Goal: Task Accomplishment & Management: Use online tool/utility

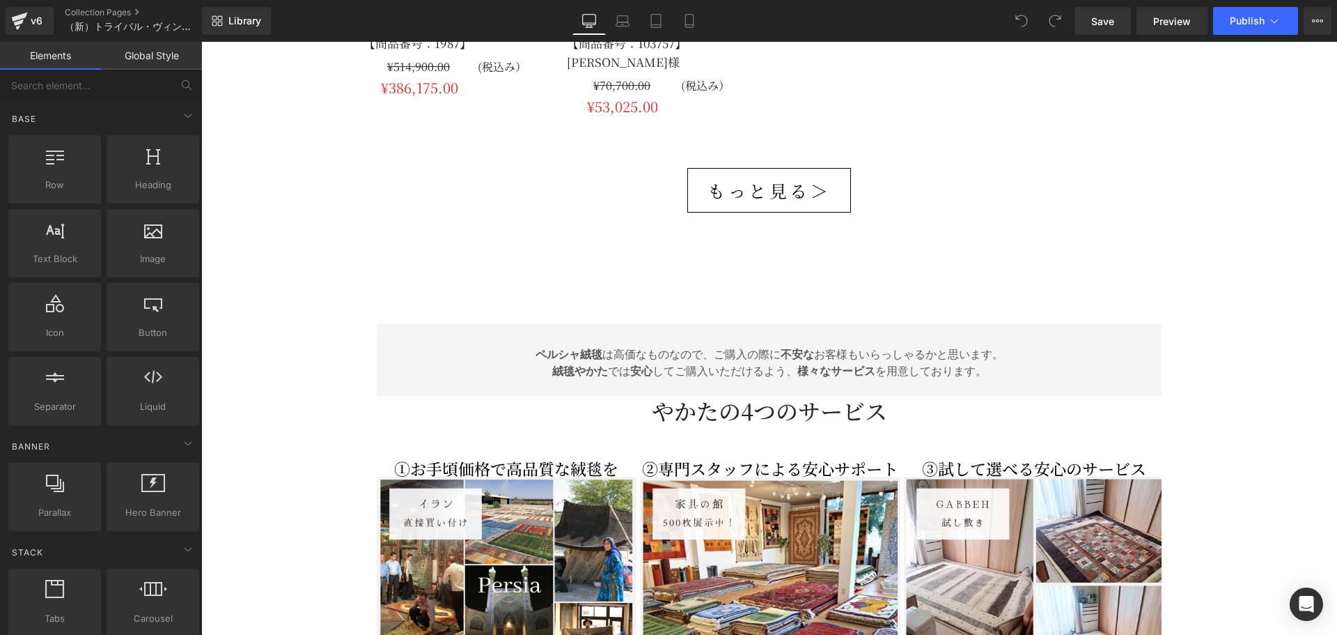
scroll to position [3483, 0]
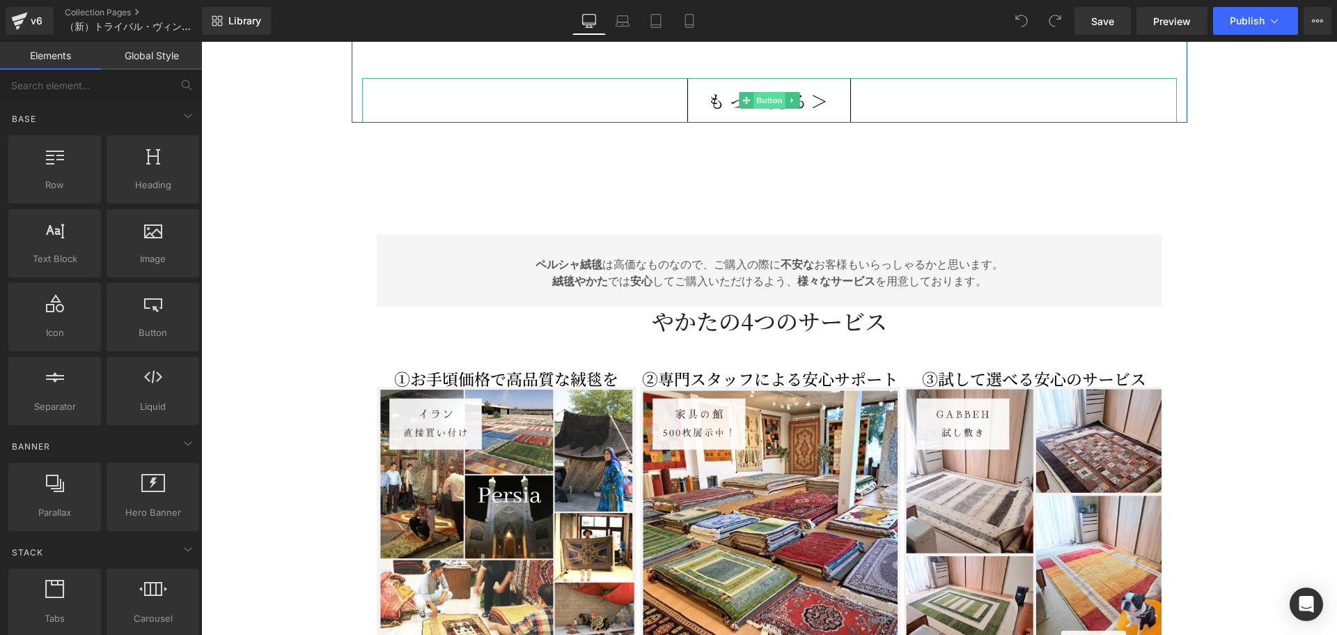
click at [759, 92] on span "Button" at bounding box center [770, 100] width 32 height 17
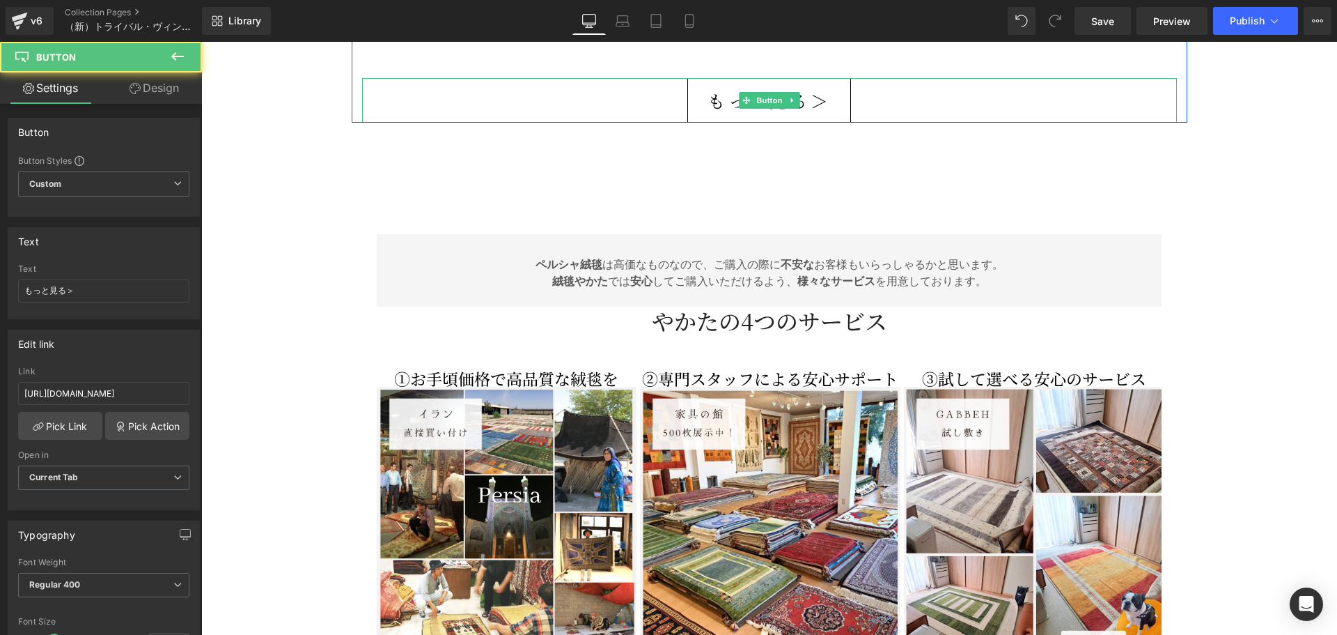
click at [693, 85] on link "もっと見る＞" at bounding box center [770, 100] width 164 height 45
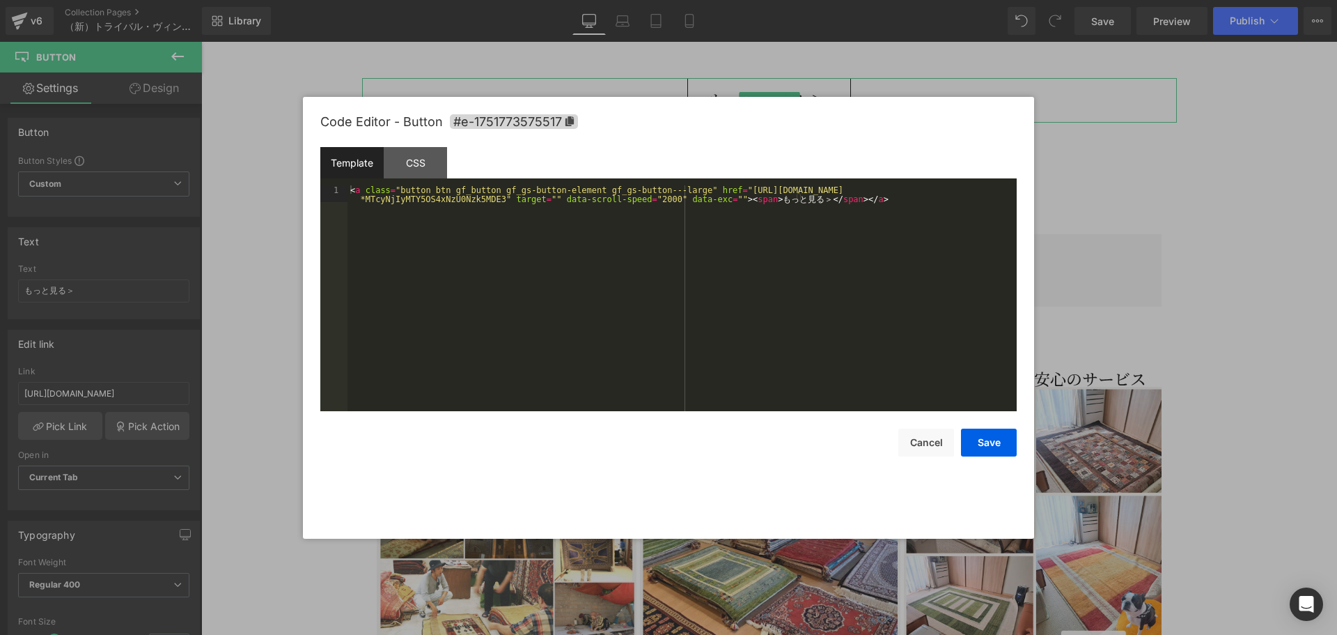
click at [685, 0] on div "Button You are previewing how the will restyle your page. You can not edit Elem…" at bounding box center [668, 0] width 1337 height 0
click at [391, 157] on div "CSS" at bounding box center [415, 162] width 63 height 31
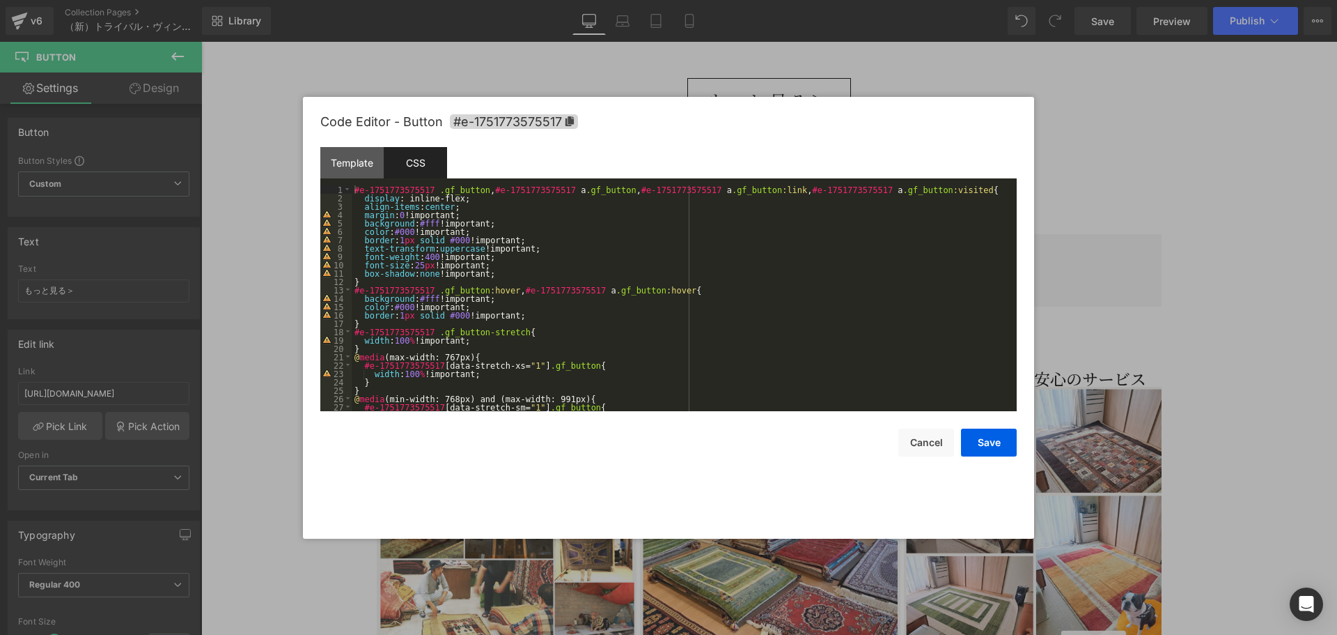
click at [417, 265] on div "#e-1751773575517 .gf_button , #e-1751773575517 a .gf_button , #e-1751773575517 …" at bounding box center [682, 306] width 660 height 242
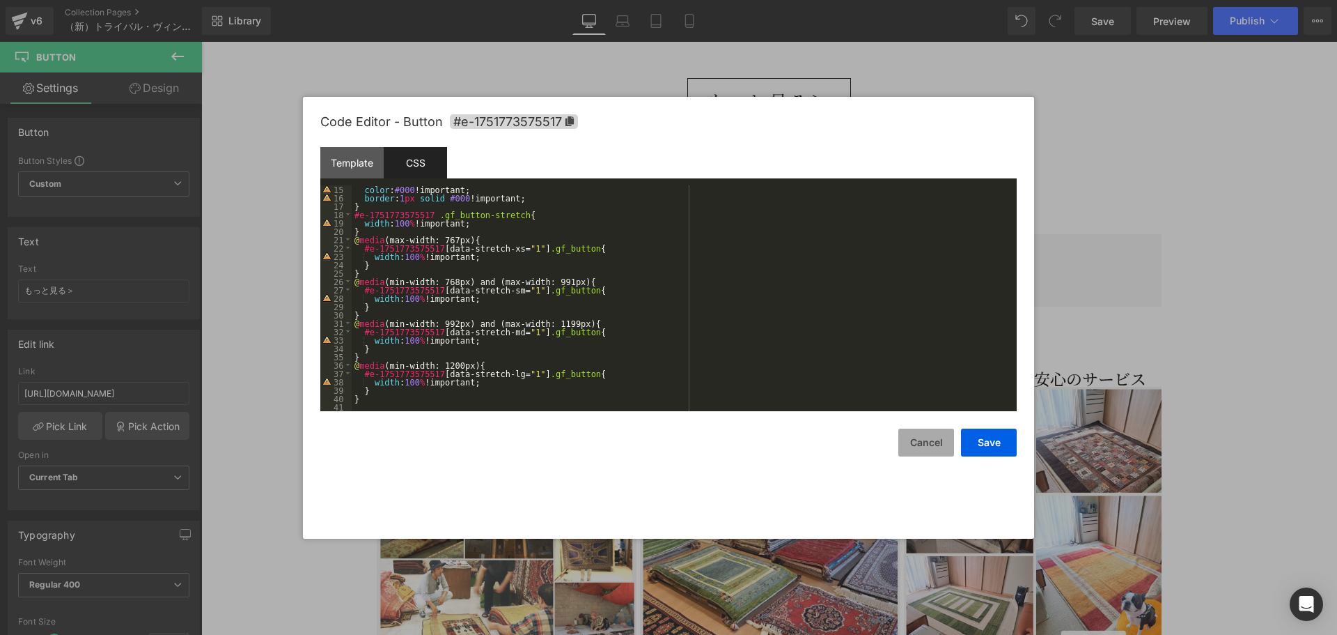
click at [903, 444] on div "Save Cancel" at bounding box center [668, 433] width 697 height 45
click at [920, 439] on button "Cancel" at bounding box center [927, 442] width 56 height 28
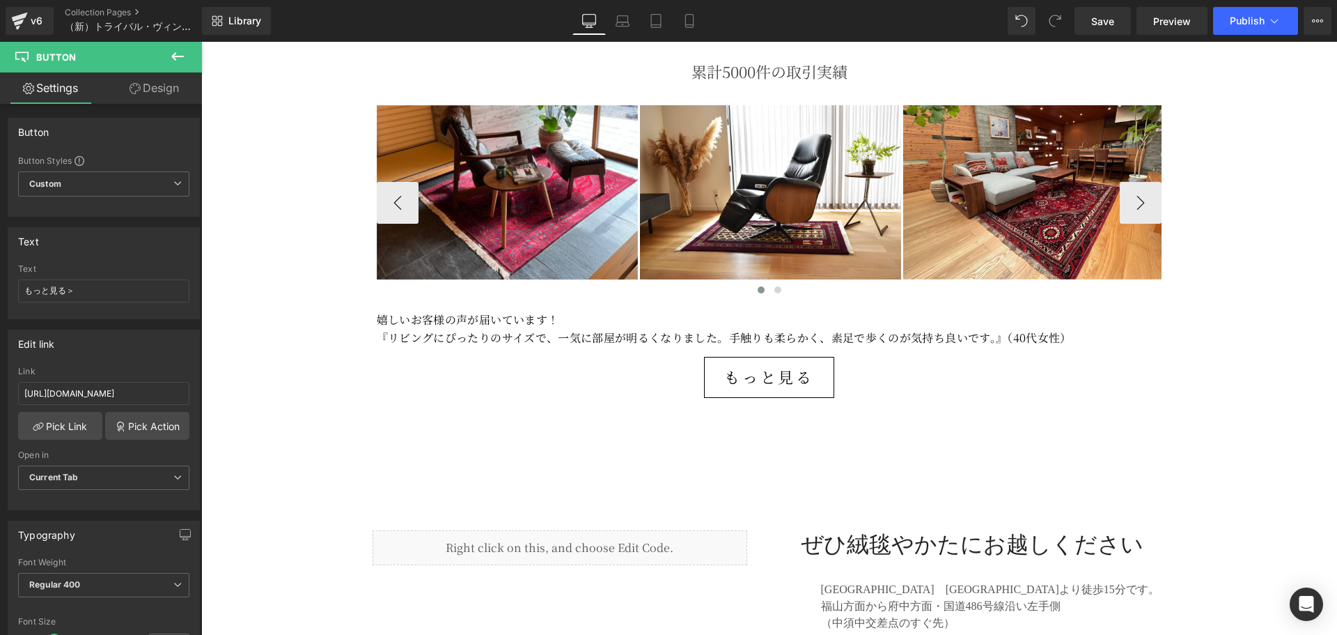
scroll to position [4540, 0]
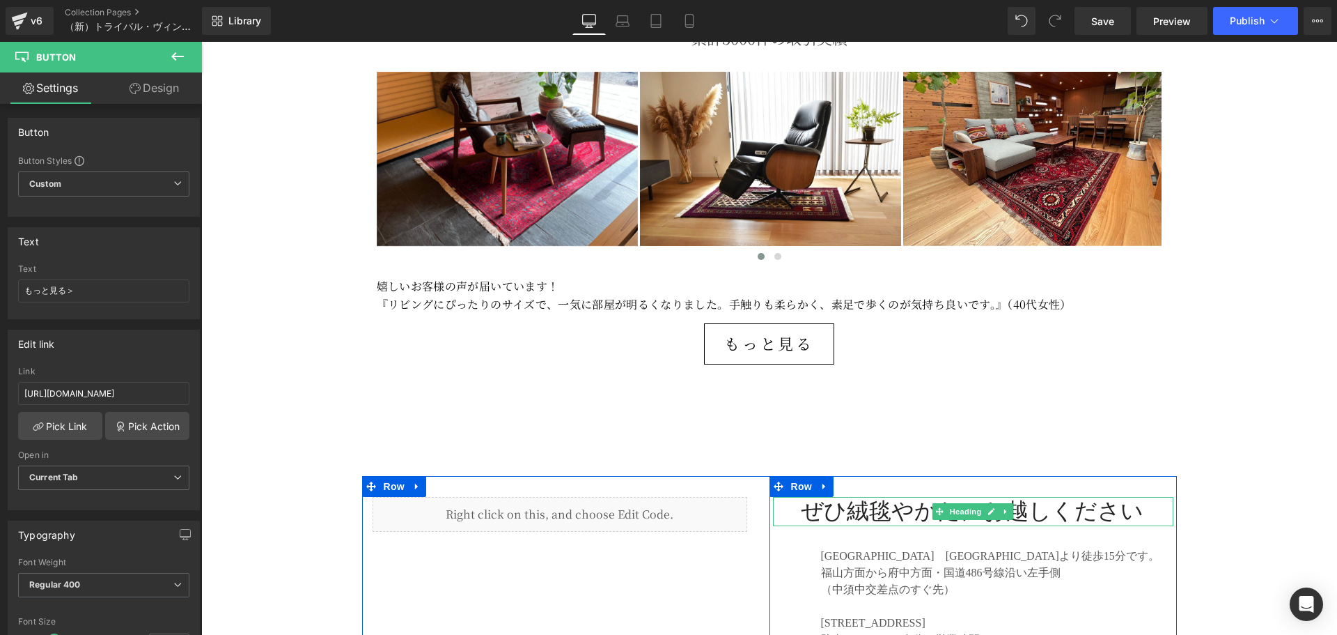
click at [911, 497] on h2 "ぜひ絨毯やかたにお越しください" at bounding box center [987, 511] width 373 height 29
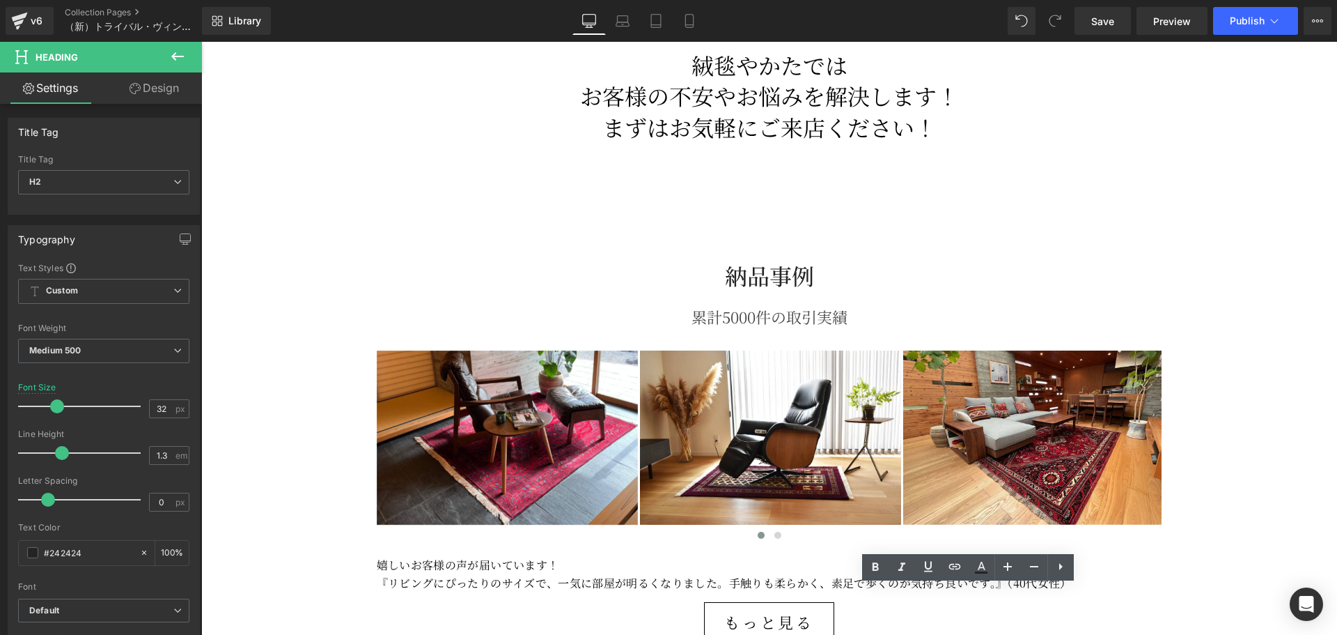
scroll to position [4191, 0]
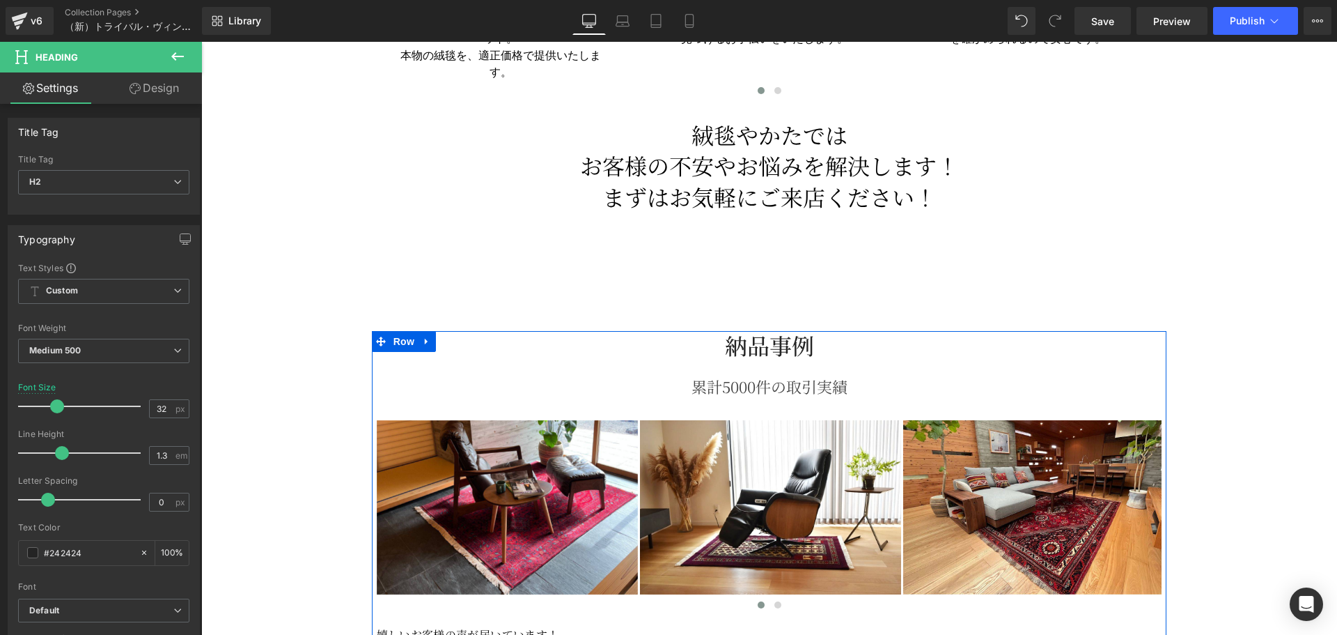
click at [759, 331] on h2 "納品事例" at bounding box center [770, 345] width 786 height 29
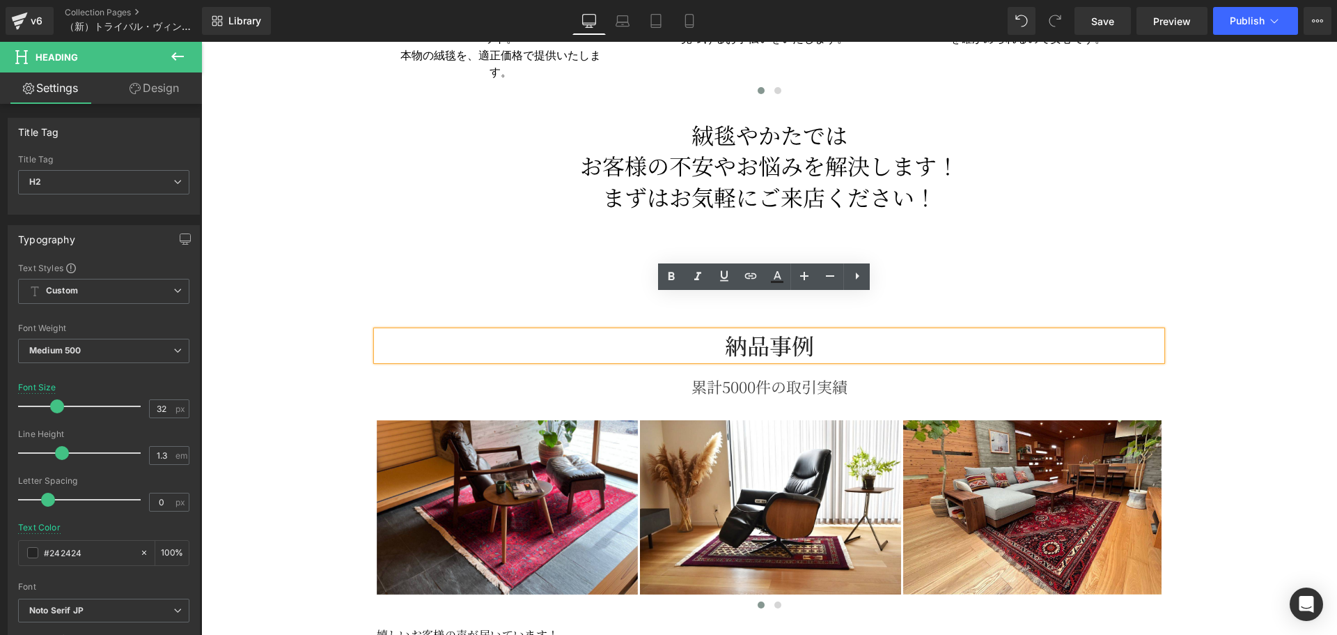
click at [736, 331] on h2 "納品事例" at bounding box center [770, 345] width 786 height 29
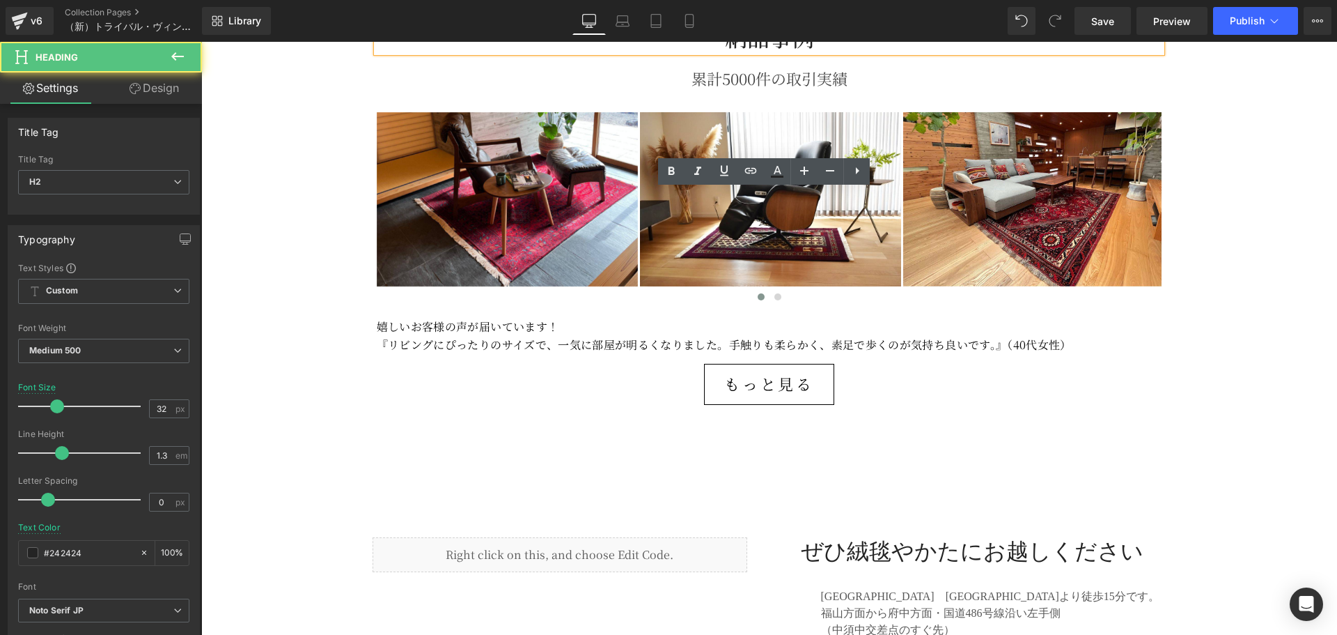
scroll to position [4540, 0]
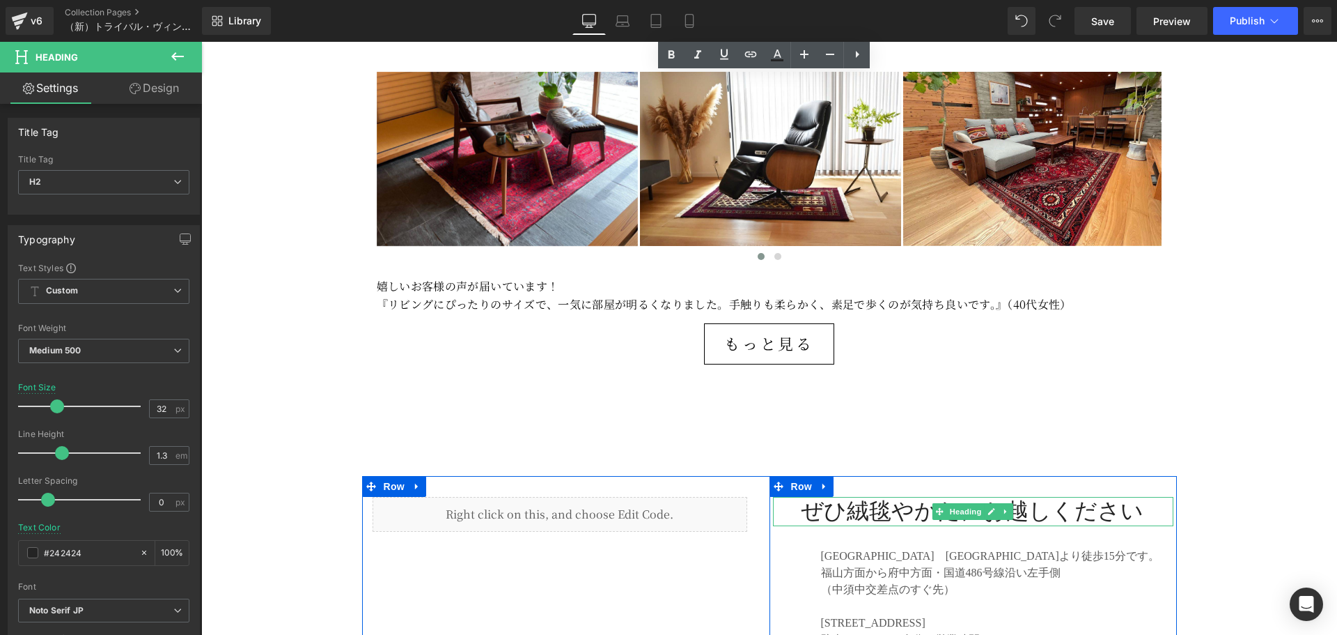
click at [848, 497] on h2 "ぜひ絨毯やかたにお越しください" at bounding box center [987, 511] width 373 height 29
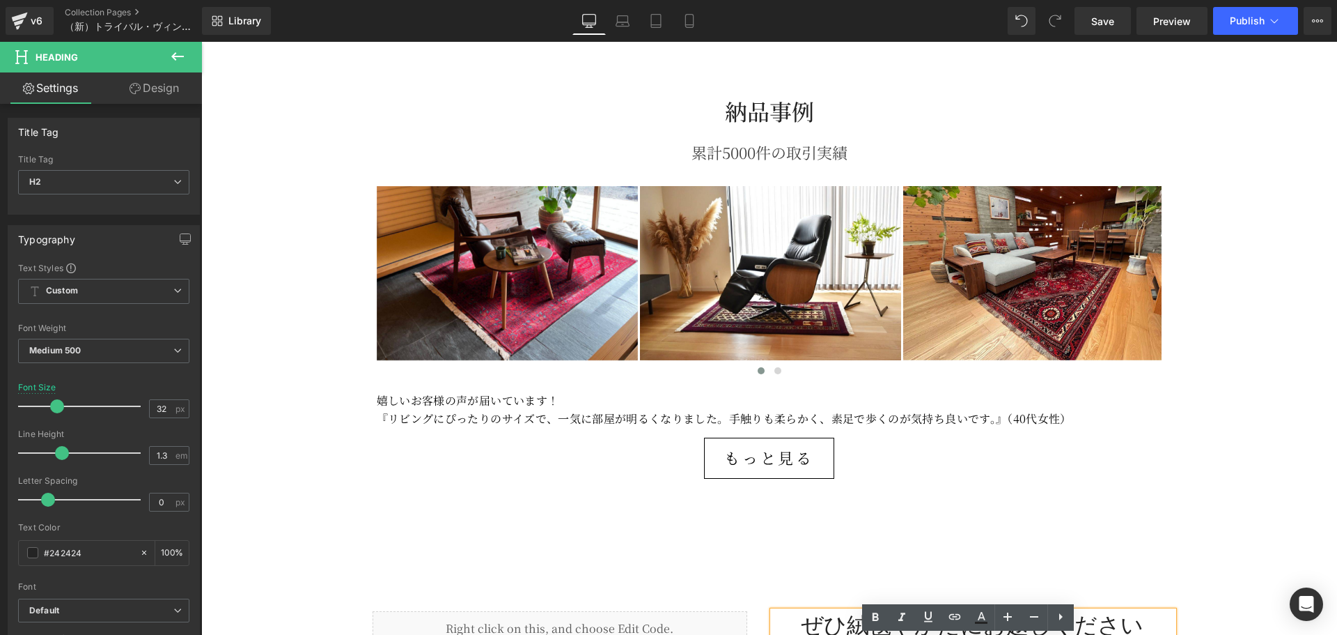
scroll to position [3843, 0]
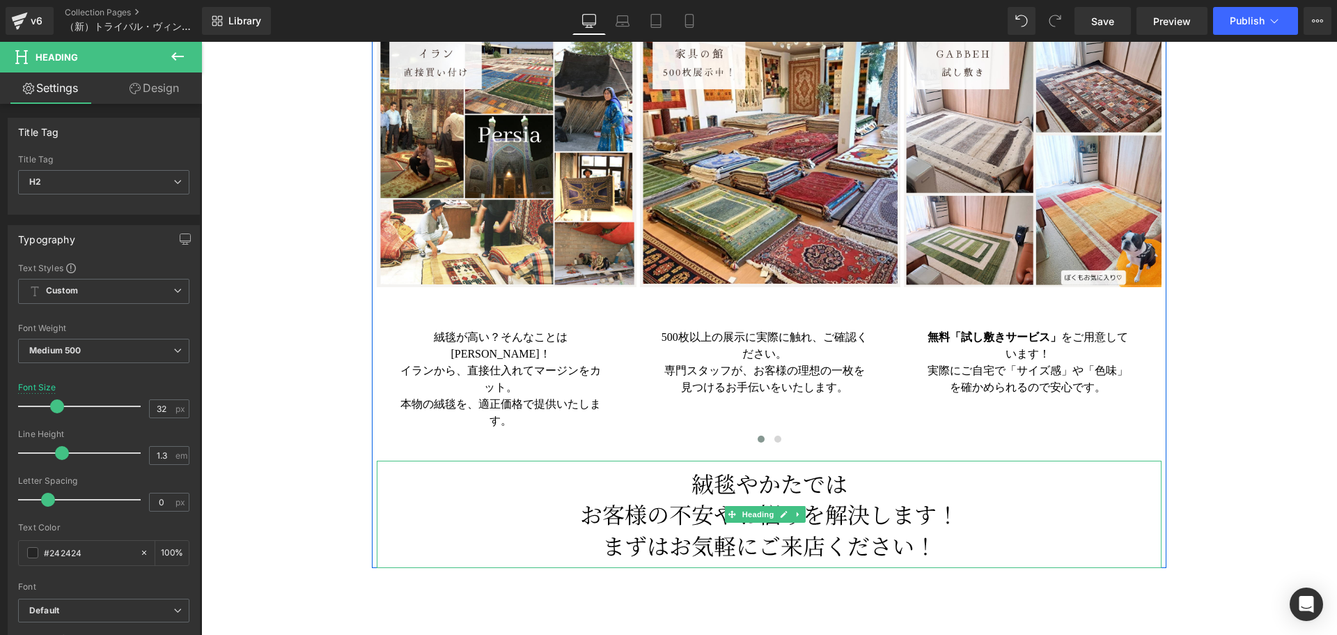
click at [674, 498] on h1 "お客様の不安やお悩みを 解決します！" at bounding box center [770, 513] width 786 height 31
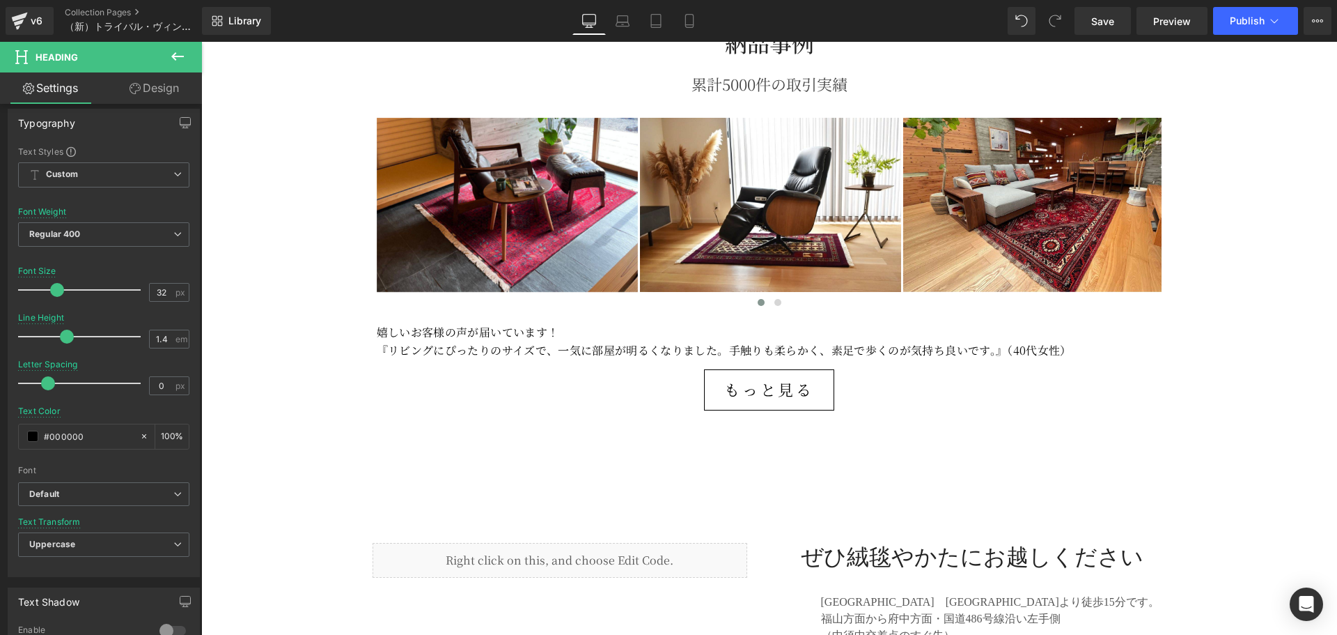
scroll to position [4540, 0]
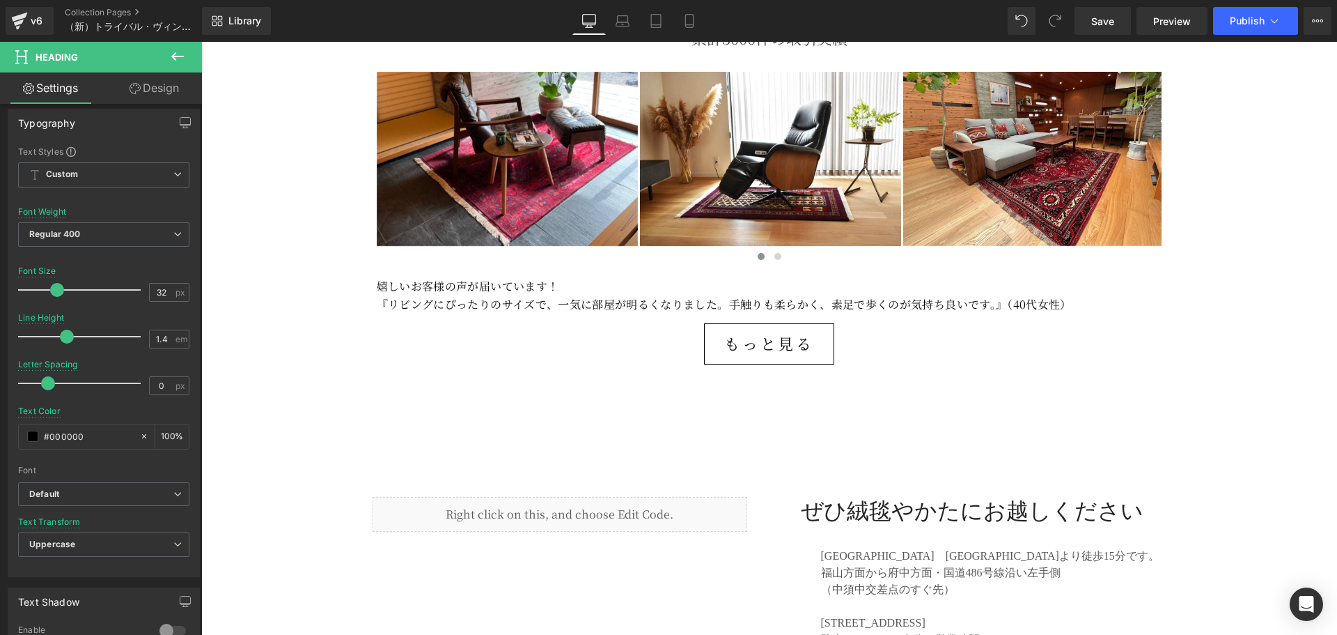
click at [841, 497] on h2 "ぜひ絨毯やかたにお越しください" at bounding box center [987, 511] width 373 height 29
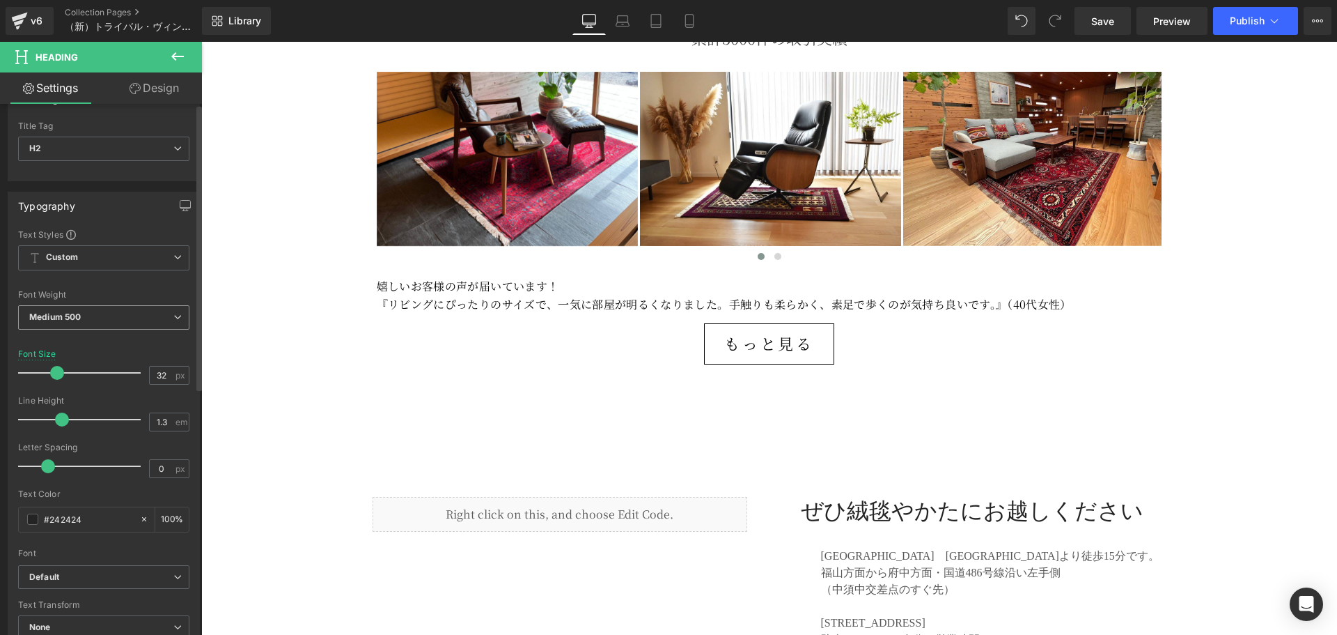
scroll to position [0, 0]
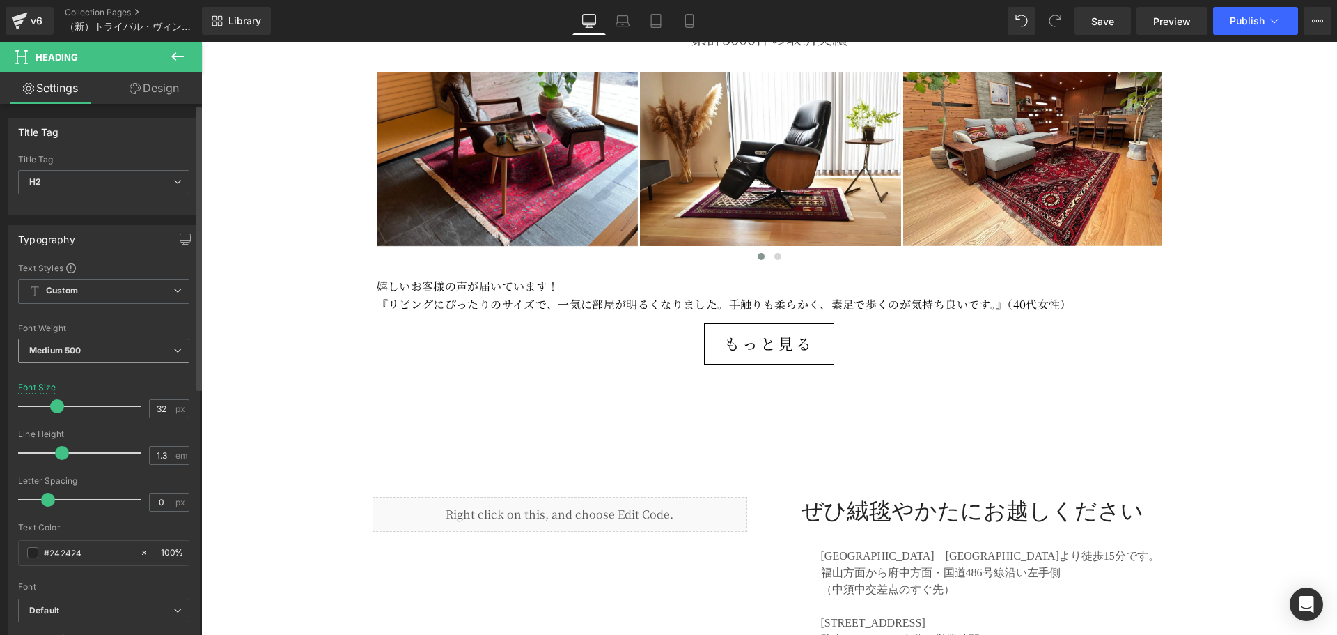
click at [138, 360] on span "Medium 500" at bounding box center [103, 351] width 171 height 24
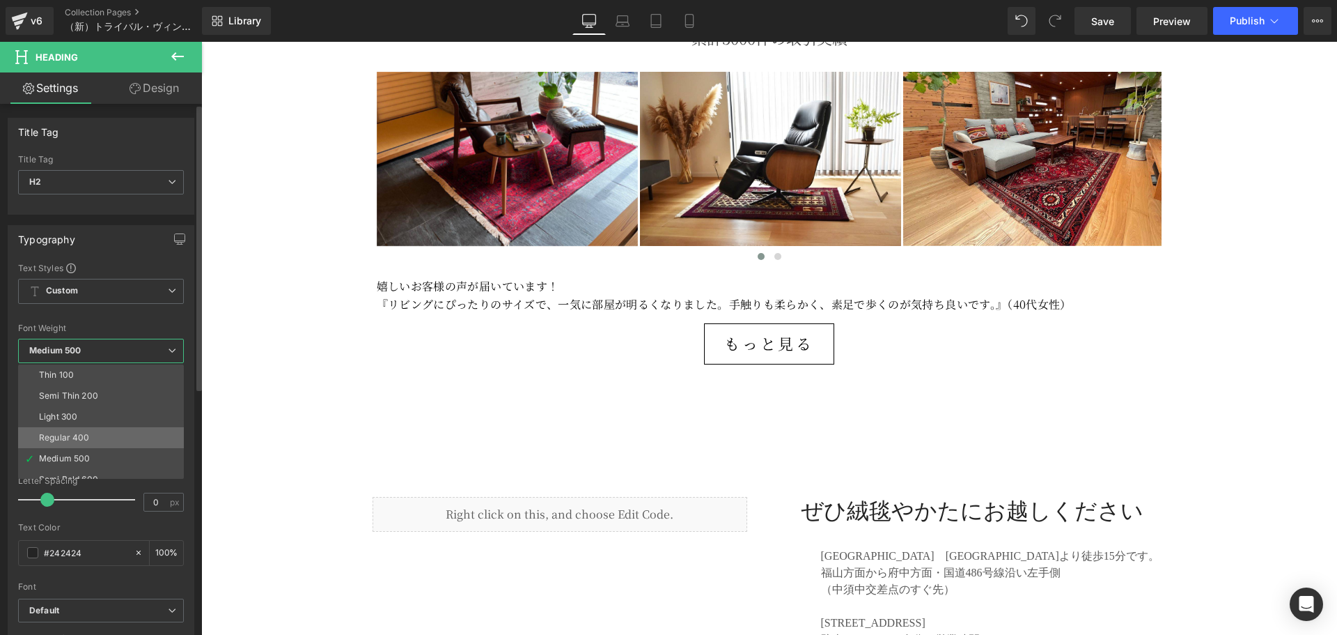
click at [98, 439] on li "Regular 400" at bounding box center [104, 437] width 172 height 21
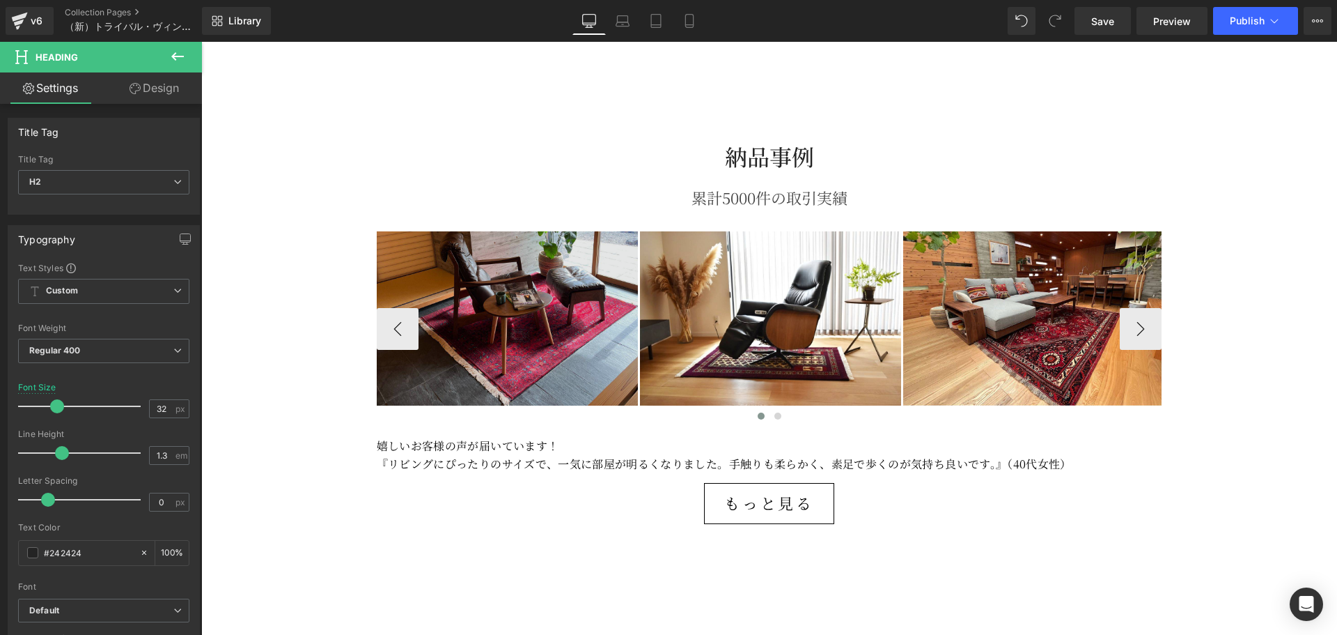
scroll to position [4307, 0]
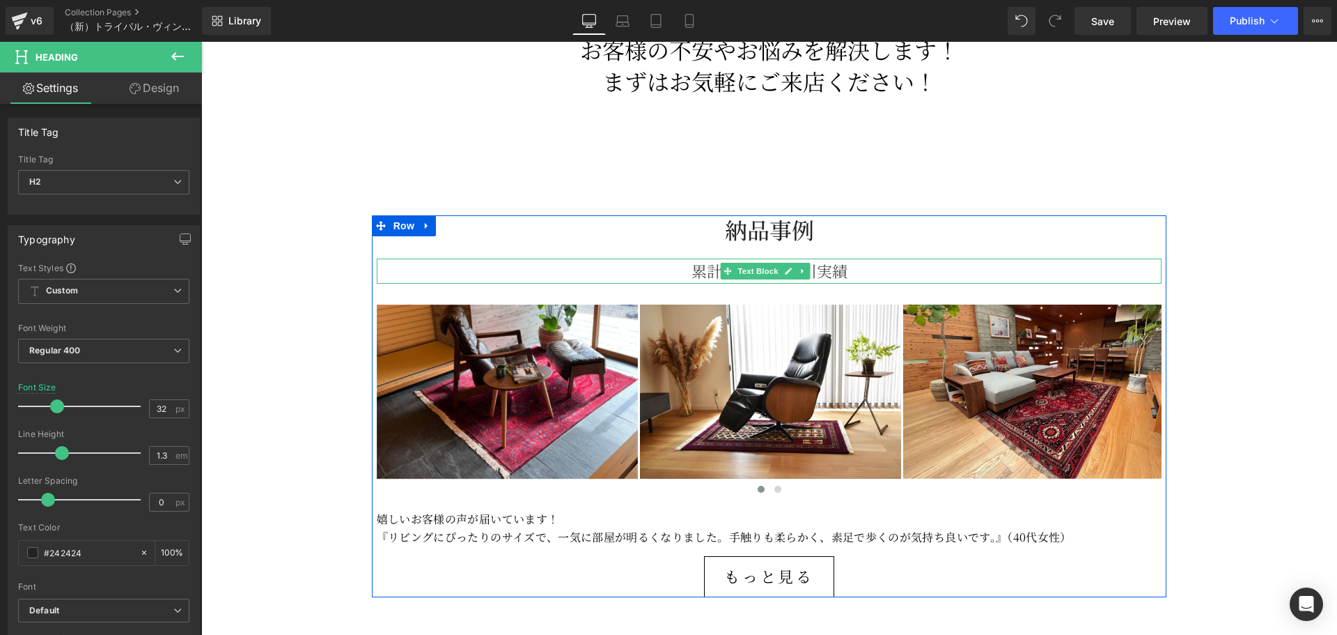
click at [703, 258] on div "累計5000件の取引実績" at bounding box center [770, 270] width 786 height 25
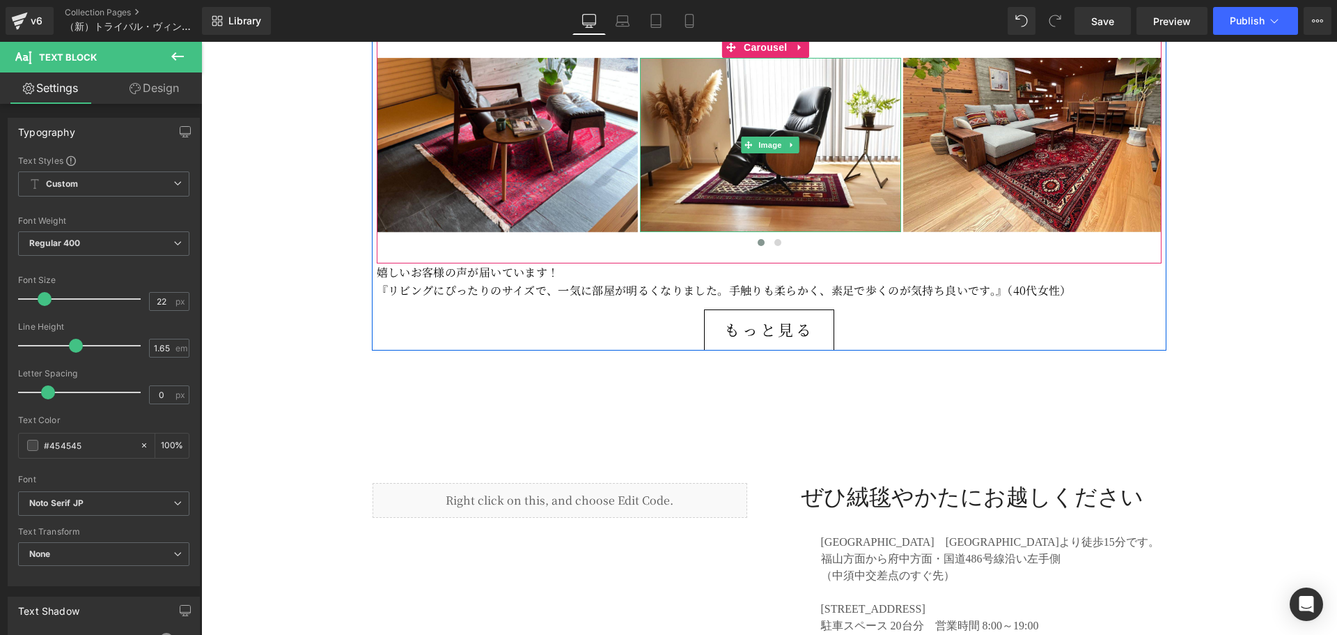
scroll to position [4655, 0]
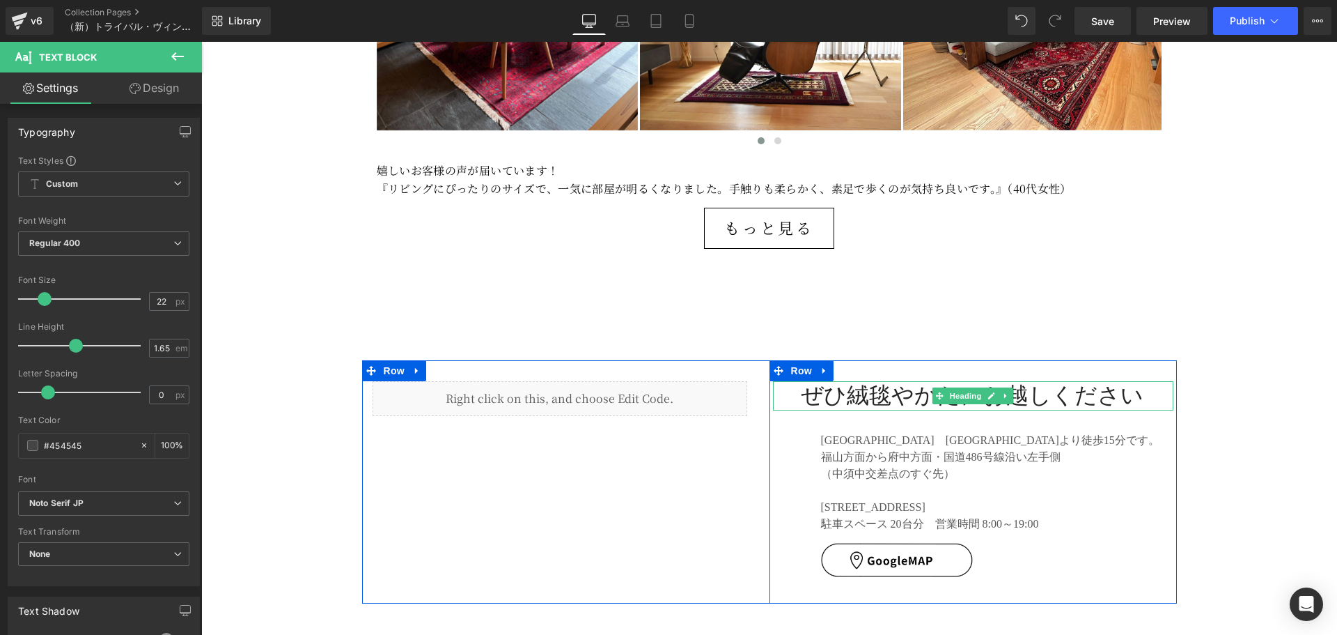
click at [844, 381] on h2 "ぜひ絨毯やかたにお越しください" at bounding box center [987, 395] width 373 height 29
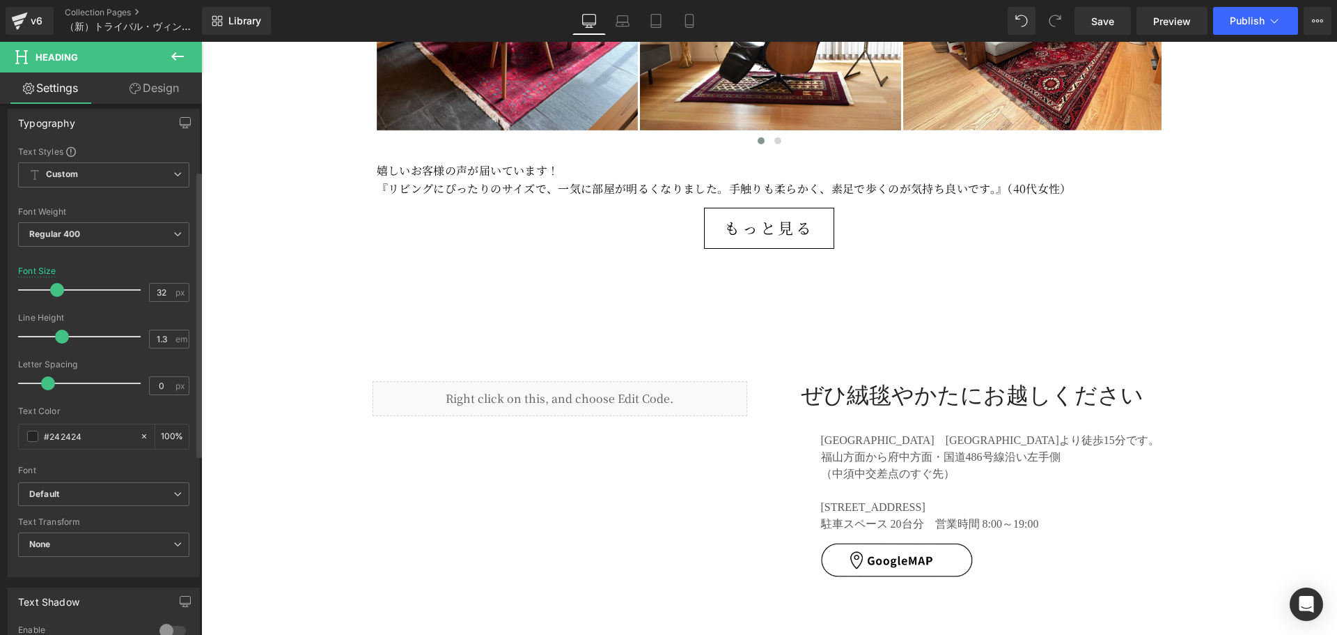
scroll to position [232, 0]
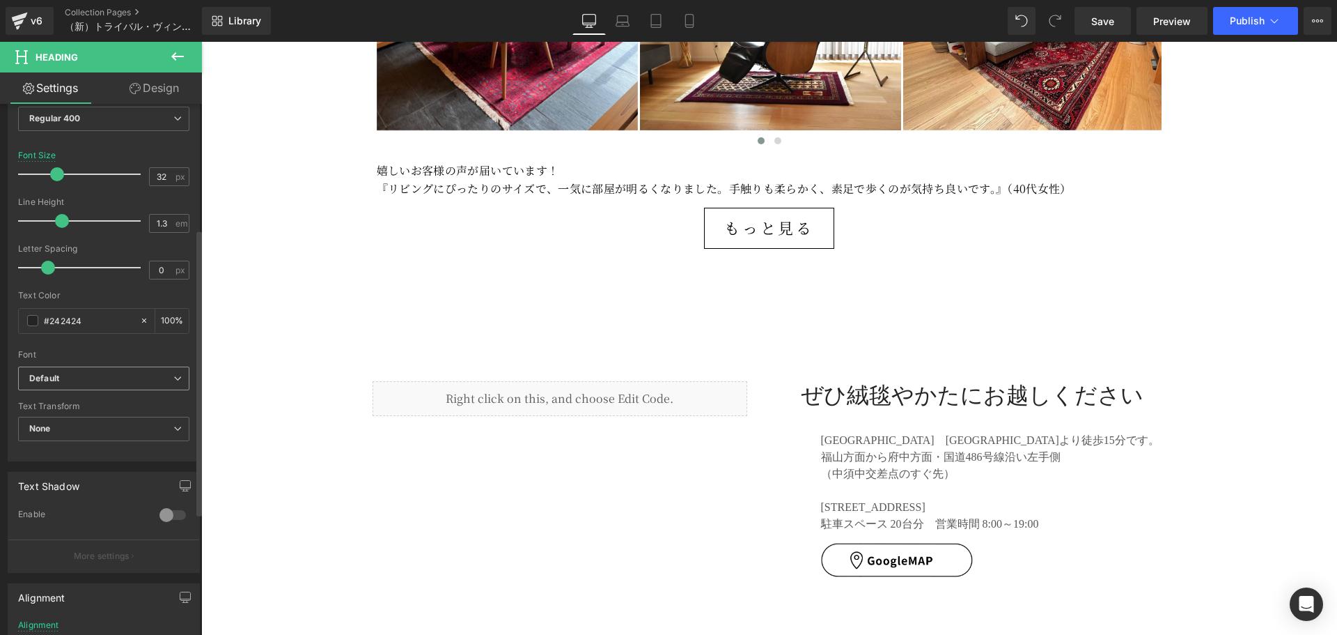
click at [104, 373] on b "Default" at bounding box center [101, 379] width 144 height 12
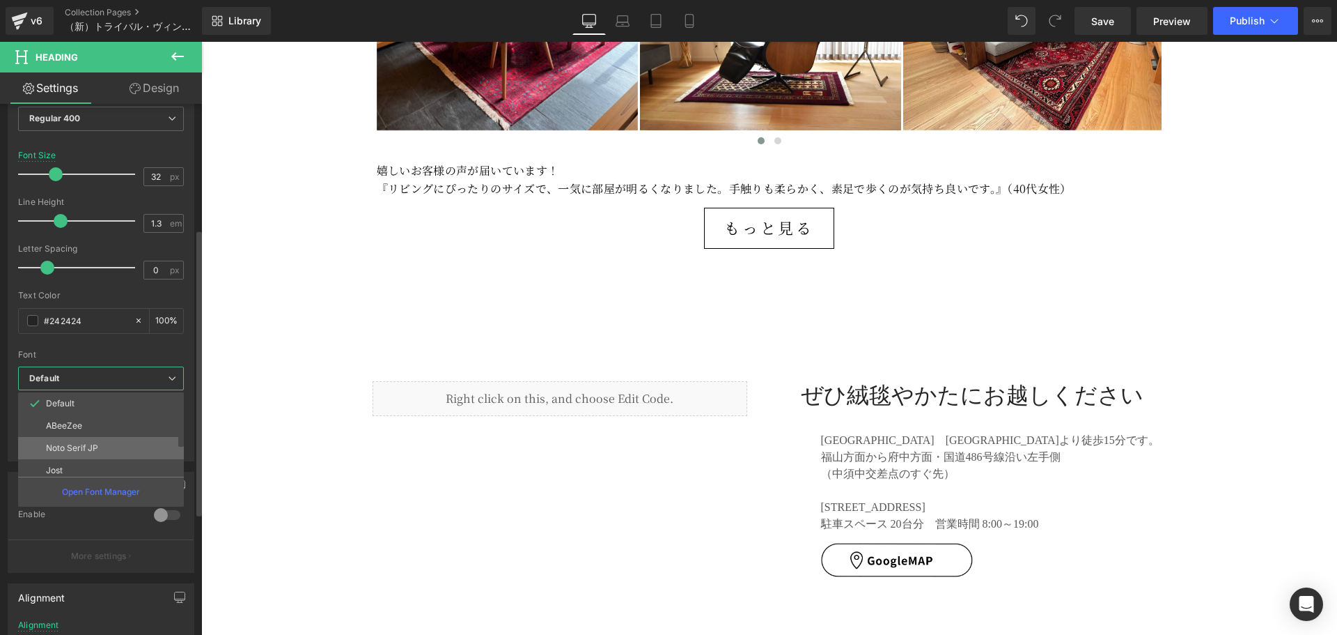
click at [100, 449] on li "Noto Serif JP" at bounding box center [104, 448] width 172 height 22
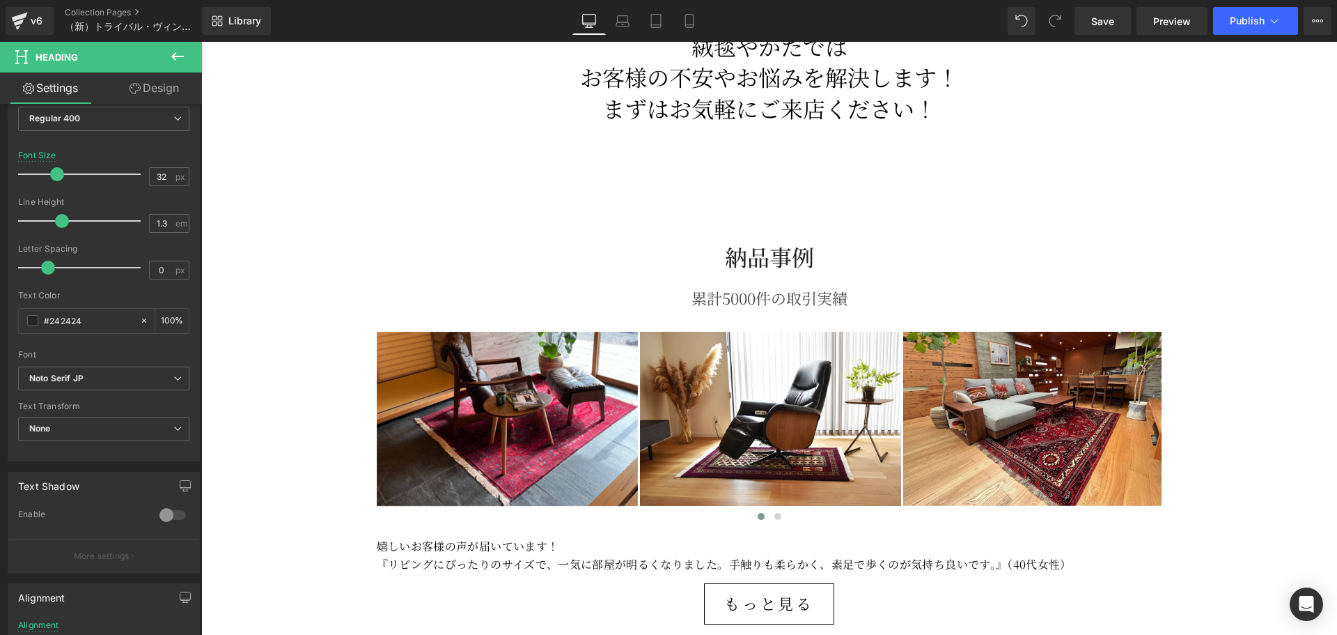
scroll to position [4191, 0]
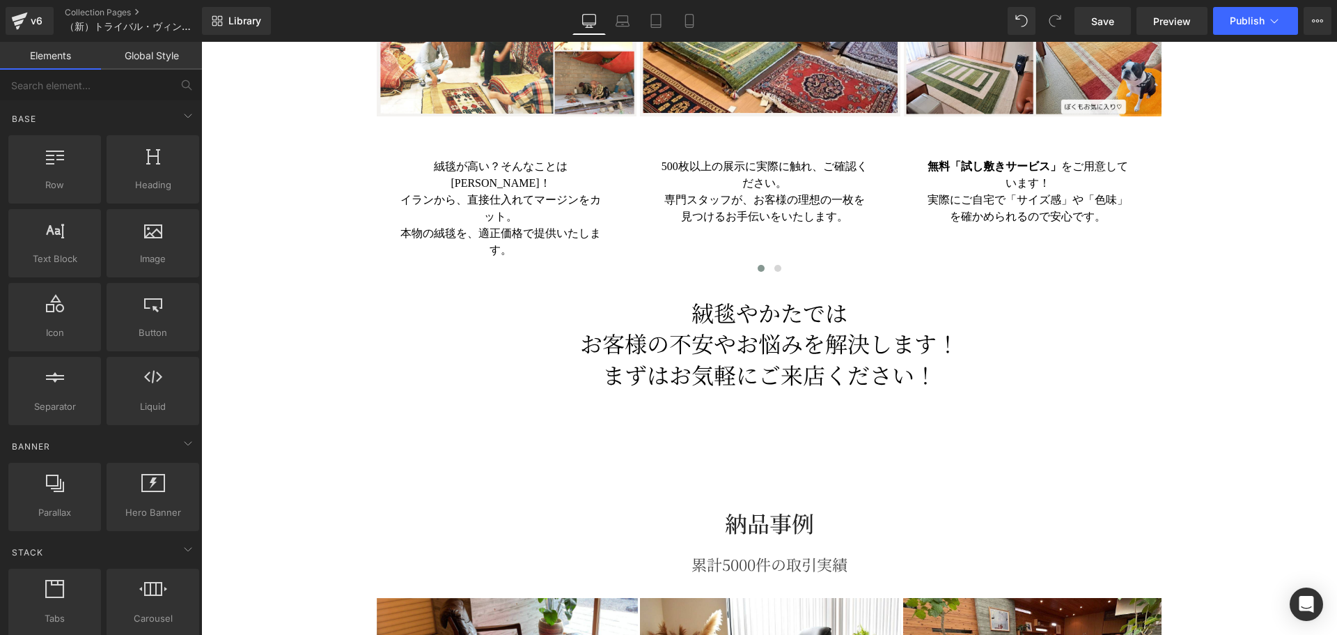
scroll to position [3959, 0]
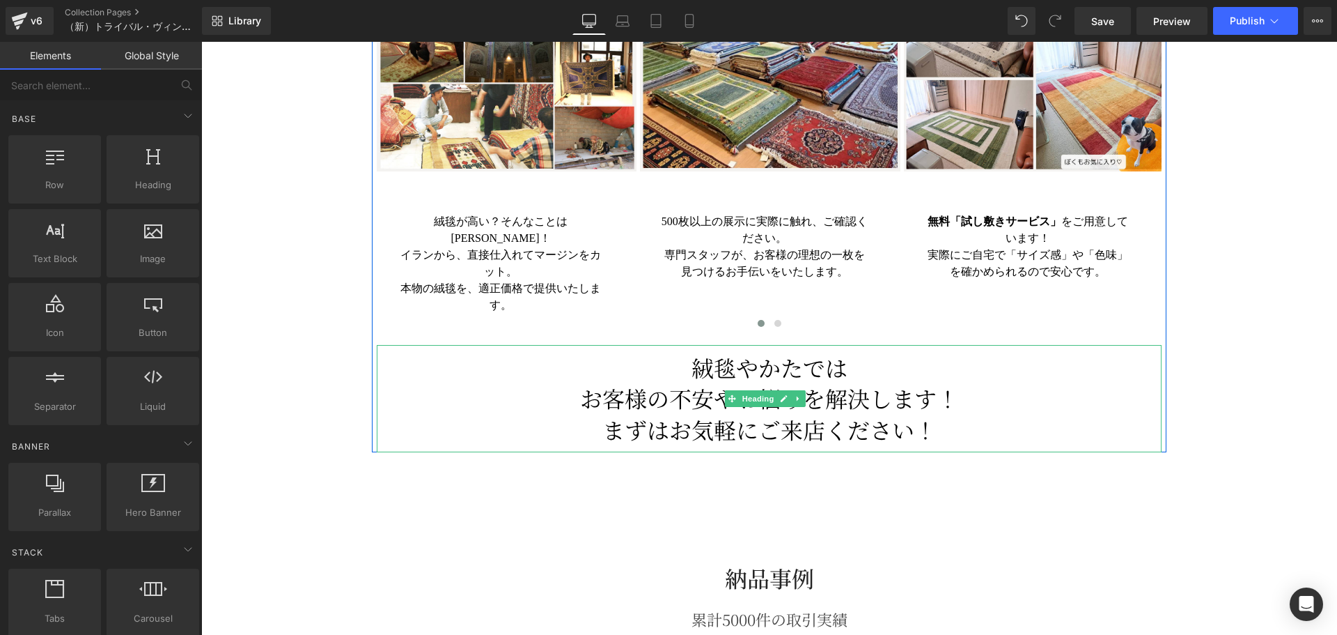
click at [575, 382] on h1 "お客様の不安やお悩みを 解決します！" at bounding box center [770, 397] width 786 height 31
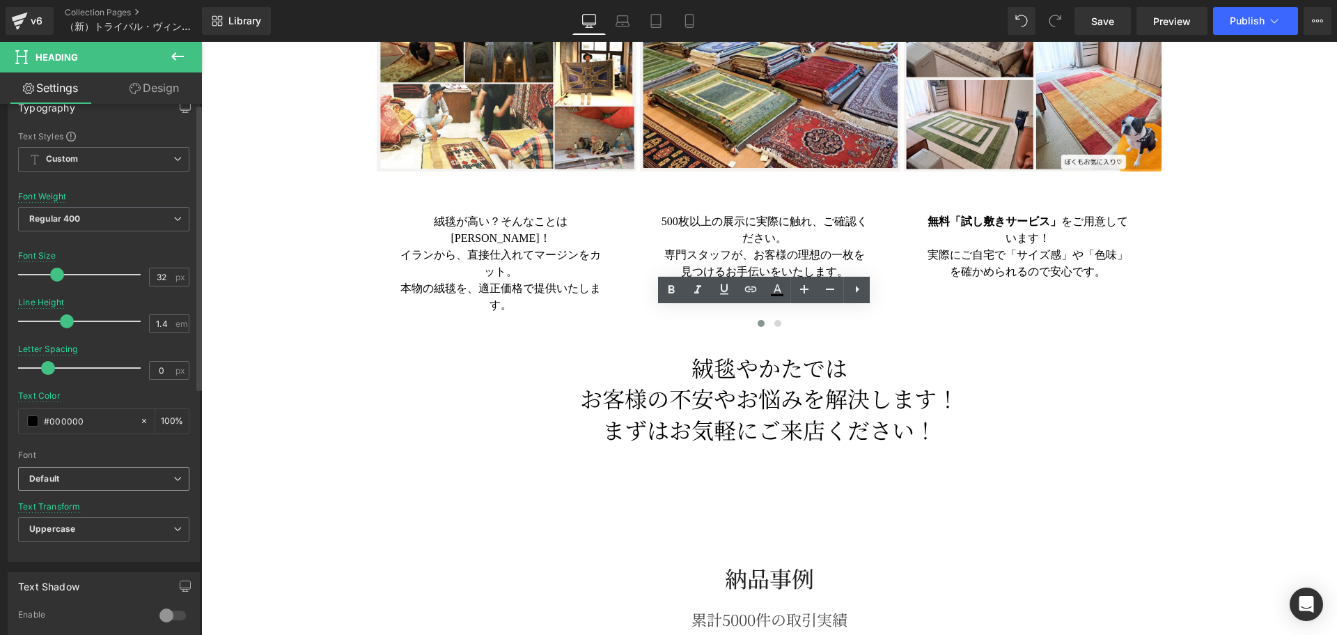
scroll to position [232, 0]
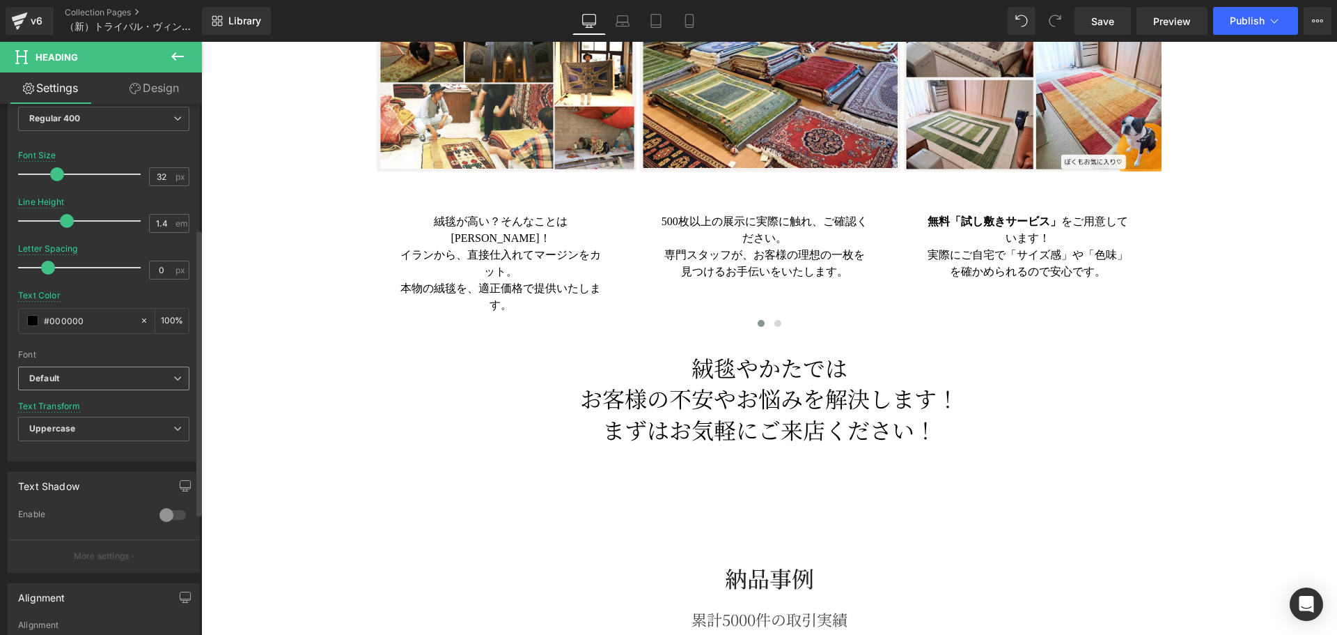
click at [97, 374] on b "Default" at bounding box center [101, 379] width 144 height 12
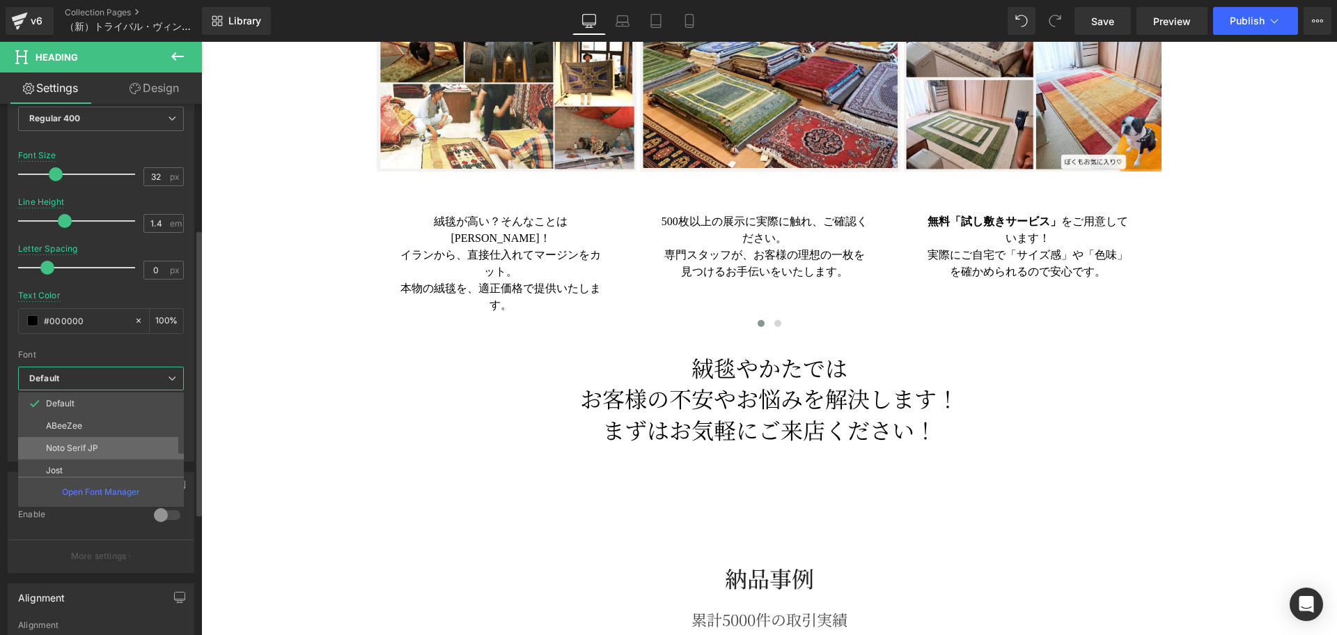
click at [95, 446] on p "Noto Serif JP" at bounding box center [72, 448] width 52 height 10
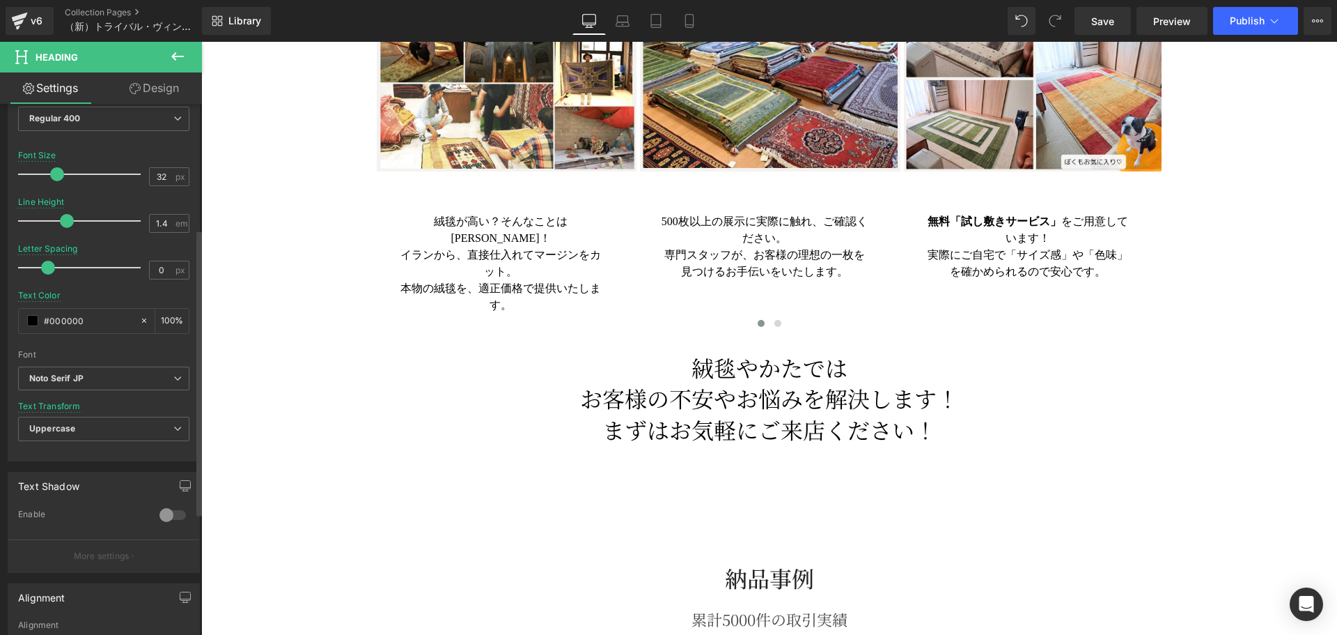
click at [121, 350] on div "Font" at bounding box center [103, 355] width 171 height 10
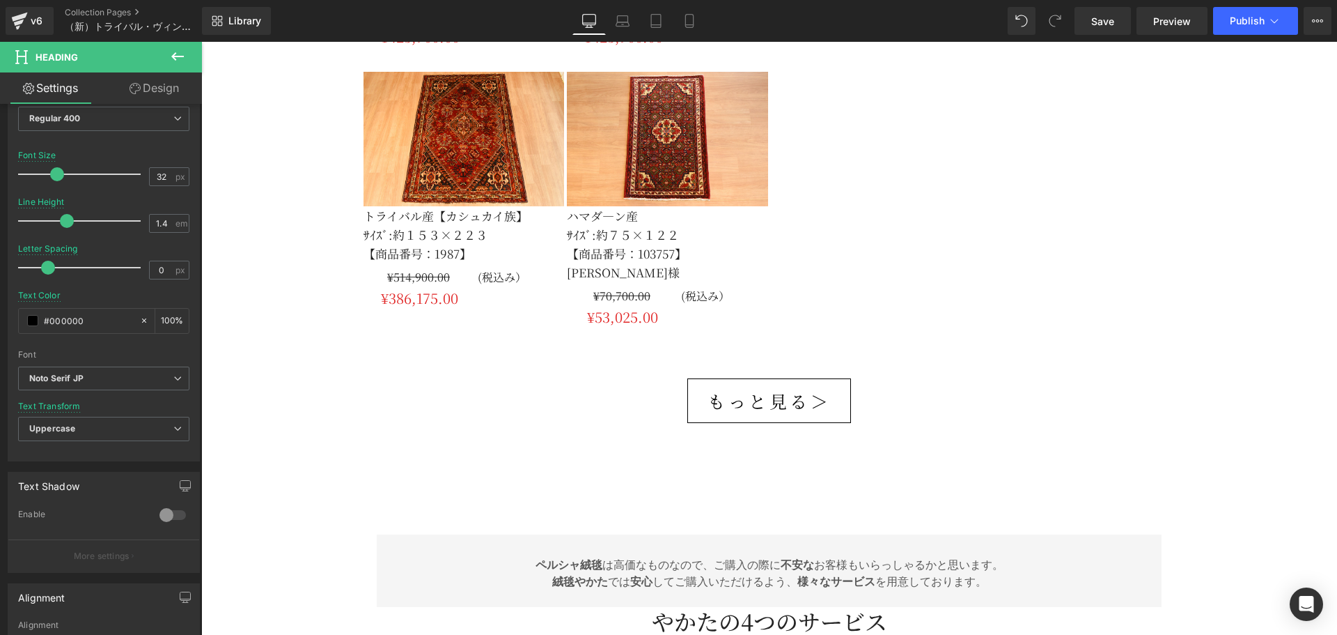
scroll to position [3262, 0]
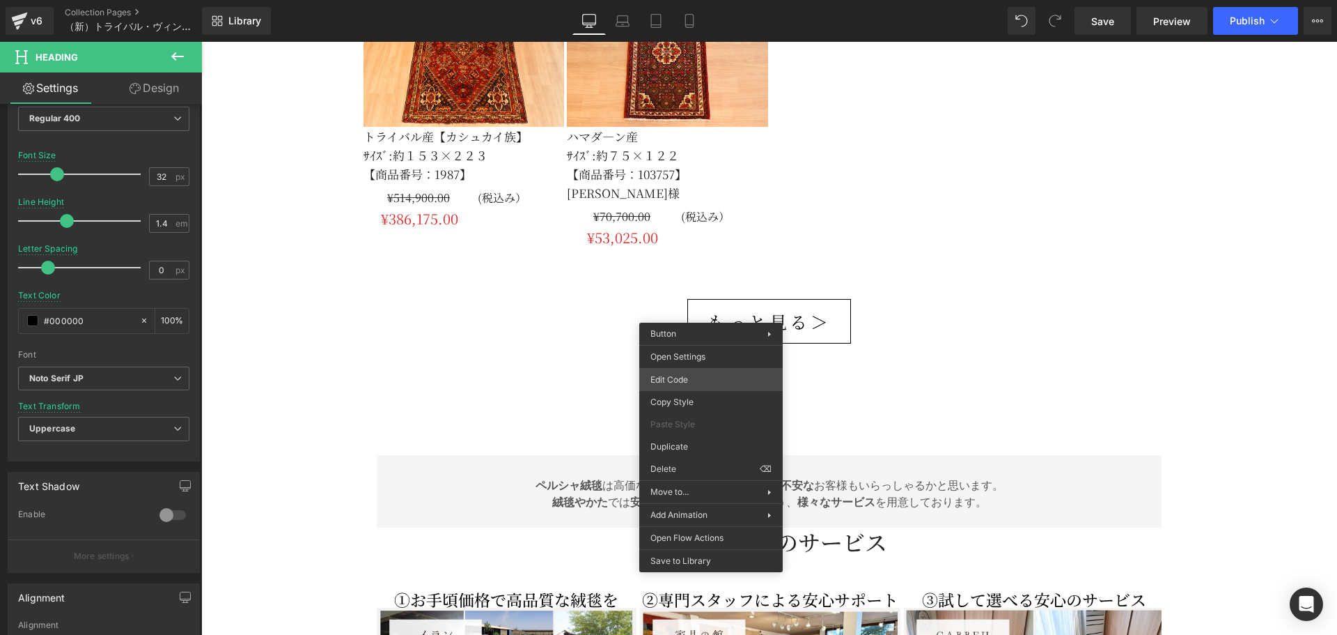
click at [699, 0] on div "Button You are previewing how the will restyle your page. You can not edit Elem…" at bounding box center [668, 0] width 1337 height 0
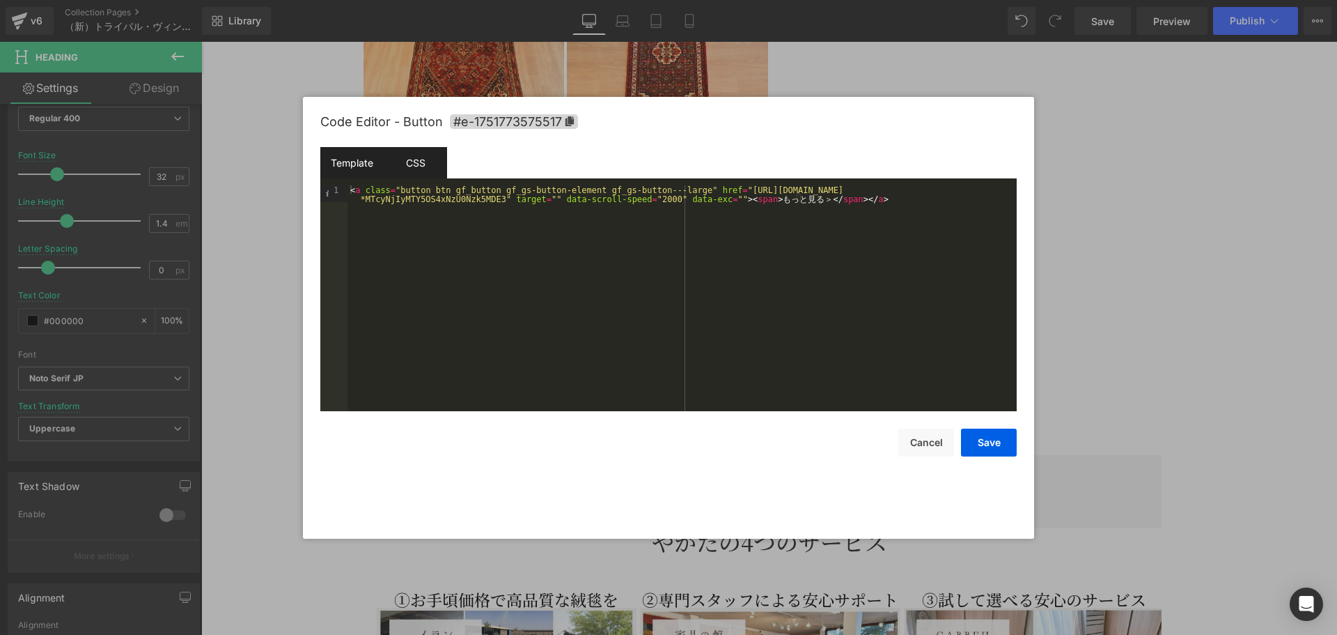
click at [419, 171] on div "CSS" at bounding box center [415, 162] width 63 height 31
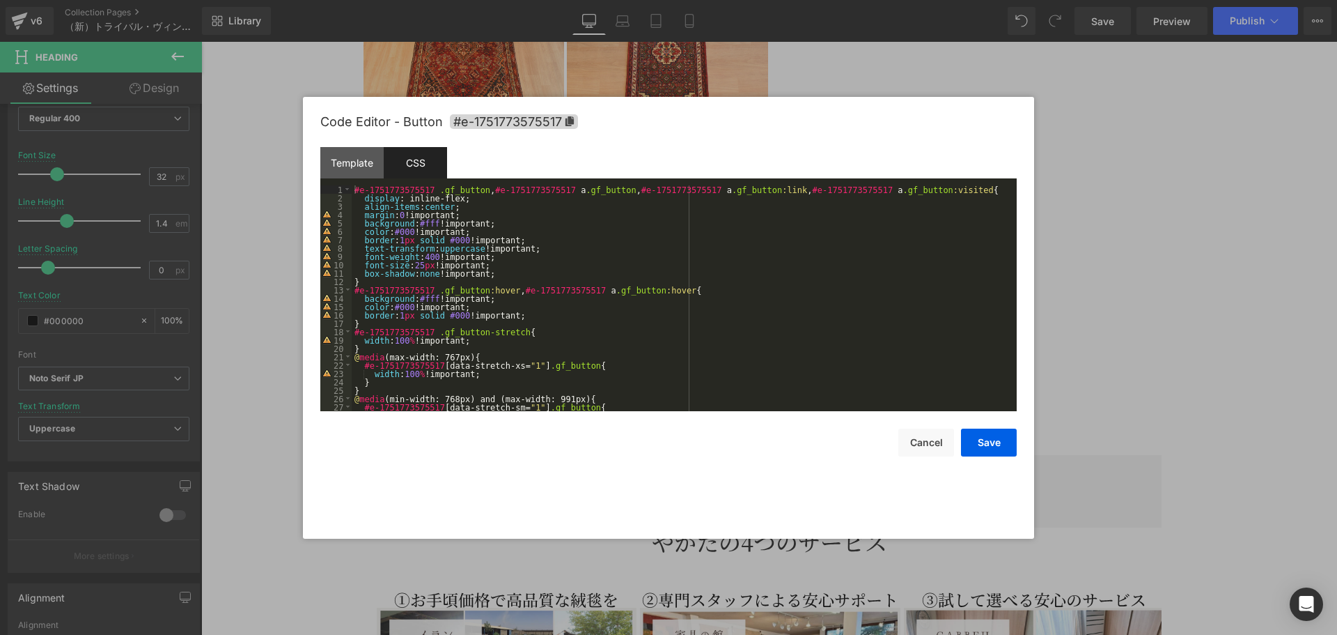
click at [416, 267] on div "#e-1751773575517 .gf_button , #e-1751773575517 a .gf_button , #e-1751773575517 …" at bounding box center [682, 306] width 660 height 242
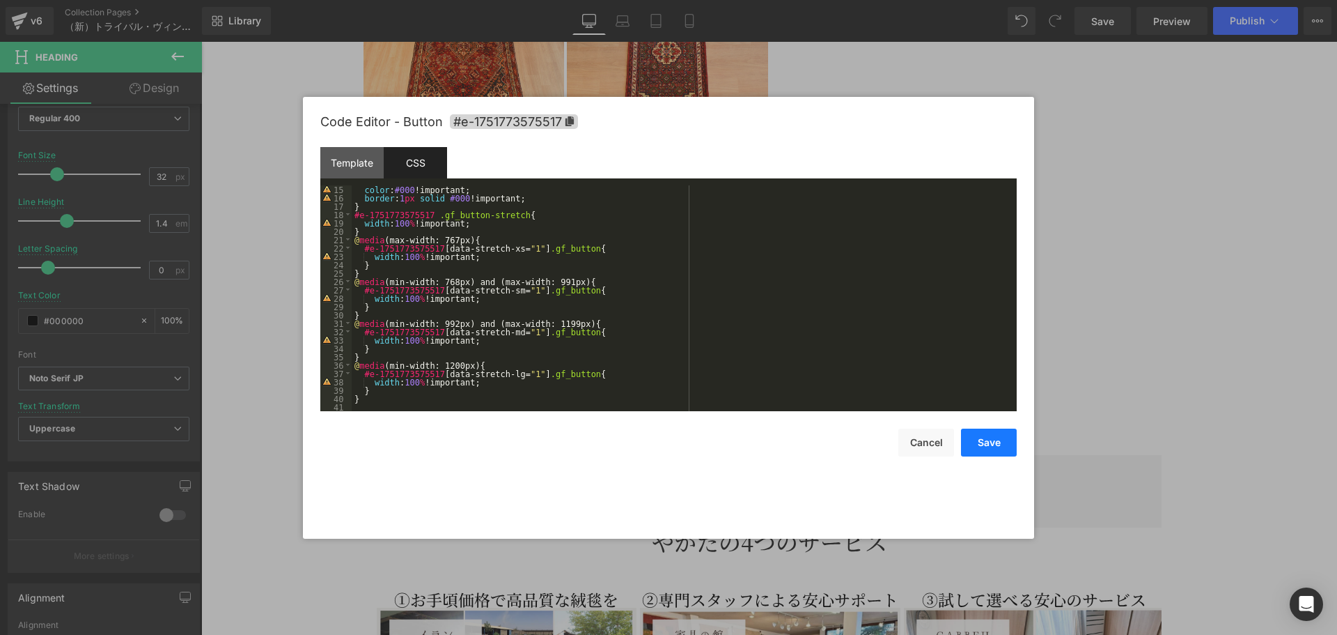
click at [984, 441] on button "Save" at bounding box center [989, 442] width 56 height 28
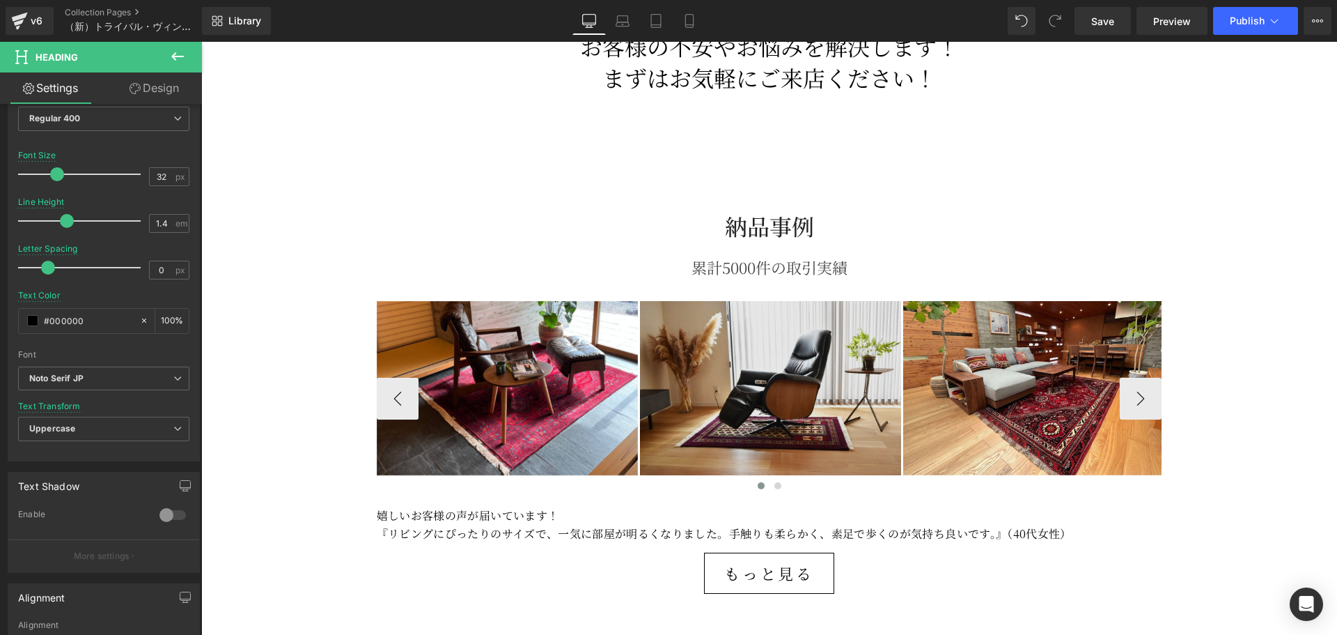
scroll to position [4423, 0]
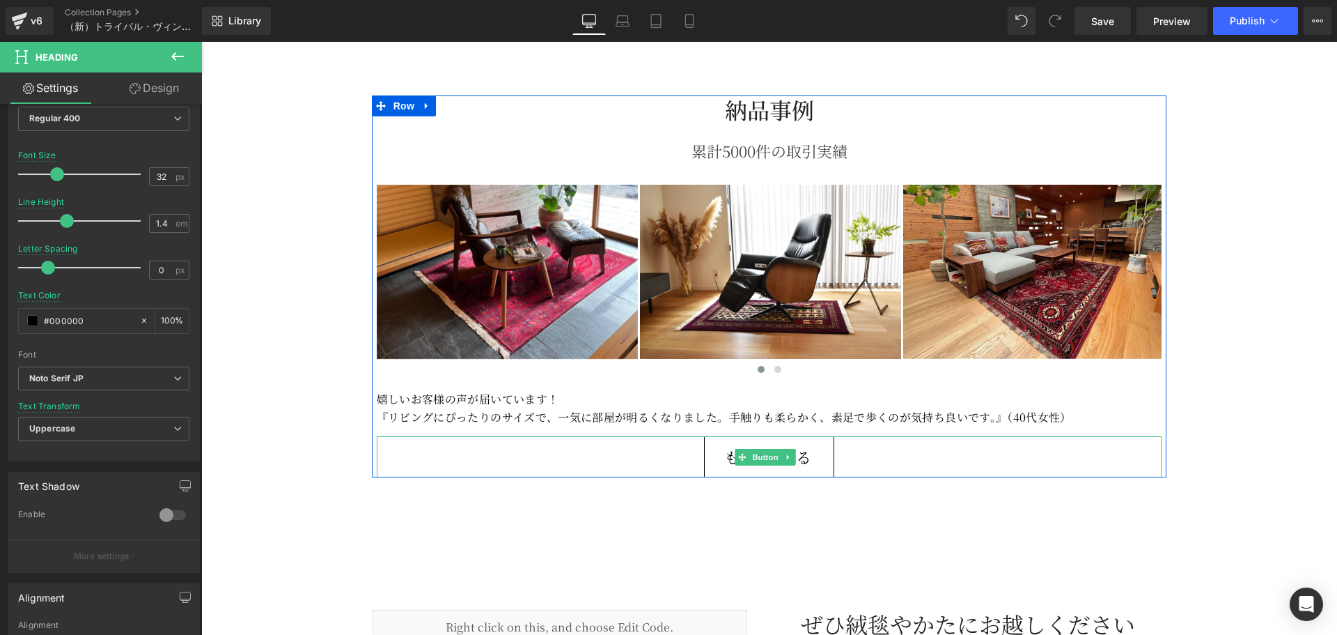
click at [724, 444] on span "もっと見る" at bounding box center [769, 456] width 91 height 25
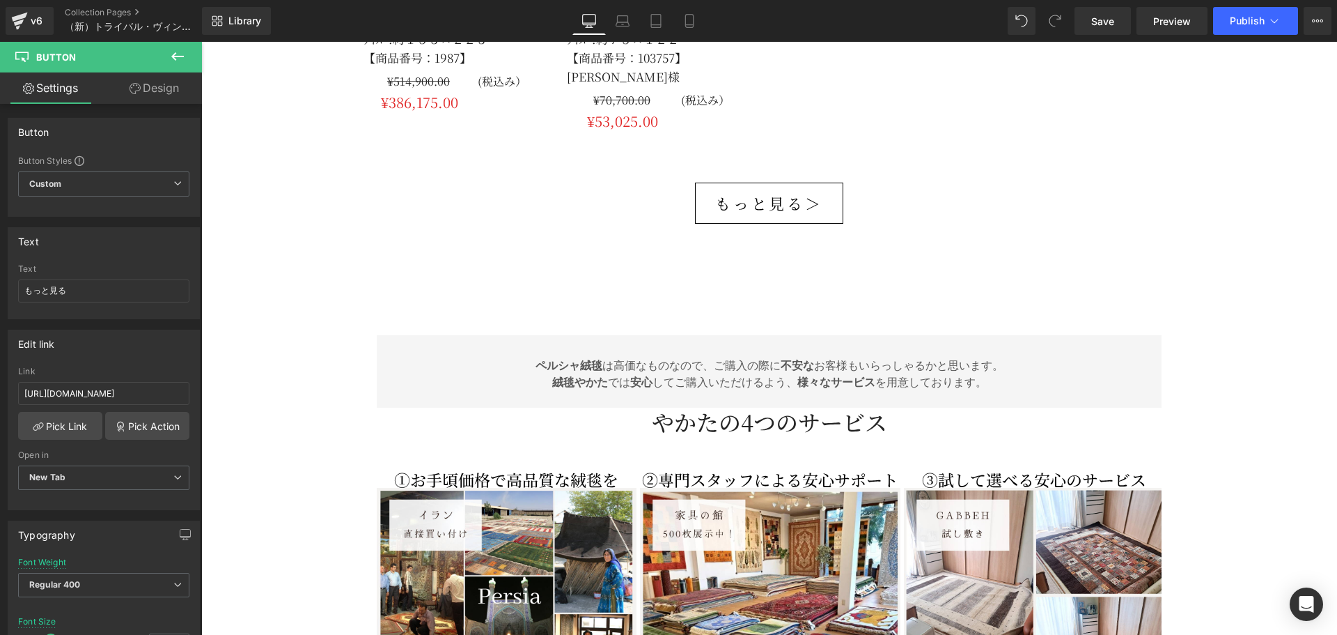
scroll to position [3262, 0]
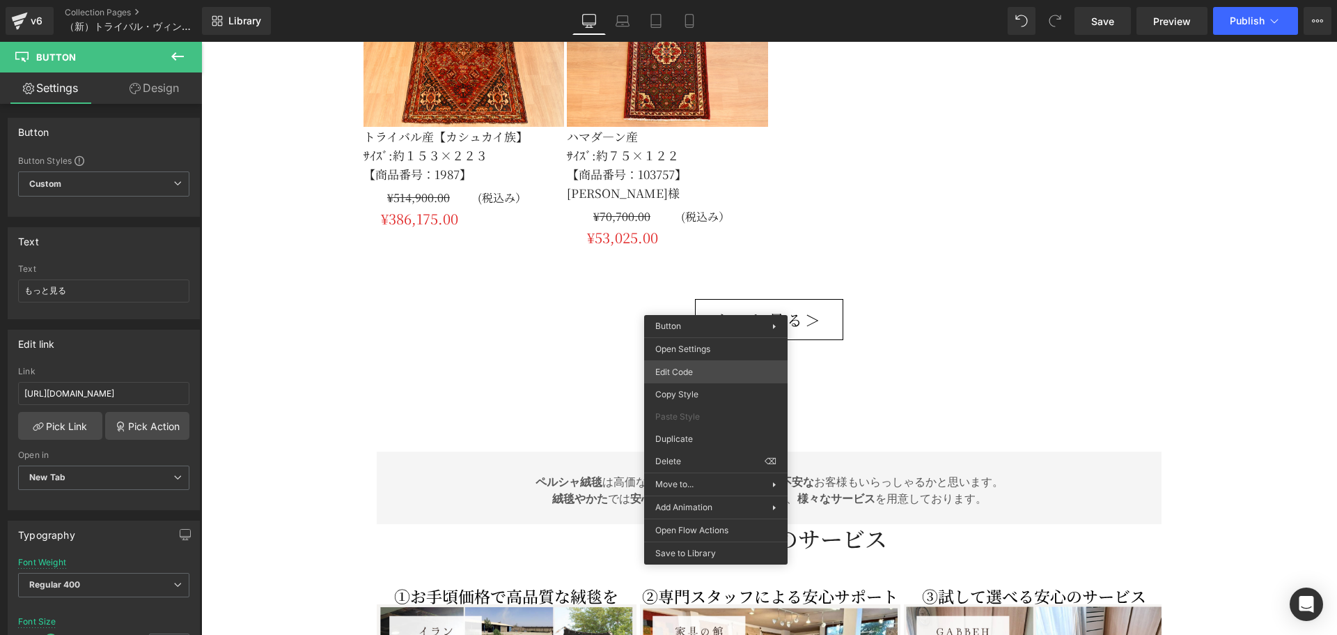
click at [702, 0] on div "Button You are previewing how the will restyle your page. You can not edit Elem…" at bounding box center [668, 0] width 1337 height 0
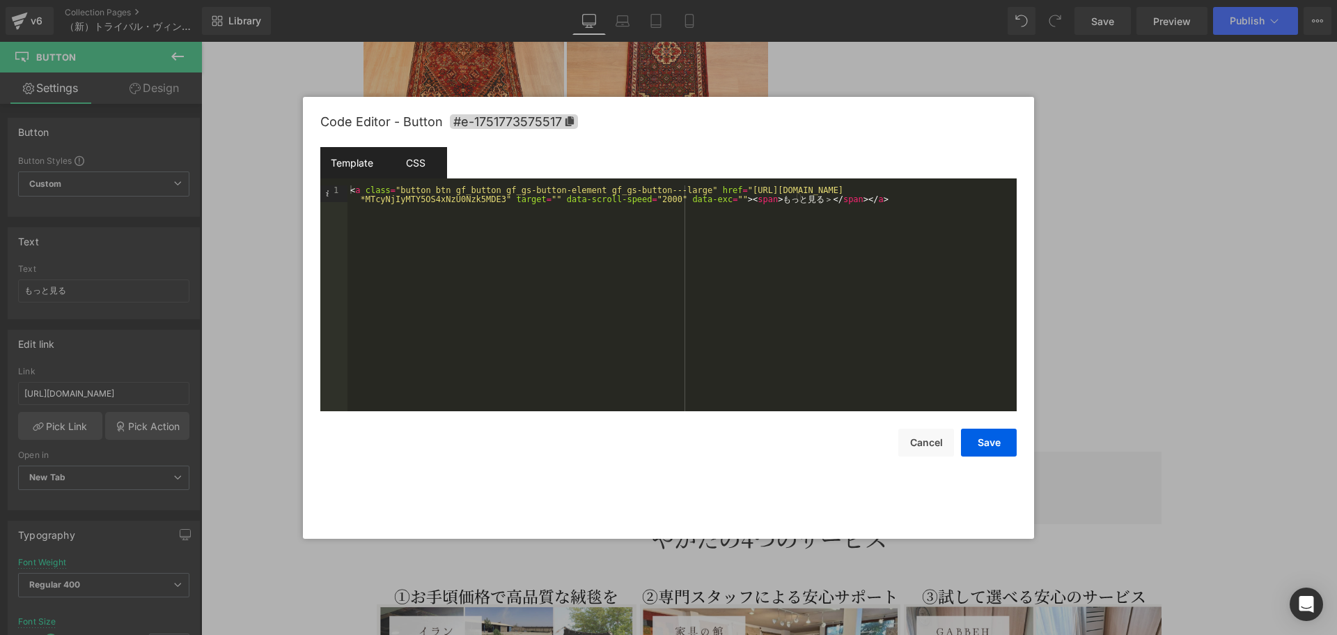
click at [410, 169] on div "CSS" at bounding box center [415, 162] width 63 height 31
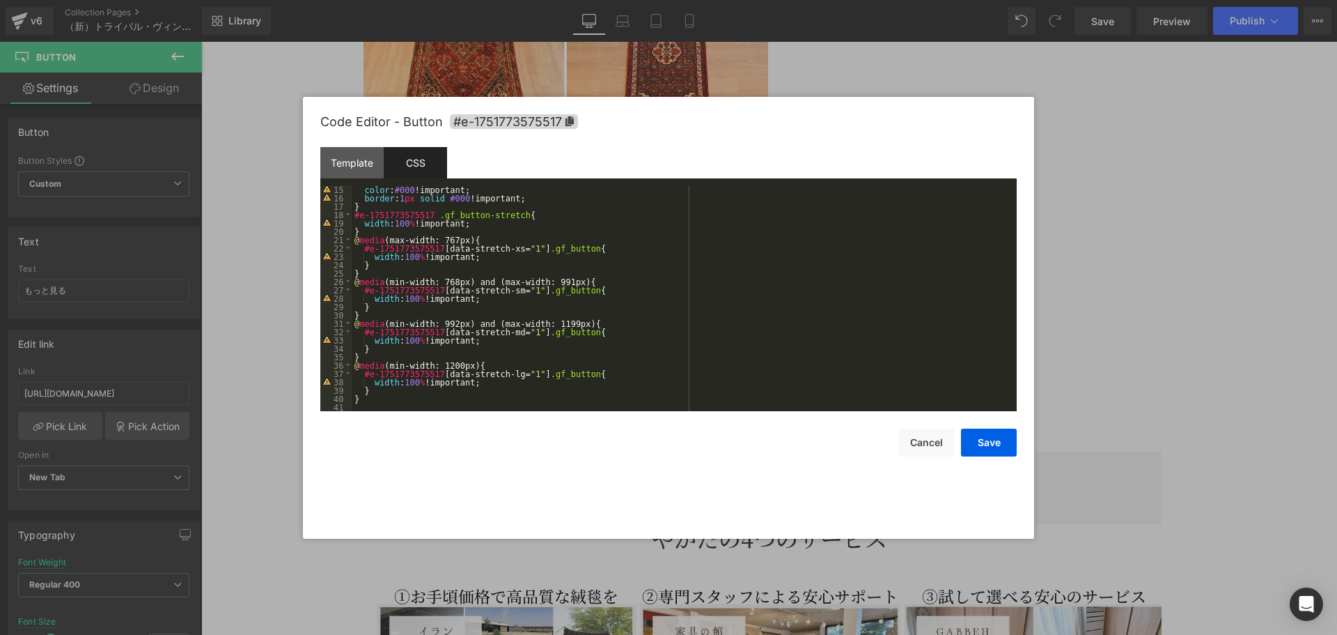
scroll to position [117, 0]
click at [915, 447] on button "Cancel" at bounding box center [927, 442] width 56 height 28
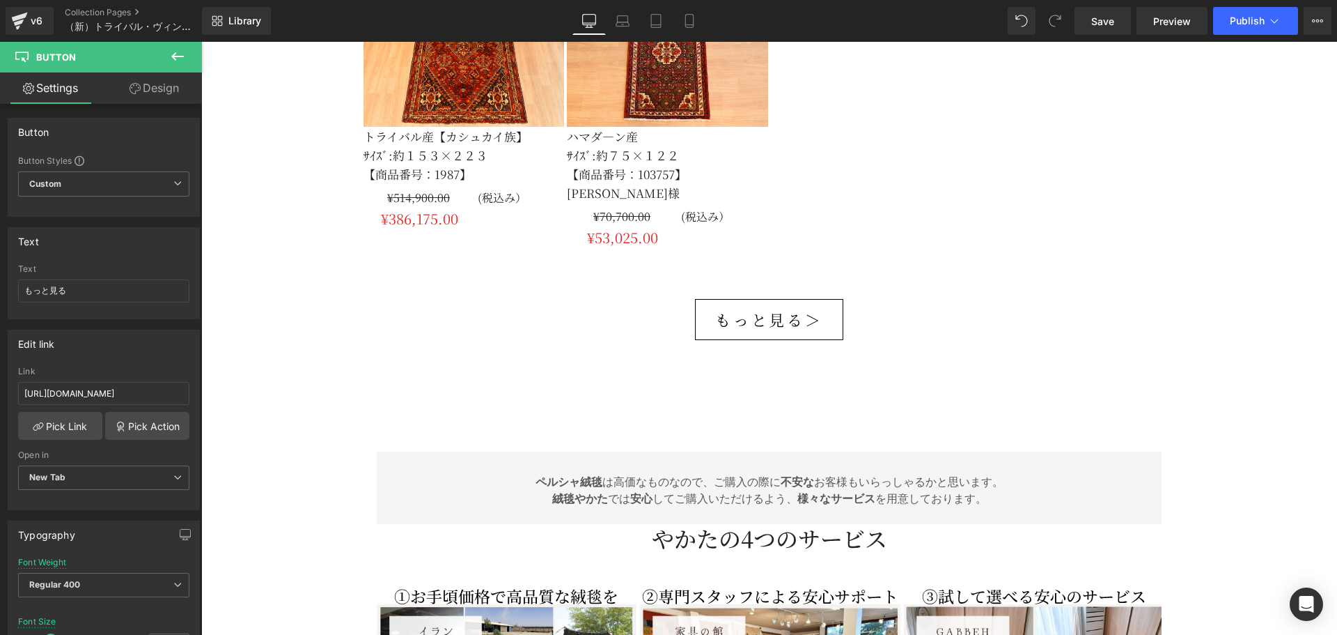
scroll to position [3495, 0]
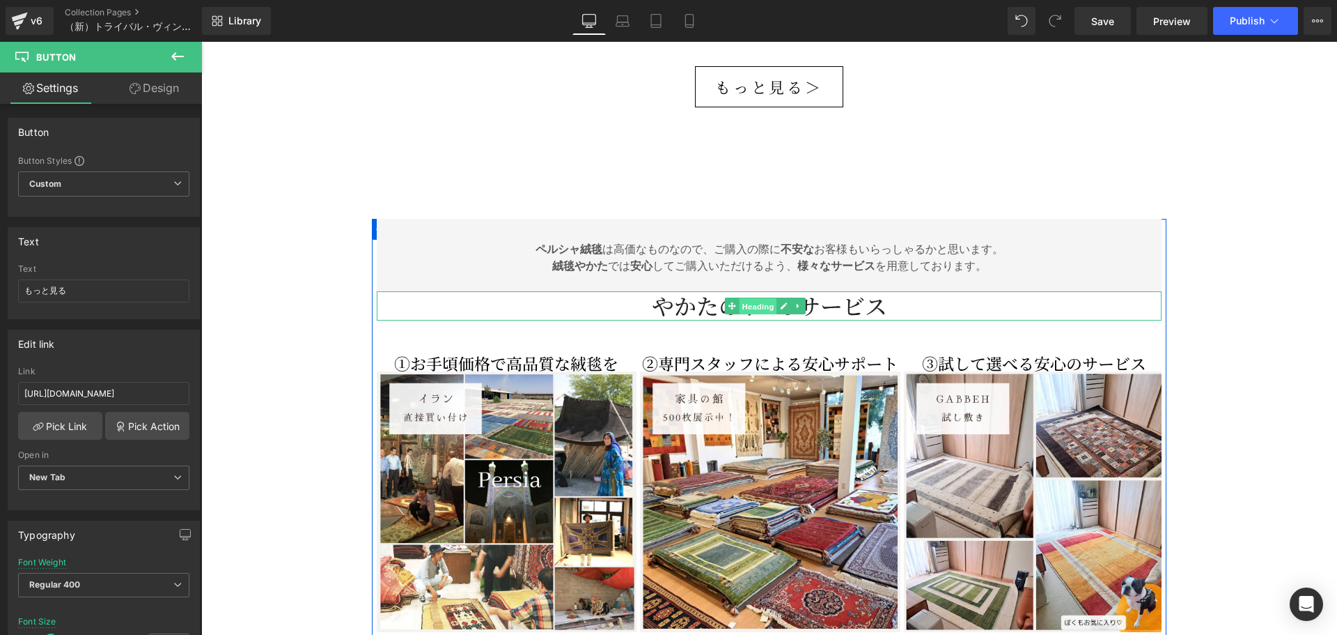
click at [760, 298] on span "Heading" at bounding box center [759, 306] width 38 height 17
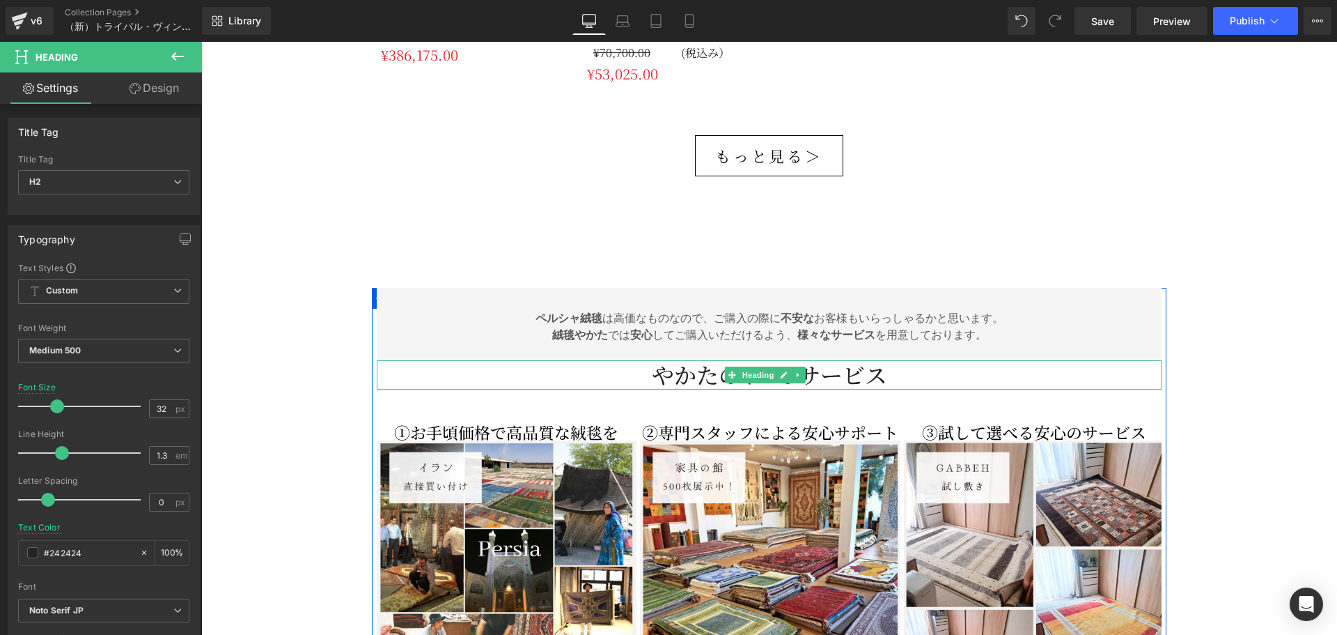
scroll to position [3379, 0]
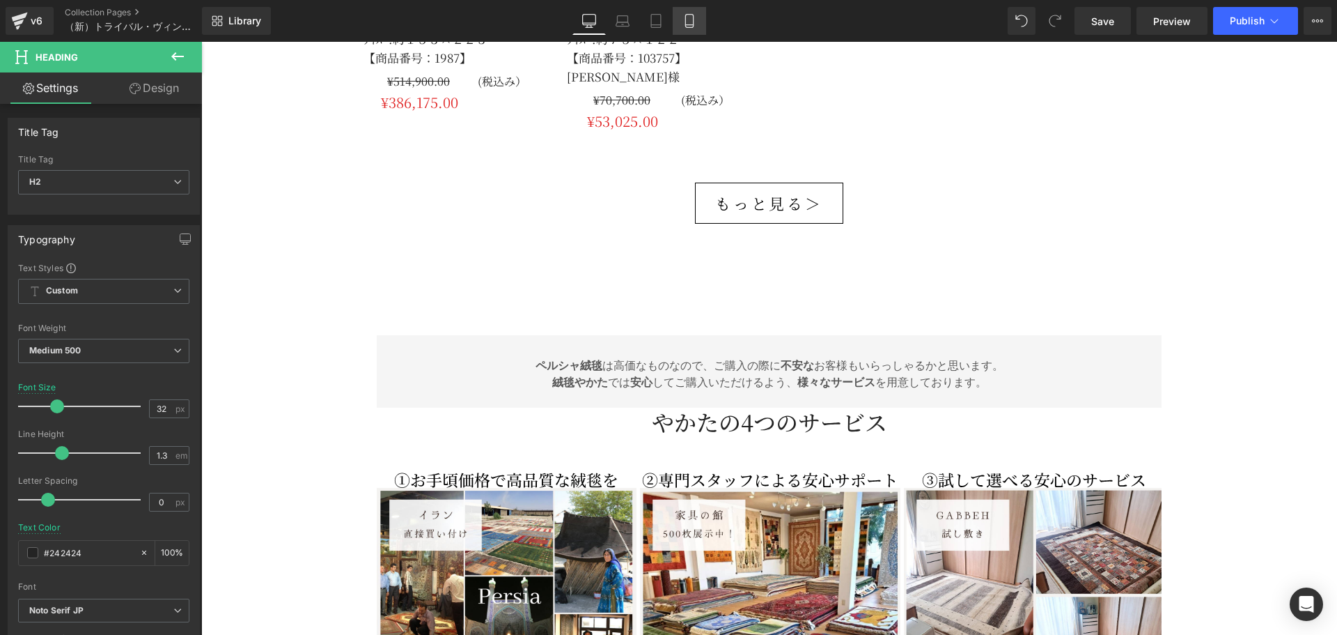
click at [689, 29] on link "Mobile" at bounding box center [689, 21] width 33 height 28
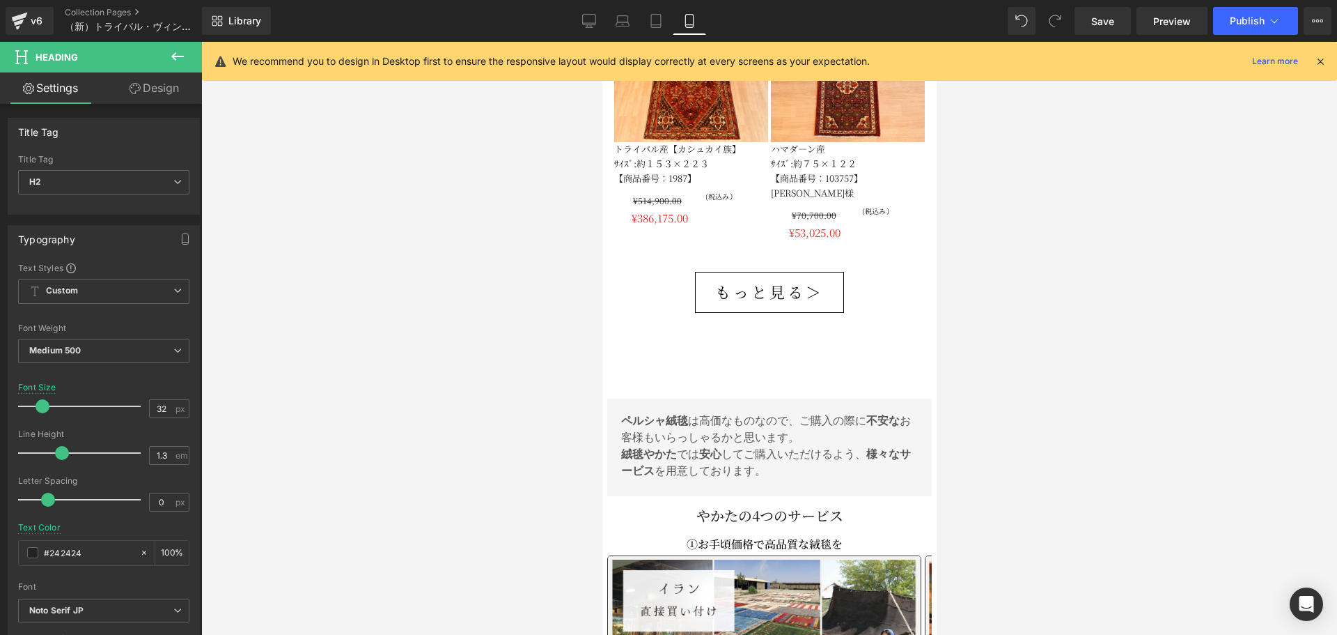
scroll to position [3939, 0]
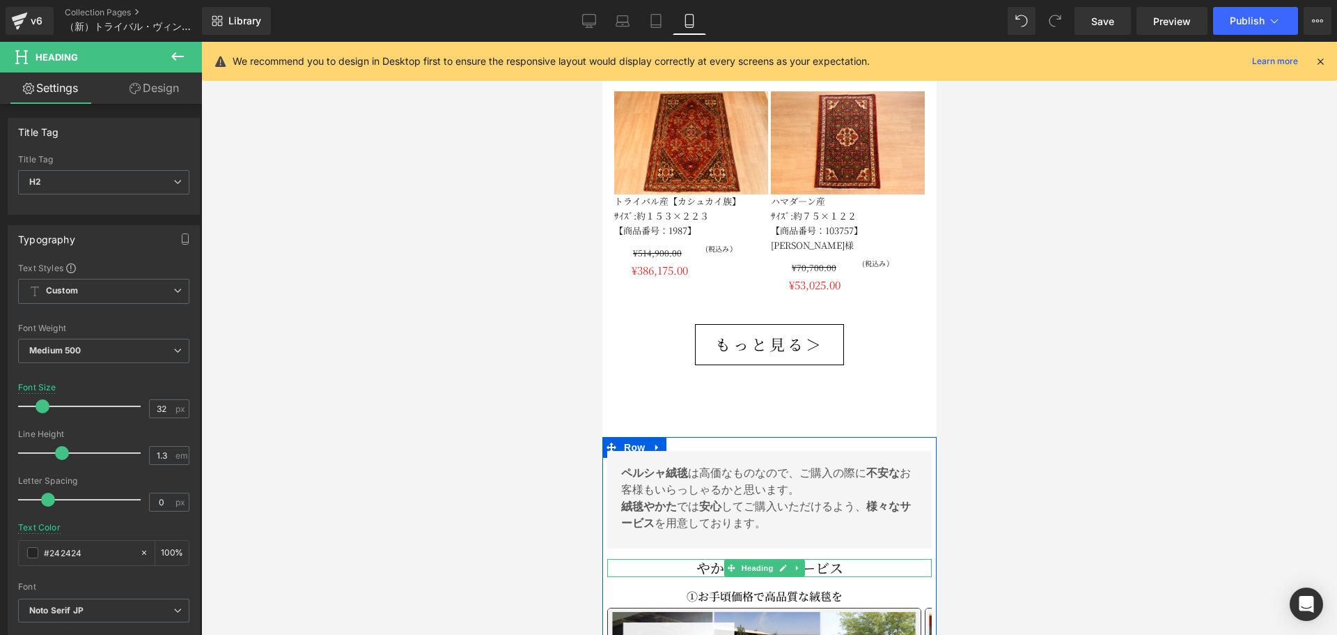
click at [727, 564] on icon at bounding box center [731, 568] width 8 height 8
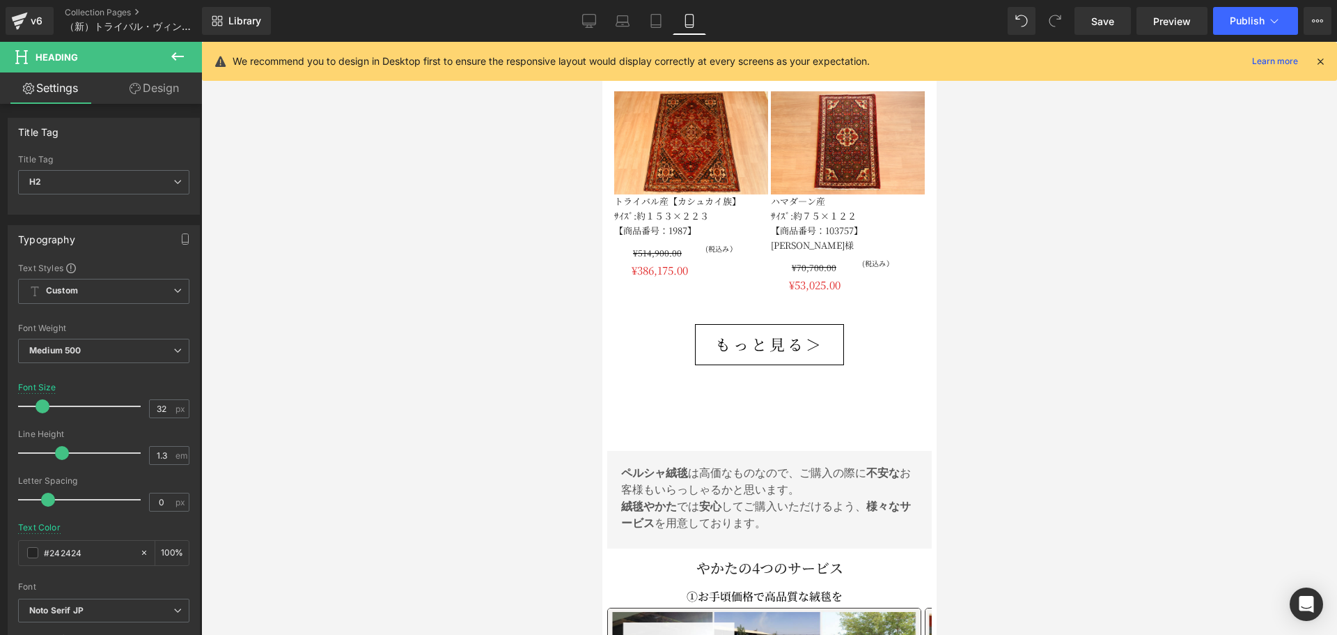
click at [738, 332] on span "もっと見る＞" at bounding box center [769, 344] width 109 height 25
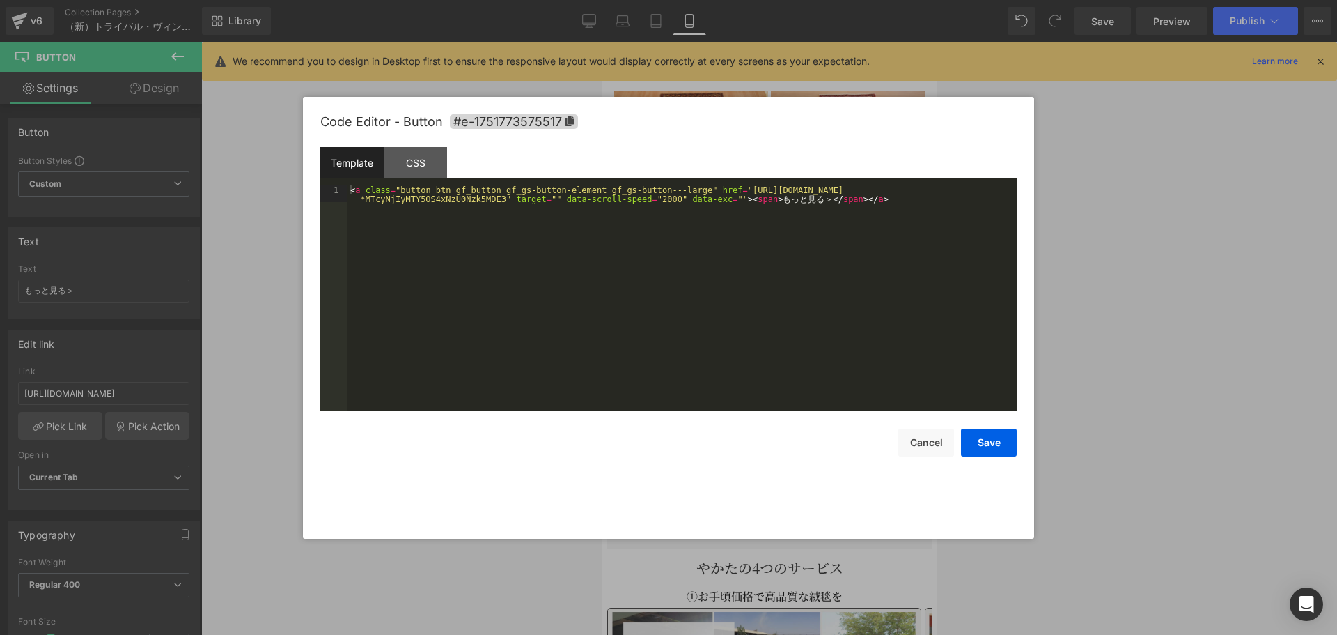
click at [683, 0] on div "Heading You are previewing how the will restyle your page. You can not edit Ele…" at bounding box center [668, 0] width 1337 height 0
click at [422, 138] on div "Code Editor - Button #e-1751773575517" at bounding box center [668, 122] width 697 height 50
click at [416, 147] on div "CSS" at bounding box center [415, 162] width 63 height 31
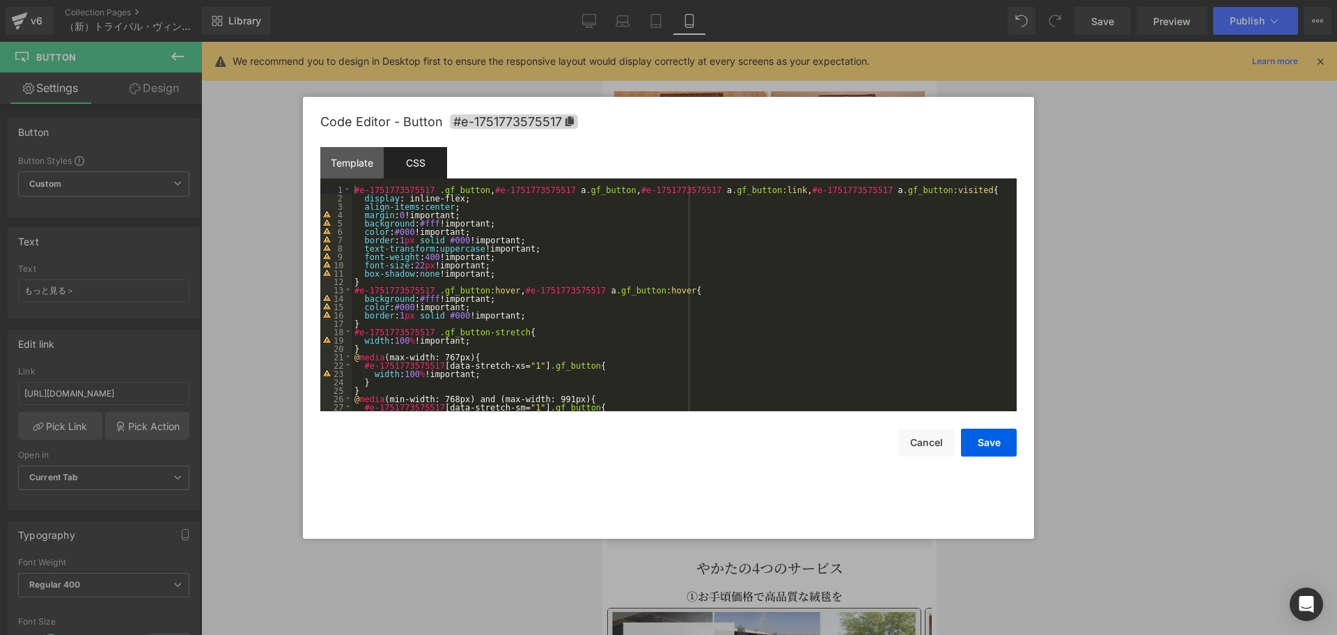
click at [414, 265] on div "#e-1751773575517 .gf_button , #e-1751773575517 a .gf_button , #e-1751773575517 …" at bounding box center [682, 306] width 660 height 242
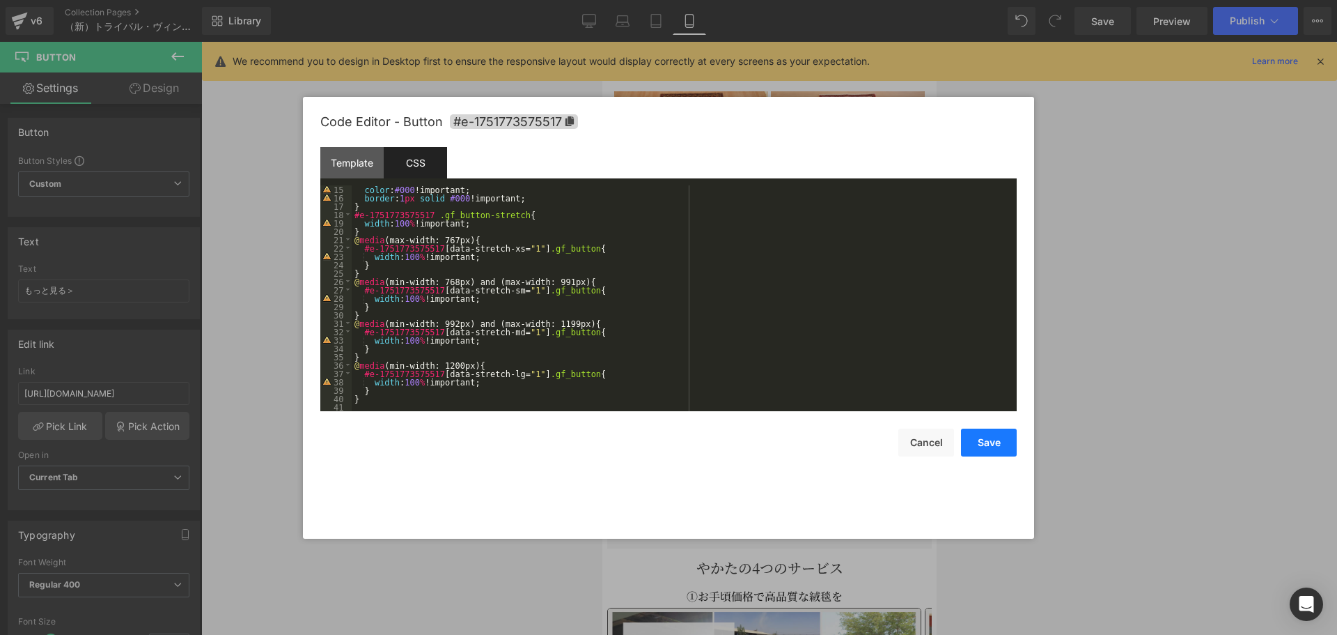
click at [986, 440] on button "Save" at bounding box center [989, 442] width 56 height 28
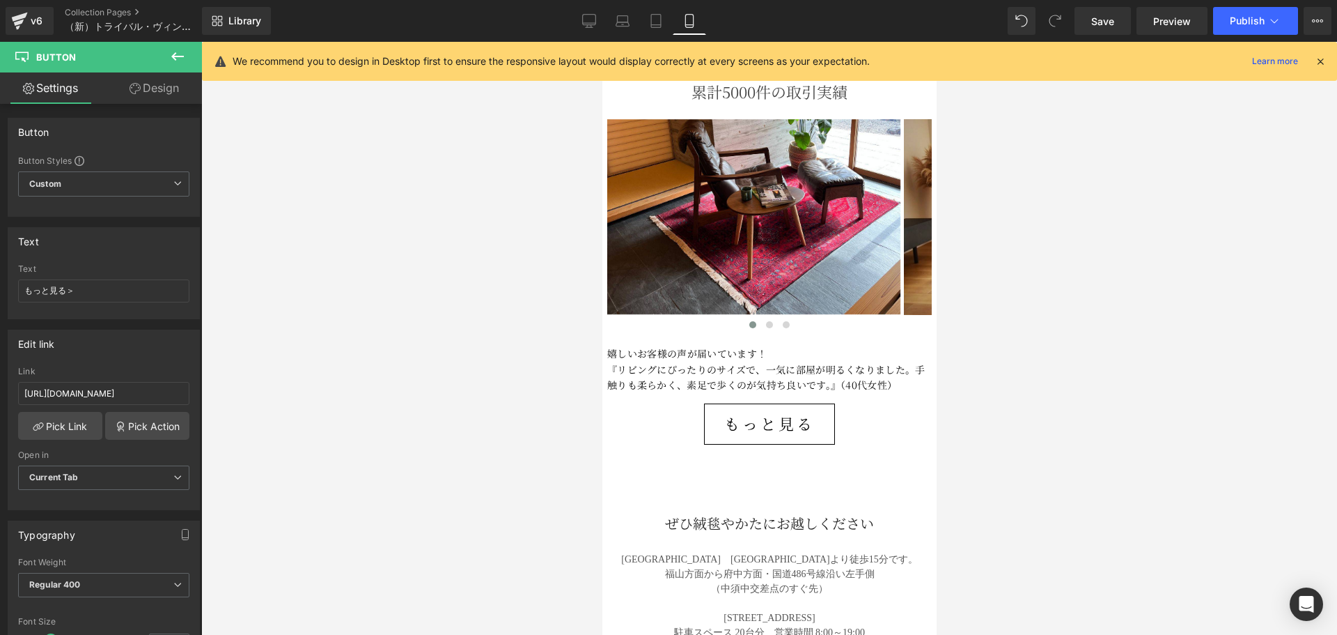
scroll to position [4984, 0]
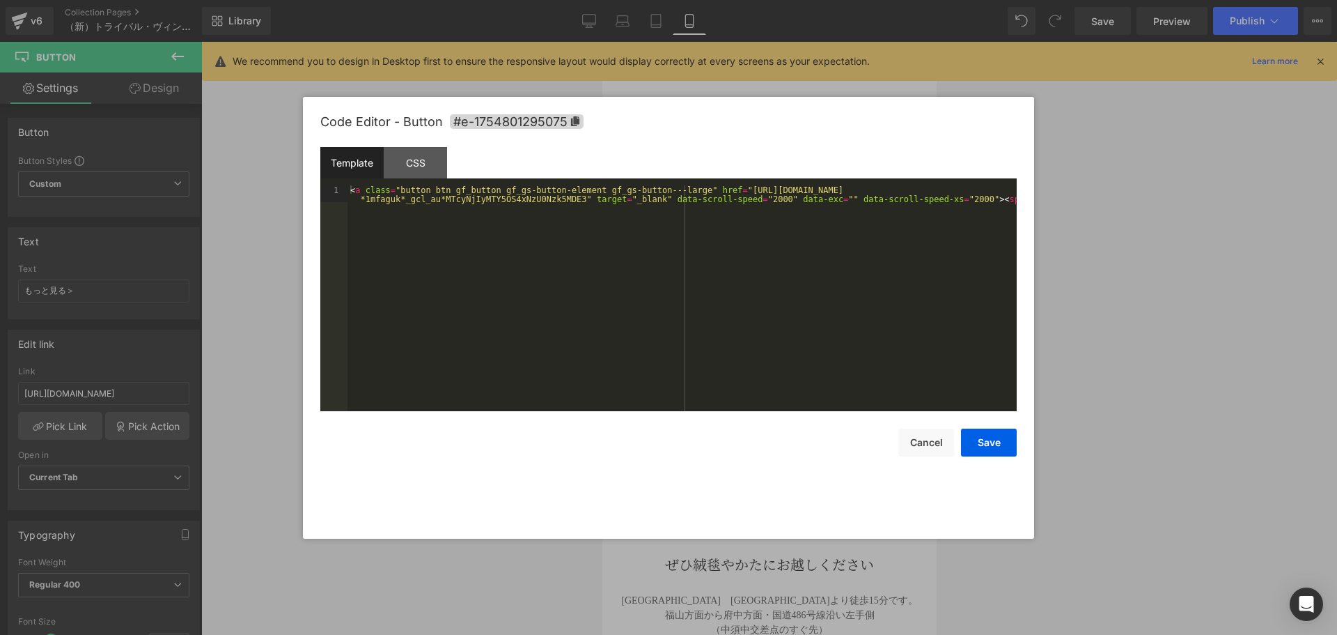
click at [743, 0] on div "Heading You are previewing how the will restyle your page. You can not edit Ele…" at bounding box center [668, 0] width 1337 height 0
click at [428, 166] on div "CSS" at bounding box center [415, 162] width 63 height 31
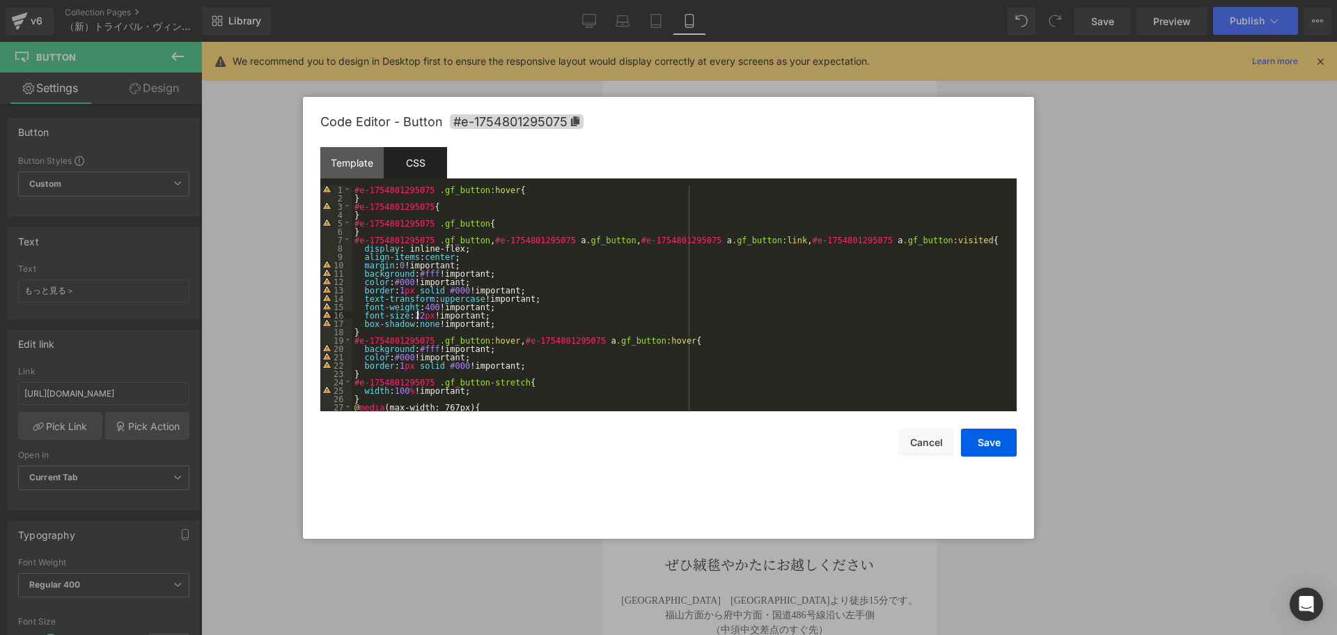
click at [417, 317] on div "#e-1754801295075 .gf_button :hover { } #e-1754801295075 { } #e-1754801295075 .g…" at bounding box center [682, 306] width 660 height 242
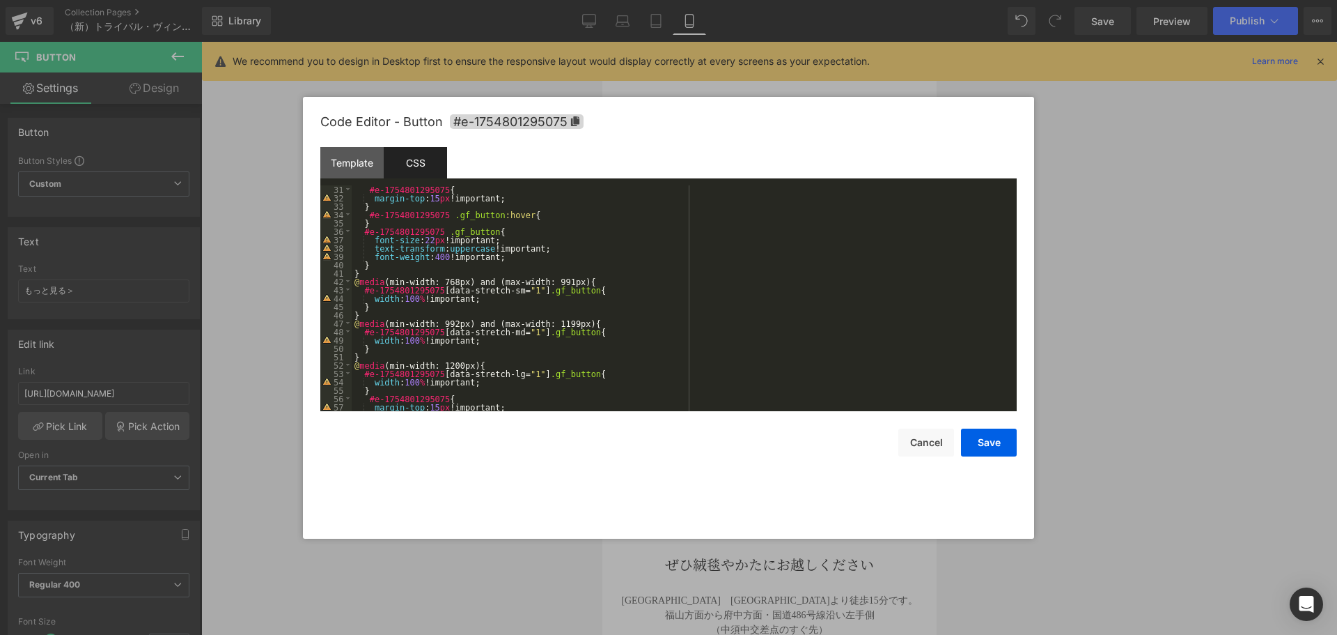
scroll to position [293, 0]
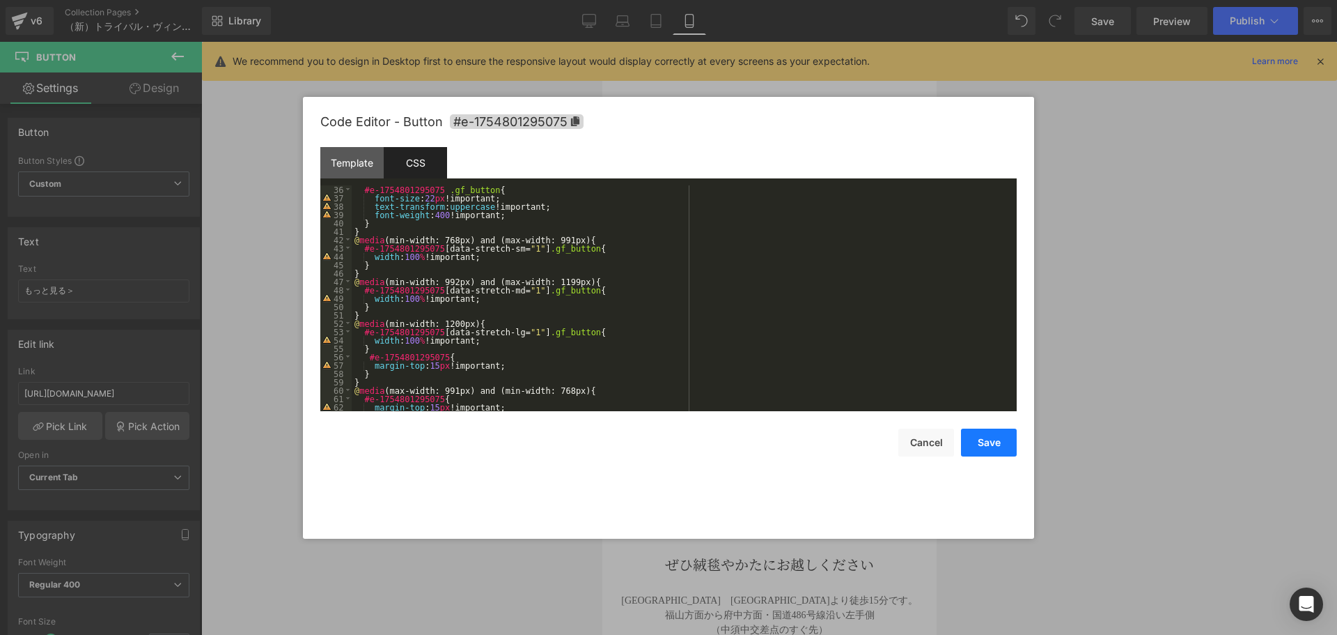
click at [993, 438] on button "Save" at bounding box center [989, 442] width 56 height 28
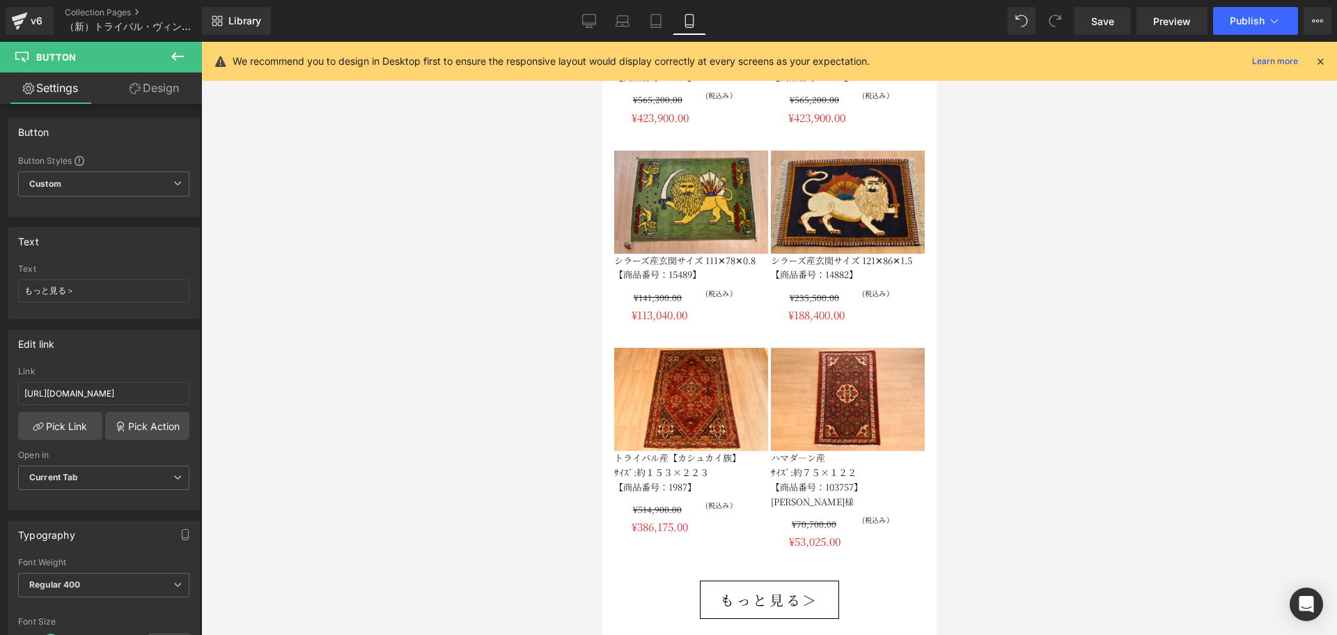
scroll to position [3823, 0]
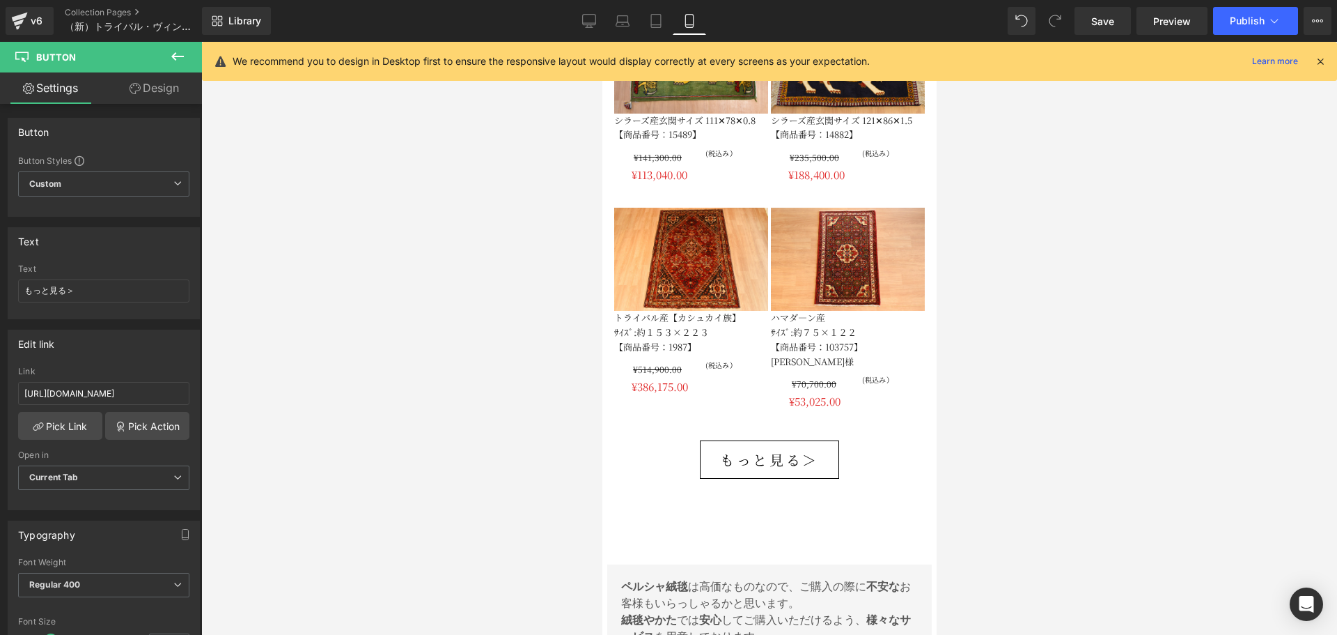
click at [742, 440] on div "もっと見る＞ Button" at bounding box center [768, 459] width 313 height 39
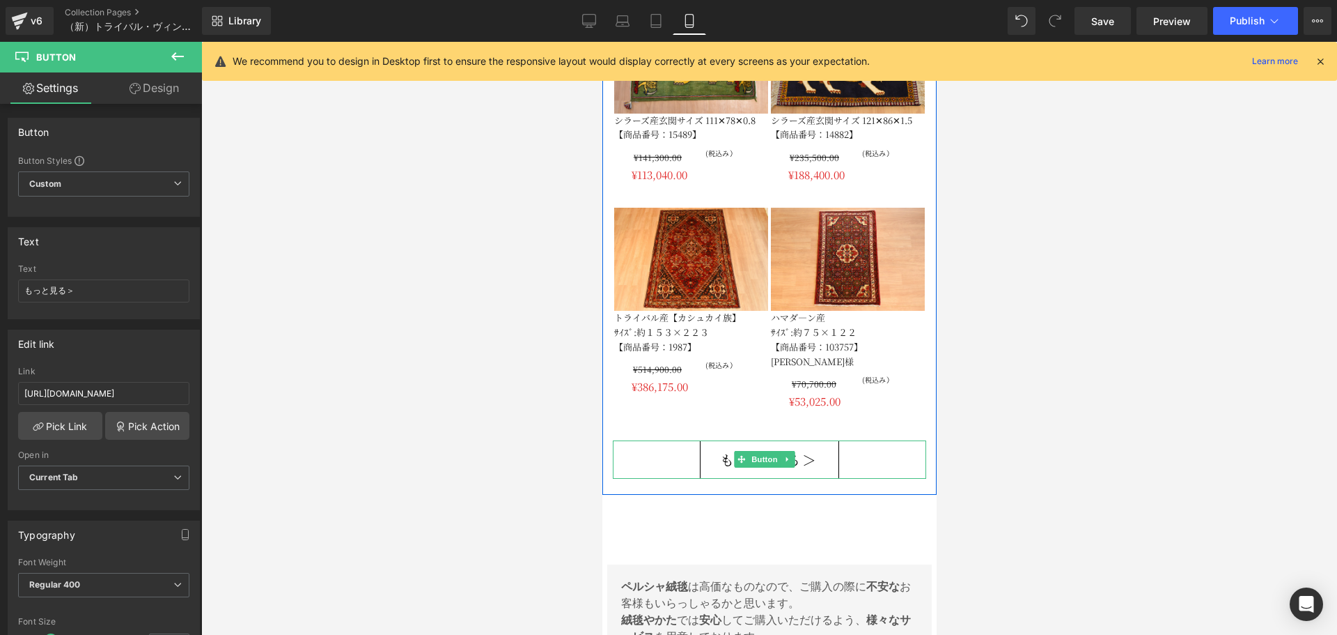
click at [702, 440] on link "もっと見る＞" at bounding box center [768, 459] width 139 height 39
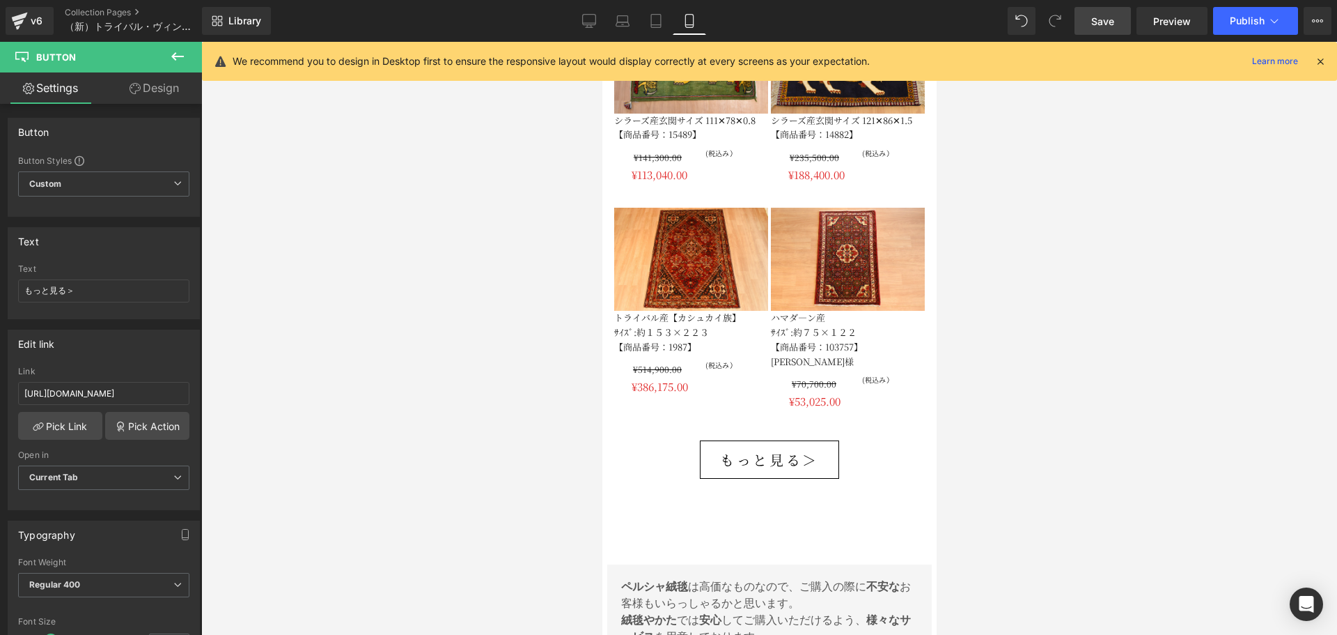
click at [1116, 29] on link "Save" at bounding box center [1103, 21] width 56 height 28
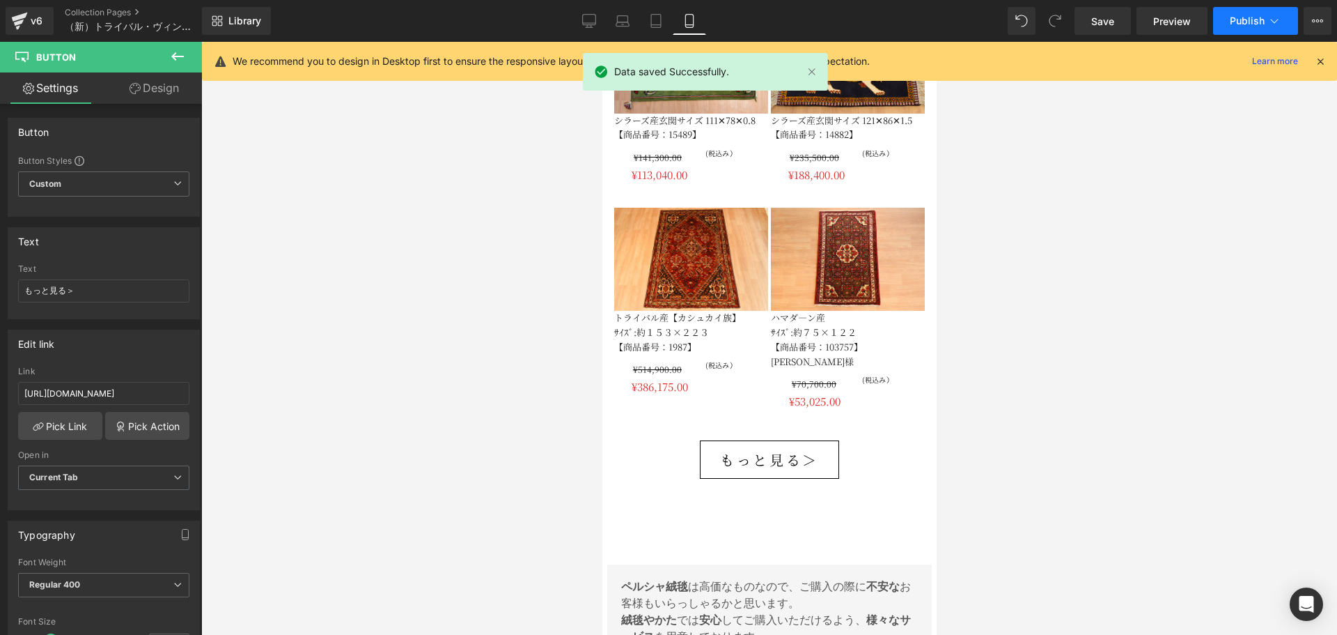
click at [1266, 20] on button "Publish" at bounding box center [1255, 21] width 85 height 28
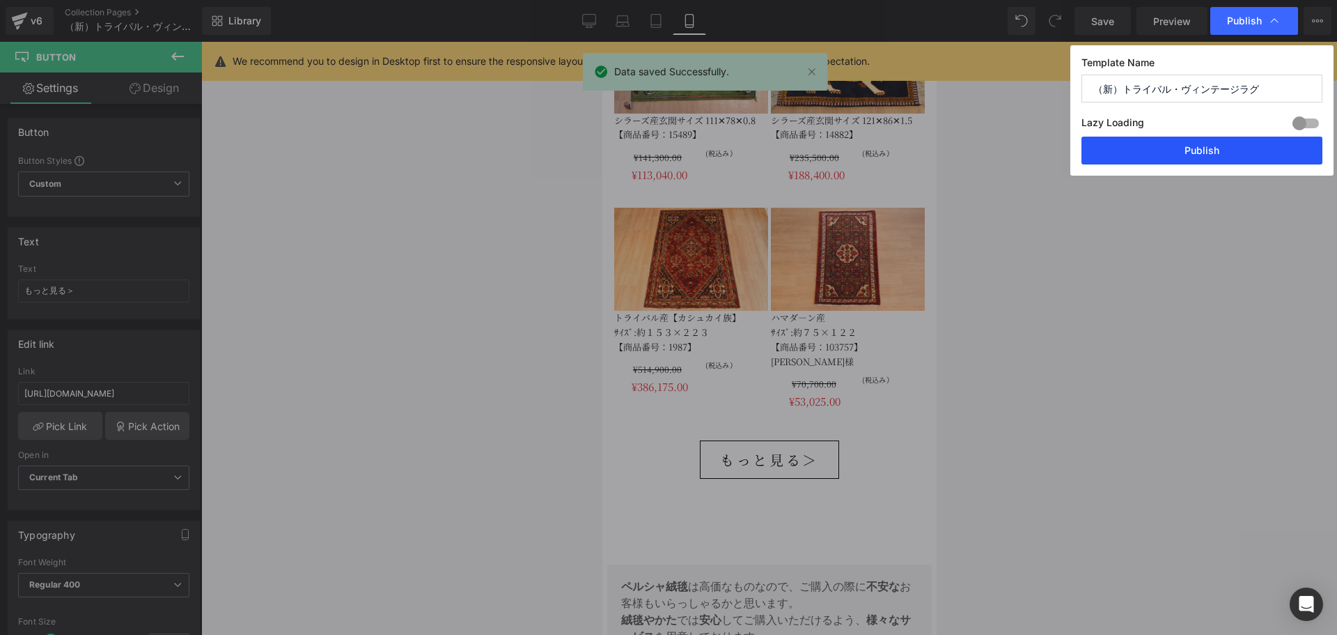
click at [1179, 154] on button "Publish" at bounding box center [1202, 151] width 241 height 28
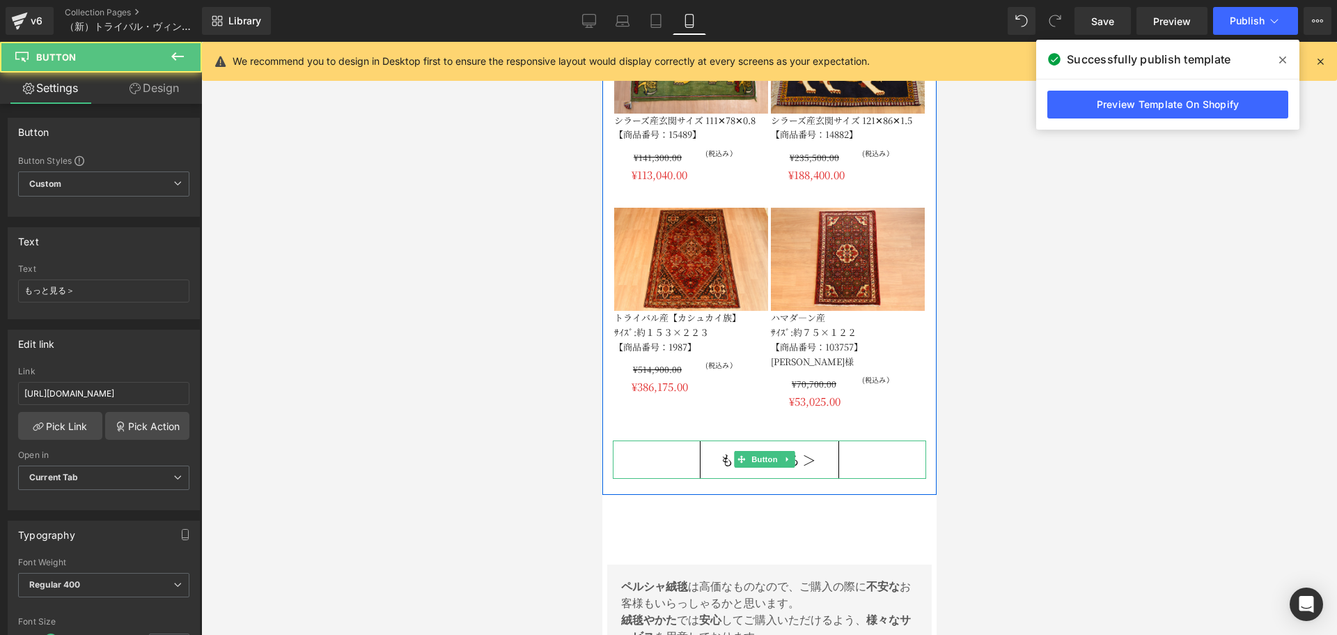
click at [720, 448] on span "もっと見る＞" at bounding box center [769, 459] width 99 height 23
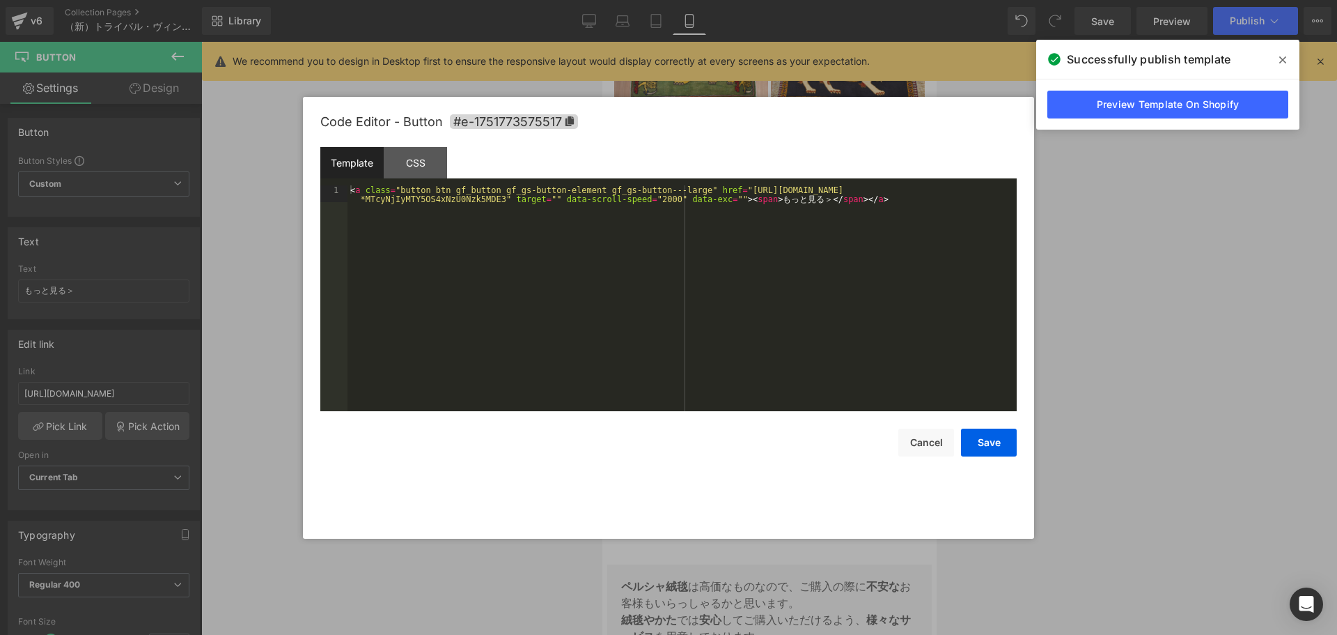
click at [690, 0] on div "Heading You are previewing how the will restyle your page. You can not edit Ele…" at bounding box center [668, 0] width 1337 height 0
click at [420, 167] on div "CSS" at bounding box center [415, 162] width 63 height 31
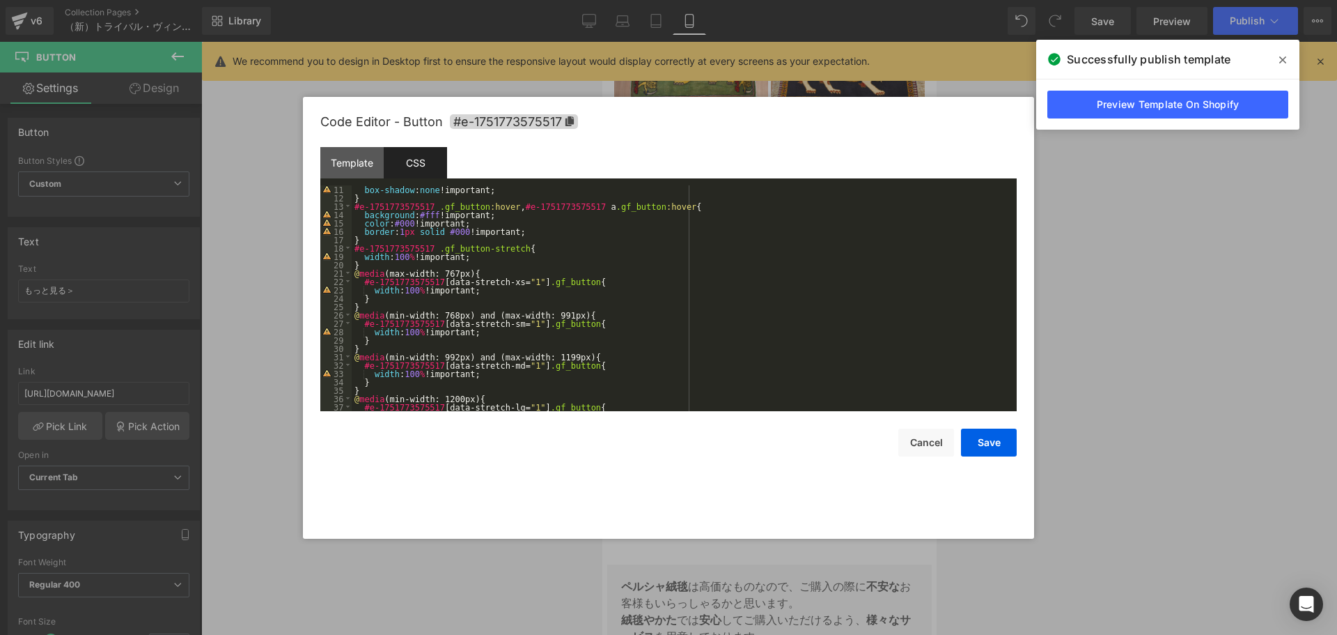
scroll to position [117, 0]
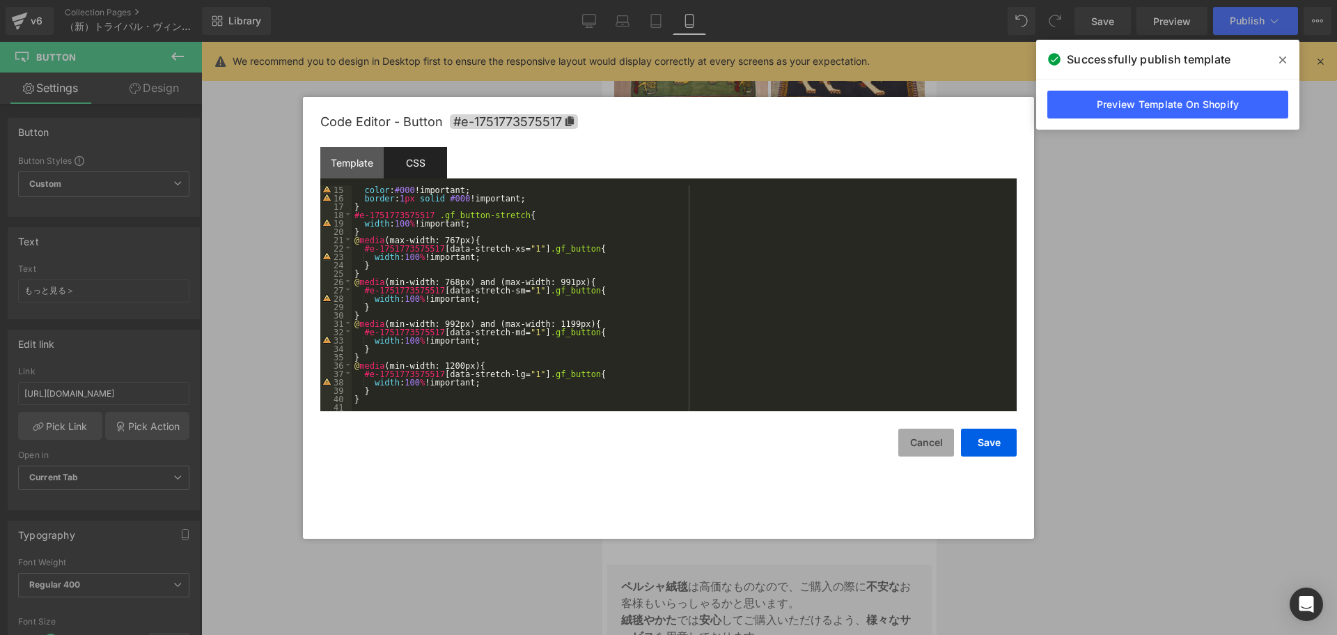
drag, startPoint x: 912, startPoint y: 457, endPoint x: 910, endPoint y: 450, distance: 7.1
click at [911, 456] on div "Code Editor - Button #e-1751773575517 Template CSS 1 < a class = "button btn gf…" at bounding box center [668, 318] width 697 height 442
click at [910, 450] on button "Cancel" at bounding box center [927, 442] width 56 height 28
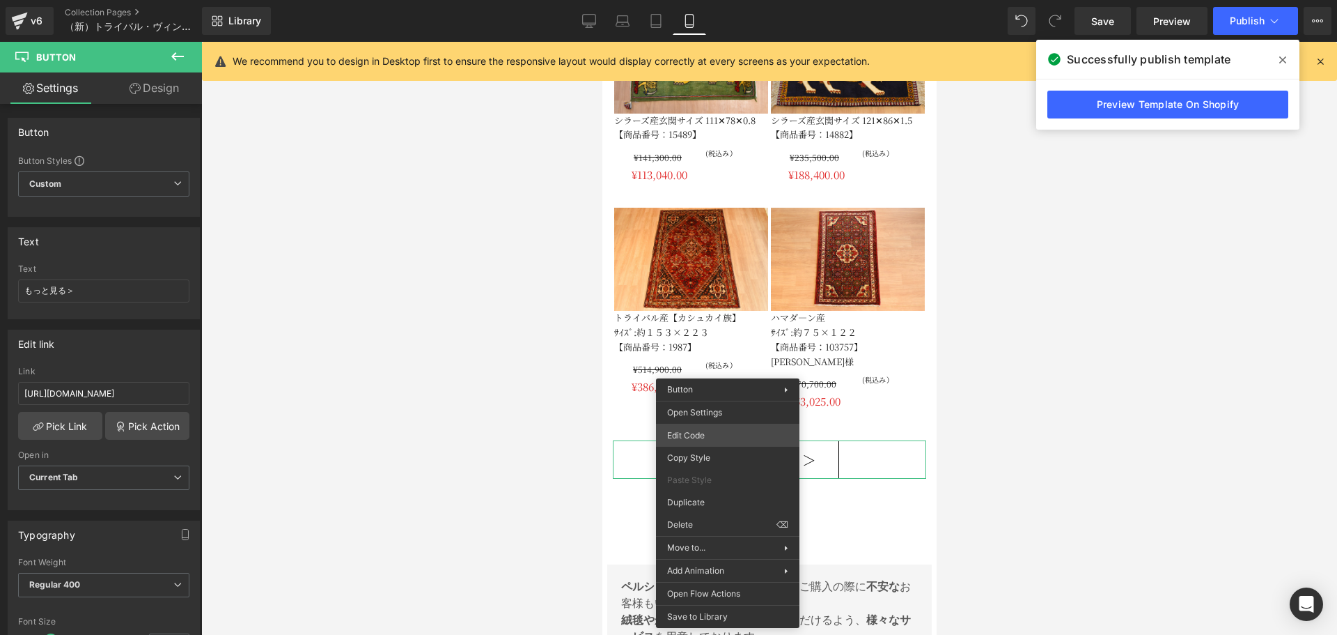
click at [716, 0] on div "Heading You are previewing how the will restyle your page. You can not edit Ele…" at bounding box center [668, 0] width 1337 height 0
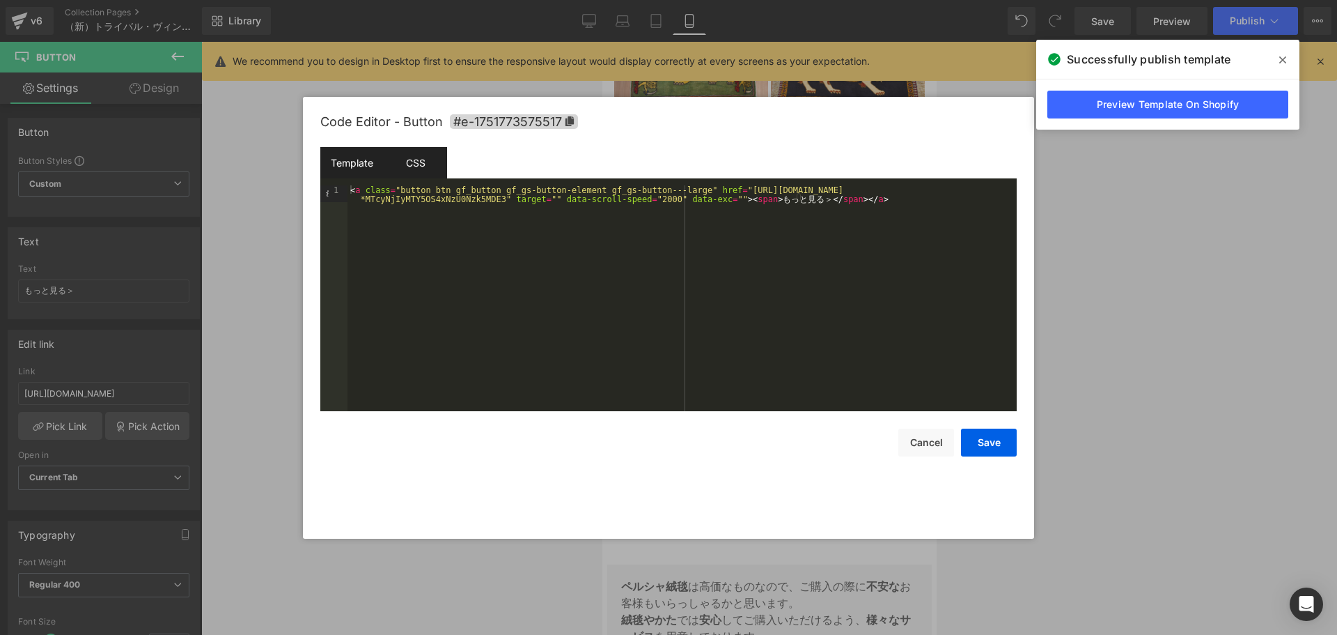
click at [422, 163] on div "CSS" at bounding box center [415, 162] width 63 height 31
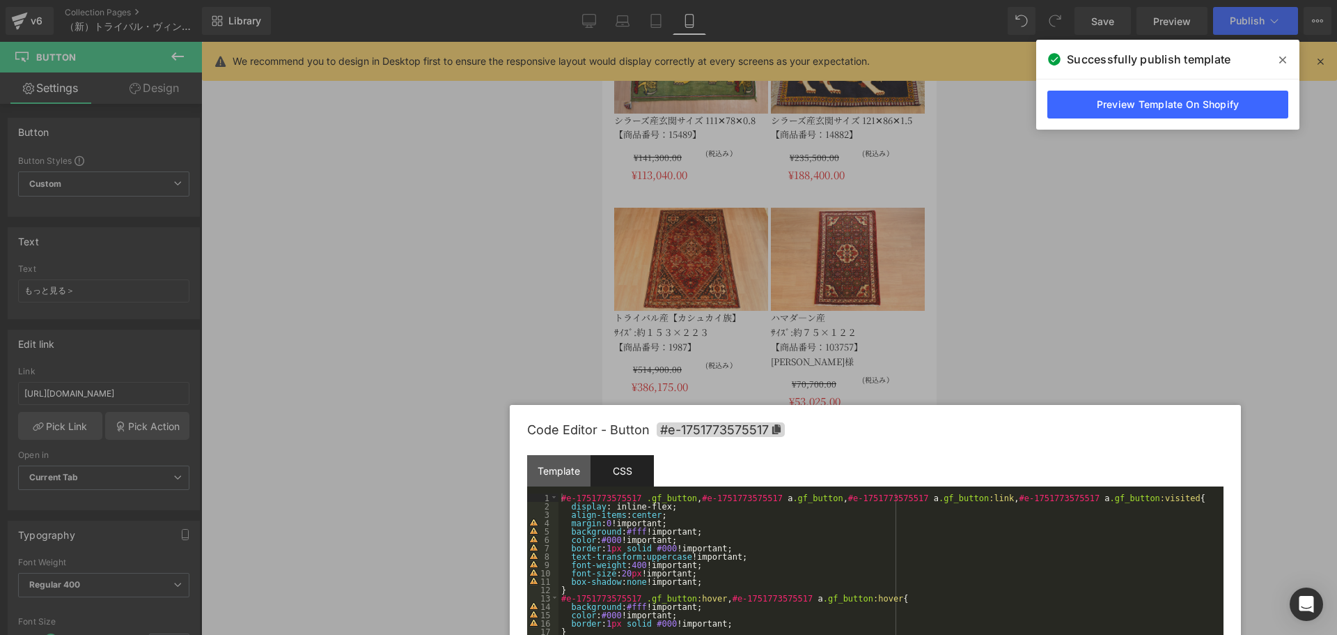
drag, startPoint x: 605, startPoint y: 125, endPoint x: 789, endPoint y: 451, distance: 374.9
click at [811, 433] on div "Code Editor - Button #e-1751773575517" at bounding box center [875, 430] width 697 height 50
click at [621, 575] on div "#e-1751773575517 .gf_button , #e-1751773575517 a .gf_button , #e-1751773575517 …" at bounding box center [888, 614] width 660 height 242
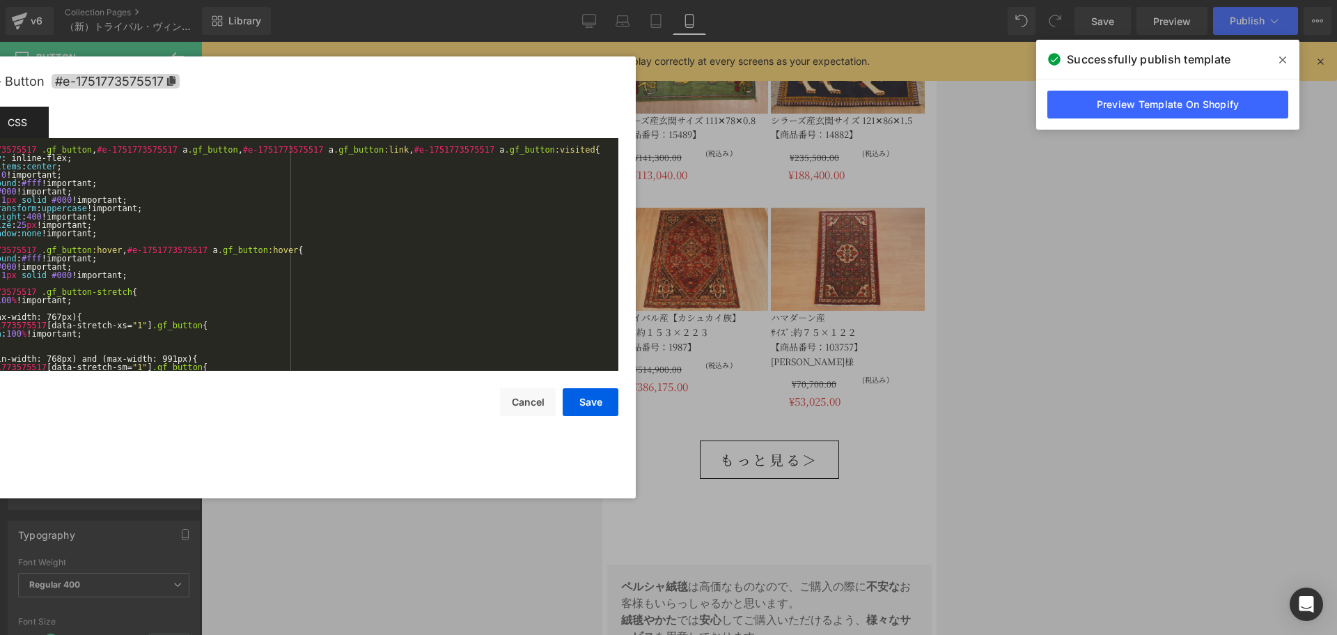
drag, startPoint x: 866, startPoint y: 428, endPoint x: 346, endPoint y: 231, distance: 556.1
click at [261, 81] on div "Code Editor - Button #e-1751773575517" at bounding box center [270, 81] width 697 height 50
click at [596, 405] on button "Save" at bounding box center [590, 403] width 56 height 28
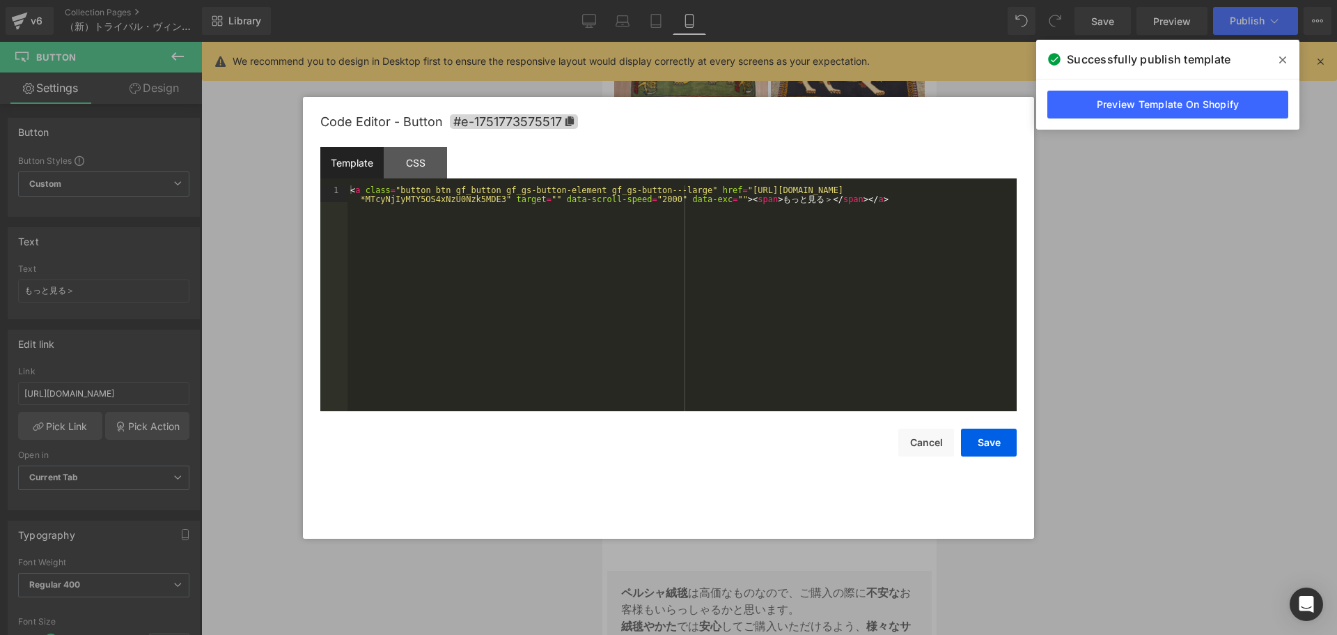
click at [766, 0] on div "Heading You are previewing how the will restyle your page. You can not edit Ele…" at bounding box center [668, 0] width 1337 height 0
click at [426, 164] on div "CSS" at bounding box center [415, 162] width 63 height 31
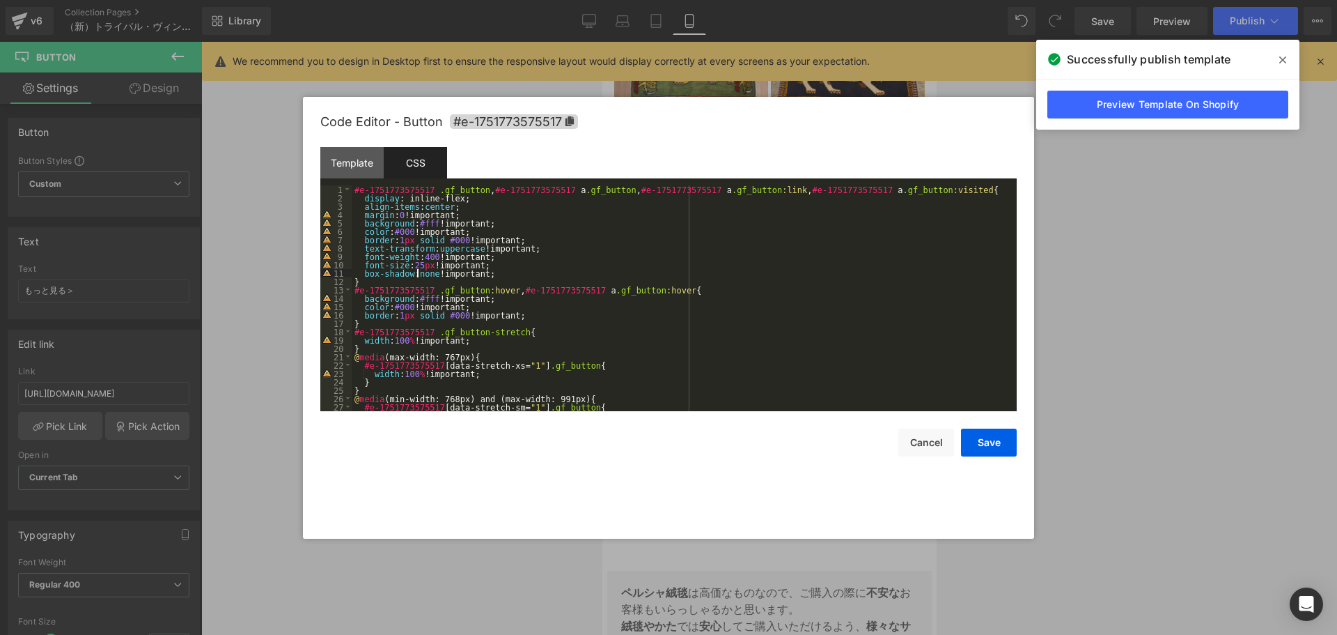
drag, startPoint x: 416, startPoint y: 269, endPoint x: 430, endPoint y: 264, distance: 14.8
click at [416, 268] on div "#e-1751773575517 .gf_button , #e-1751773575517 a .gf_button , #e-1751773575517 …" at bounding box center [682, 306] width 660 height 242
click at [991, 449] on button "Save" at bounding box center [989, 442] width 56 height 28
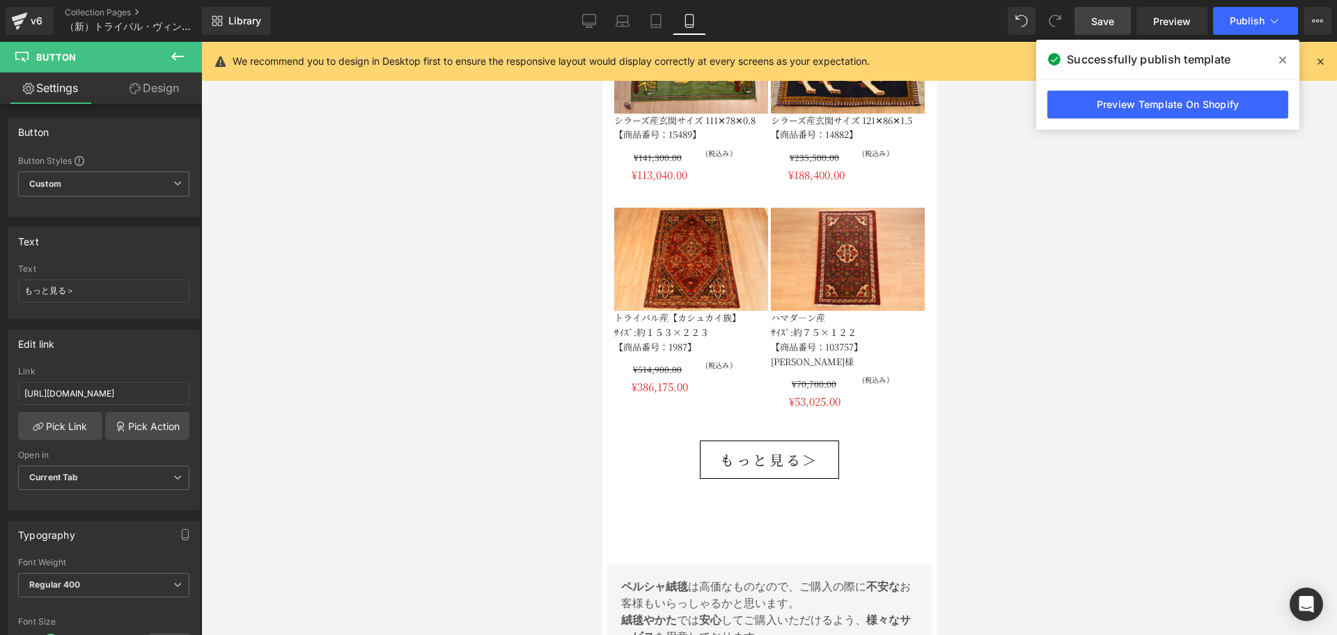
click at [1106, 18] on span "Save" at bounding box center [1103, 21] width 23 height 15
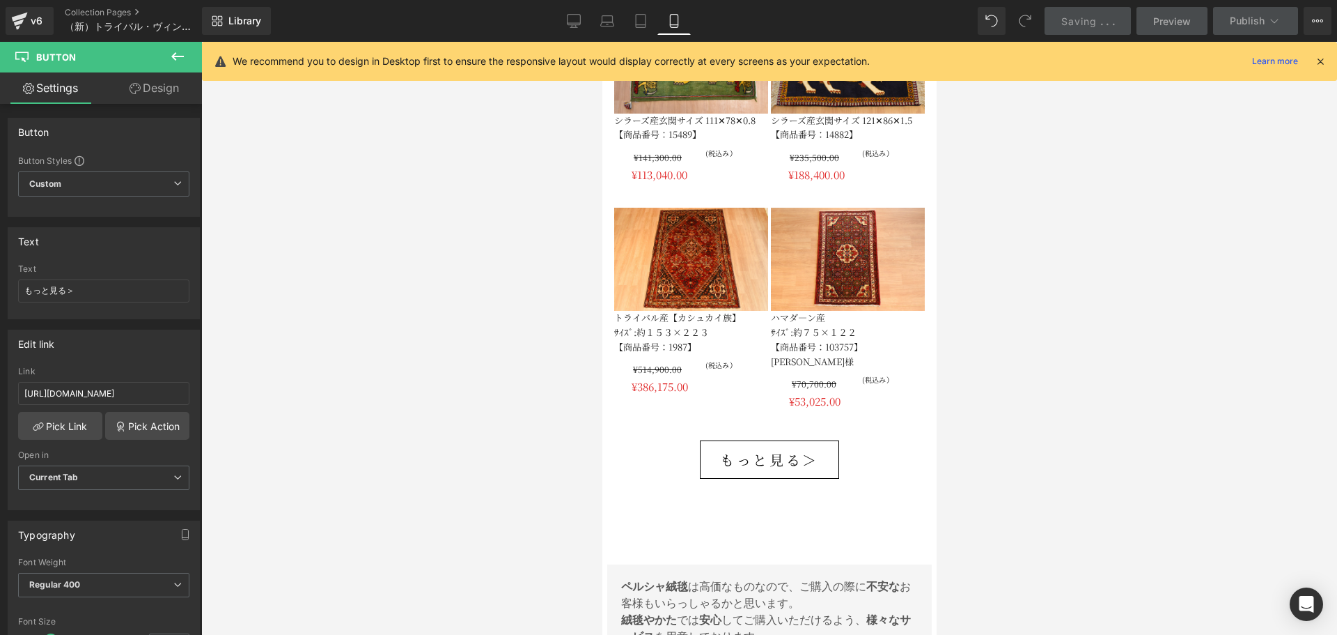
click at [1323, 61] on icon at bounding box center [1320, 61] width 13 height 13
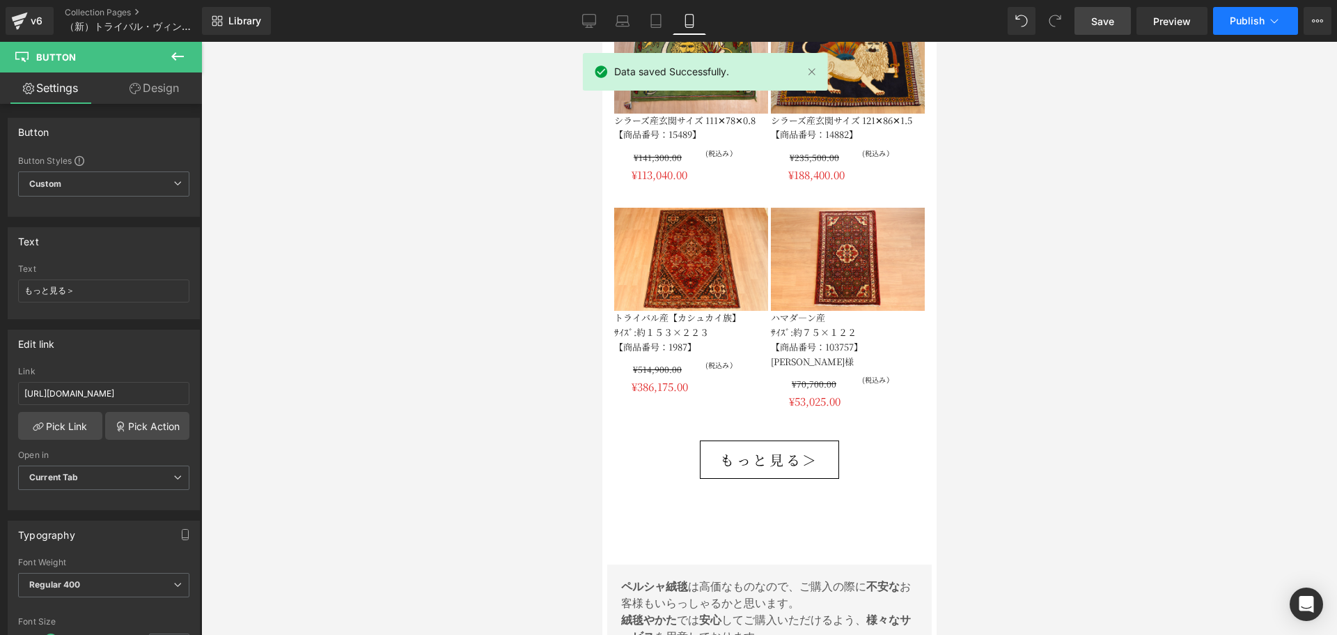
click at [1239, 26] on button "Publish" at bounding box center [1255, 21] width 85 height 28
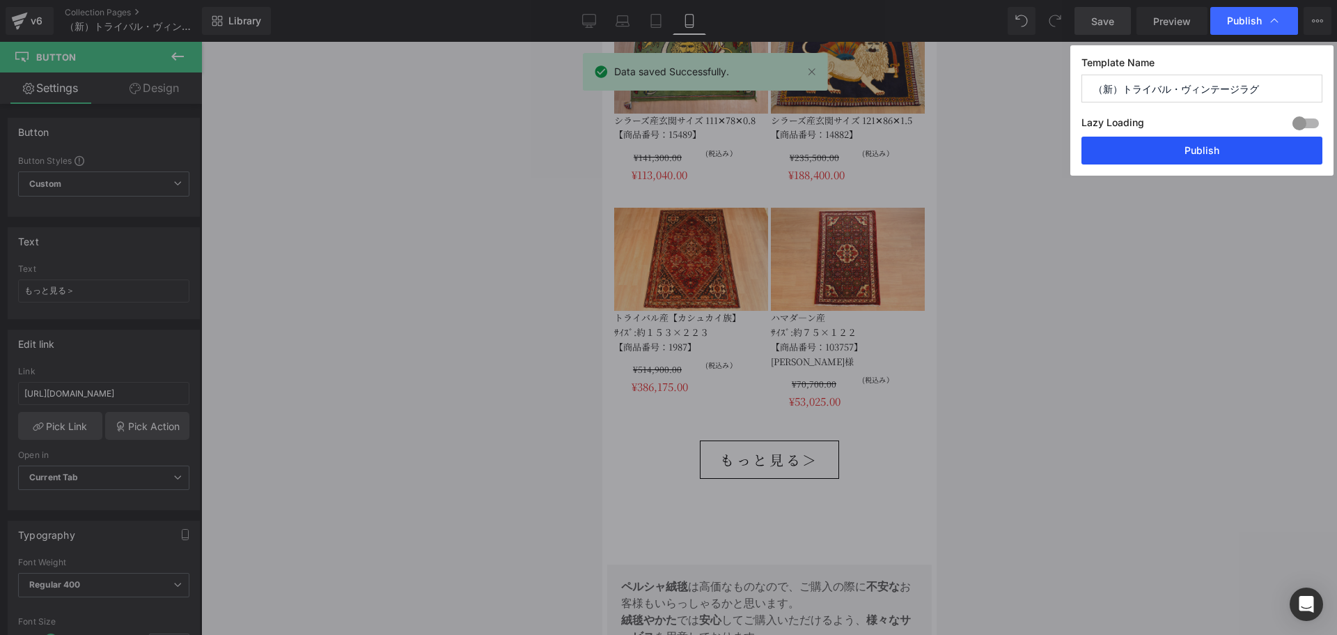
click at [1172, 141] on button "Publish" at bounding box center [1202, 151] width 241 height 28
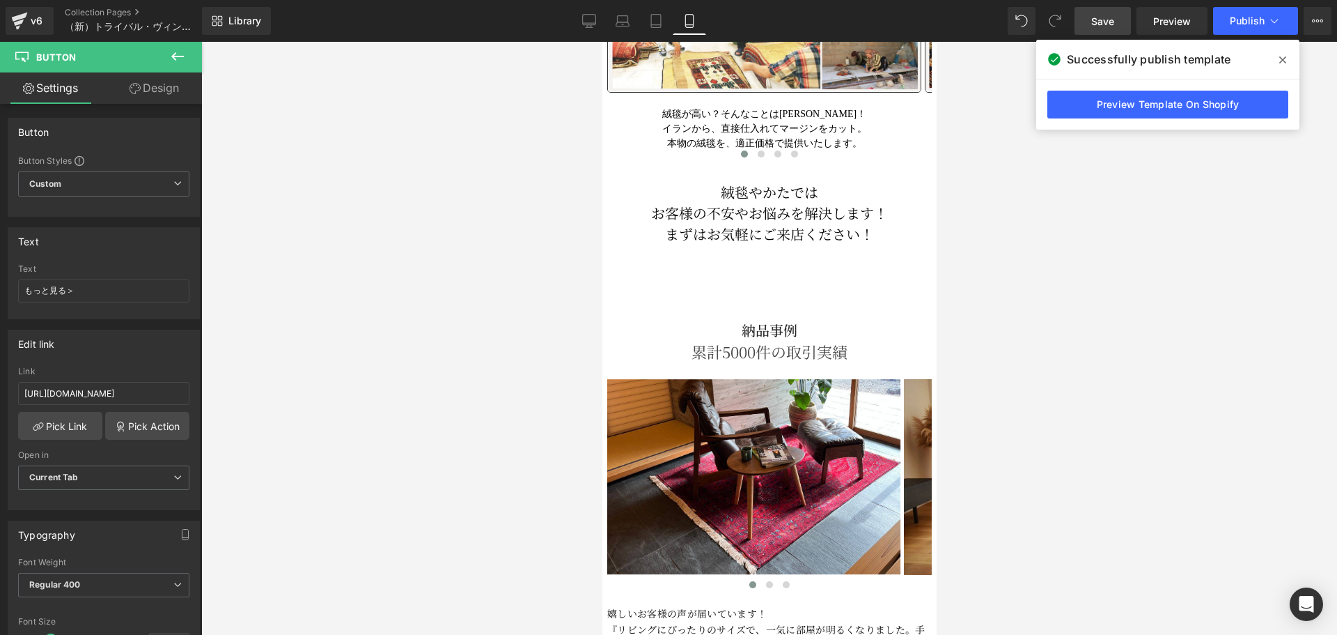
scroll to position [4732, 0]
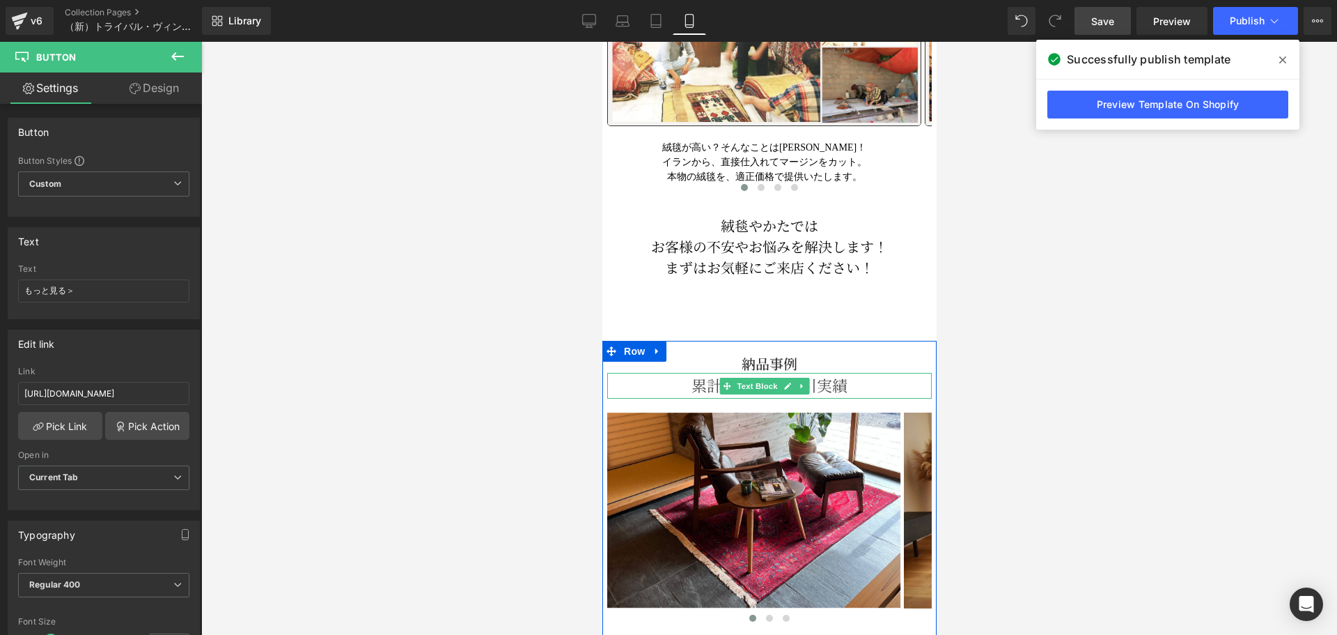
click at [833, 373] on div "累計5000件の取引実績" at bounding box center [769, 385] width 325 height 25
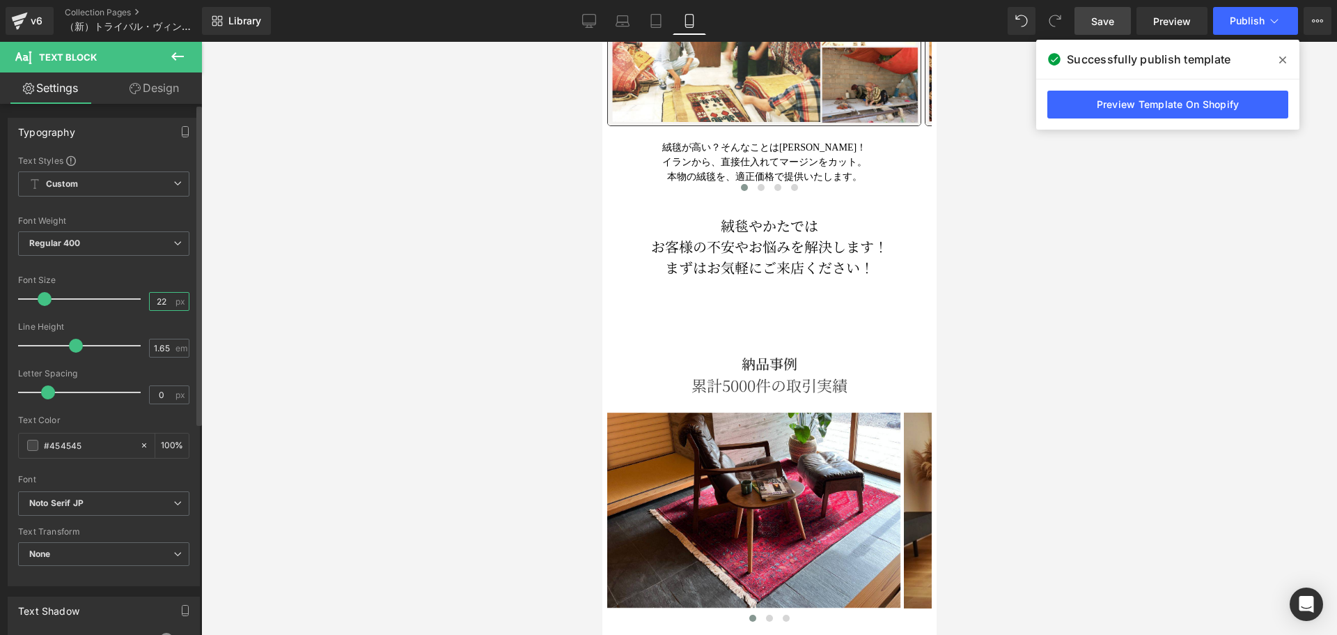
click at [166, 300] on input "22" at bounding box center [162, 301] width 24 height 17
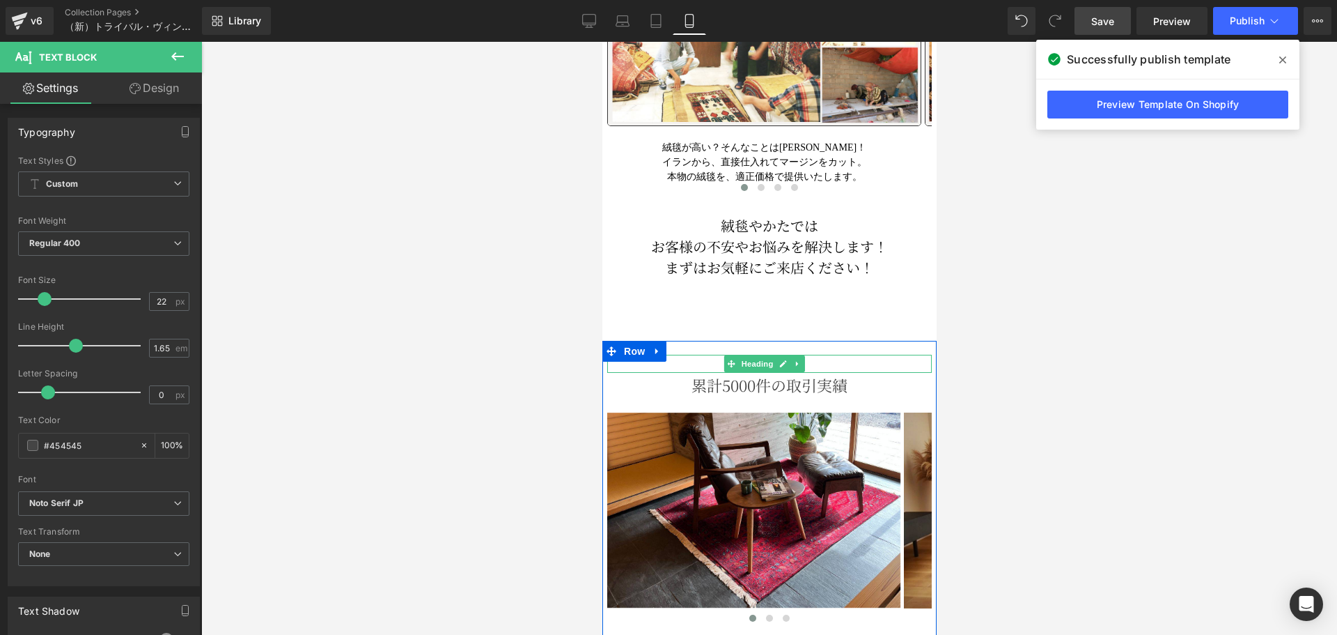
click at [805, 355] on h2 "納品事例" at bounding box center [769, 364] width 325 height 18
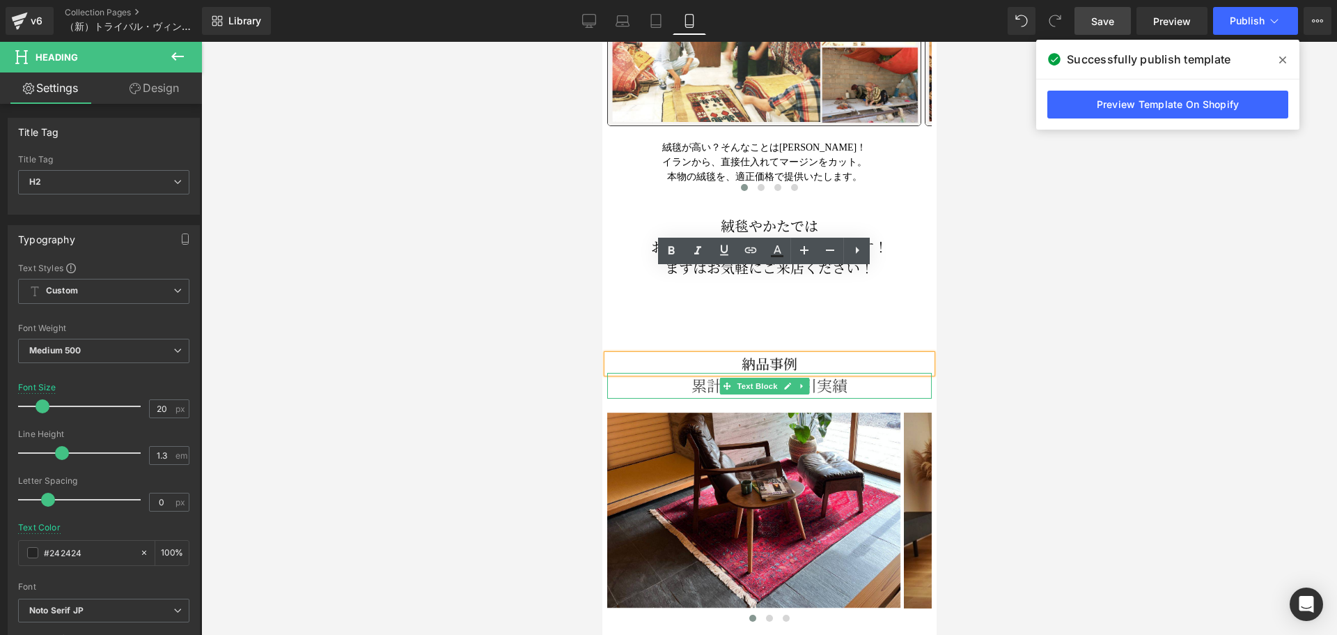
click at [821, 373] on div "累計5000件の取引実績" at bounding box center [769, 385] width 325 height 25
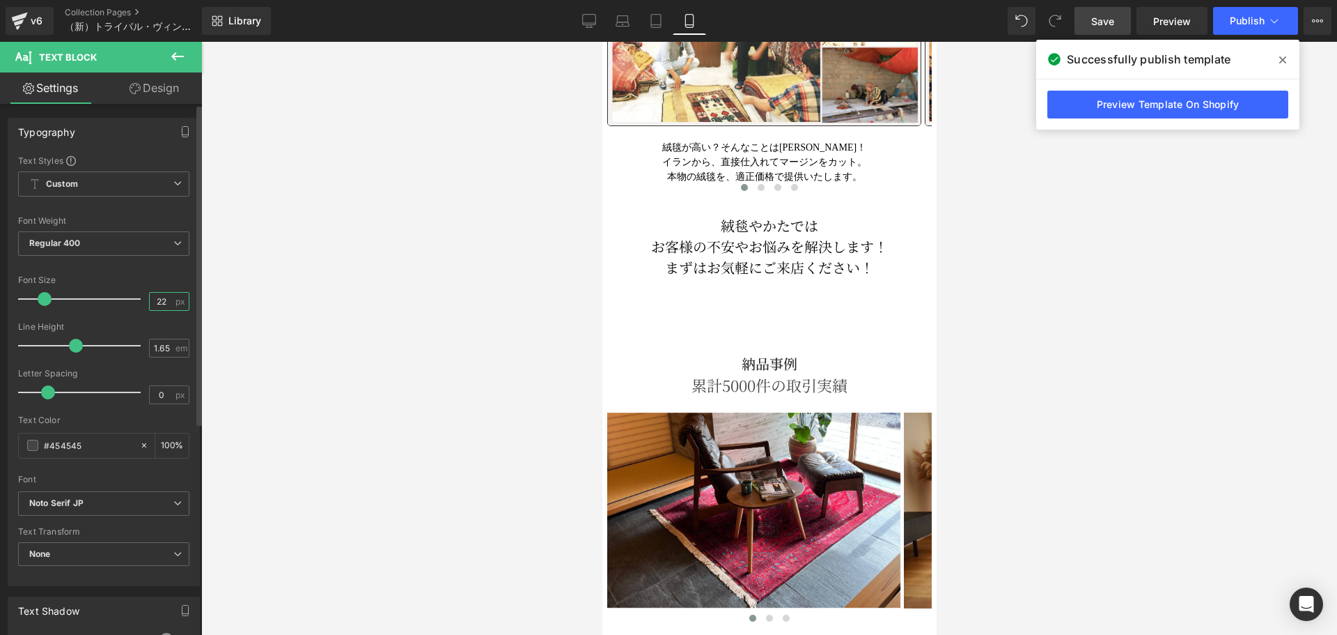
click at [166, 304] on input "22" at bounding box center [162, 301] width 24 height 17
type input "2"
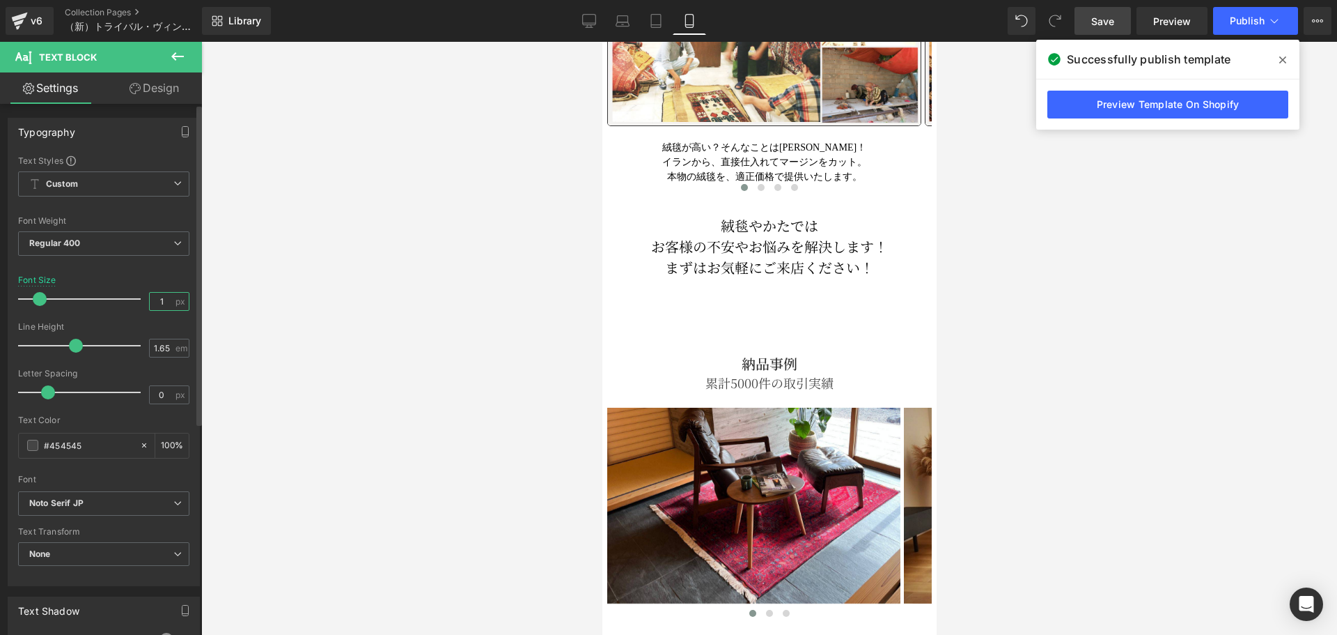
type input "19"
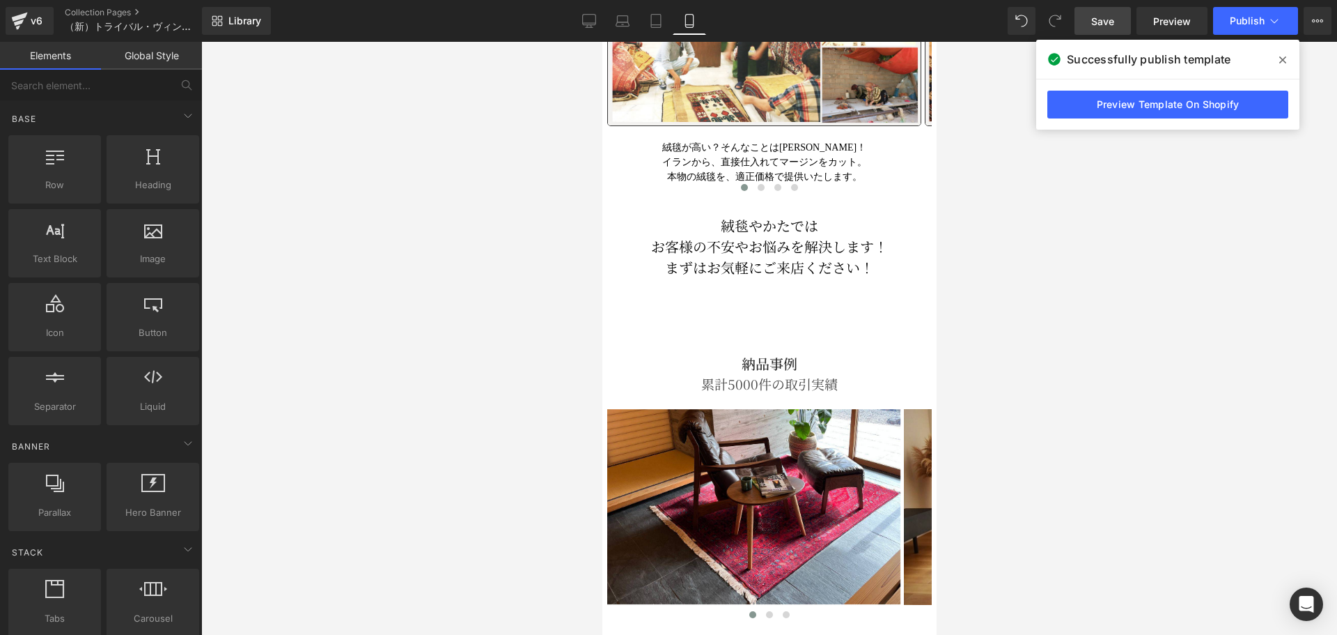
click at [456, 272] on div at bounding box center [769, 338] width 1136 height 593
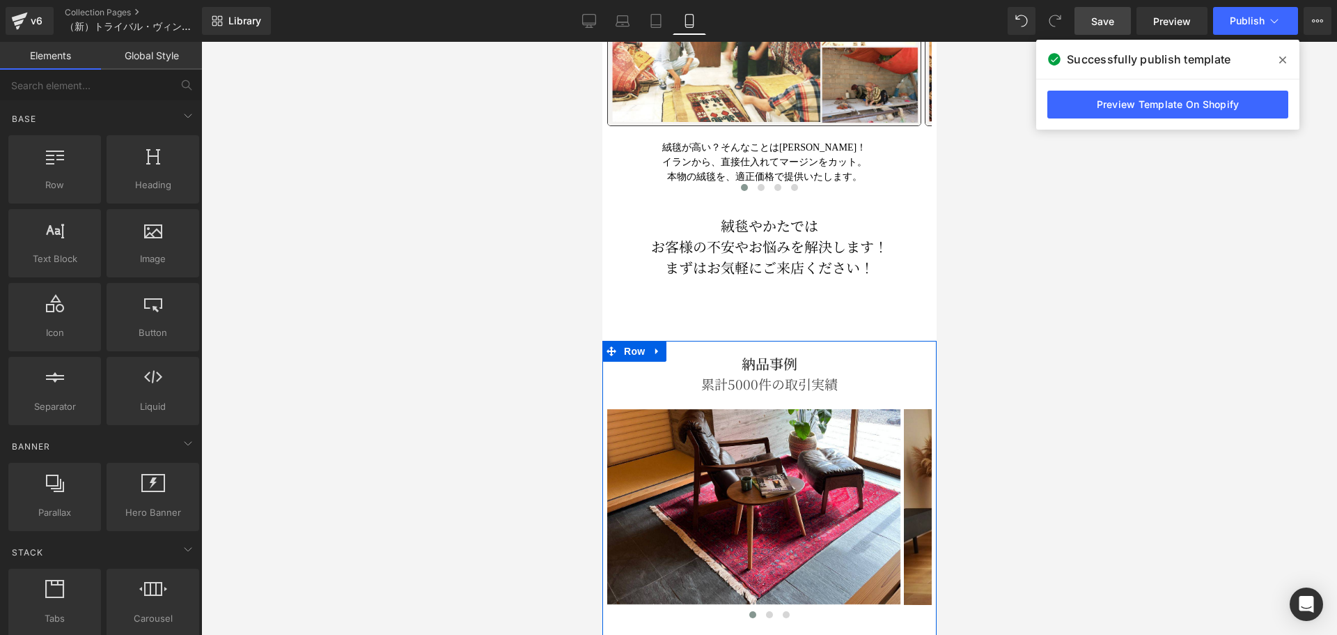
click at [697, 373] on div "累計5000件の取引実績" at bounding box center [769, 384] width 325 height 22
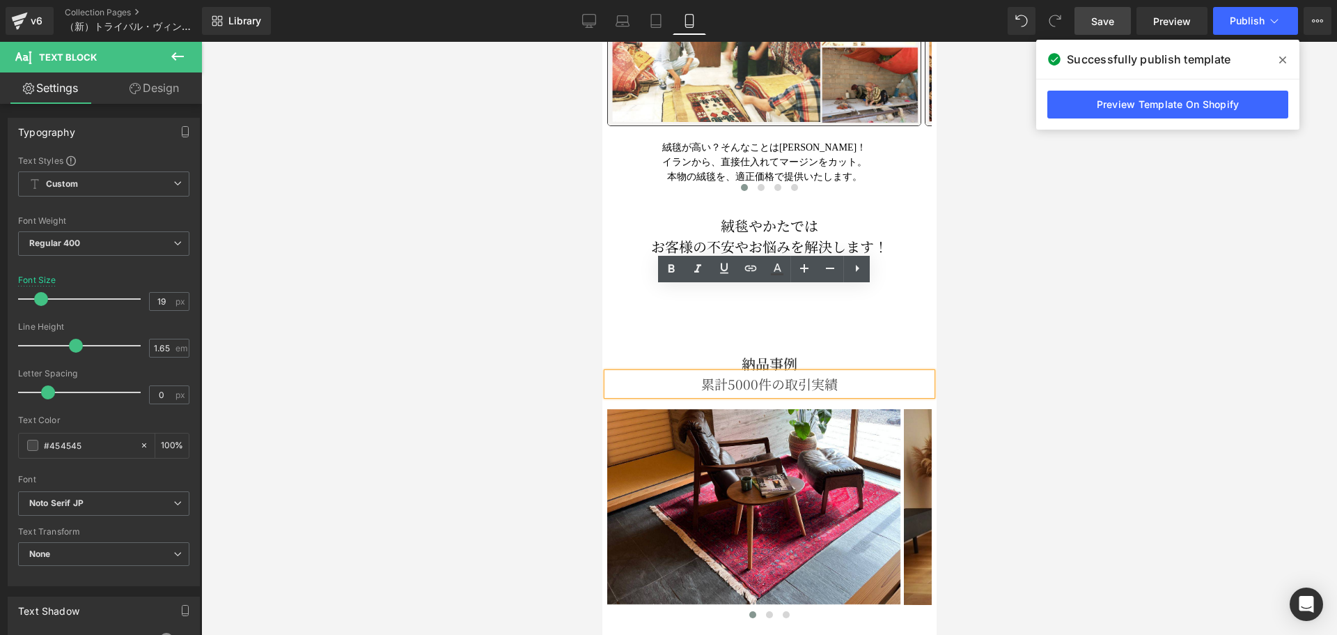
click at [473, 300] on div at bounding box center [769, 338] width 1136 height 593
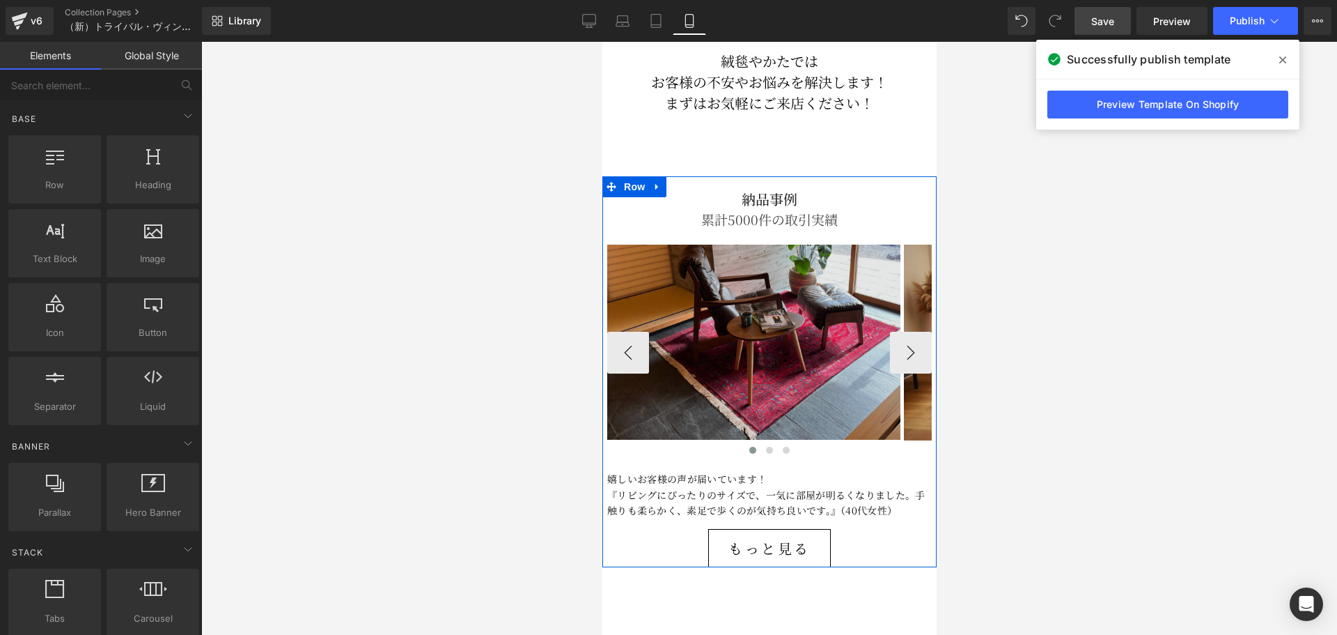
scroll to position [4848, 0]
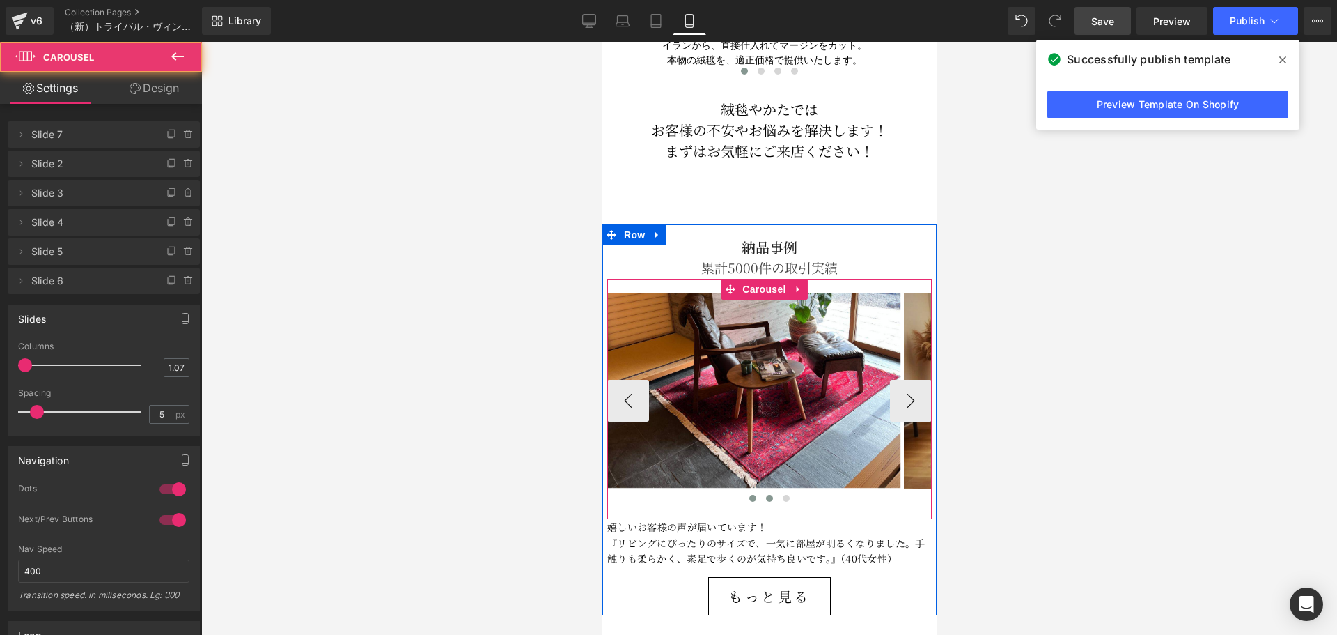
click at [764, 491] on button at bounding box center [769, 498] width 17 height 14
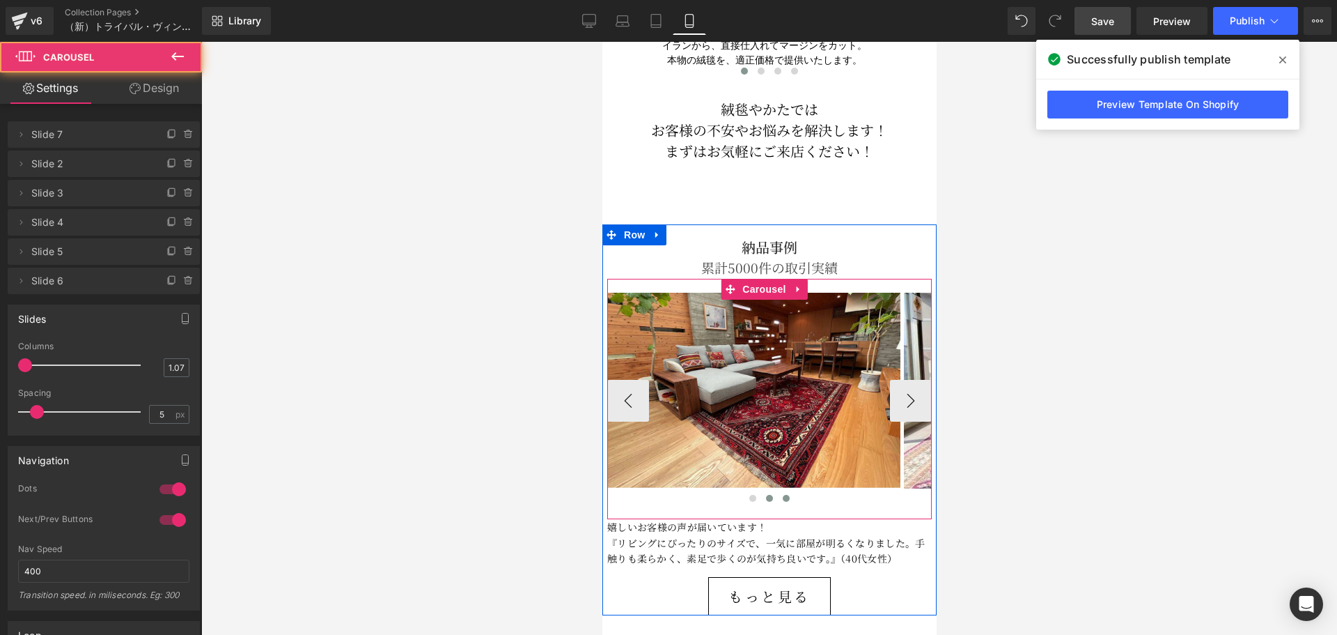
click at [782, 495] on span at bounding box center [785, 498] width 7 height 7
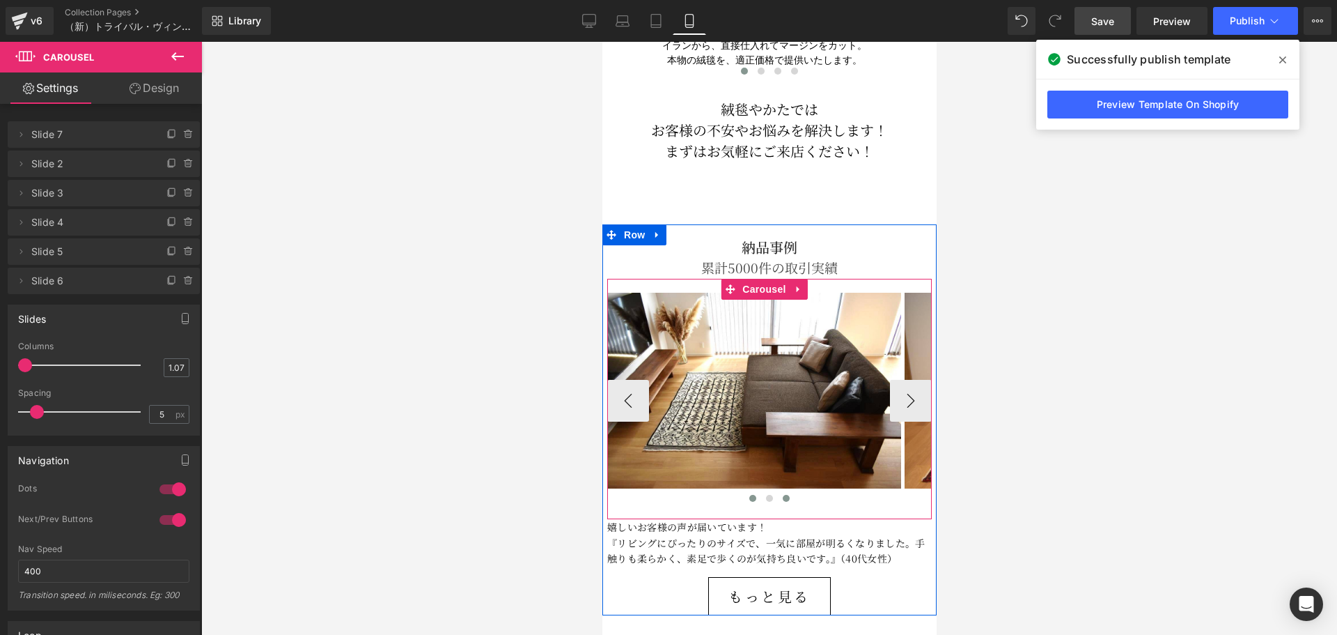
click at [751, 491] on button at bounding box center [752, 498] width 17 height 14
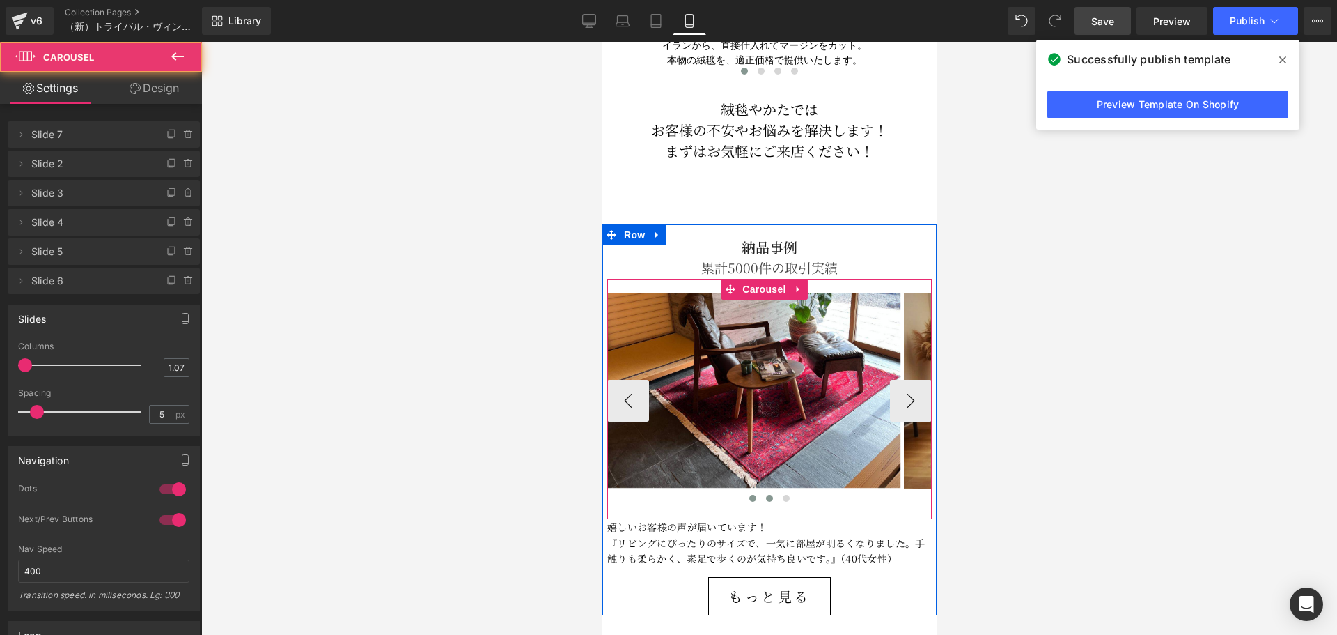
click at [761, 491] on button at bounding box center [769, 498] width 17 height 14
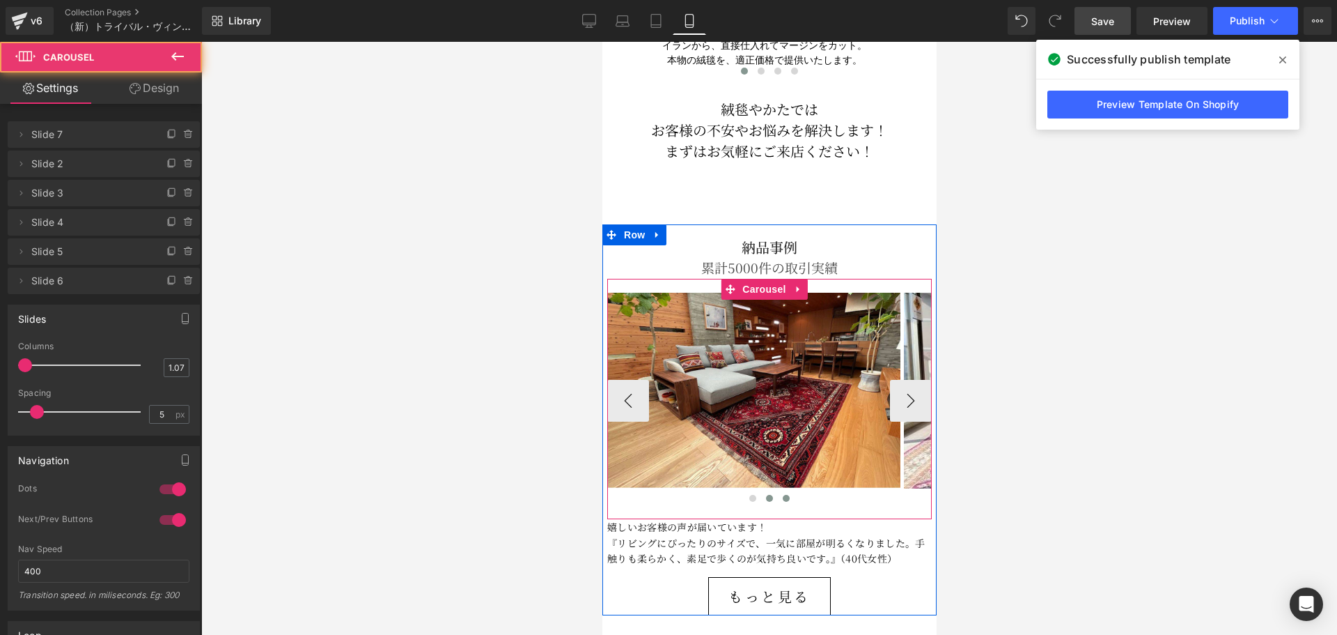
click at [784, 491] on button at bounding box center [785, 498] width 17 height 14
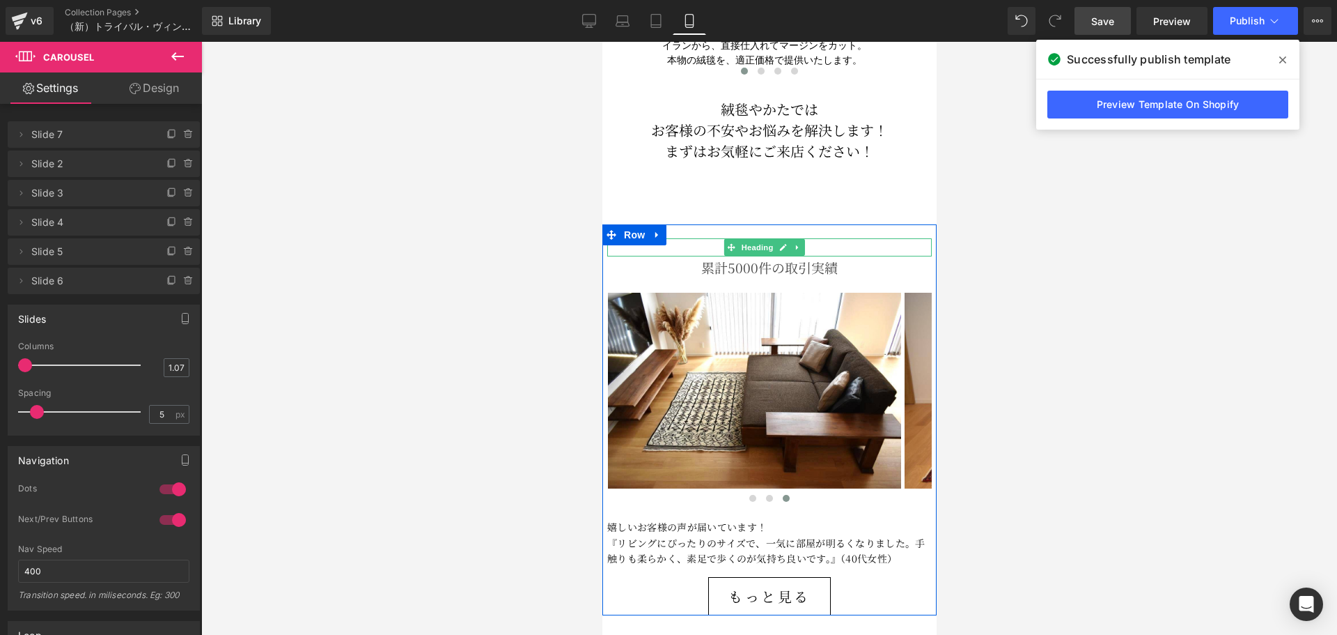
click at [821, 238] on h2 "納品事例" at bounding box center [769, 247] width 325 height 18
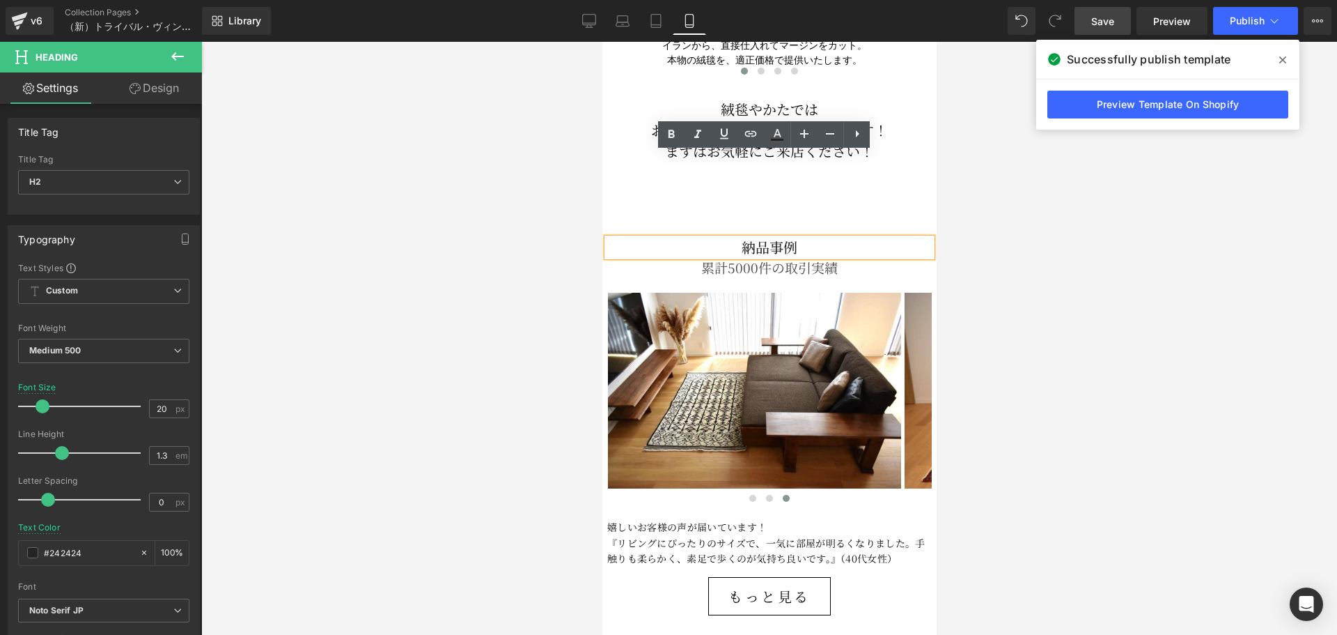
click at [504, 231] on div at bounding box center [769, 338] width 1136 height 593
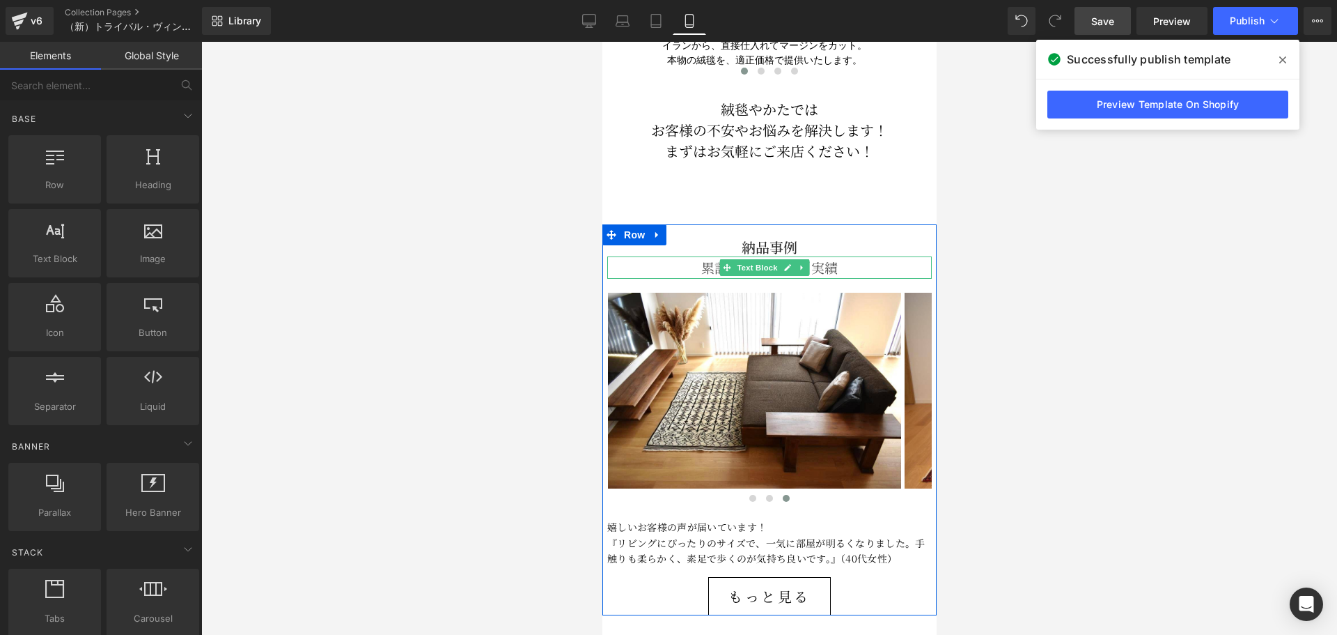
click at [693, 256] on div "累計5000件の取引実績" at bounding box center [769, 267] width 325 height 22
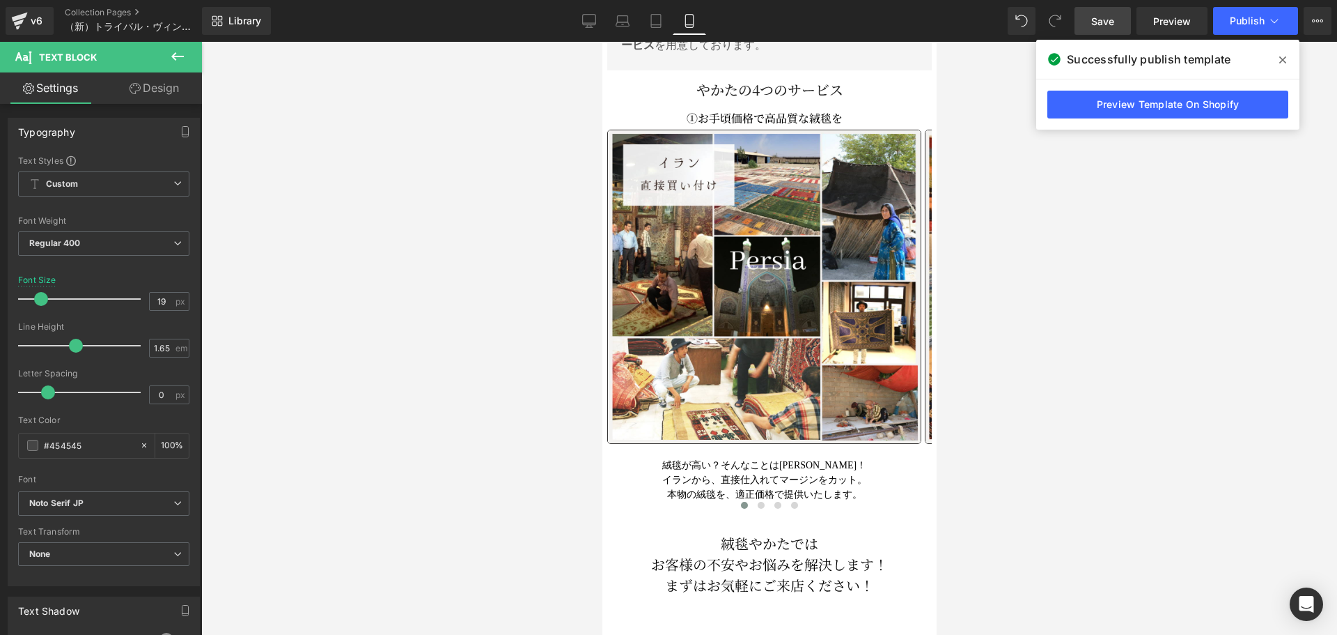
scroll to position [4380, 0]
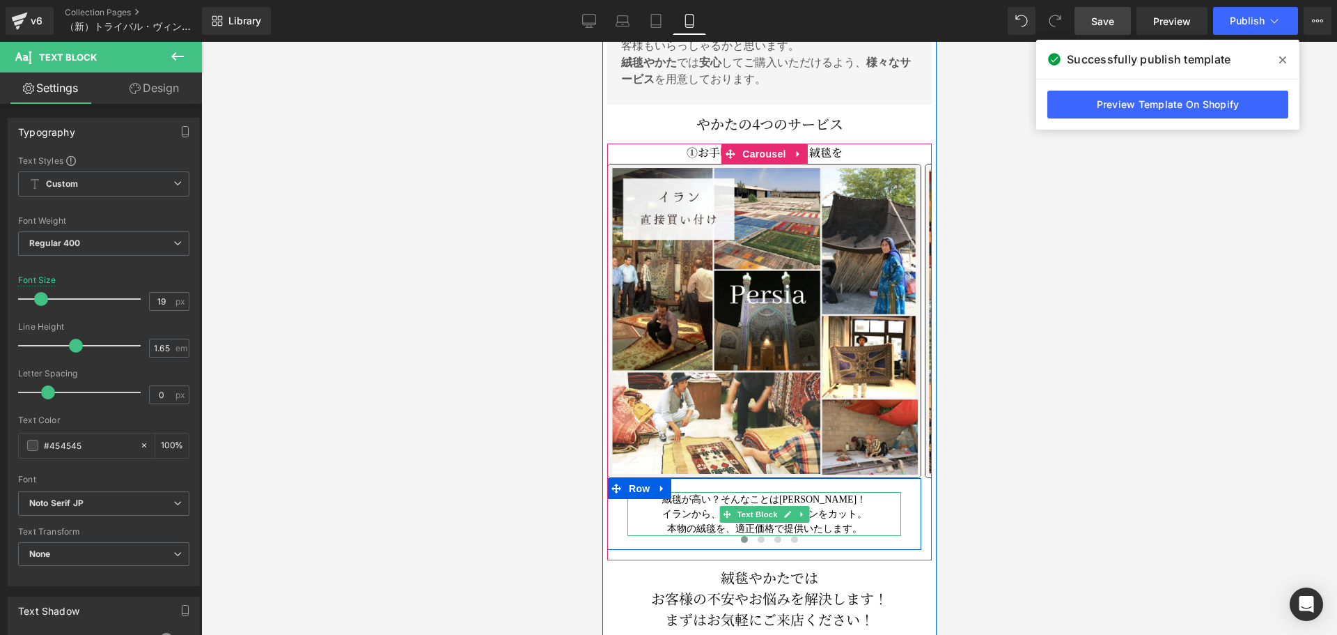
click at [679, 492] on p "絨毯が高い？そんなことは[PERSON_NAME]！ イランから、直接仕入れてマージンをカット。 本物の絨毯を、適正価格で提供いたします。" at bounding box center [764, 514] width 274 height 44
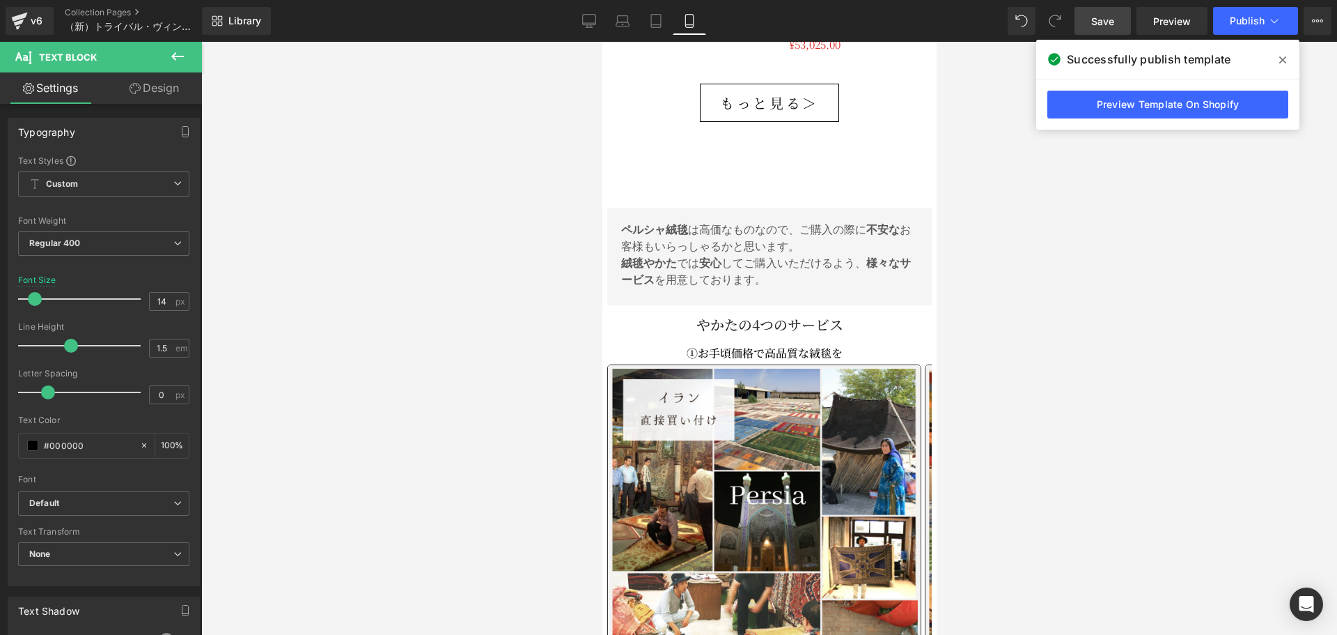
scroll to position [3831, 0]
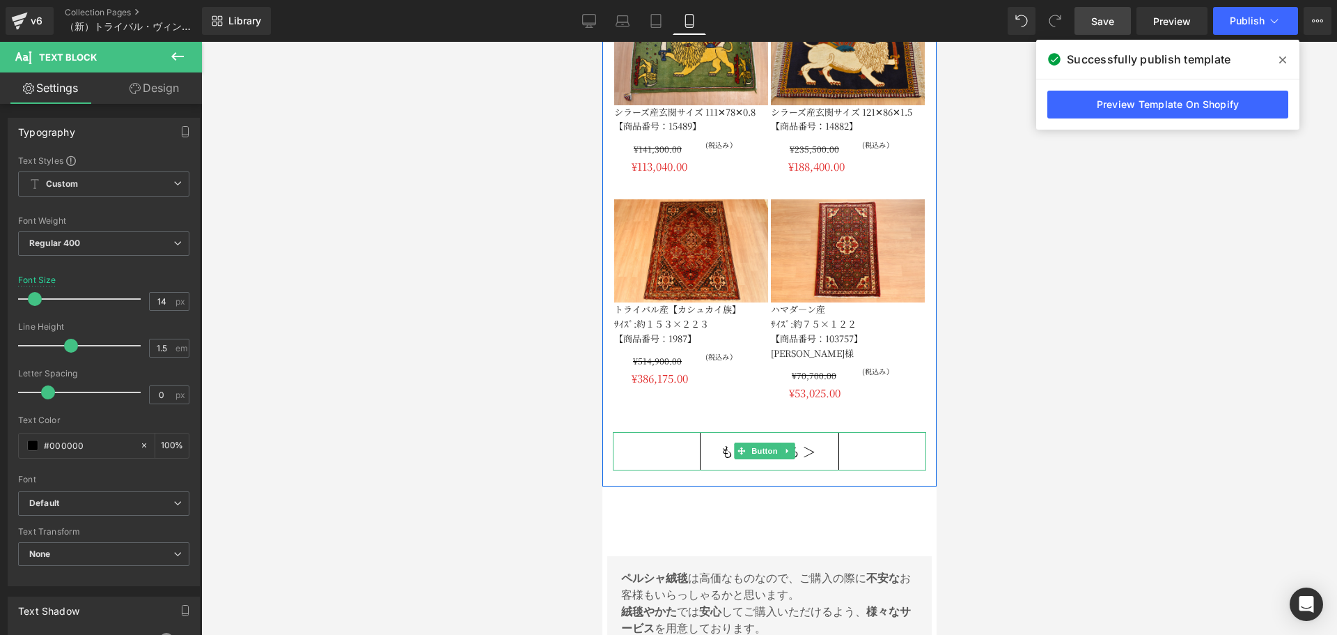
click at [726, 440] on span "もっと見る＞" at bounding box center [769, 451] width 99 height 23
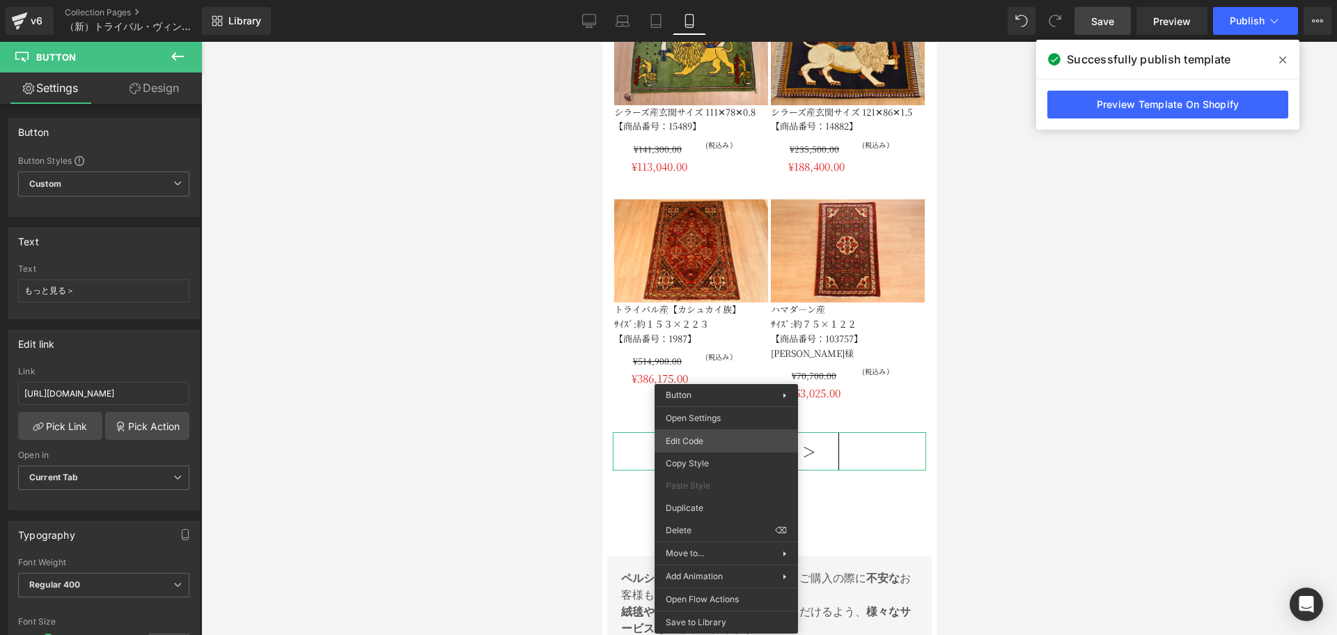
click at [736, 0] on div "Heading You are previewing how the will restyle your page. You can not edit Ele…" at bounding box center [668, 0] width 1337 height 0
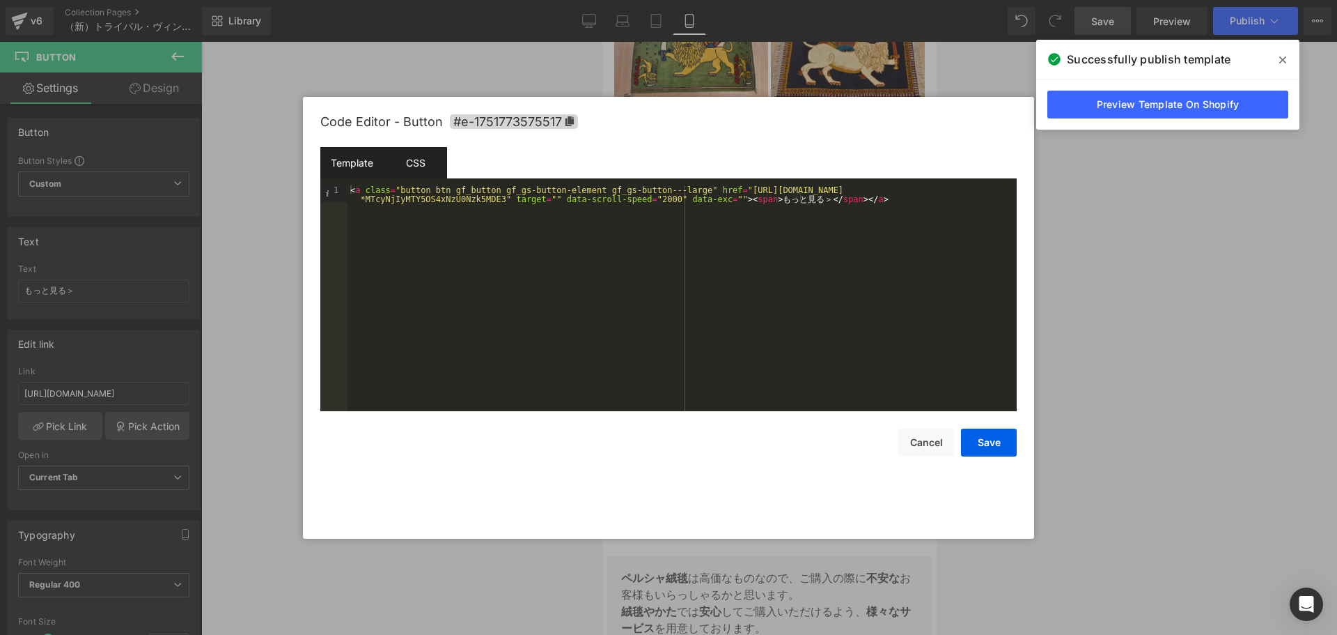
click at [424, 168] on div "CSS" at bounding box center [415, 162] width 63 height 31
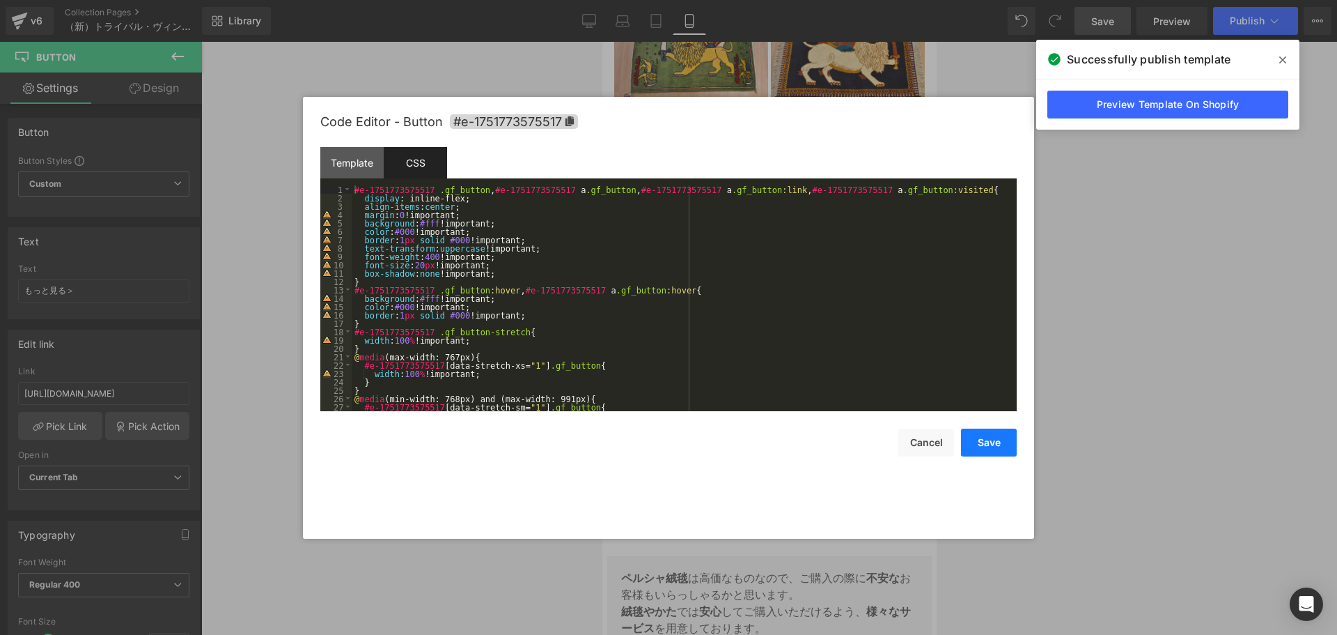
click at [987, 446] on button "Save" at bounding box center [989, 442] width 56 height 28
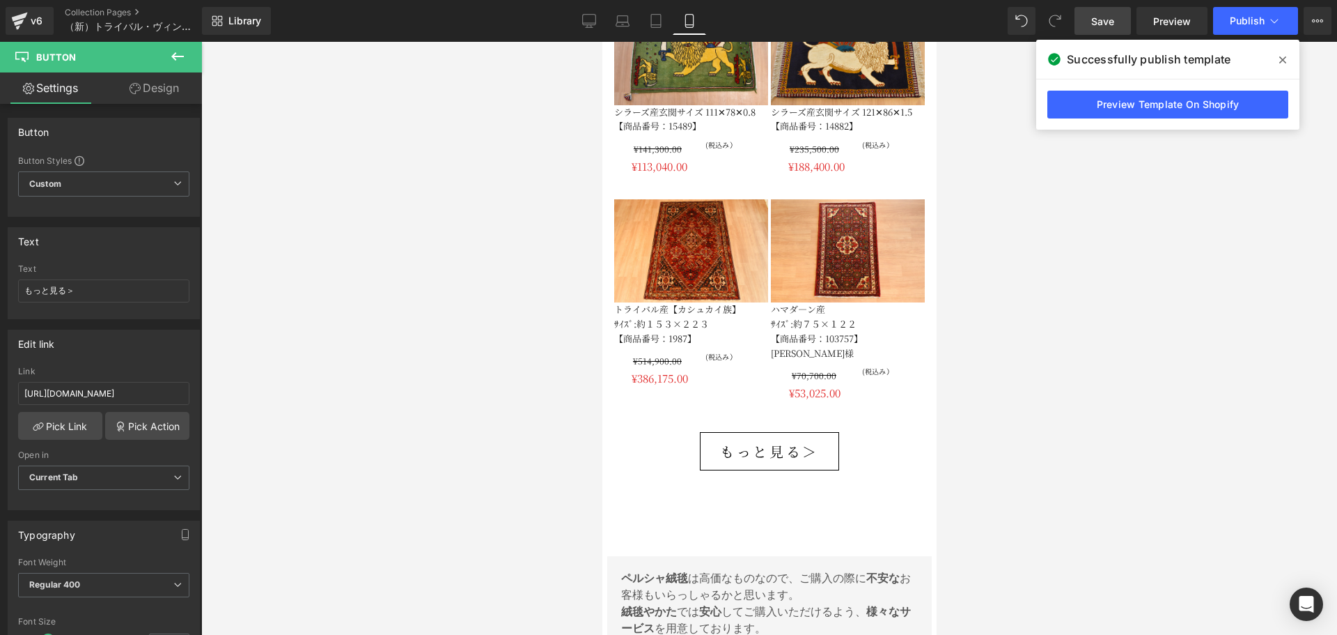
click at [1102, 32] on link "Save" at bounding box center [1103, 21] width 56 height 28
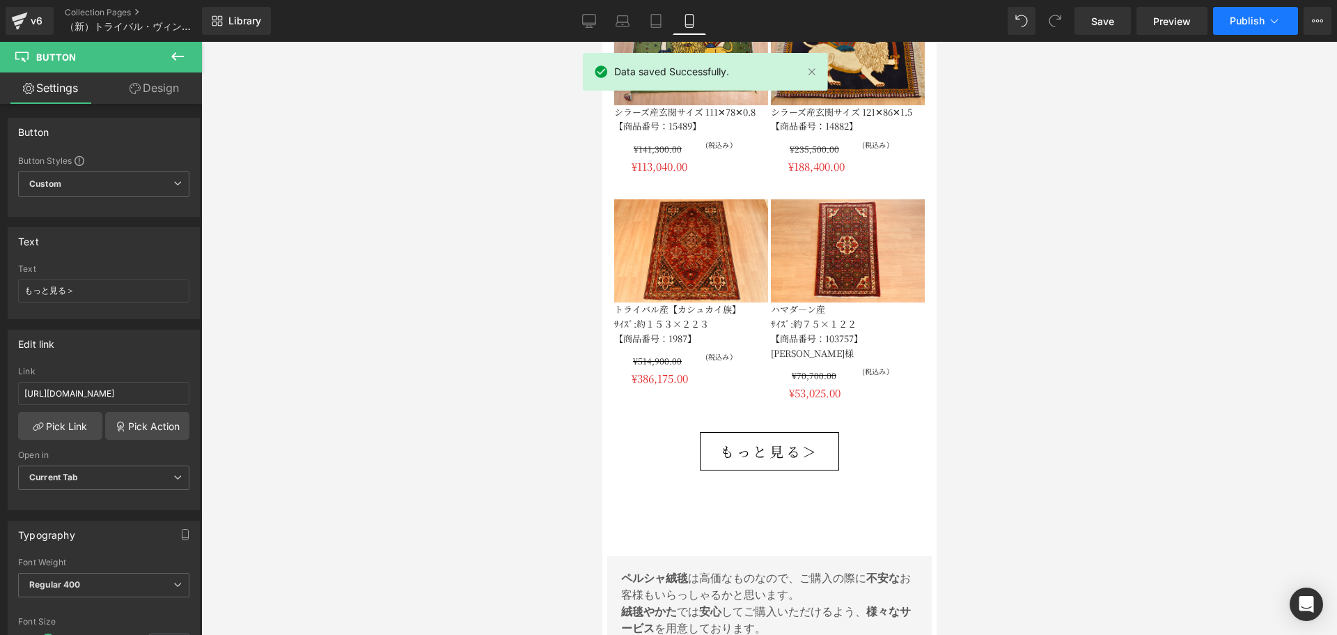
click at [1234, 10] on button "Publish" at bounding box center [1255, 21] width 85 height 28
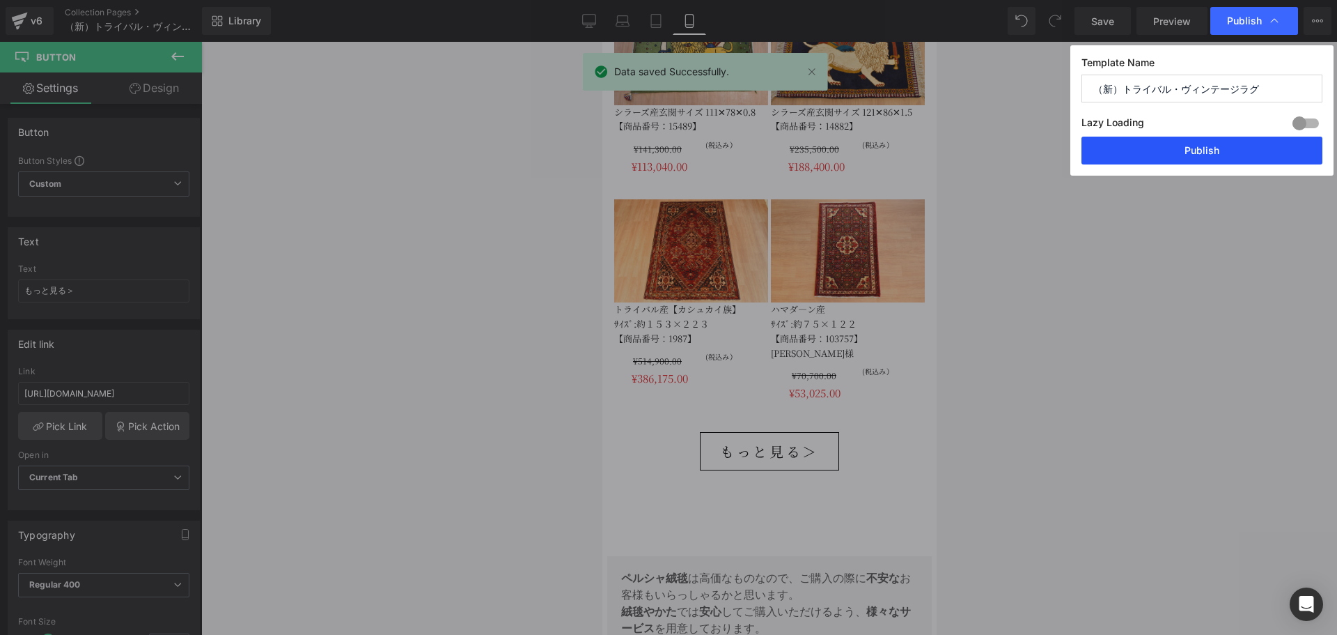
click at [1210, 142] on button "Publish" at bounding box center [1202, 151] width 241 height 28
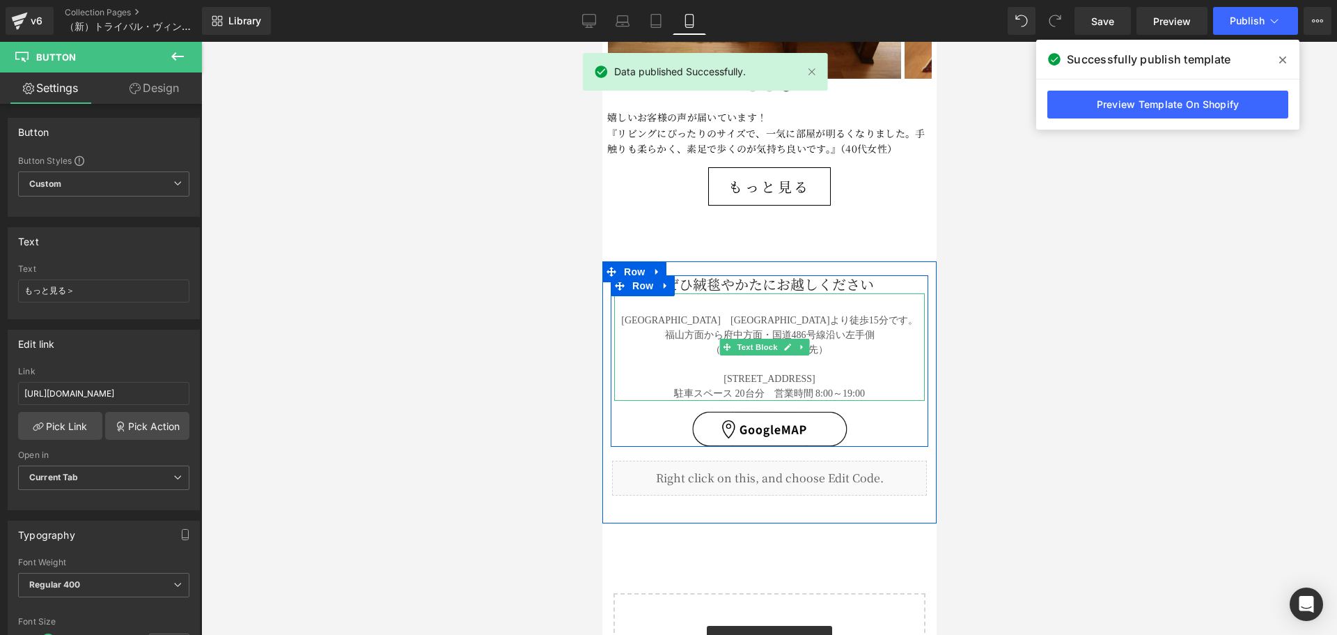
scroll to position [5225, 0]
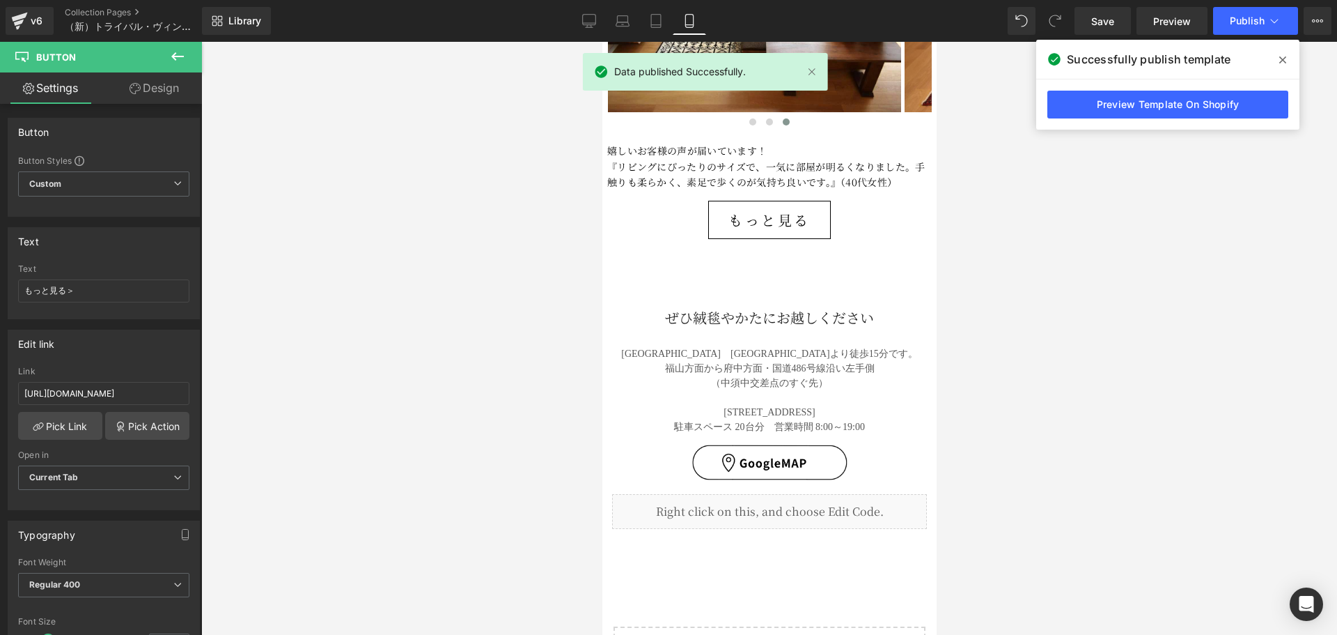
click at [710, 309] on h2 "ぜひ絨毯やかたにお越しください" at bounding box center [769, 318] width 269 height 18
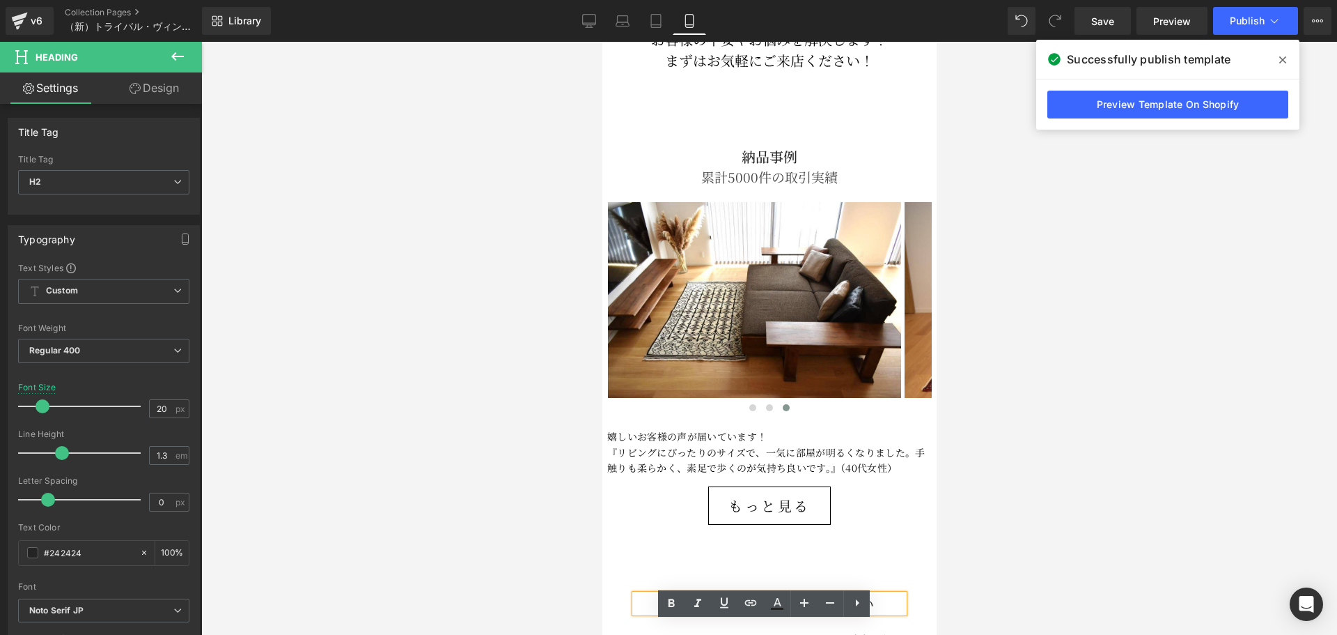
scroll to position [4993, 0]
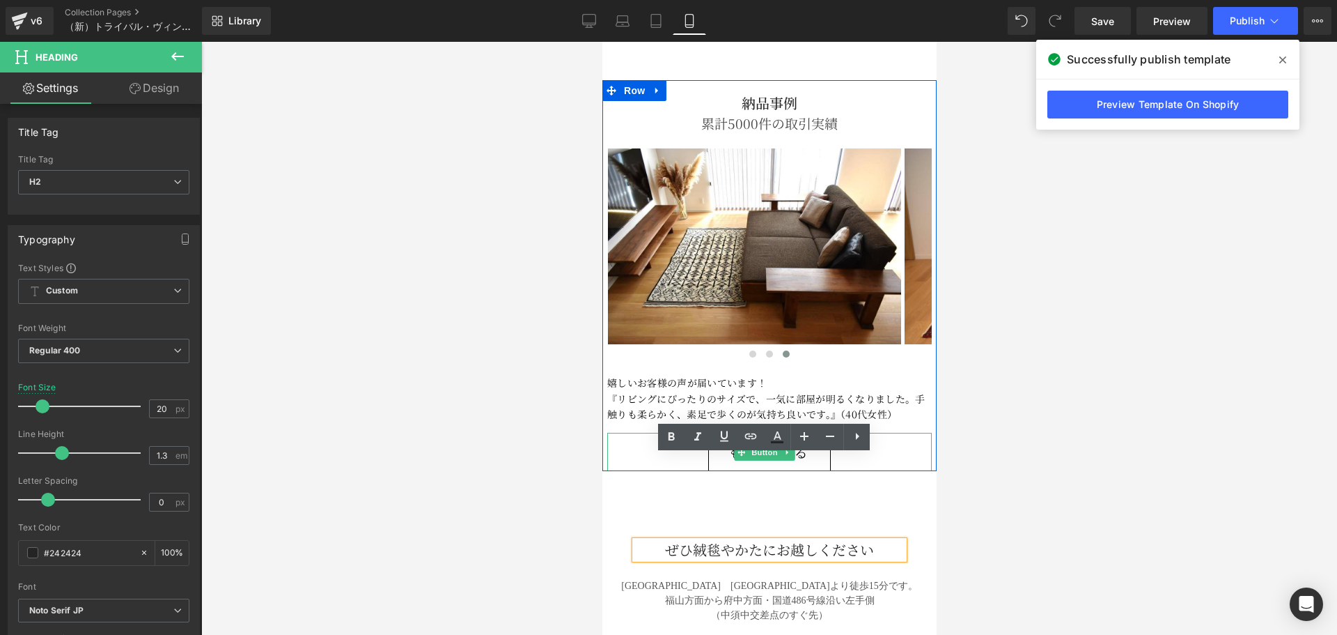
click at [719, 433] on link "もっと見る" at bounding box center [769, 452] width 123 height 39
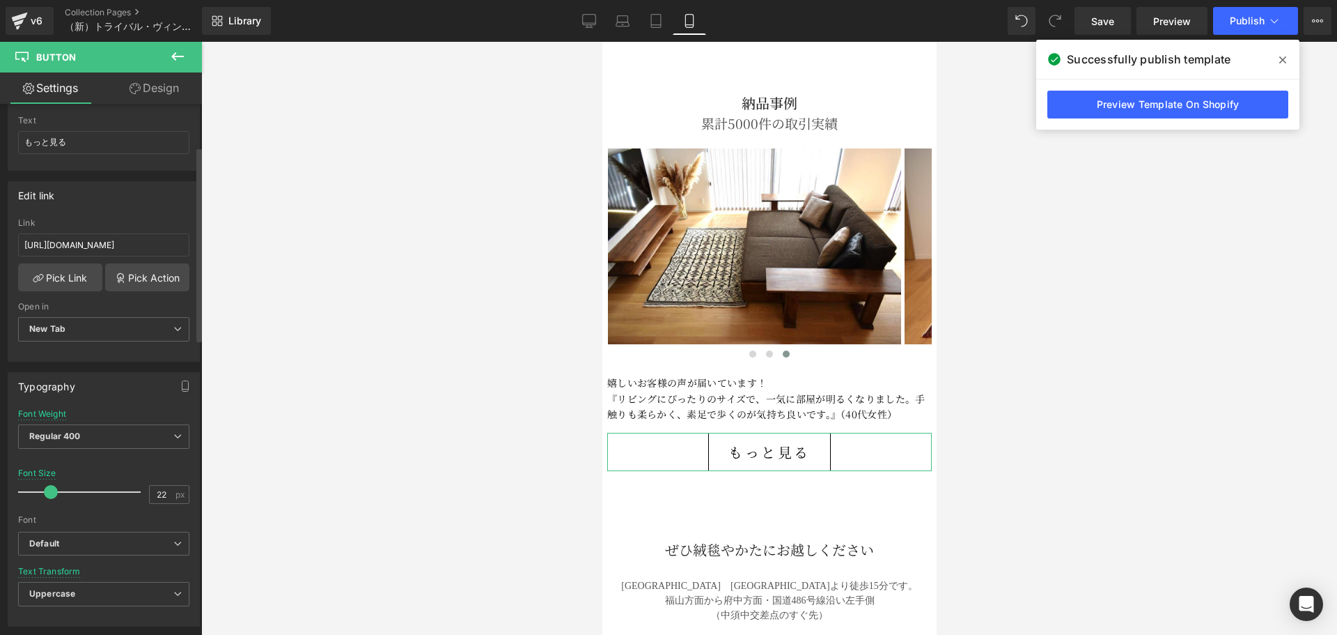
scroll to position [116, 0]
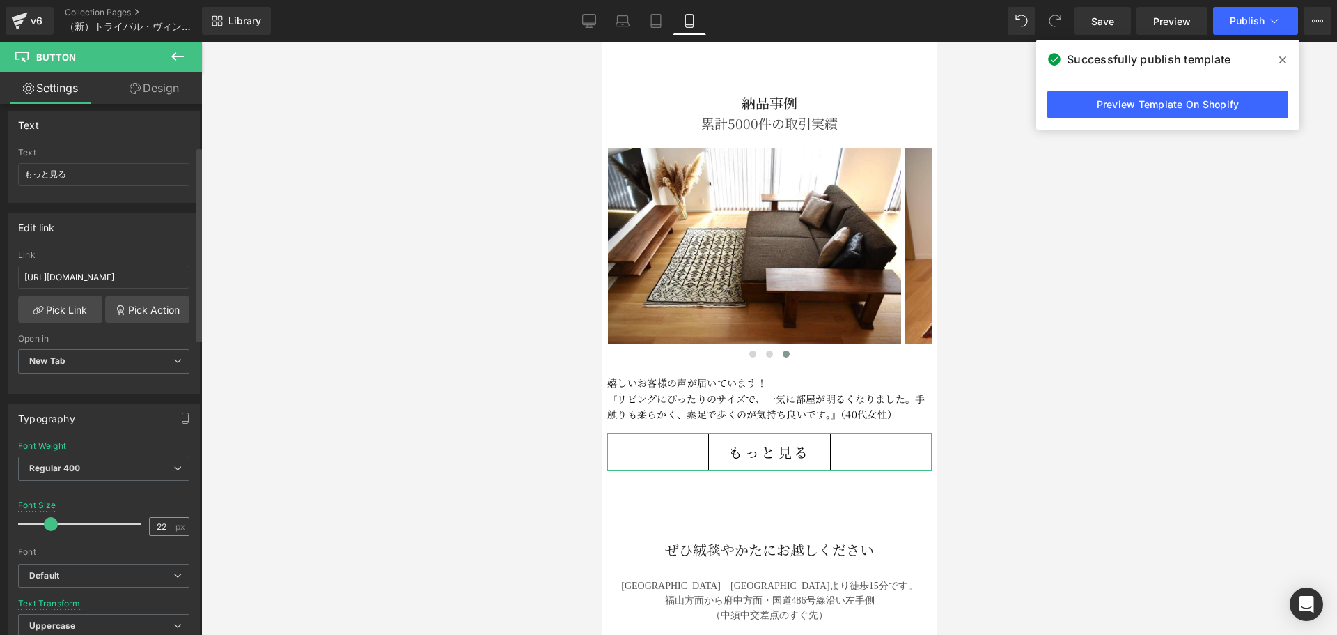
click at [163, 524] on input "22" at bounding box center [162, 526] width 24 height 17
type input "20"
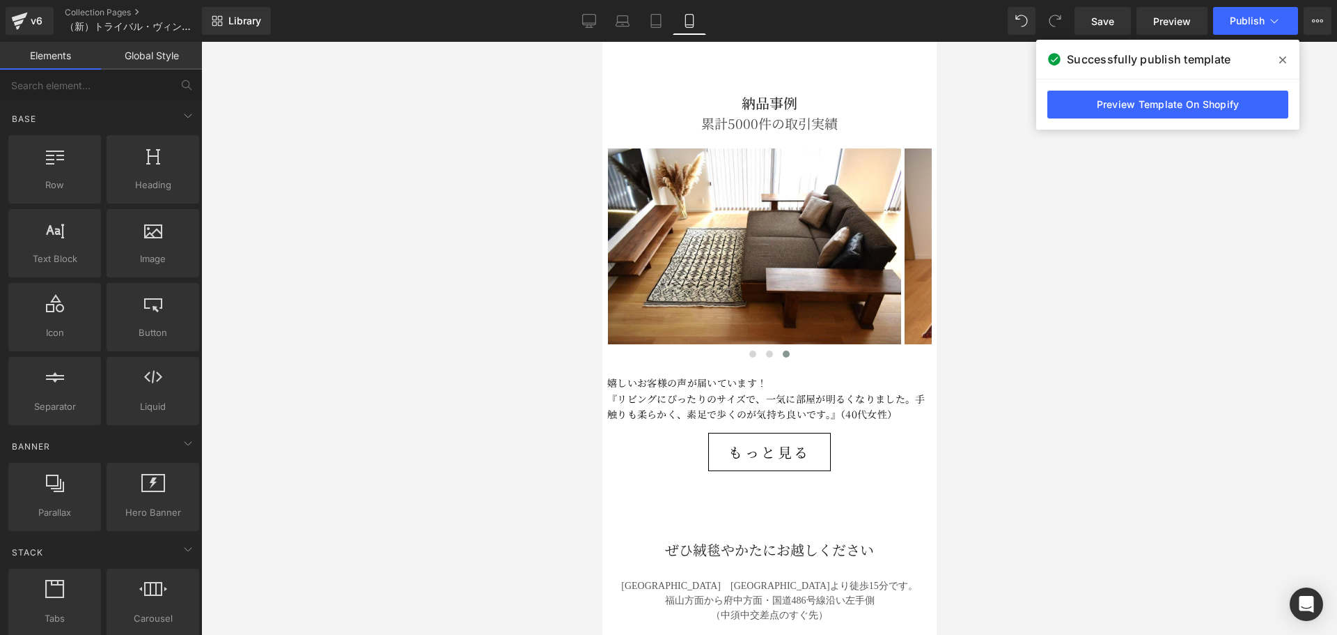
click at [243, 502] on div at bounding box center [769, 338] width 1136 height 593
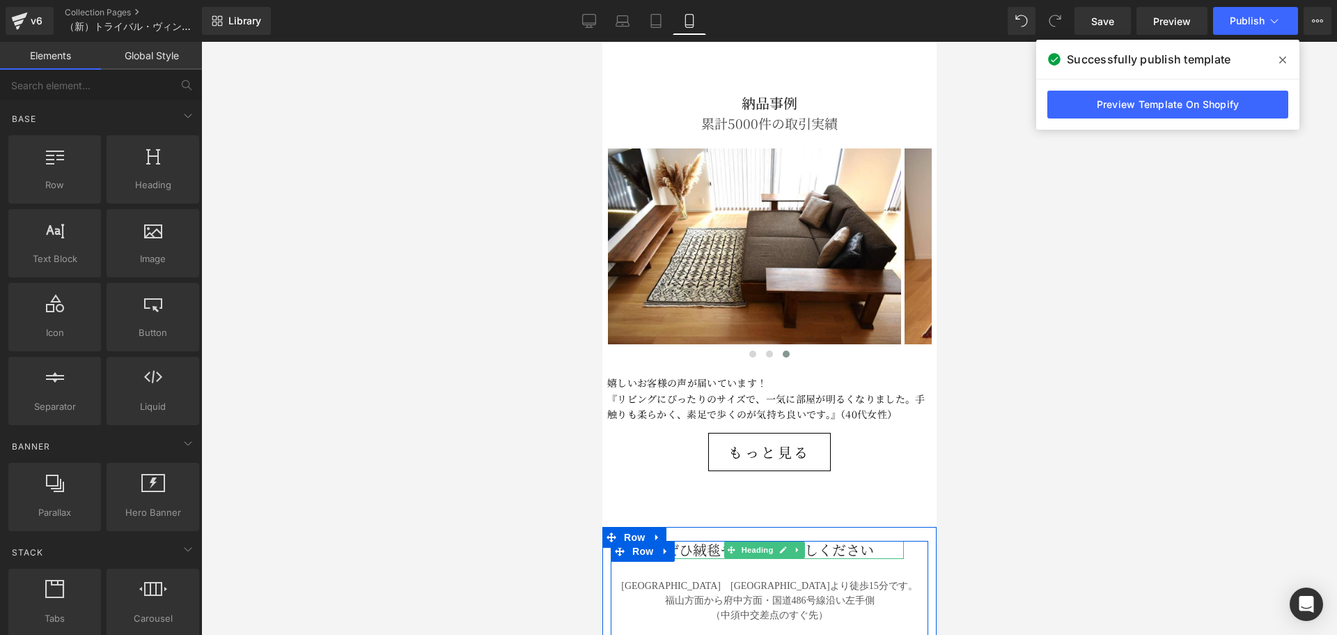
click at [747, 541] on span "Heading" at bounding box center [757, 549] width 38 height 17
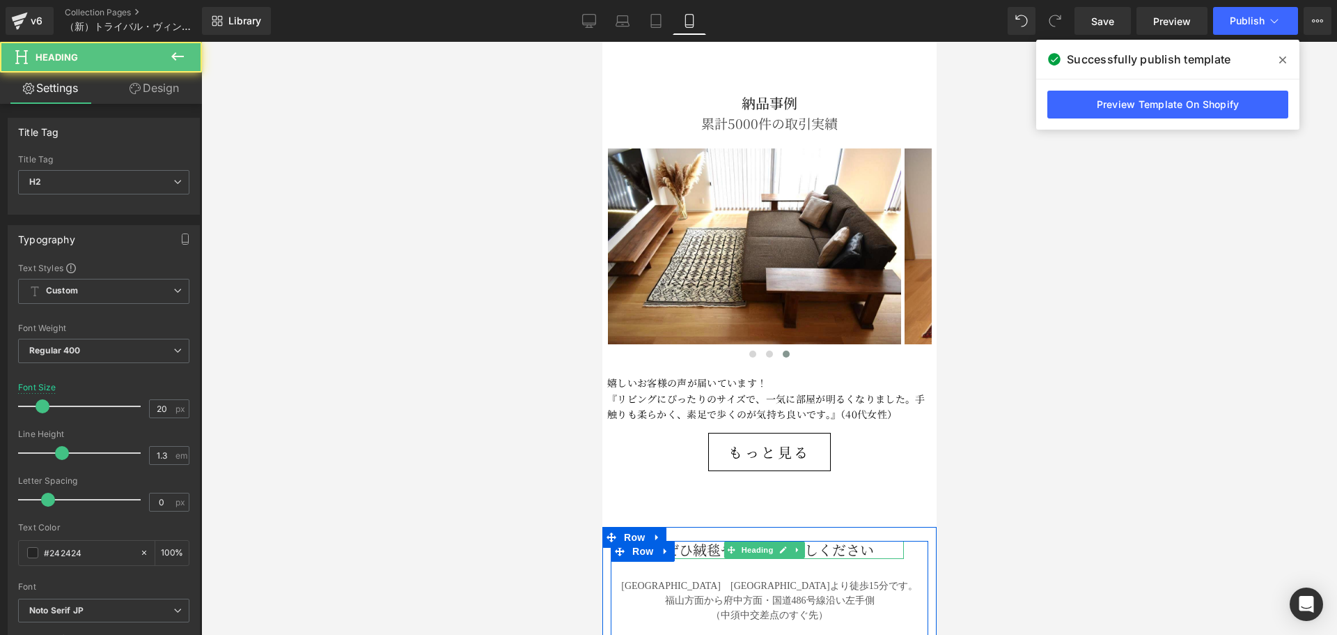
click at [695, 541] on h2 "ぜひ絨毯やかたにお越しください" at bounding box center [769, 550] width 269 height 18
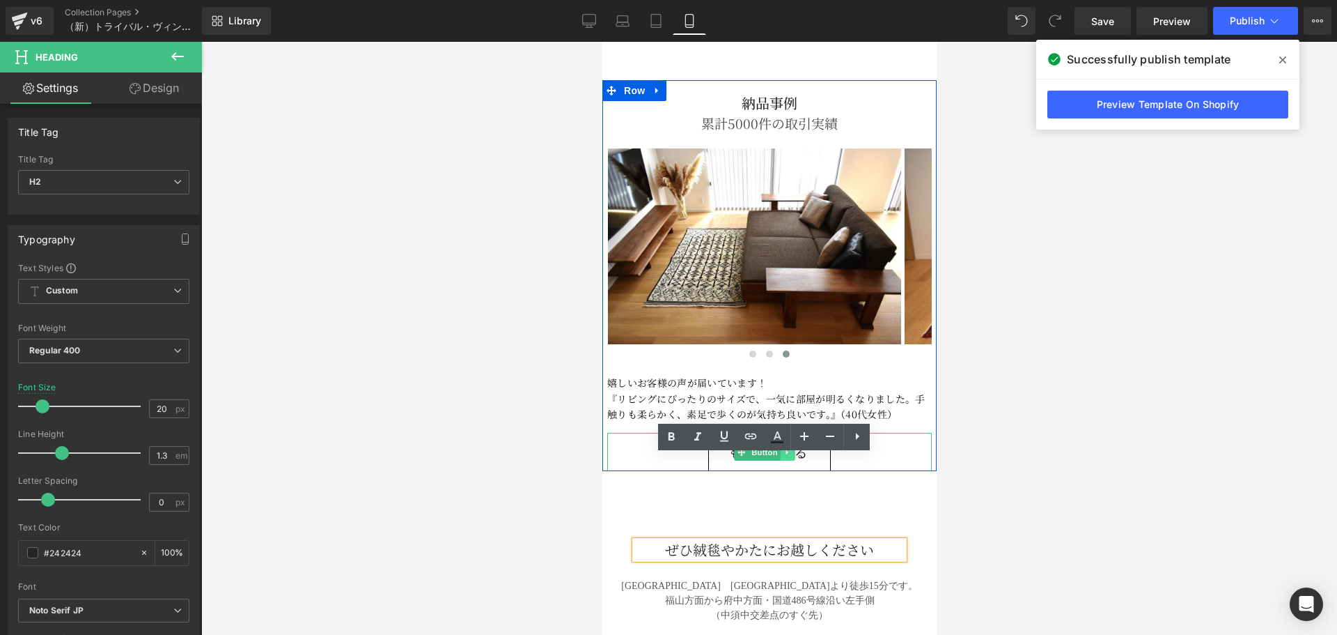
click at [780, 444] on link at bounding box center [787, 452] width 15 height 17
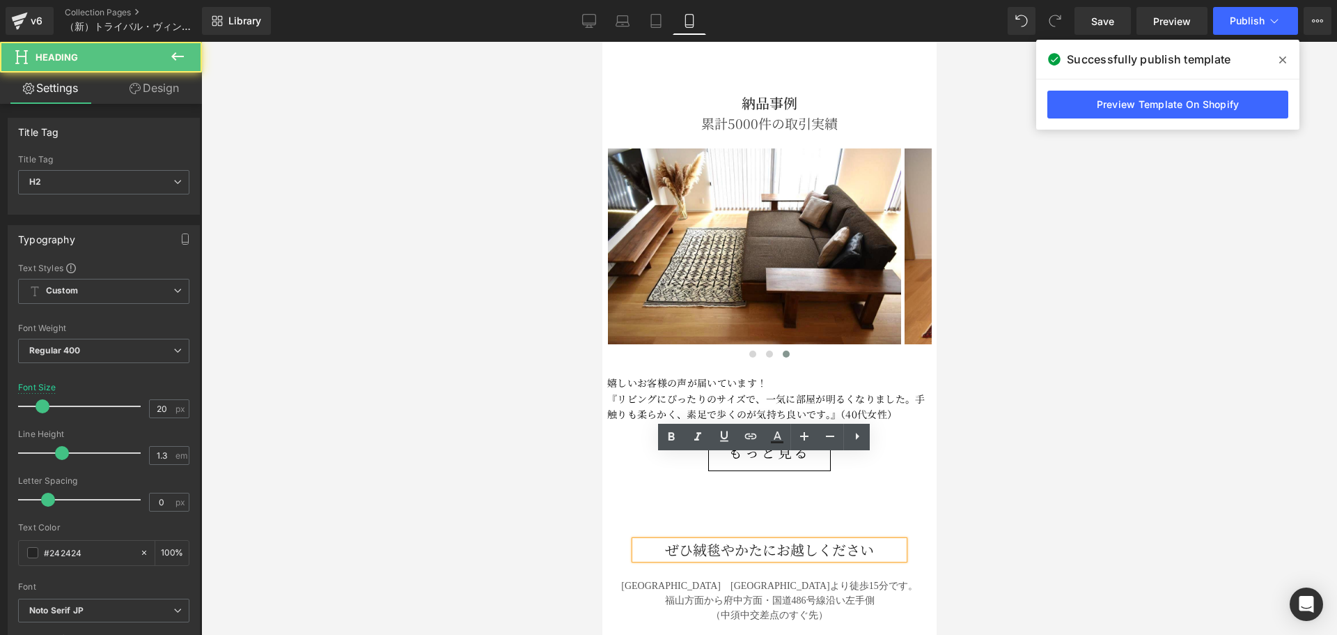
click at [665, 541] on h2 "ぜひ絨毯やかたにお越しください" at bounding box center [769, 550] width 269 height 18
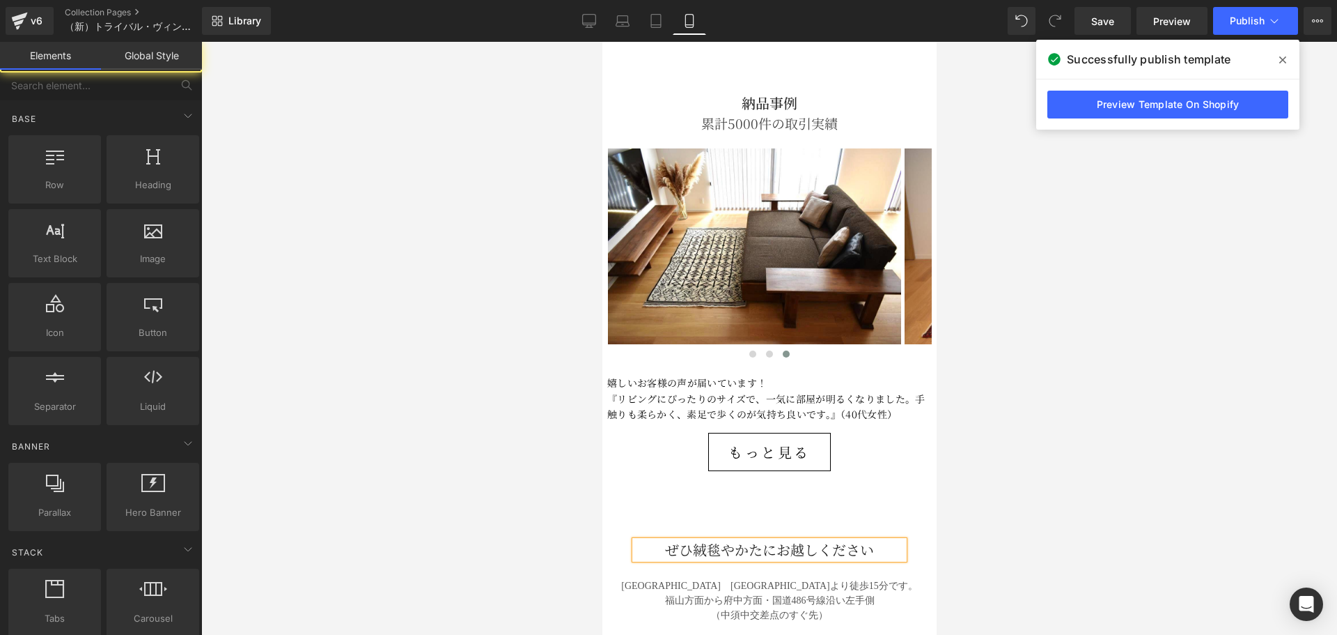
click at [532, 430] on div at bounding box center [769, 338] width 1136 height 593
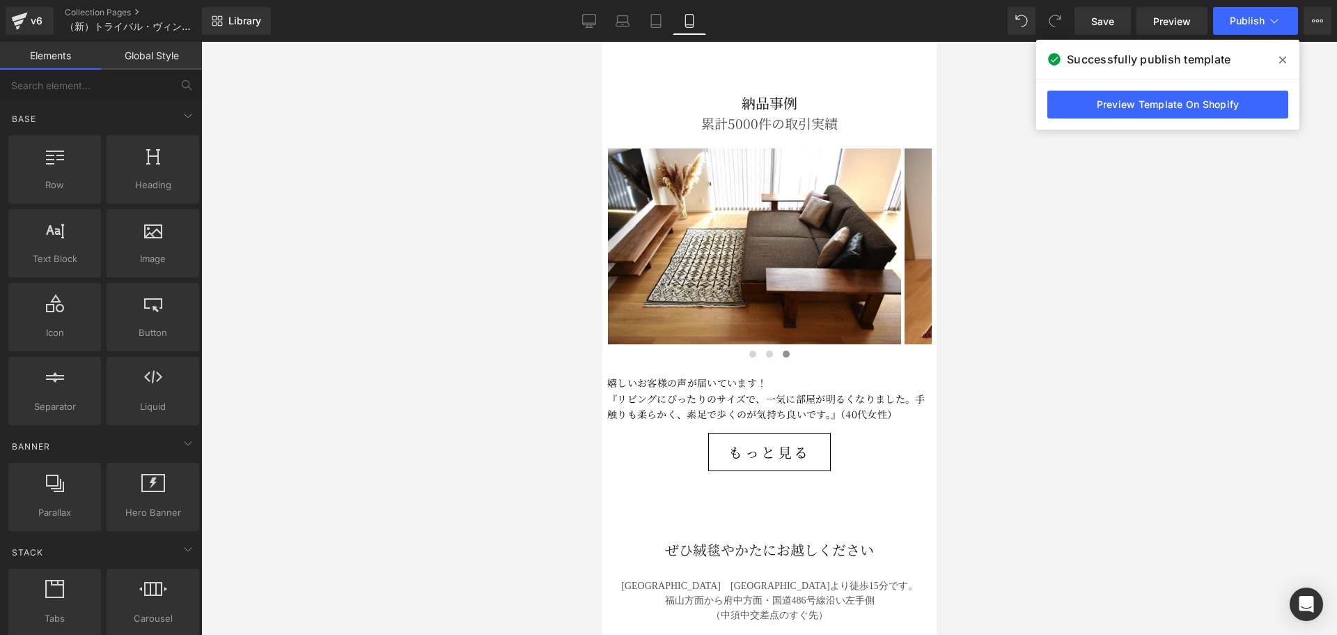
drag, startPoint x: 532, startPoint y: 465, endPoint x: 545, endPoint y: 172, distance: 292.9
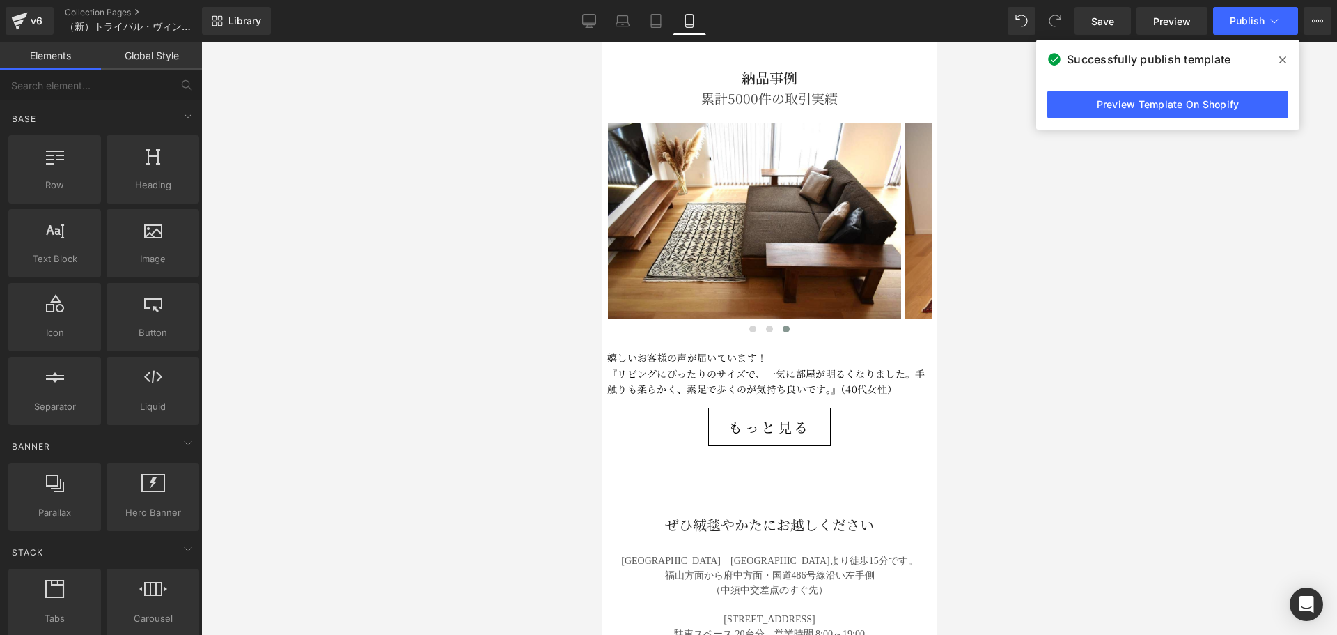
scroll to position [4993, 0]
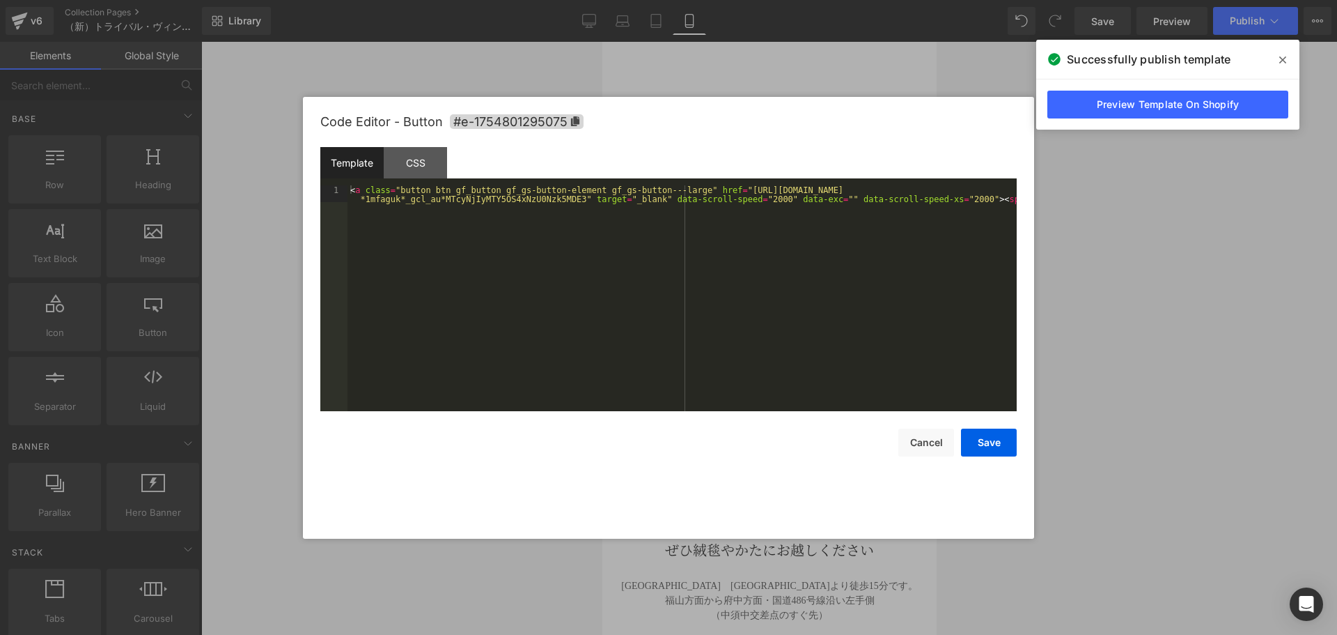
click at [697, 0] on div "Heading You are previewing how the will restyle your page. You can not edit Ele…" at bounding box center [668, 0] width 1337 height 0
click at [411, 164] on div "CSS" at bounding box center [415, 162] width 63 height 31
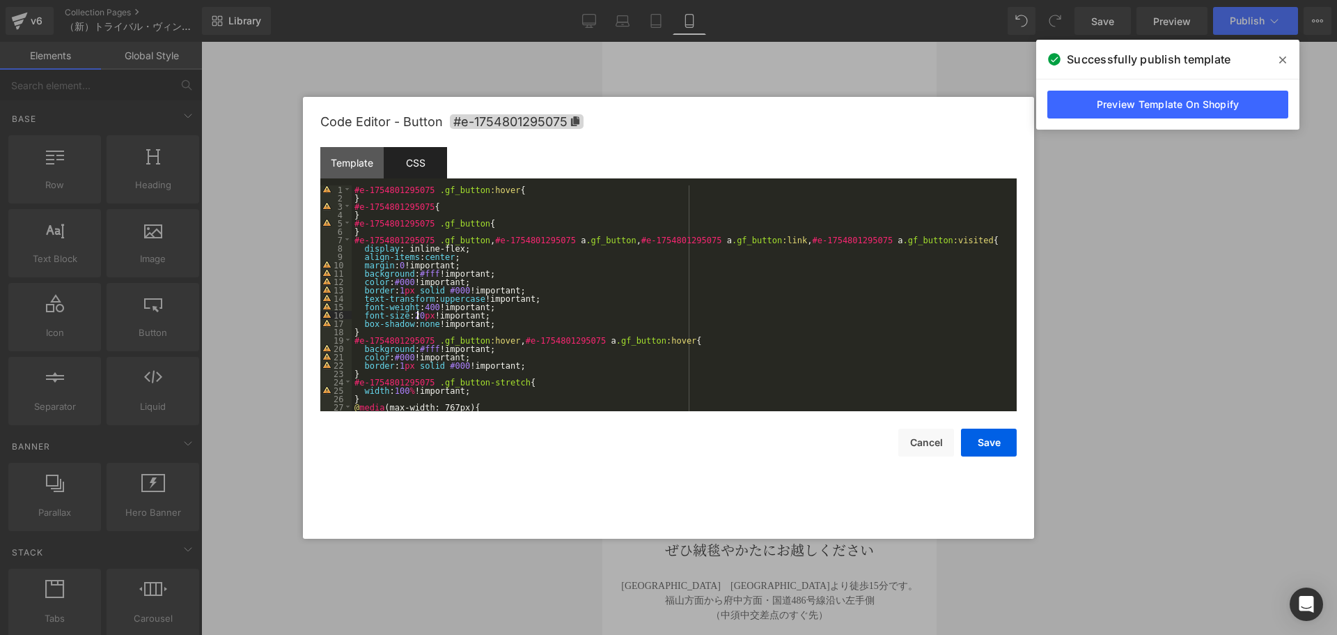
click at [416, 317] on div "#e-1754801295075 .gf_button :hover { } #e-1754801295075 { } #e-1754801295075 .g…" at bounding box center [682, 306] width 660 height 242
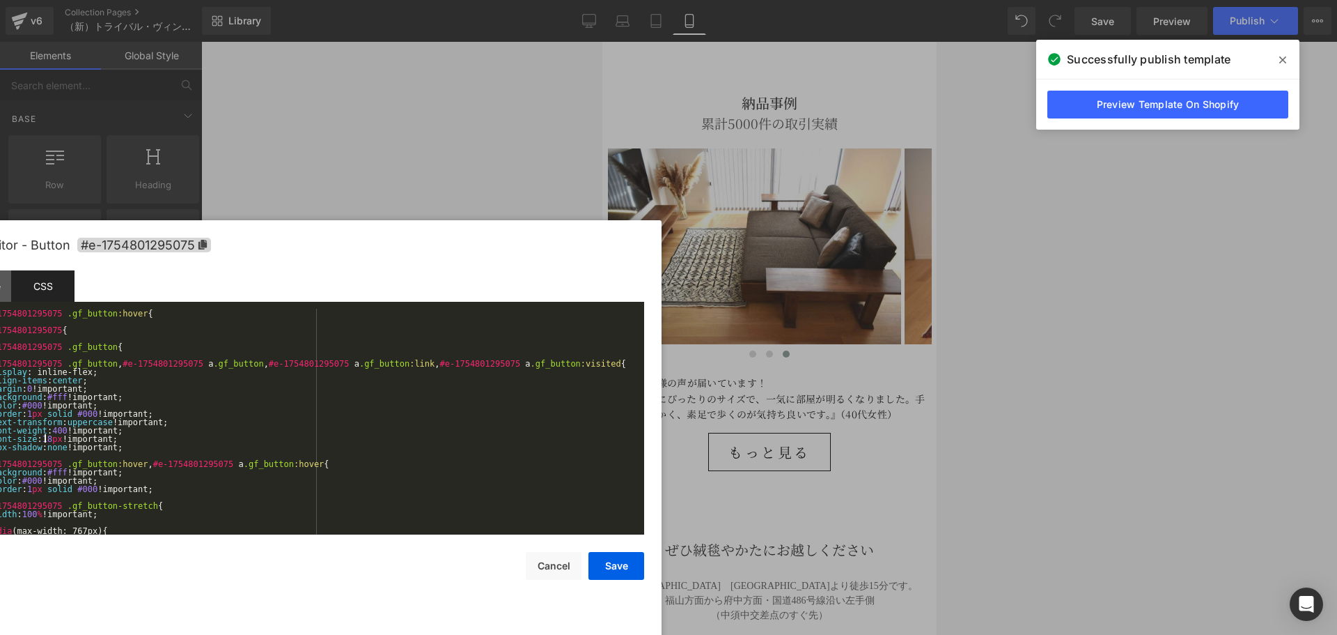
drag, startPoint x: 886, startPoint y: 145, endPoint x: 507, endPoint y: 270, distance: 398.9
click at [507, 270] on div "Code Editor - Button #e-1754801295075" at bounding box center [296, 245] width 697 height 50
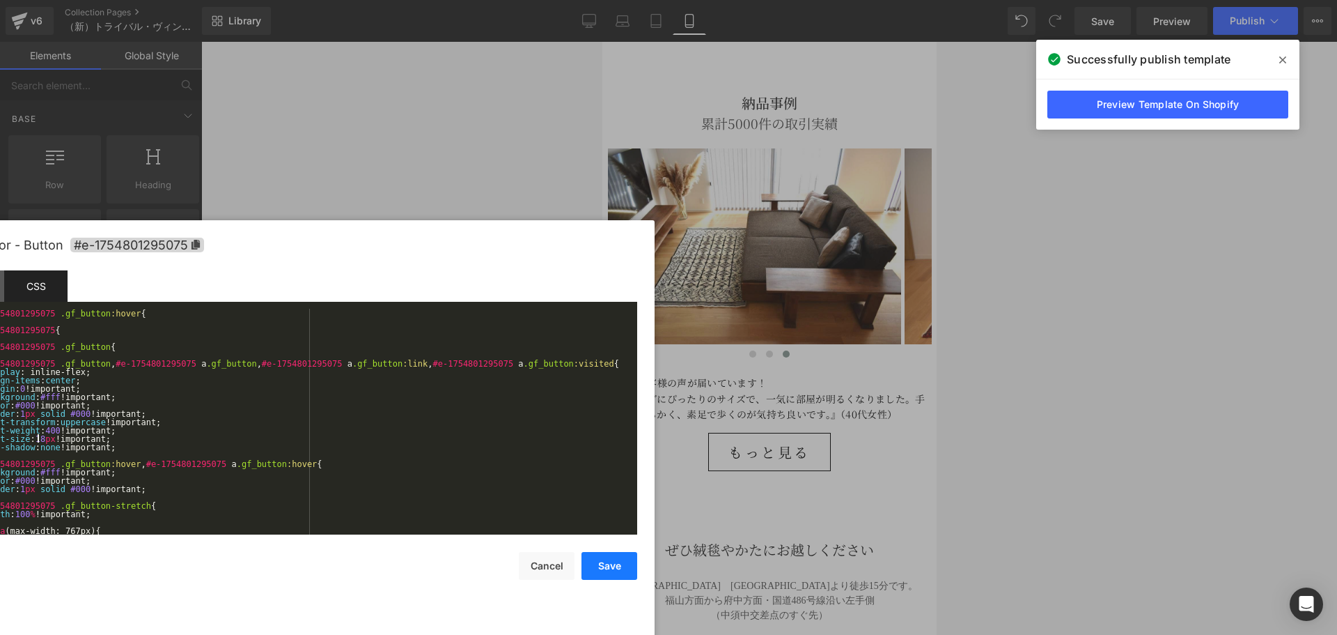
click at [616, 572] on button "Save" at bounding box center [610, 566] width 56 height 28
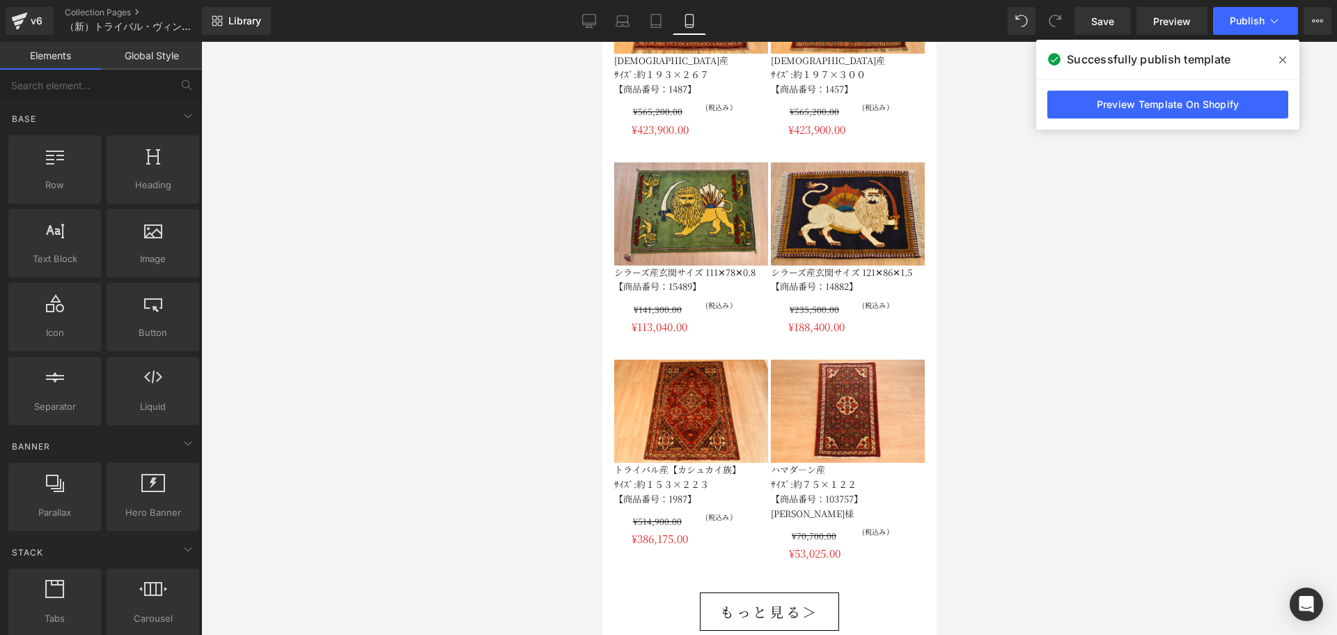
scroll to position [3715, 0]
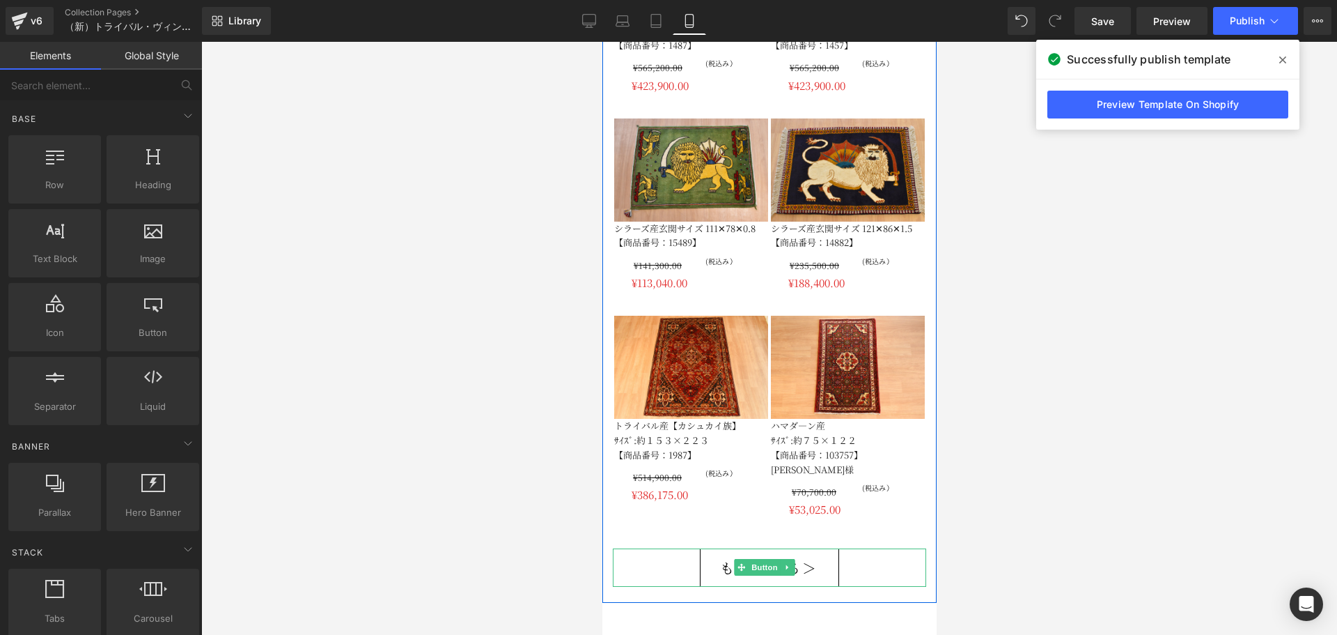
click at [720, 556] on span "もっと見る＞" at bounding box center [769, 567] width 99 height 23
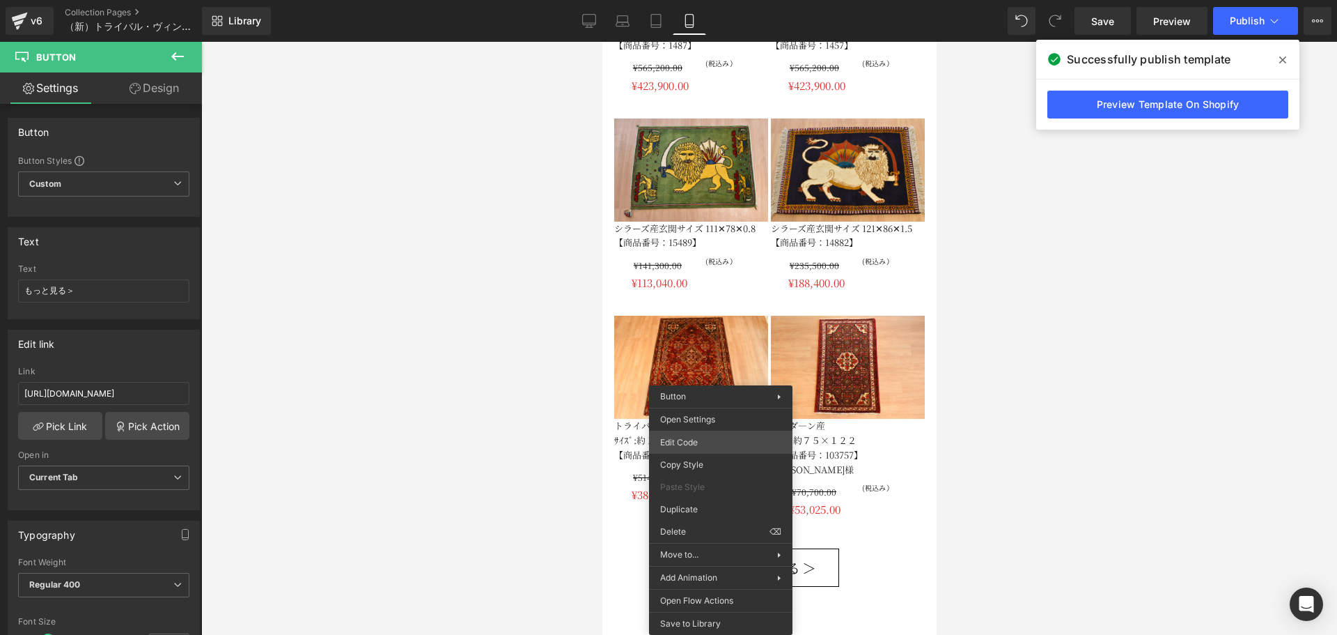
click at [688, 0] on div "Heading You are previewing how the will restyle your page. You can not edit Ele…" at bounding box center [668, 0] width 1337 height 0
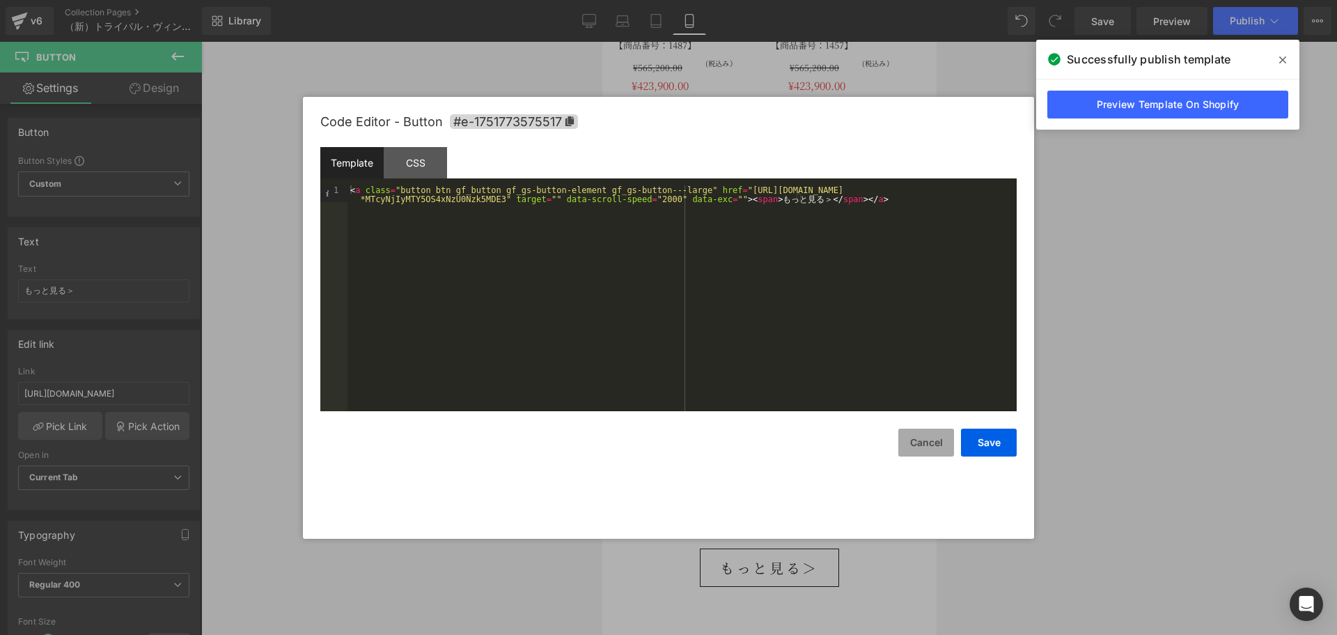
click at [930, 447] on button "Cancel" at bounding box center [927, 442] width 56 height 28
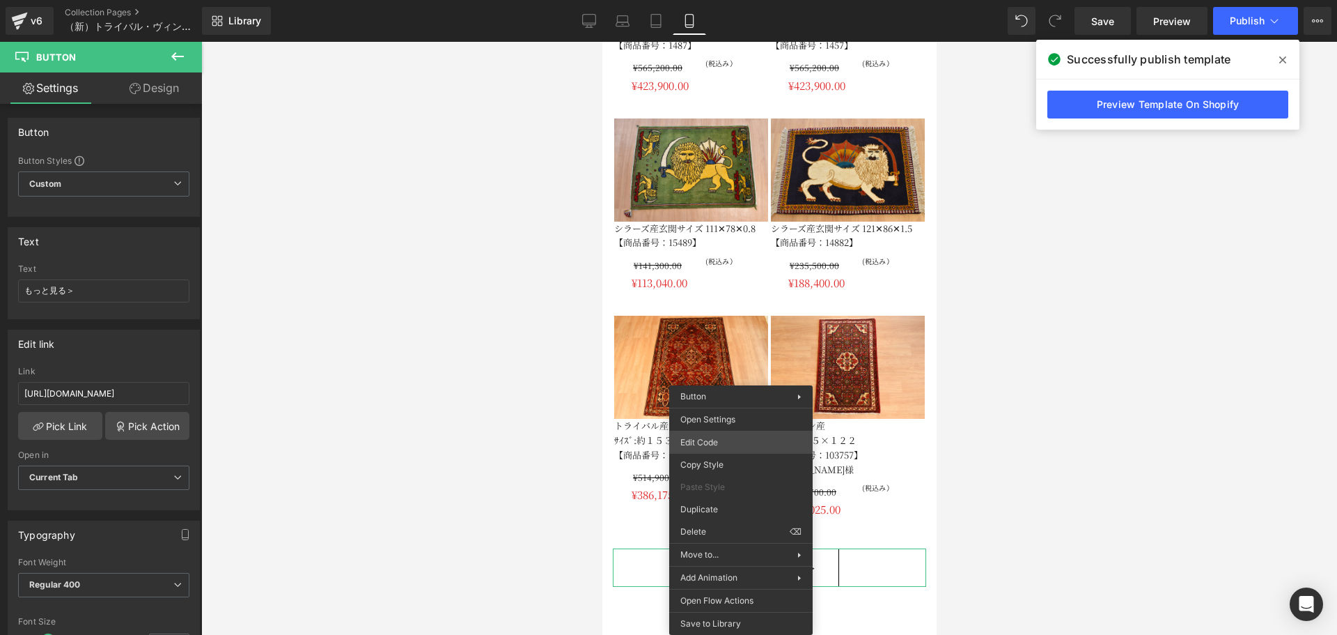
click at [696, 0] on div "Heading You are previewing how the will restyle your page. You can not edit Ele…" at bounding box center [668, 0] width 1337 height 0
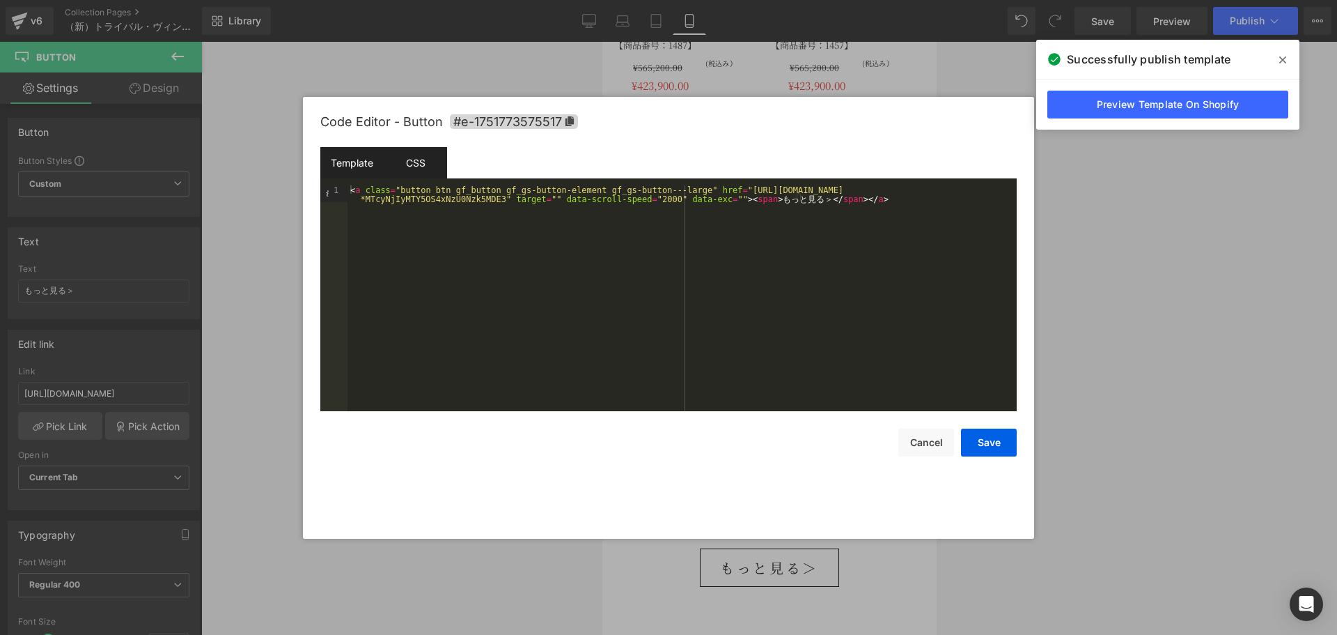
click at [421, 168] on div "CSS" at bounding box center [415, 162] width 63 height 31
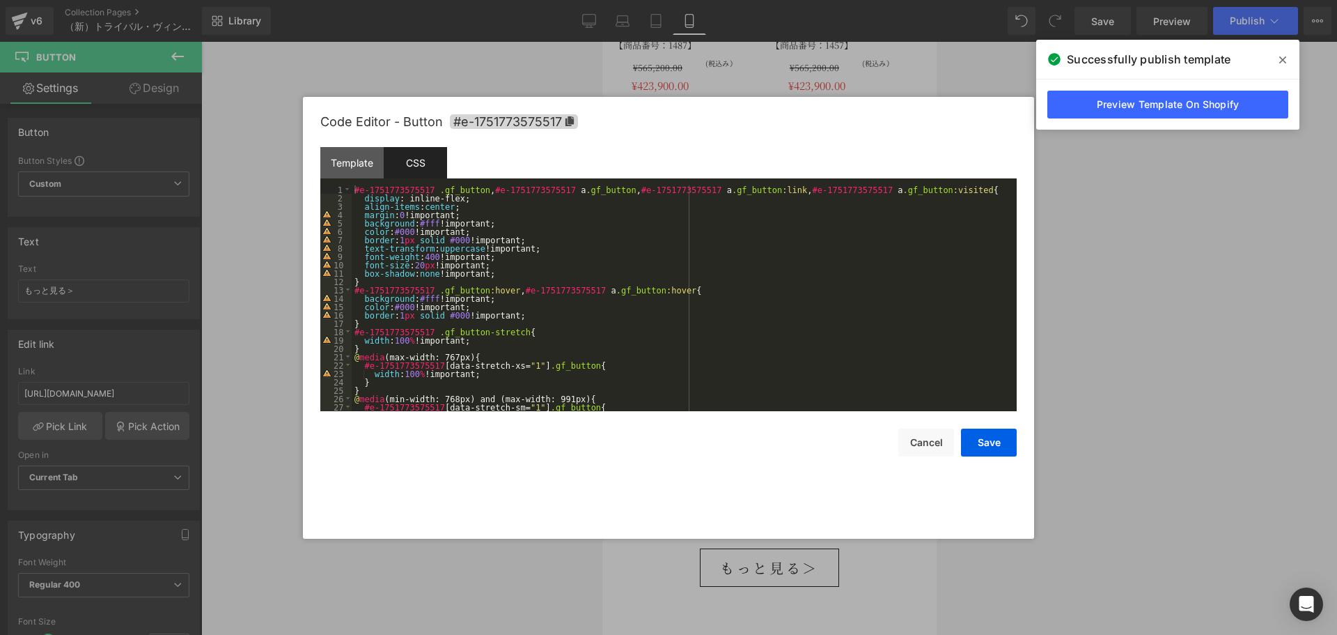
click at [418, 266] on div "#e-1751773575517 .gf_button , #e-1751773575517 a .gf_button , #e-1751773575517 …" at bounding box center [682, 306] width 660 height 242
click at [990, 447] on button "Save" at bounding box center [989, 442] width 56 height 28
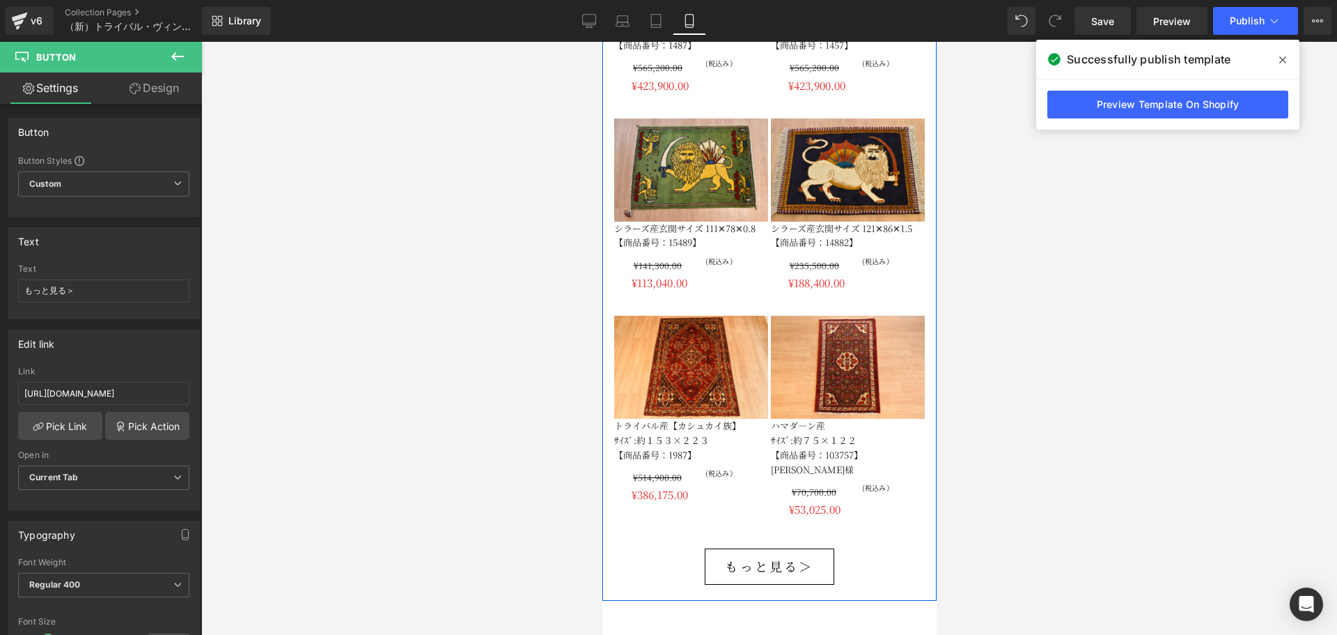
scroll to position [3948, 0]
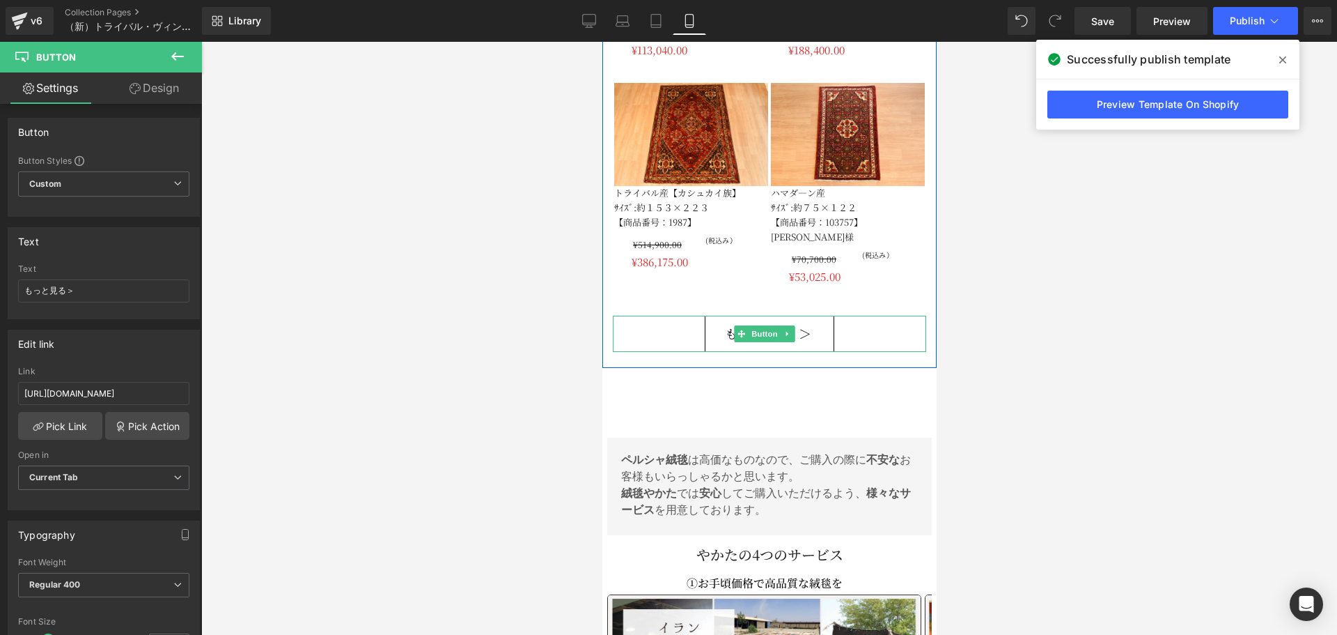
click at [714, 316] on link "もっと見る＞" at bounding box center [768, 334] width 129 height 36
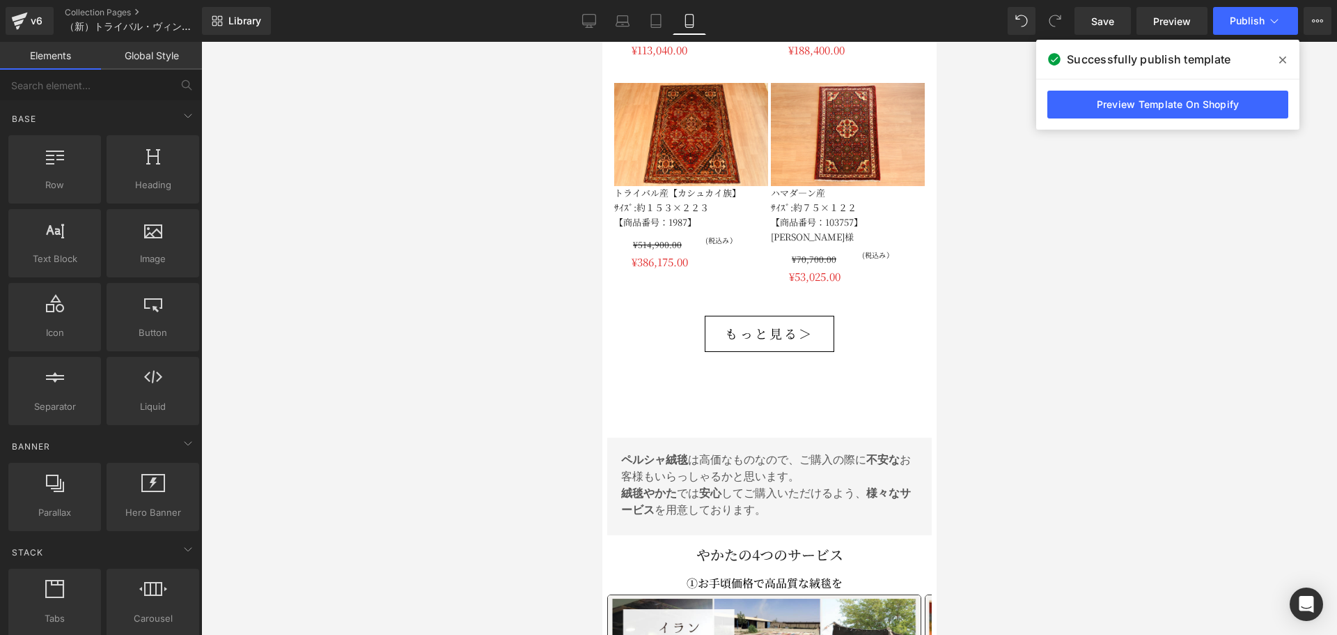
click at [1123, 342] on div at bounding box center [769, 338] width 1136 height 593
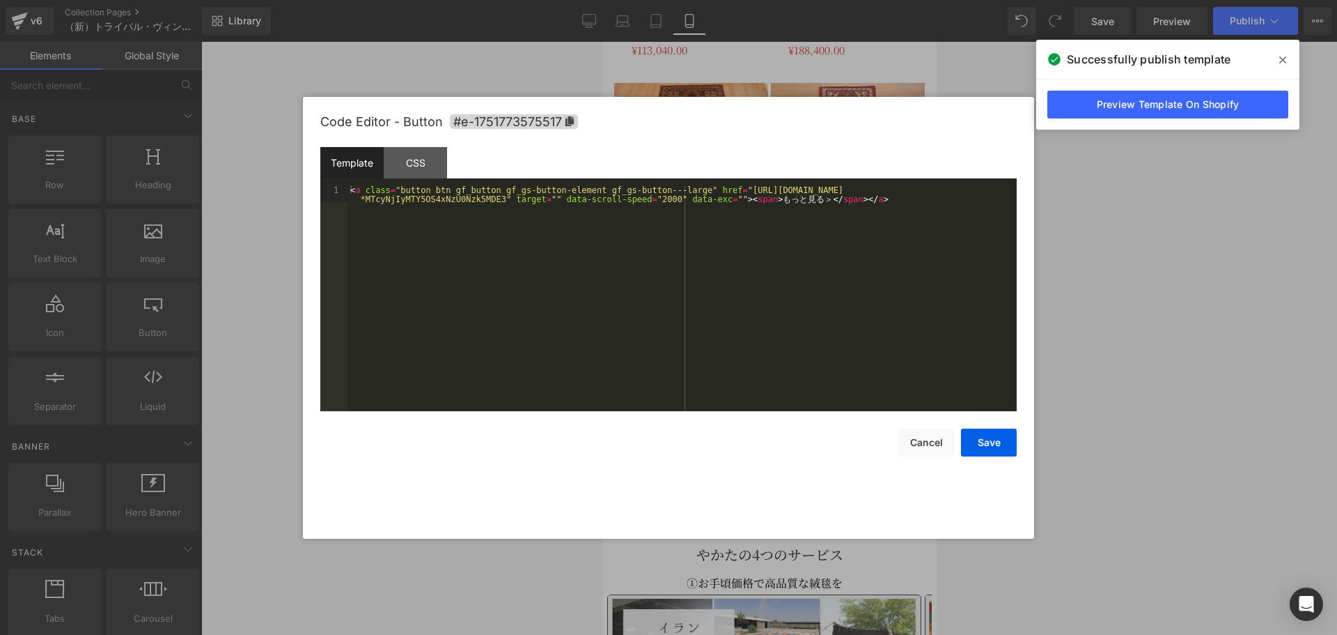
click at [701, 0] on div "Heading You are previewing how the will restyle your page. You can not edit Ele…" at bounding box center [668, 0] width 1337 height 0
click at [432, 162] on div "CSS" at bounding box center [415, 162] width 63 height 31
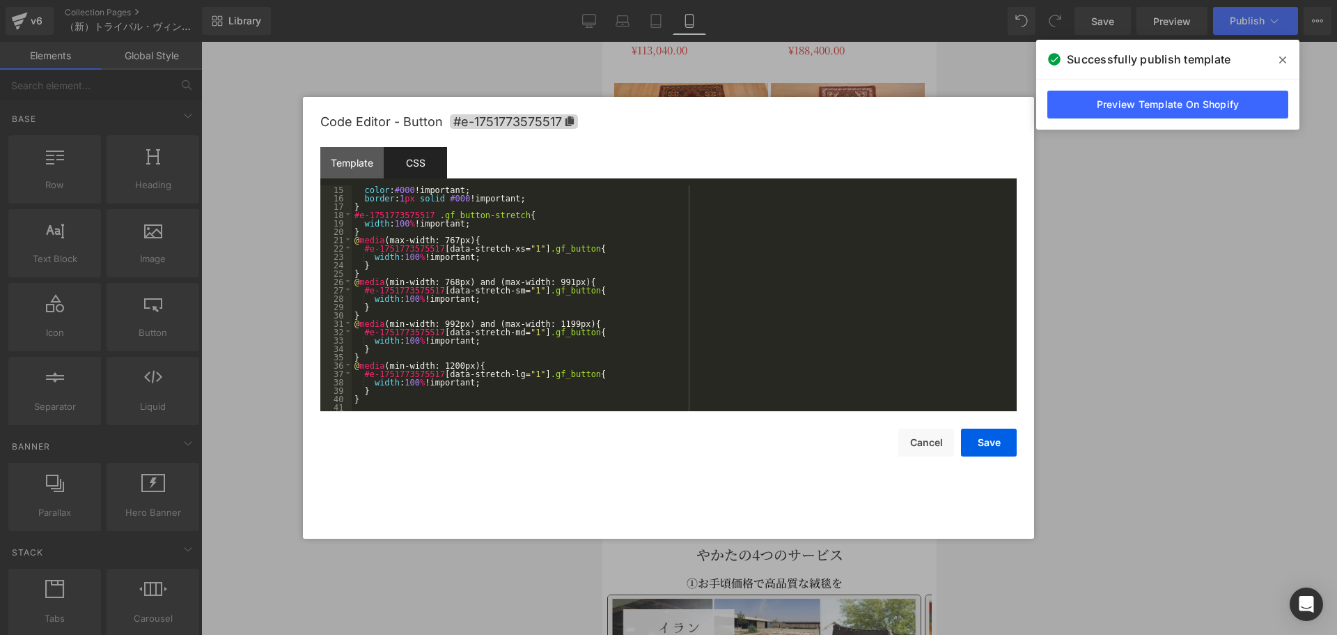
scroll to position [117, 0]
click at [610, 371] on div "color : #000 !important; border : 1 px solid #000 !important; } #e-175177357551…" at bounding box center [682, 306] width 660 height 242
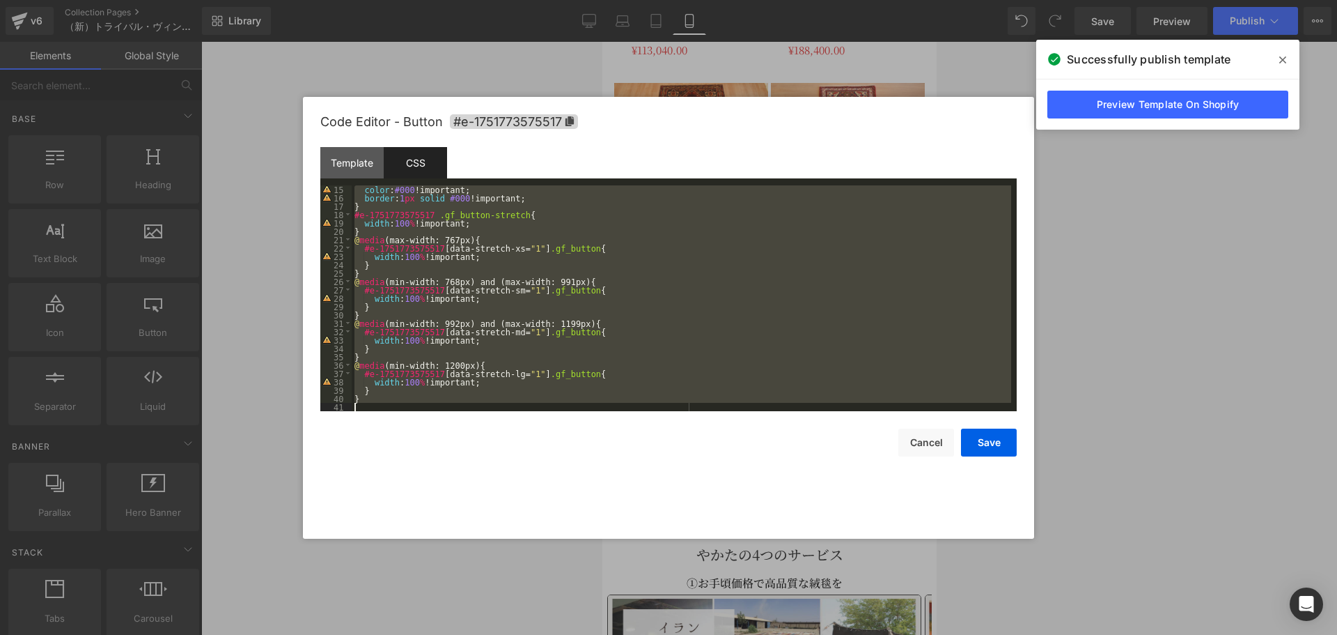
click at [559, 318] on div "color : #000 !important; border : 1 px solid #000 !important; } #e-175177357551…" at bounding box center [682, 298] width 660 height 226
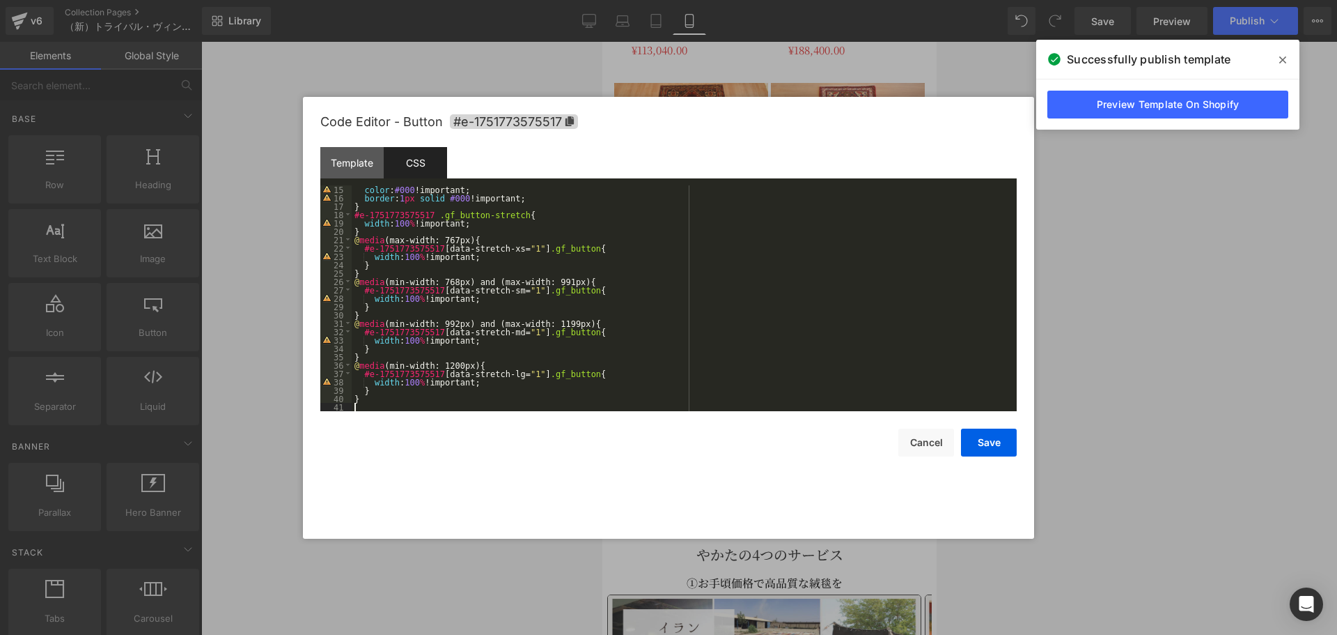
click at [463, 403] on div "color : #000 !important; border : 1 px solid #000 !important; } #e-175177357551…" at bounding box center [682, 306] width 660 height 242
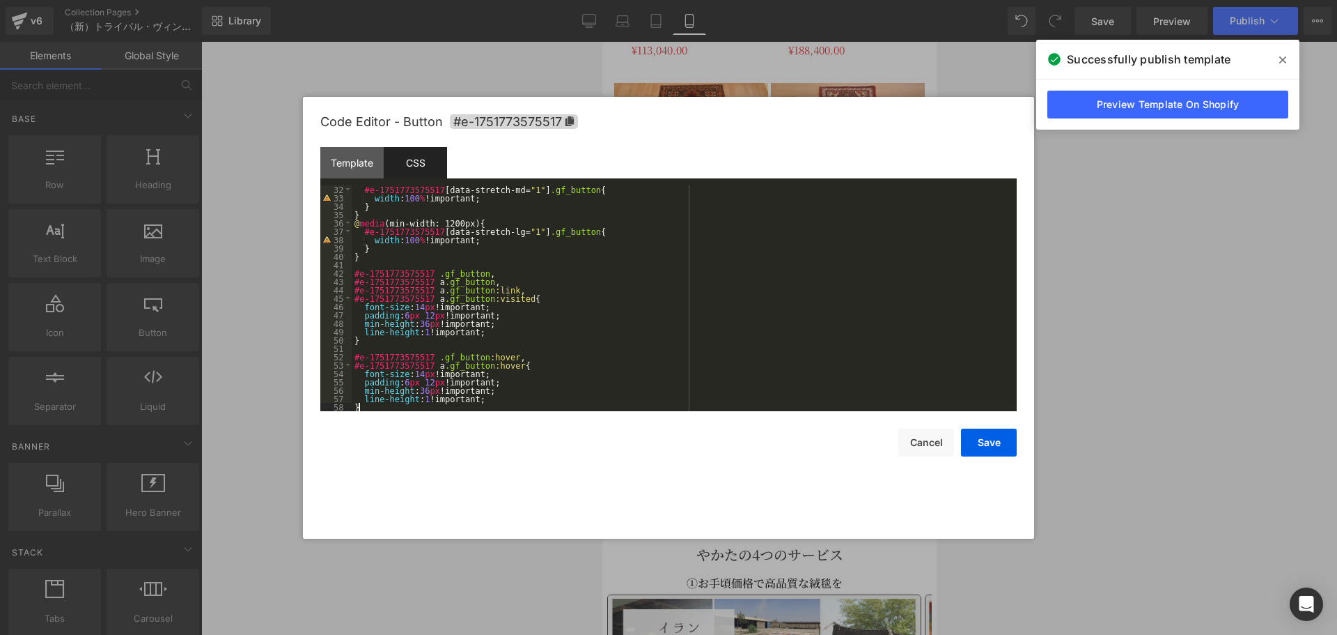
scroll to position [259, 0]
click at [1011, 444] on button "Save" at bounding box center [989, 442] width 56 height 28
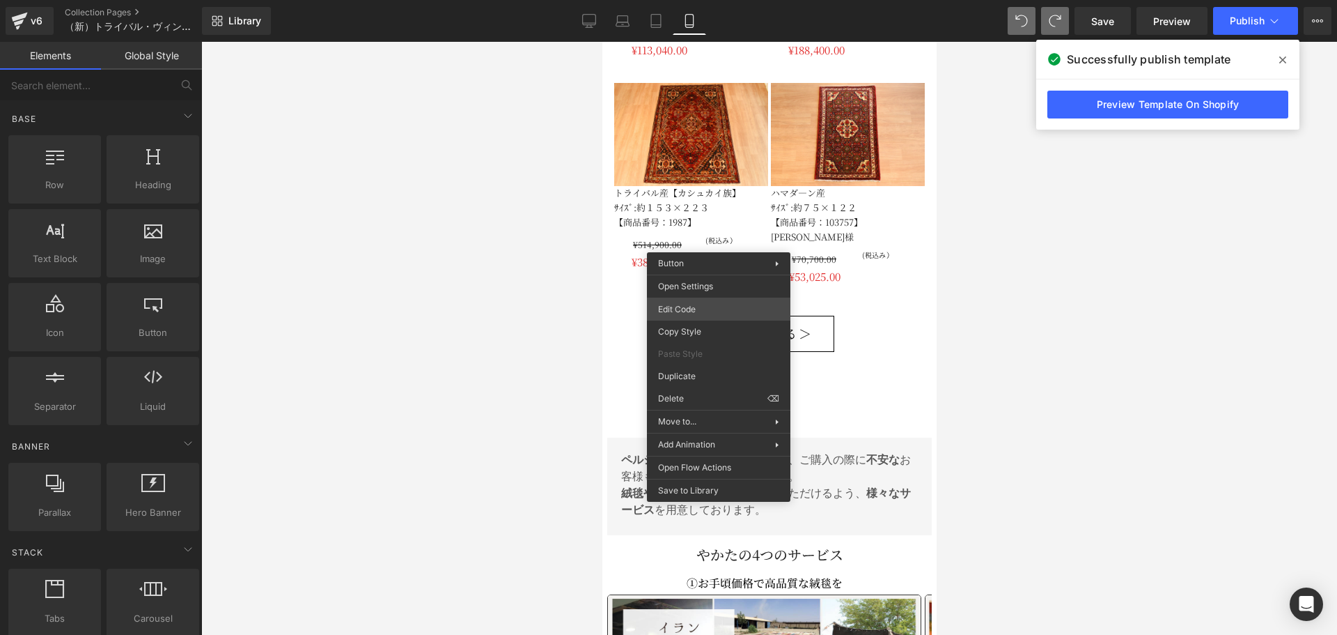
click at [727, 0] on div "Heading You are previewing how the will restyle your page. You can not edit Ele…" at bounding box center [668, 0] width 1337 height 0
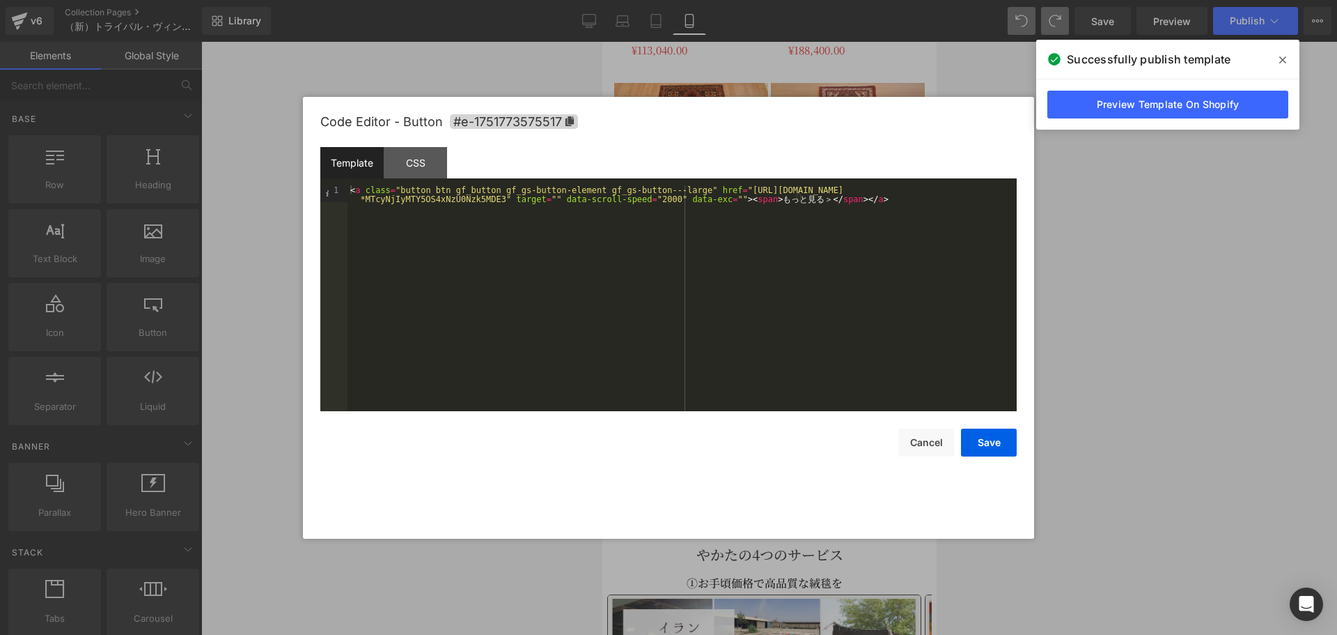
drag, startPoint x: 433, startPoint y: 163, endPoint x: 453, endPoint y: 183, distance: 28.1
click at [432, 166] on div "CSS" at bounding box center [415, 162] width 63 height 31
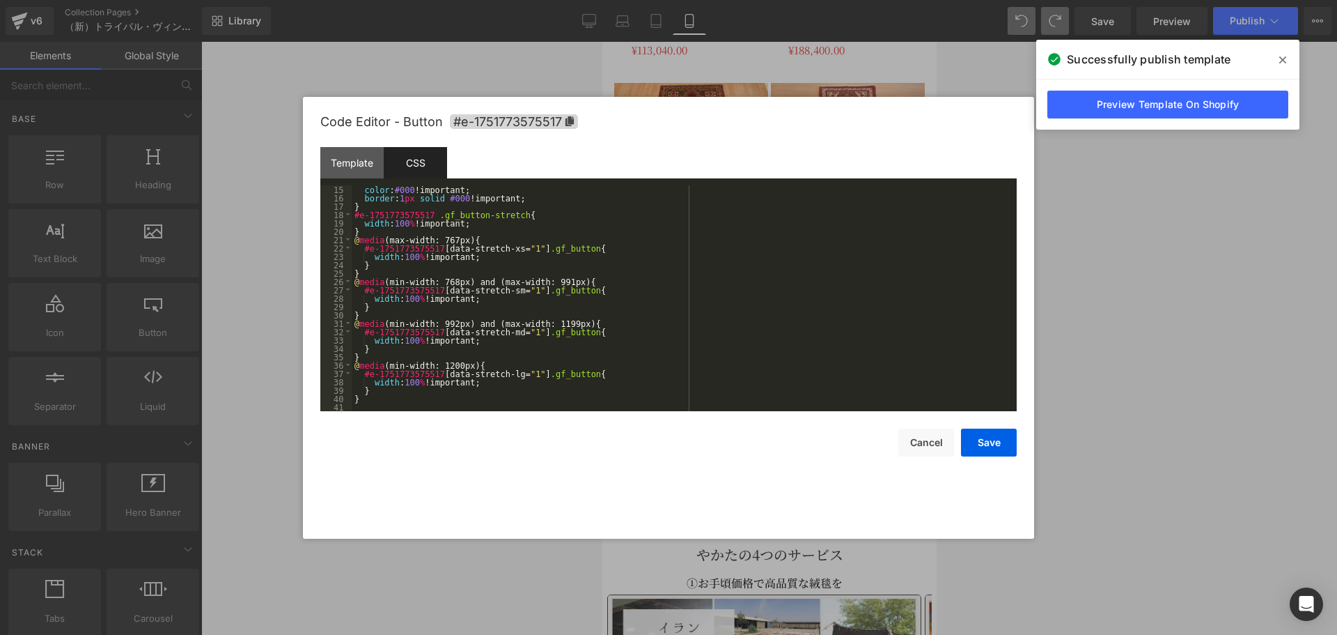
scroll to position [117, 0]
click at [405, 401] on div "color : #000 !important; border : 1 px solid #000 !important; } #e-175177357551…" at bounding box center [682, 306] width 660 height 242
click at [403, 408] on div "color : #000 !important; border : 1 px solid #000 !important; } #e-175177357551…" at bounding box center [682, 306] width 660 height 242
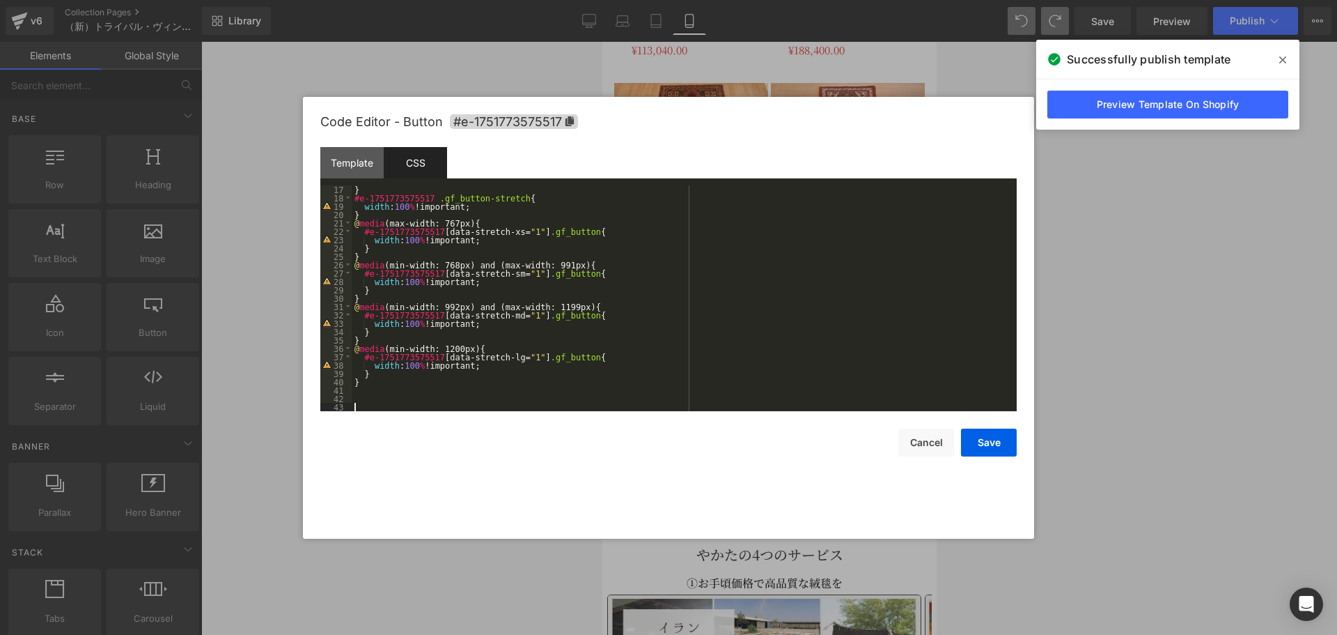
scroll to position [259, 0]
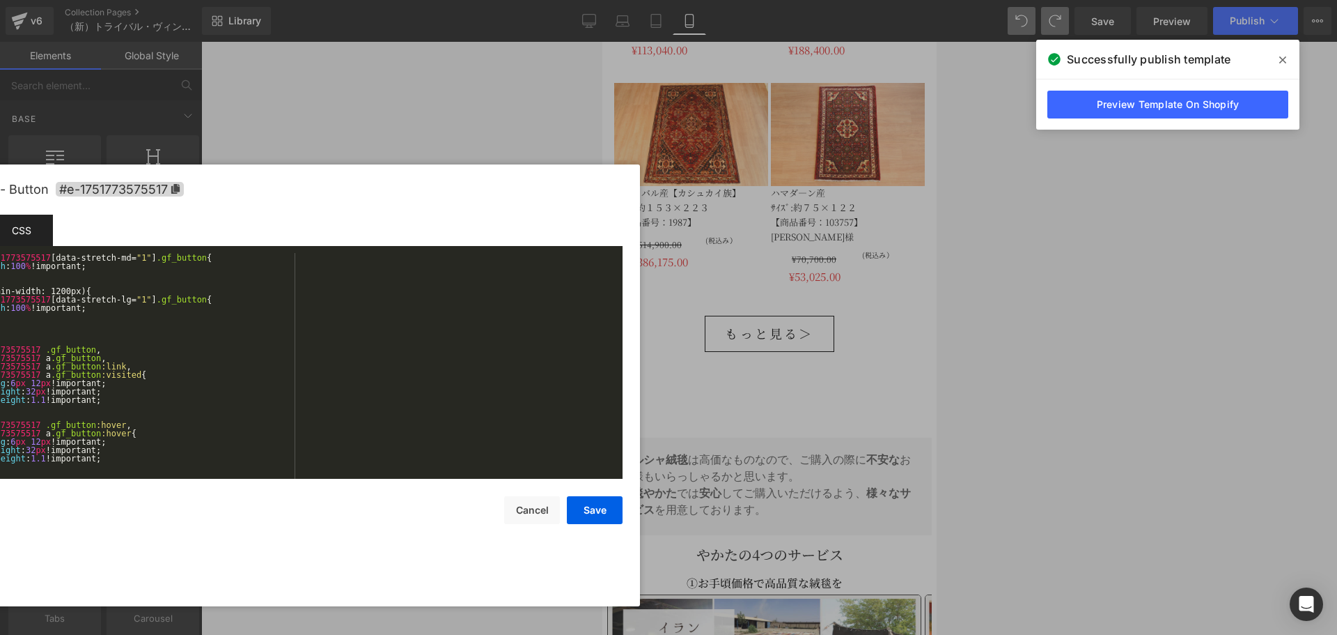
drag, startPoint x: 638, startPoint y: 120, endPoint x: 358, endPoint y: 337, distance: 354.5
click at [242, 185] on div "Code Editor - Button #e-1751773575517" at bounding box center [274, 189] width 697 height 50
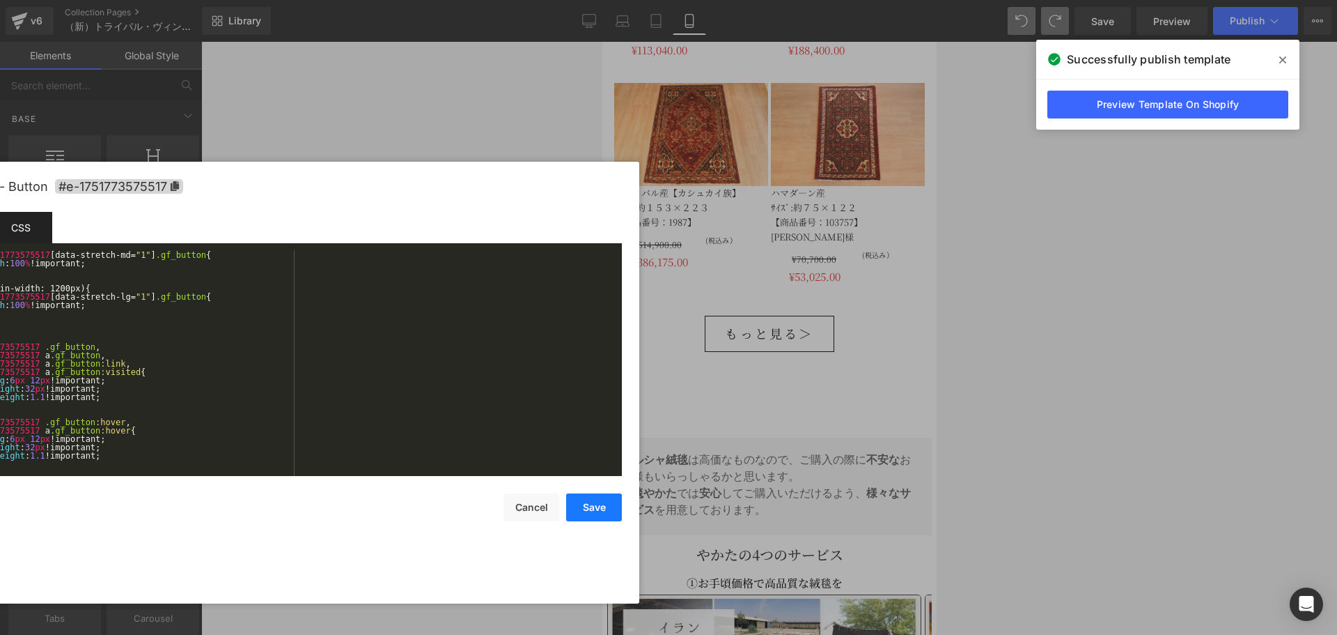
click at [581, 509] on button "Save" at bounding box center [594, 507] width 56 height 28
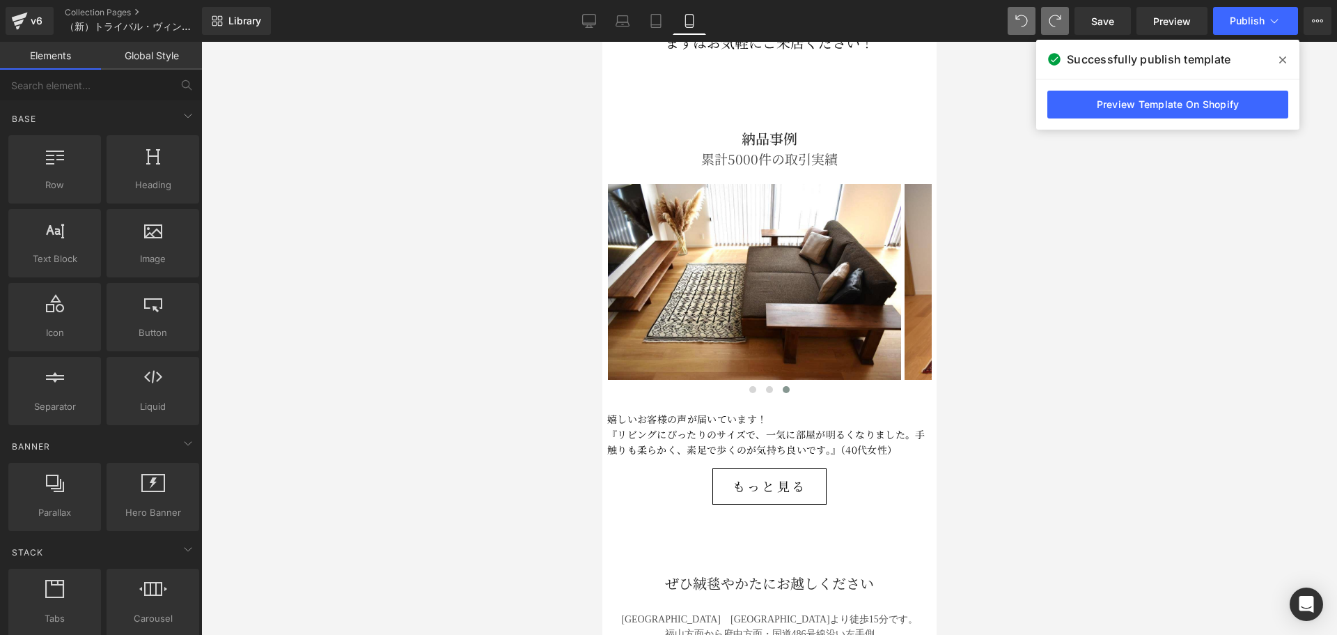
scroll to position [5108, 0]
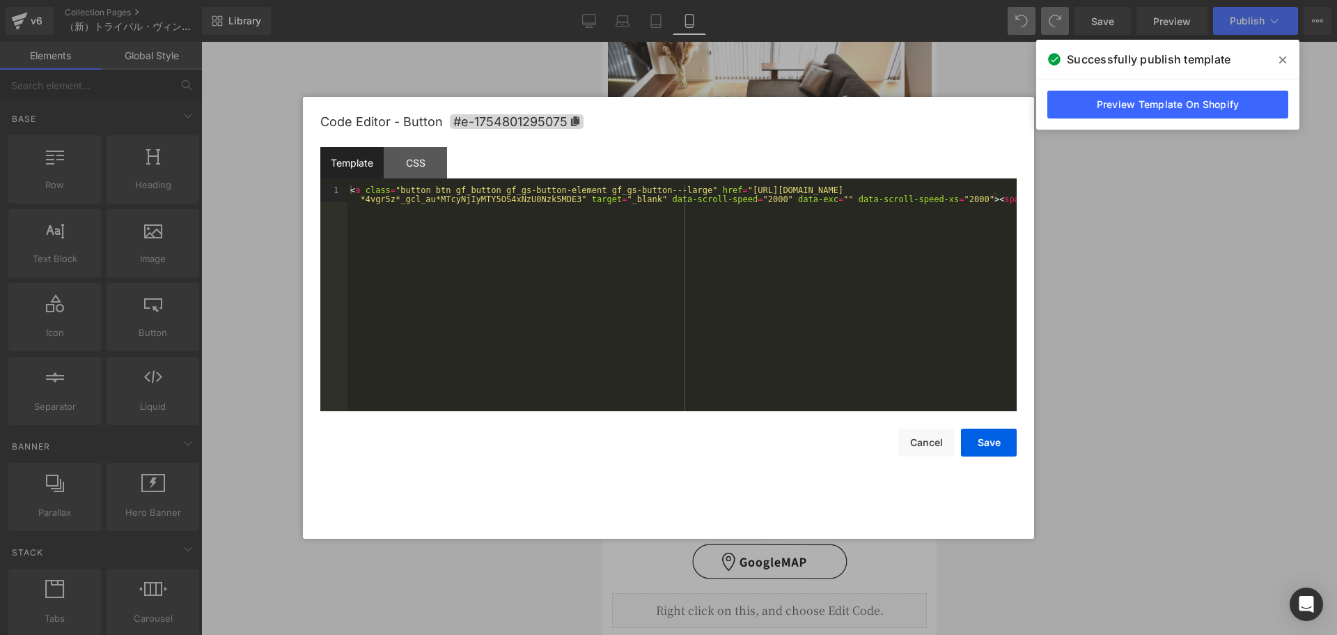
click at [746, 0] on div "Heading You are previewing how the will restyle your page. You can not edit Ele…" at bounding box center [668, 0] width 1337 height 0
click at [421, 151] on div "CSS" at bounding box center [415, 162] width 63 height 31
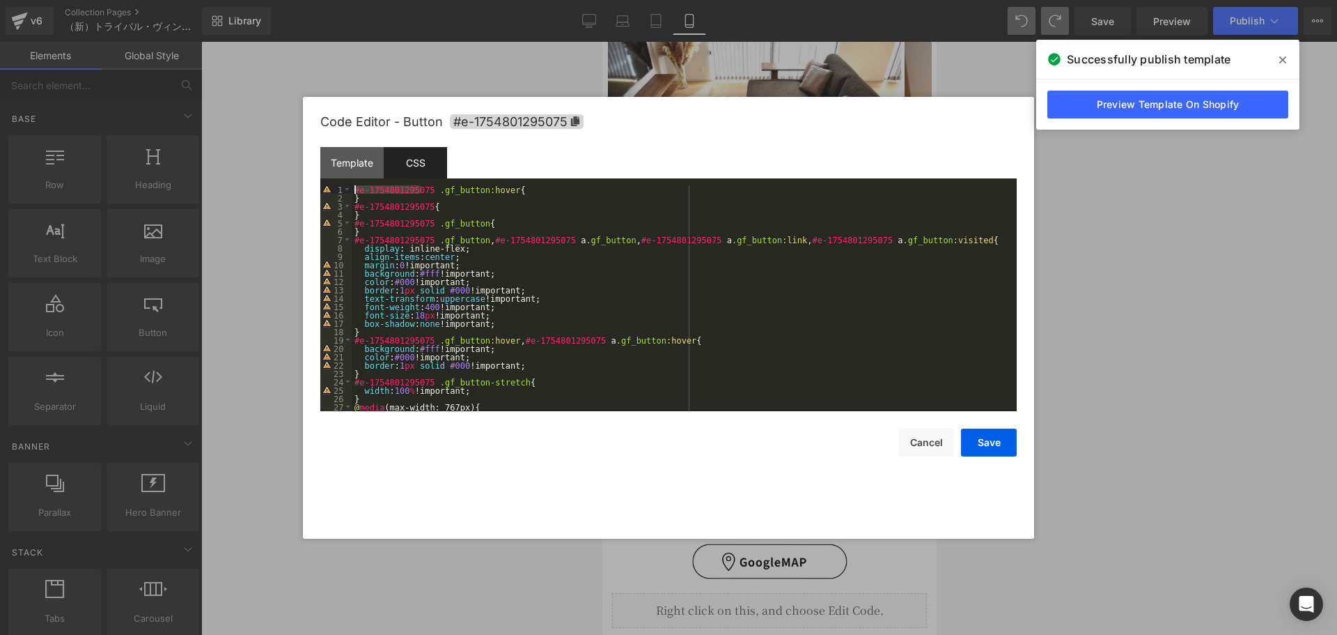
drag, startPoint x: 420, startPoint y: 192, endPoint x: 331, endPoint y: 189, distance: 89.2
click at [331, 189] on pre "1 2 3 4 5 6 7 8 9 10 11 12 13 14 15 16 17 18 19 20 21 22 23 24 25 26 27 28 #e-1…" at bounding box center [668, 298] width 697 height 226
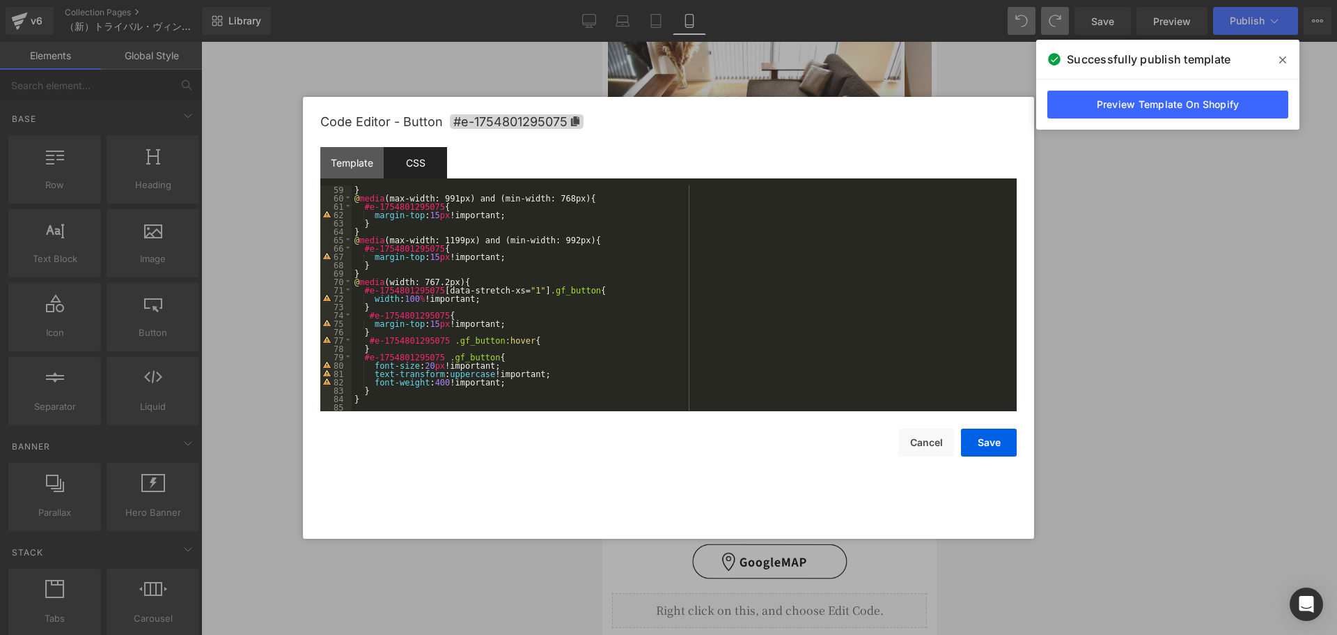
scroll to position [485, 0]
click at [378, 398] on div "} @ media (max-width: 991px) and (min-width: 768px) { #e-1754801295075 { margin…" at bounding box center [682, 306] width 660 height 242
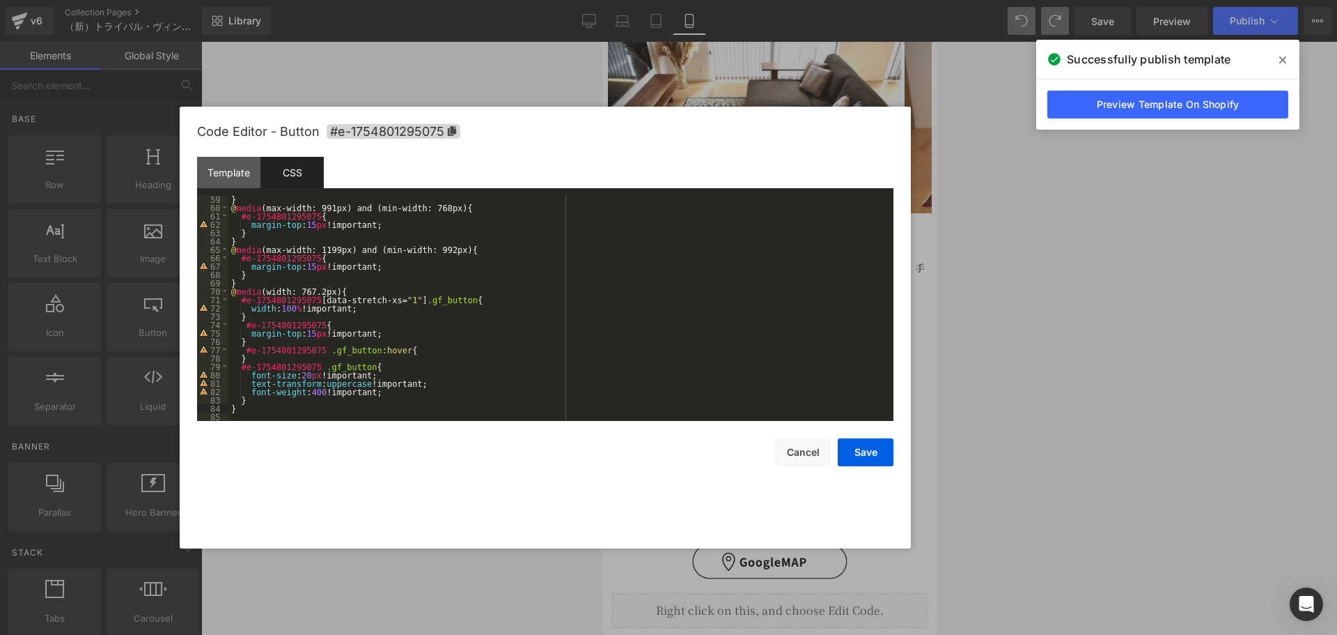
drag, startPoint x: 639, startPoint y: 113, endPoint x: 515, endPoint y: 123, distance: 123.7
click at [515, 123] on div "Code Editor - Button #e-1754801295075" at bounding box center [545, 132] width 697 height 50
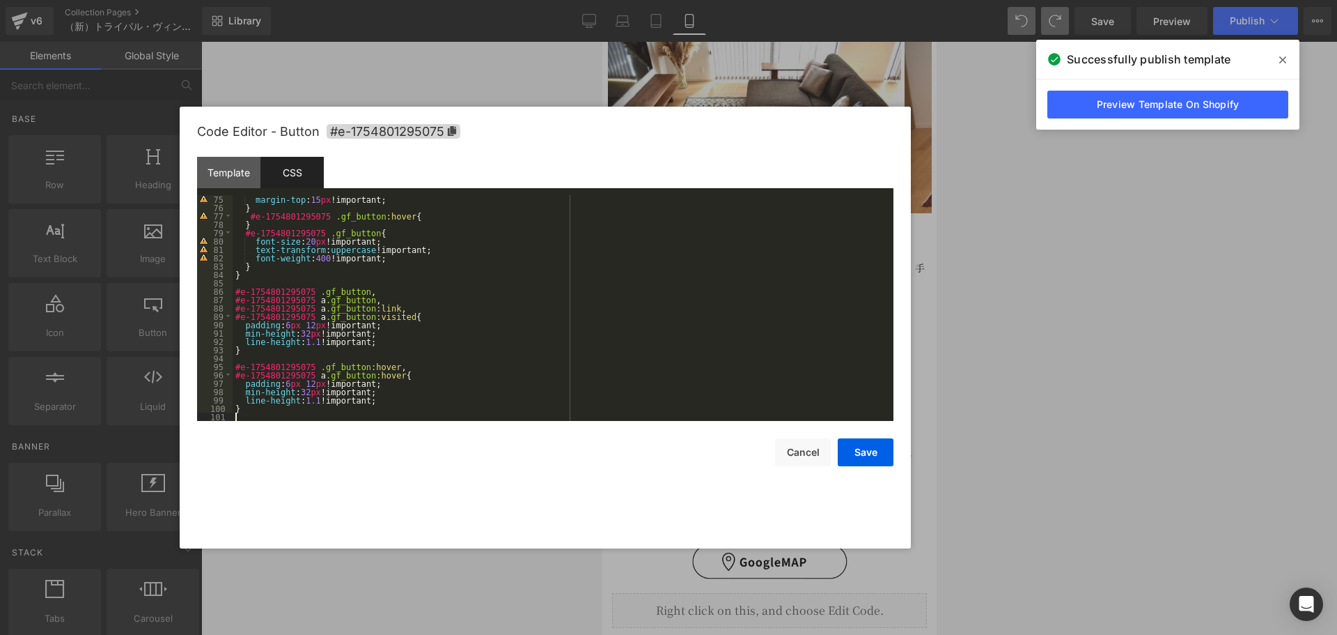
scroll to position [619, 0]
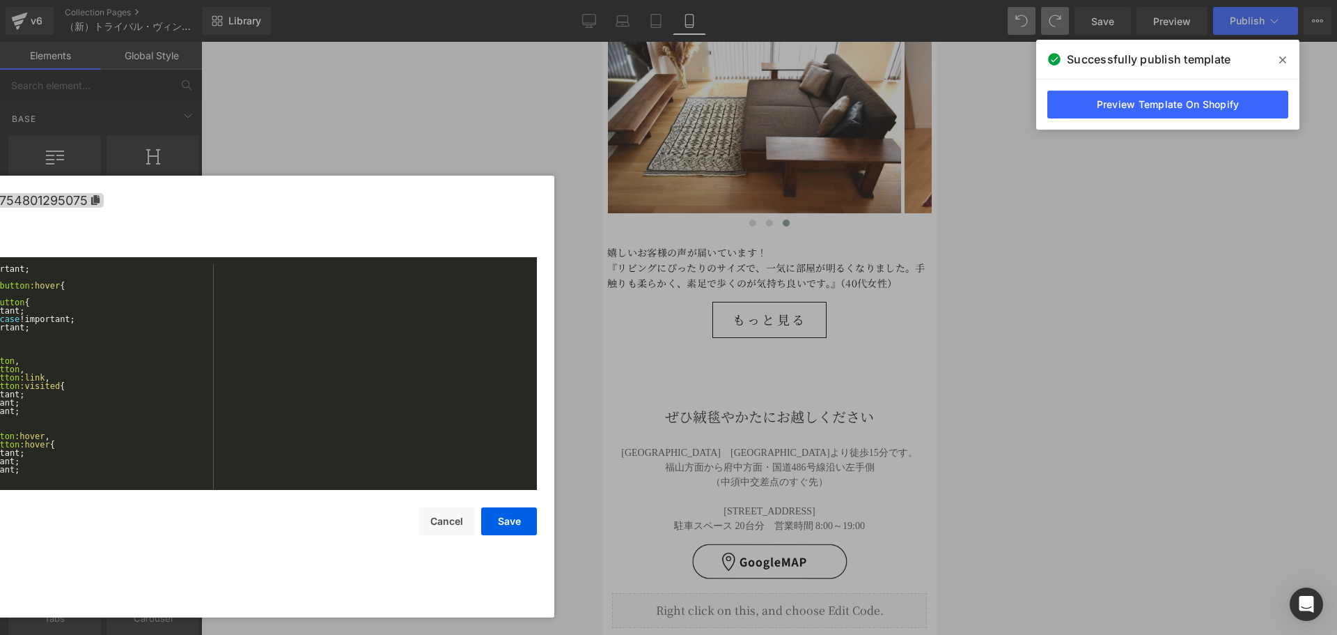
drag, startPoint x: 544, startPoint y: 131, endPoint x: 187, endPoint y: 200, distance: 363.3
click at [187, 200] on div "Code Editor - Button #e-1754801295075" at bounding box center [188, 201] width 697 height 50
click at [501, 522] on button "Save" at bounding box center [509, 521] width 56 height 28
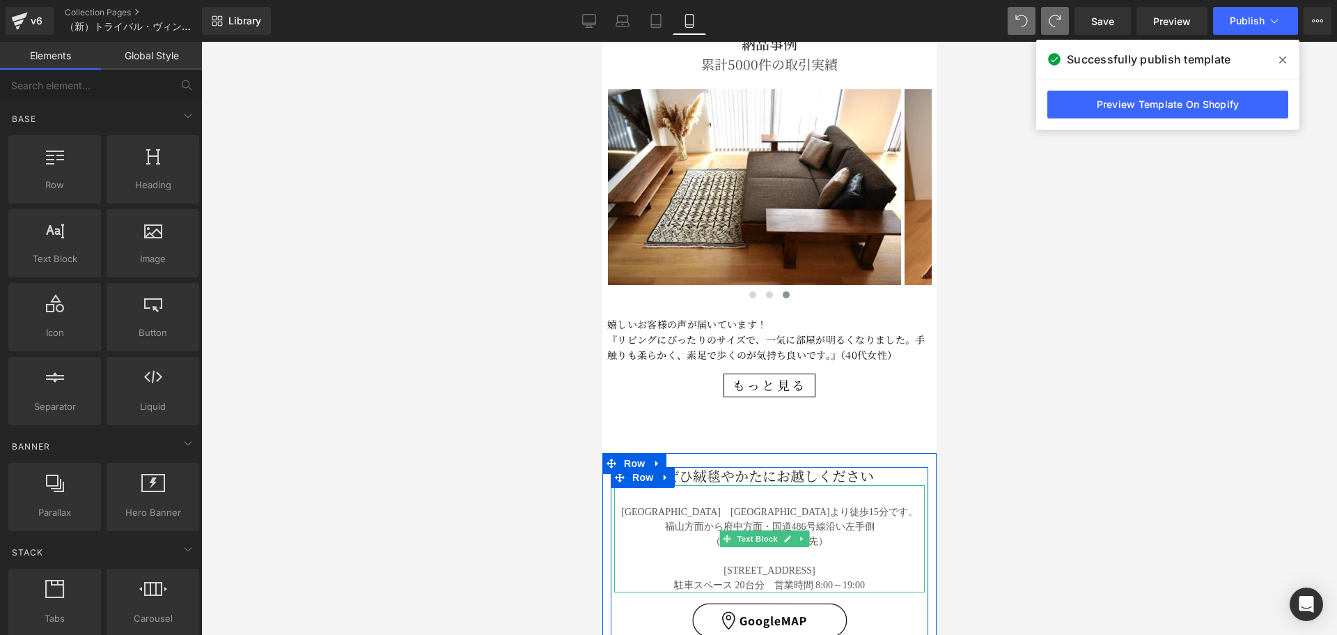
scroll to position [4993, 0]
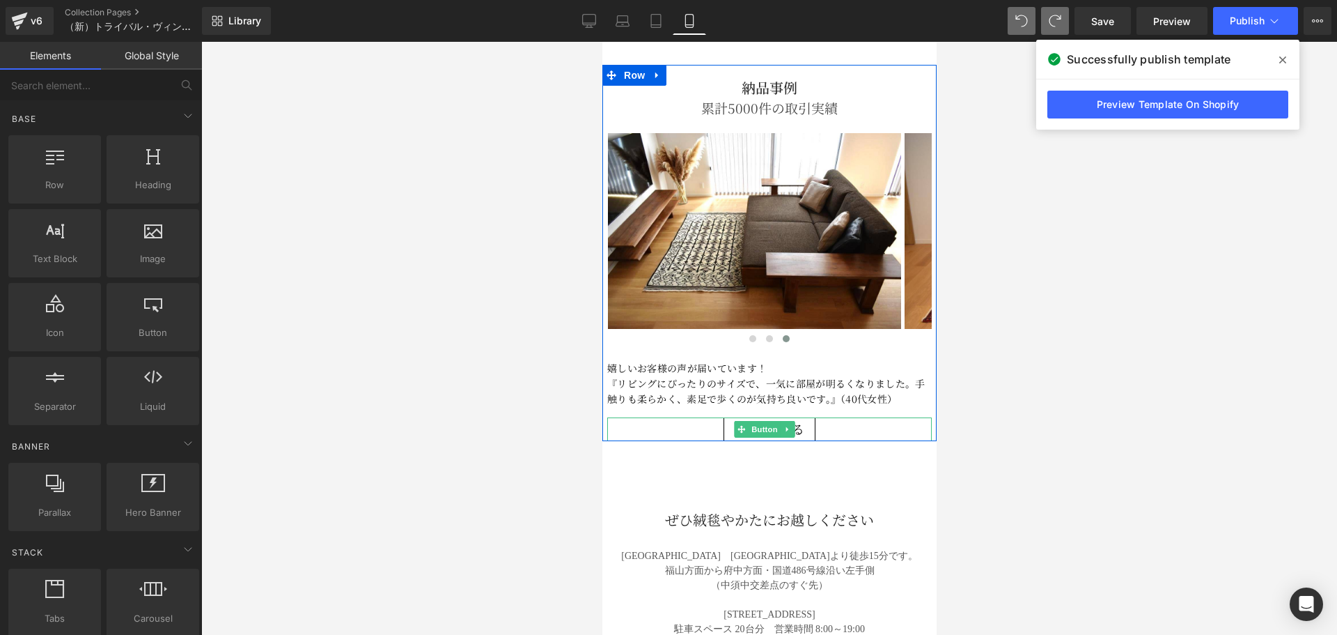
click at [723, 417] on div "もっと見る Button" at bounding box center [769, 429] width 325 height 24
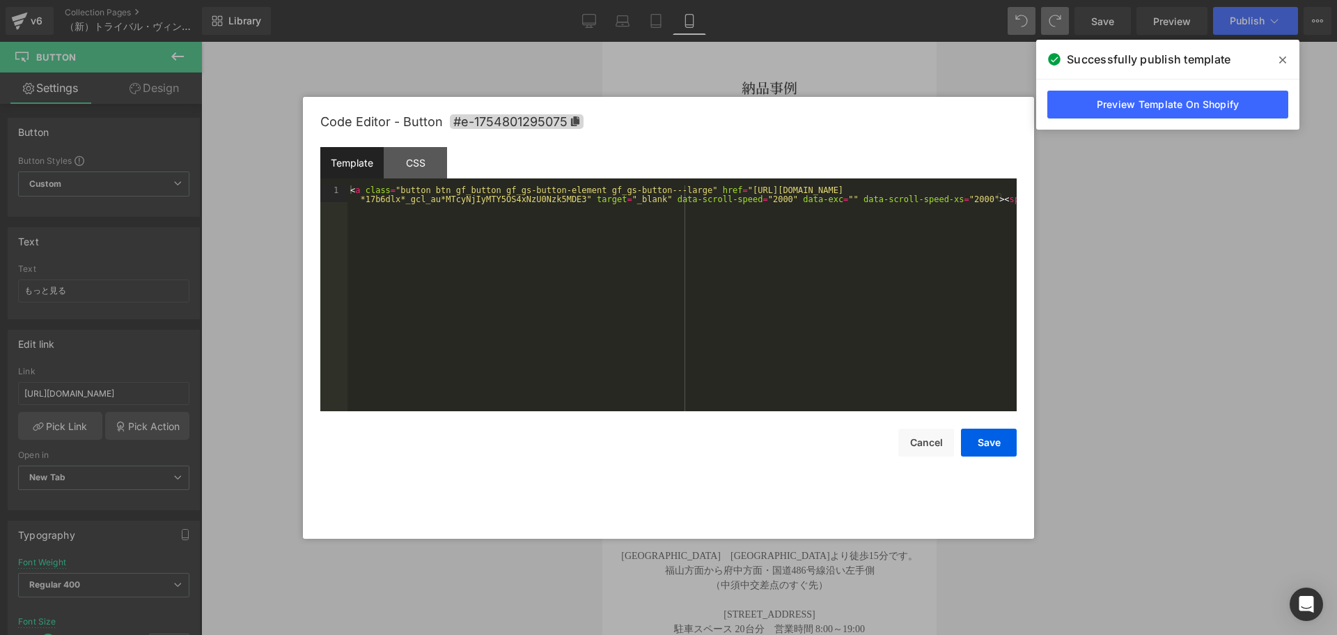
click at [700, 0] on div "Button You are previewing how the will restyle your page. You can not edit Elem…" at bounding box center [668, 0] width 1337 height 0
click at [408, 170] on div "CSS" at bounding box center [415, 162] width 63 height 31
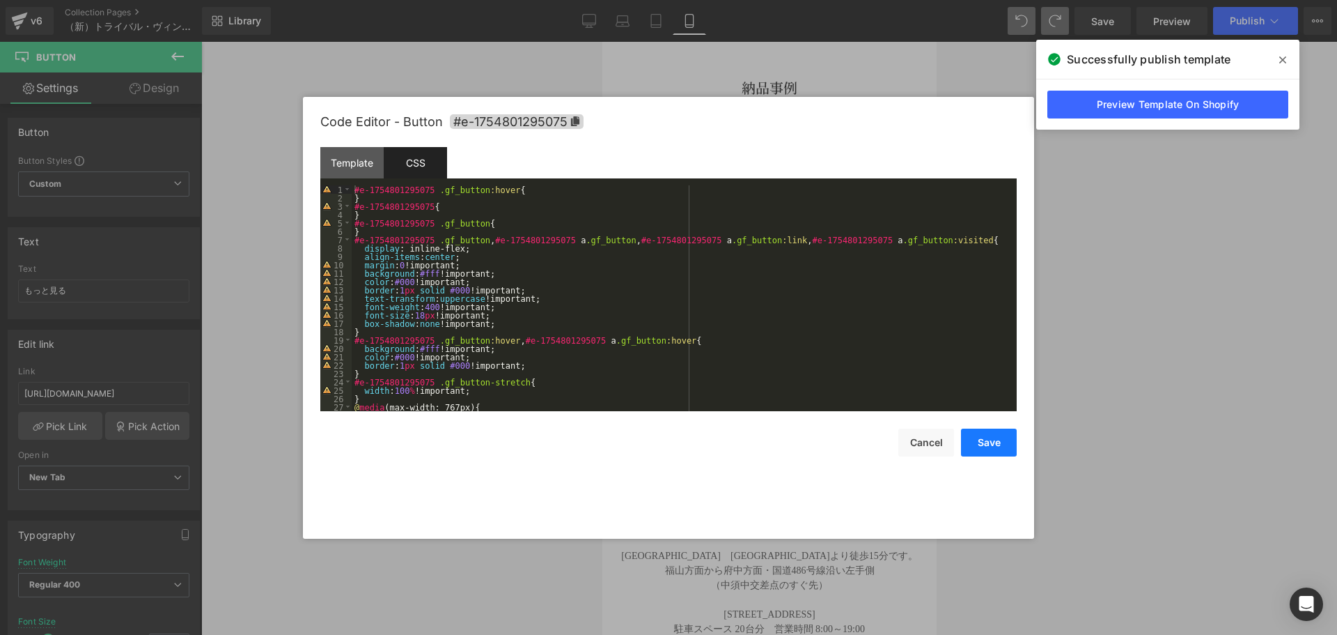
click at [985, 445] on button "Save" at bounding box center [989, 442] width 56 height 28
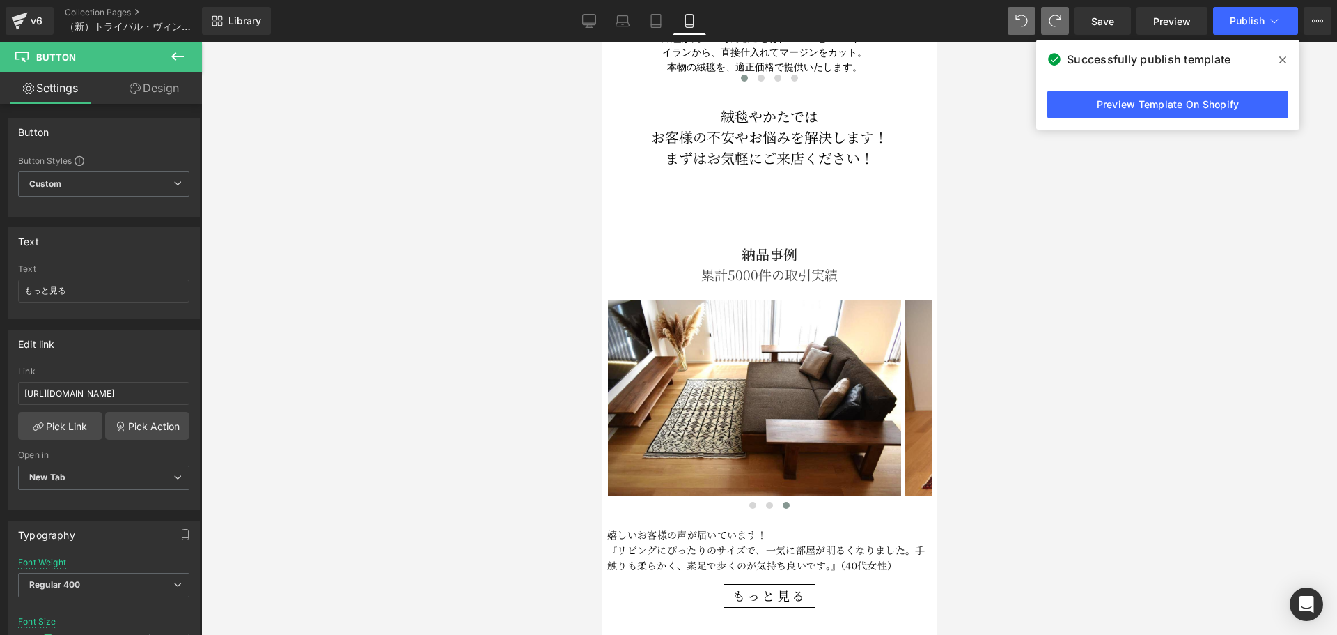
scroll to position [4876, 0]
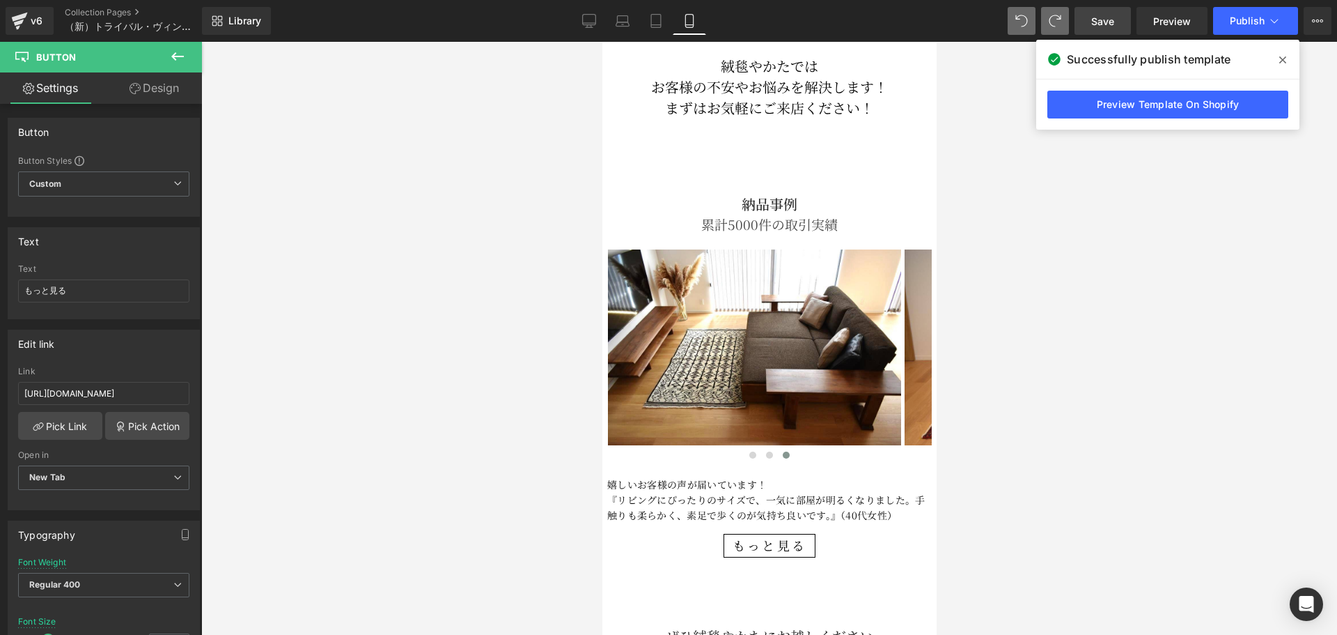
click at [1108, 20] on span "Save" at bounding box center [1103, 21] width 23 height 15
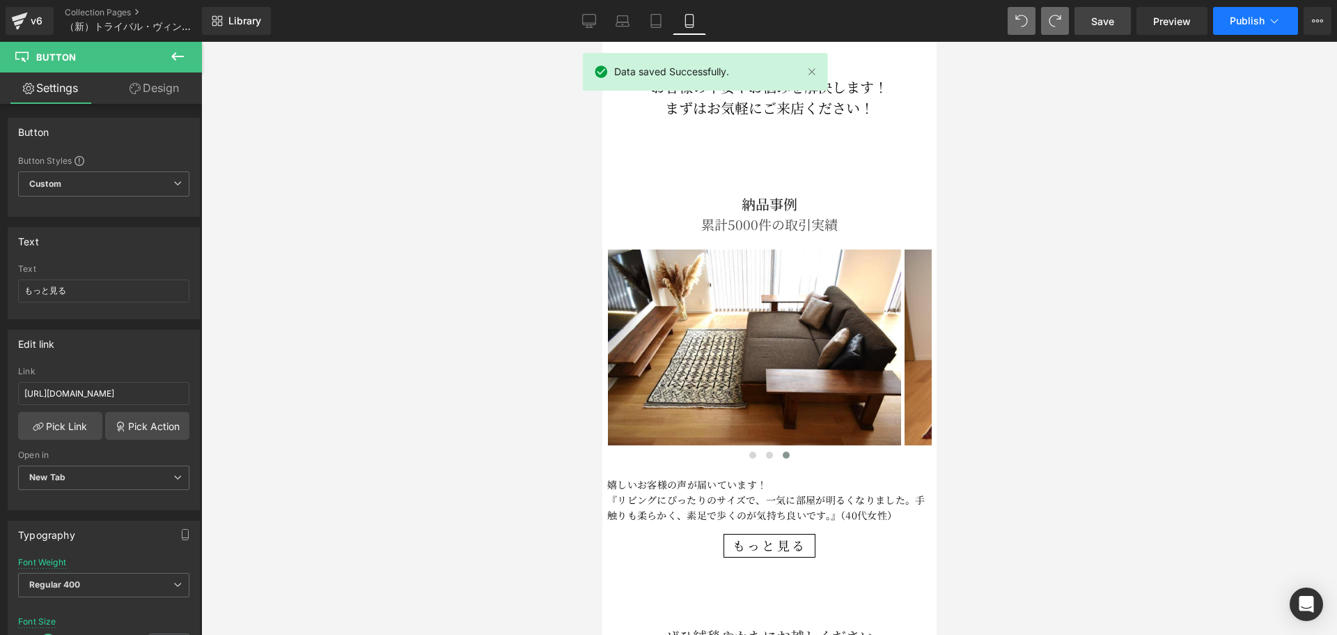
click at [1250, 33] on button "Publish" at bounding box center [1255, 21] width 85 height 28
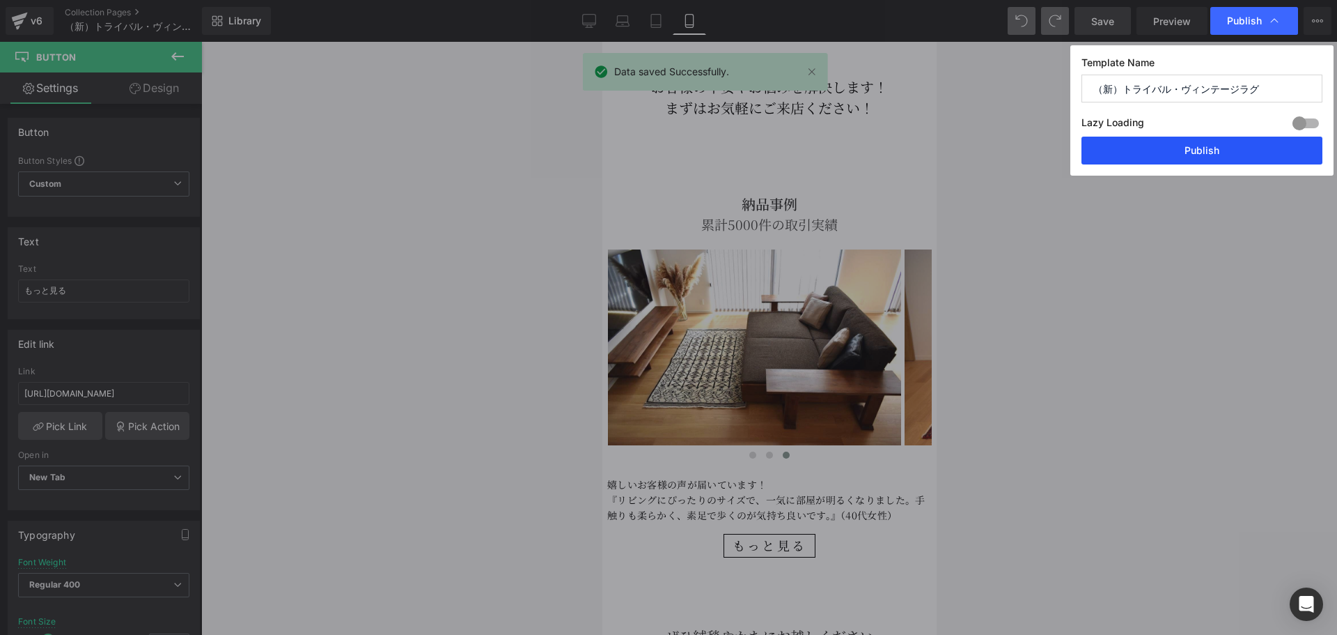
click at [1181, 153] on button "Publish" at bounding box center [1202, 151] width 241 height 28
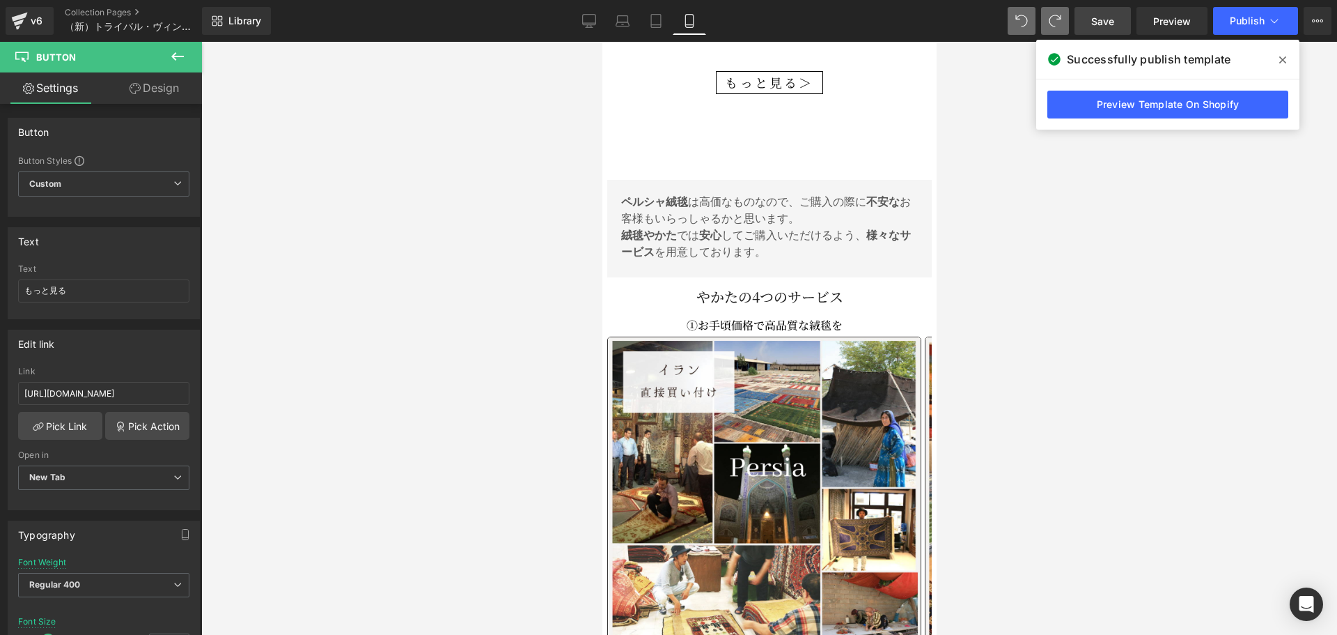
scroll to position [4063, 0]
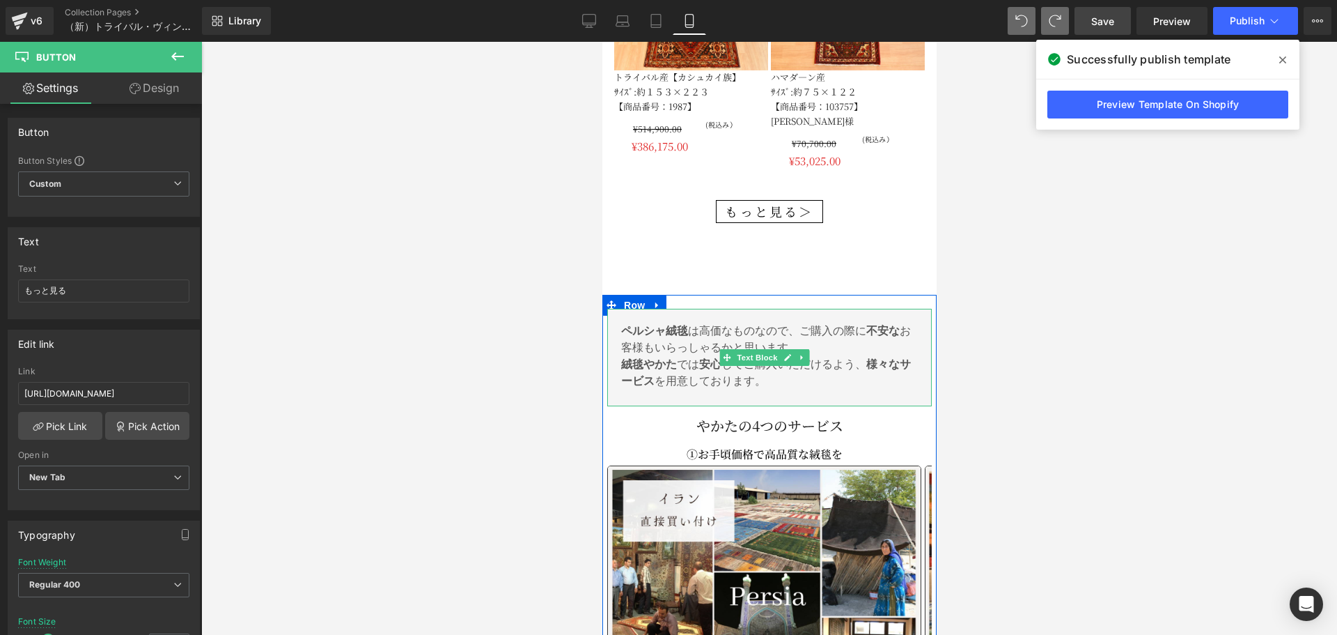
click at [684, 358] on span "絨毯やかた では" at bounding box center [660, 364] width 78 height 12
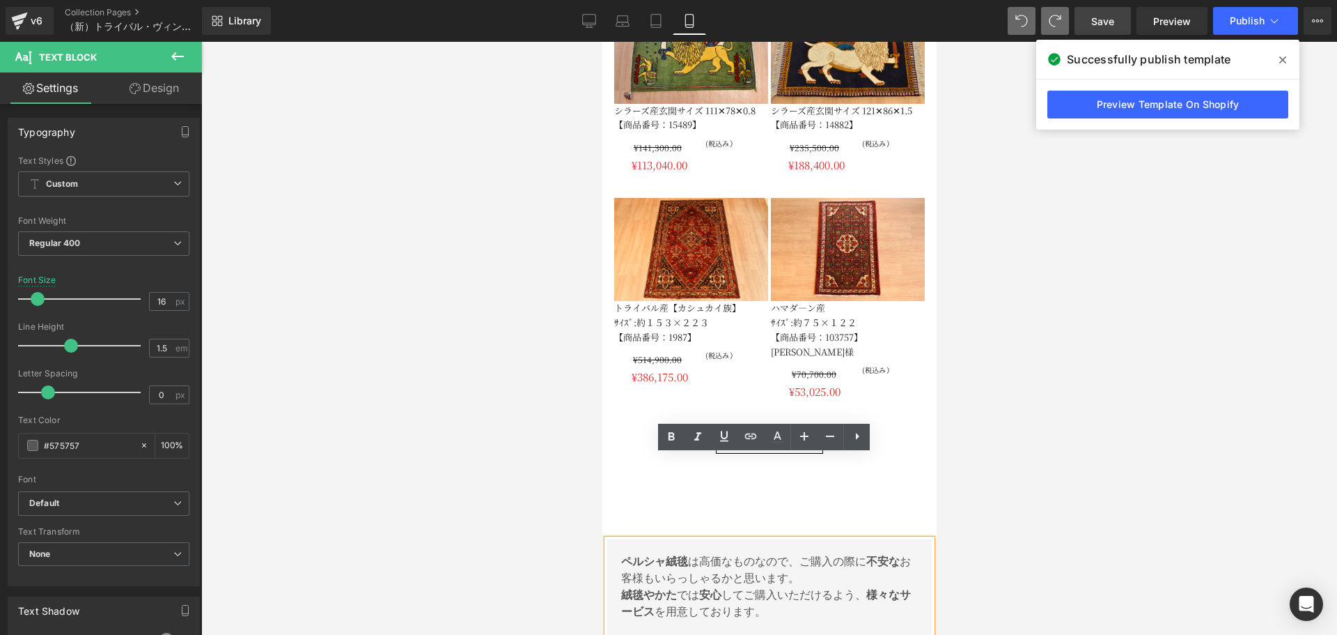
scroll to position [3831, 0]
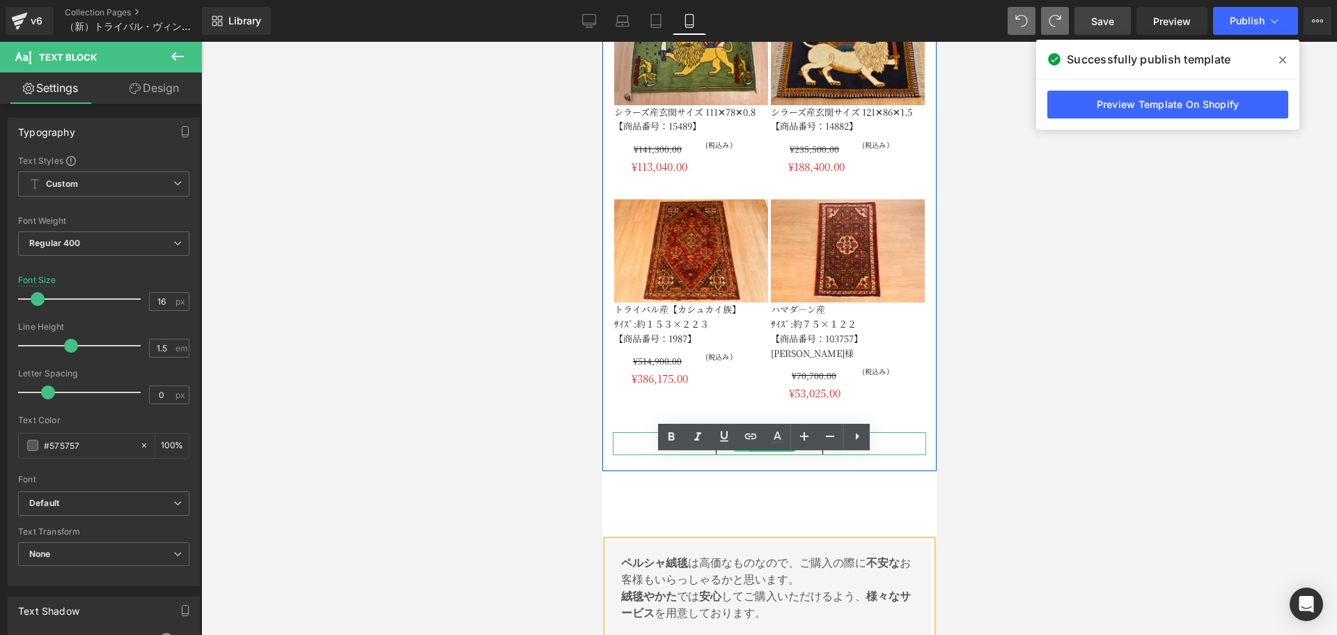
click at [746, 435] on span at bounding box center [741, 443] width 15 height 17
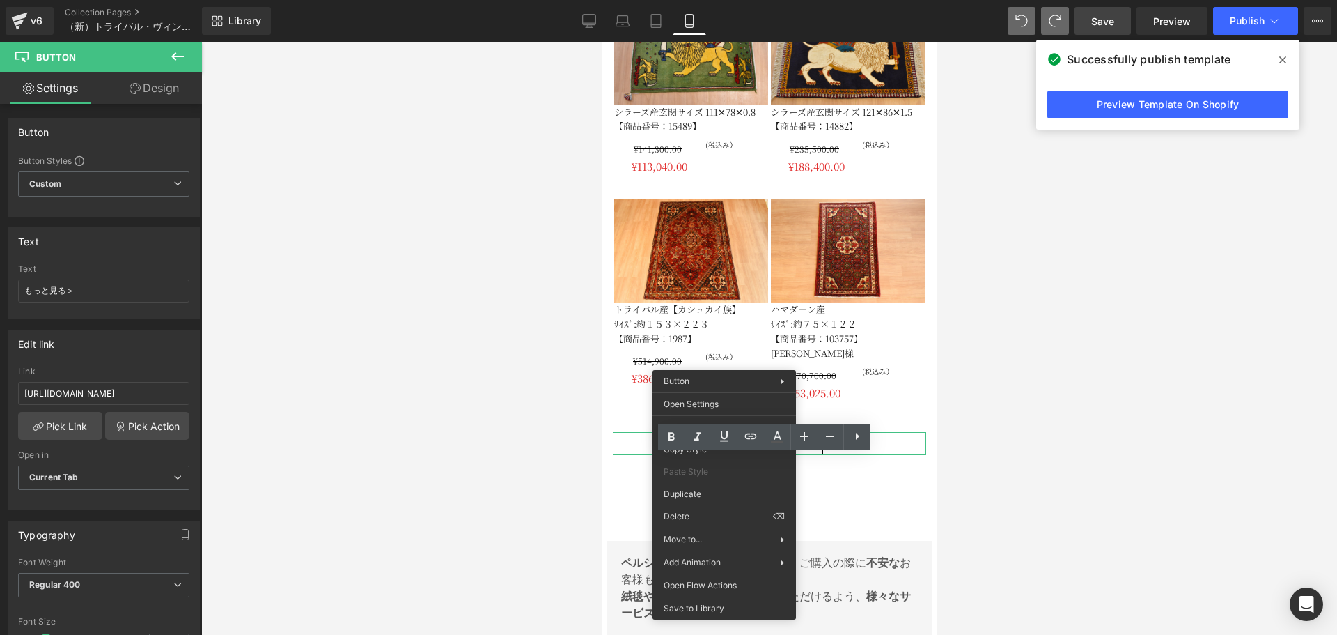
click at [593, 417] on div at bounding box center [769, 338] width 1136 height 593
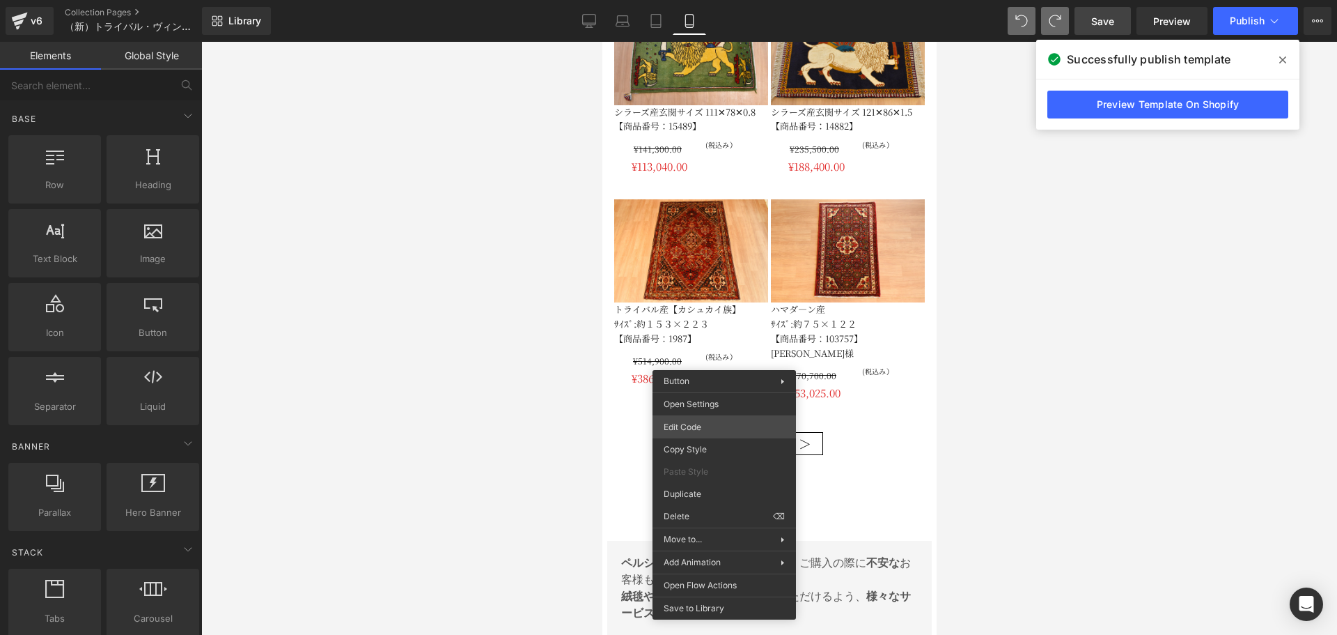
click at [683, 0] on div "Button You are previewing how the will restyle your page. You can not edit Elem…" at bounding box center [668, 0] width 1337 height 0
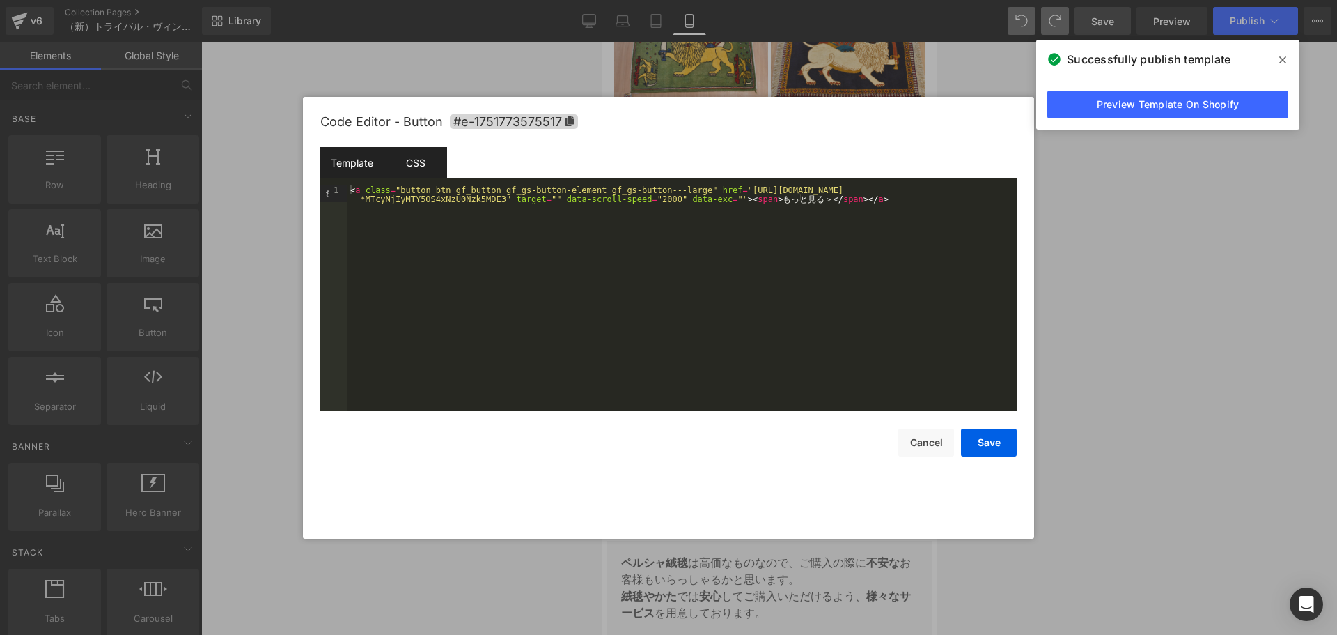
click at [426, 169] on div "CSS" at bounding box center [415, 162] width 63 height 31
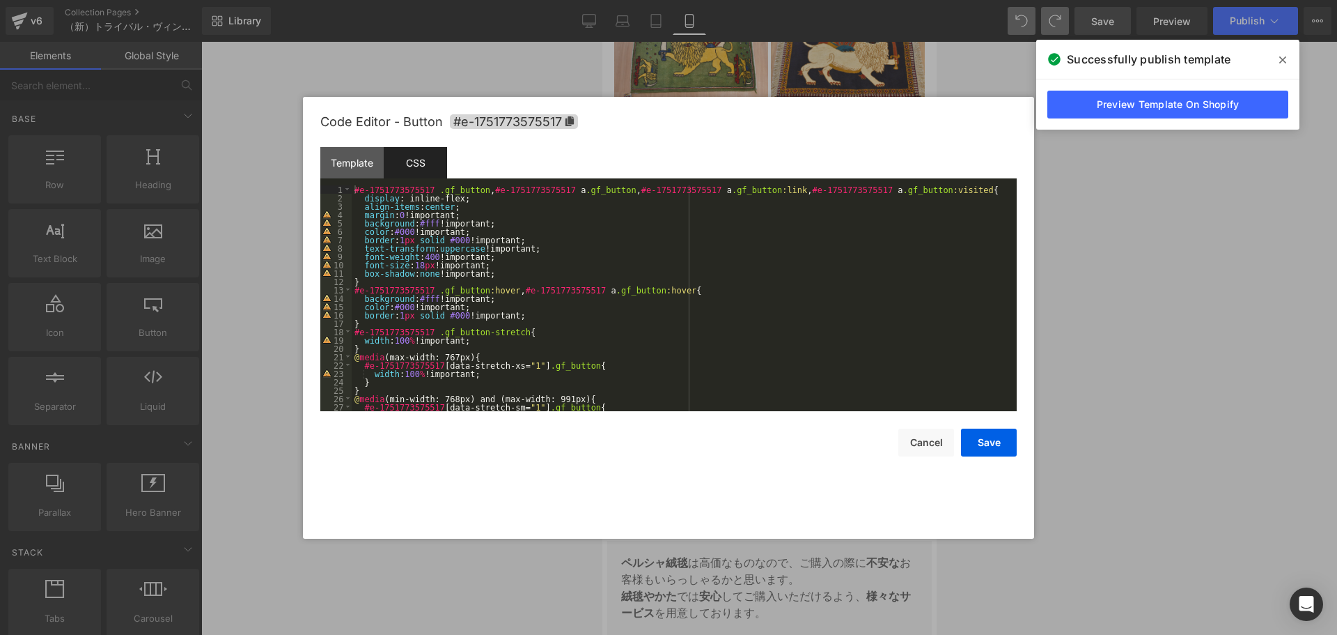
click at [417, 265] on div "#e-1751773575517 .gf_button , #e-1751773575517 a .gf_button , #e-1751773575517 …" at bounding box center [682, 306] width 660 height 242
click at [985, 435] on button "Save" at bounding box center [989, 442] width 56 height 28
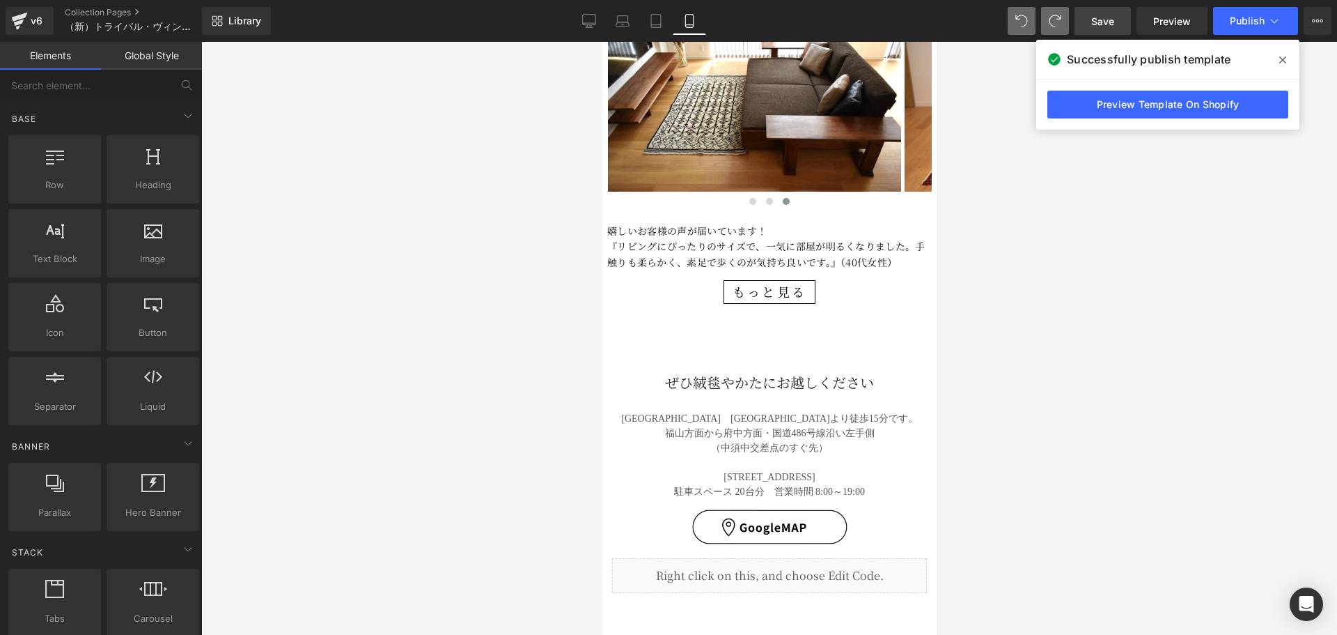
scroll to position [5225, 0]
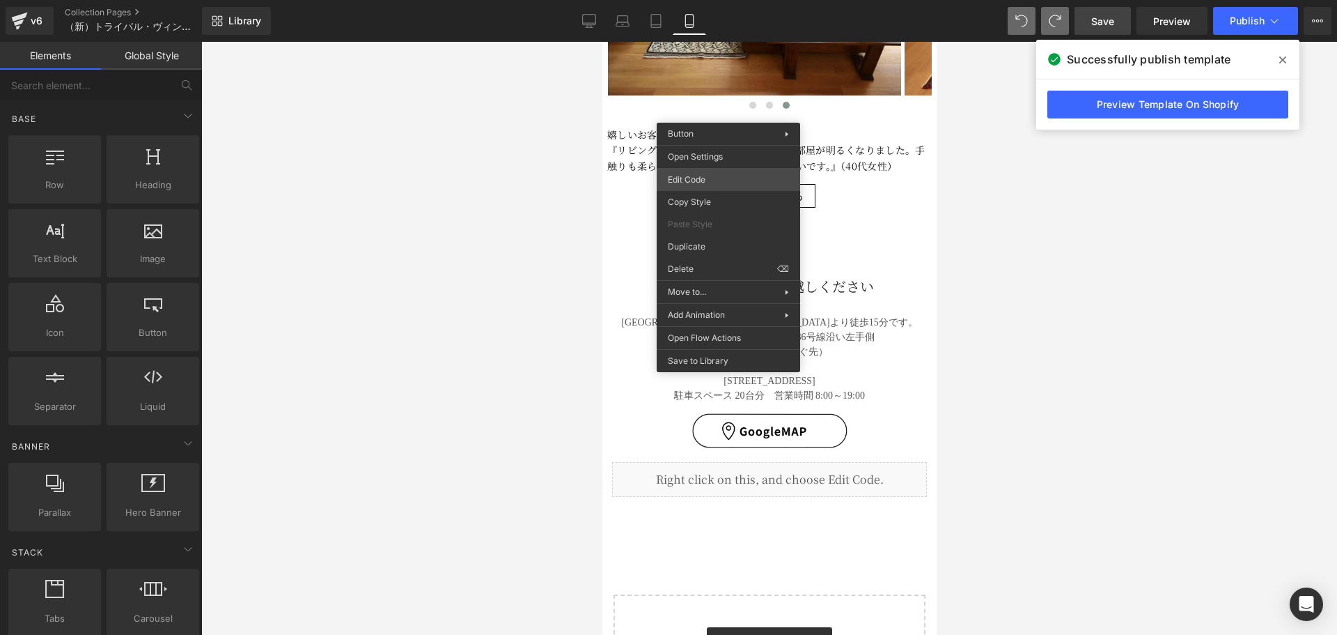
click at [705, 0] on div "Button You are previewing how the will restyle your page. You can not edit Elem…" at bounding box center [668, 0] width 1337 height 0
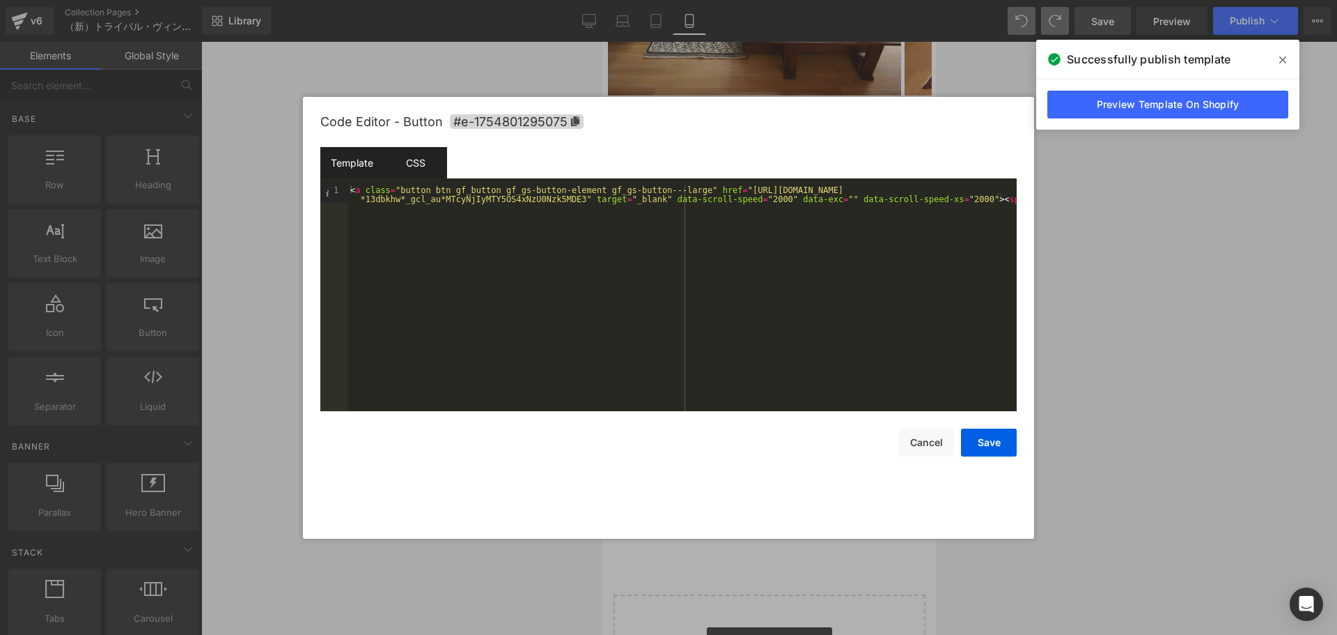
click at [436, 162] on div "CSS" at bounding box center [415, 162] width 63 height 31
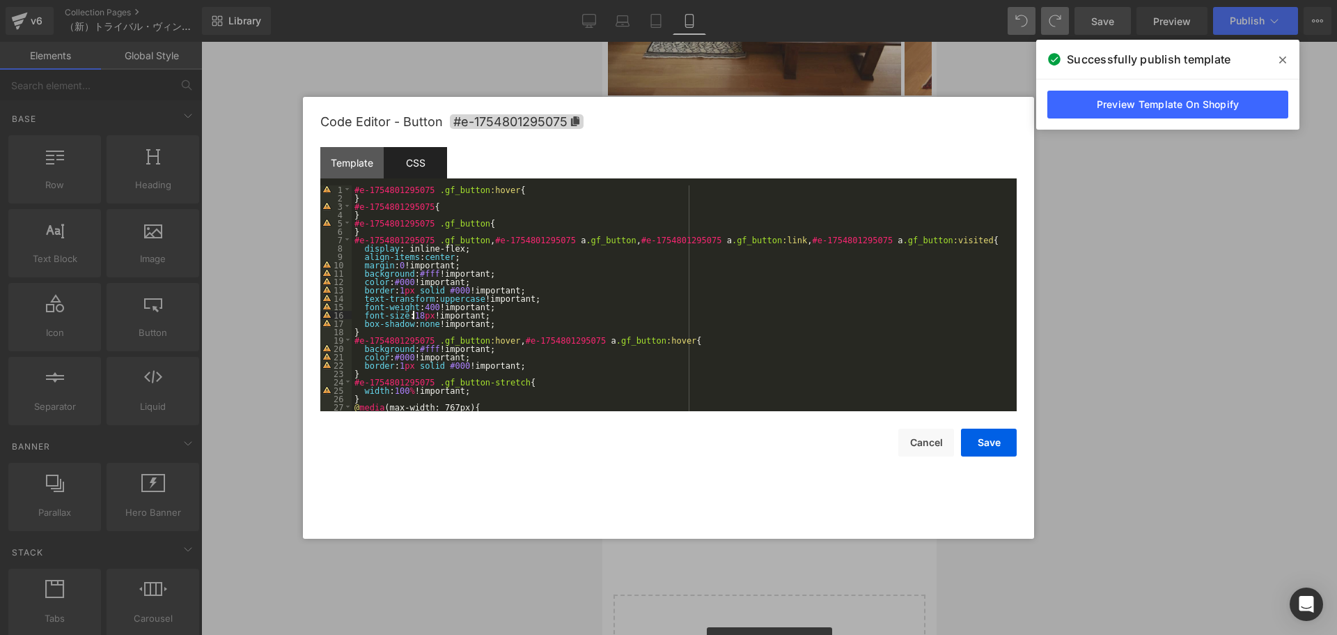
click at [413, 315] on div "#e-1754801295075 .gf_button :hover { } #e-1754801295075 { } #e-1754801295075 .g…" at bounding box center [682, 306] width 660 height 242
click at [1005, 443] on button "Save" at bounding box center [989, 442] width 56 height 28
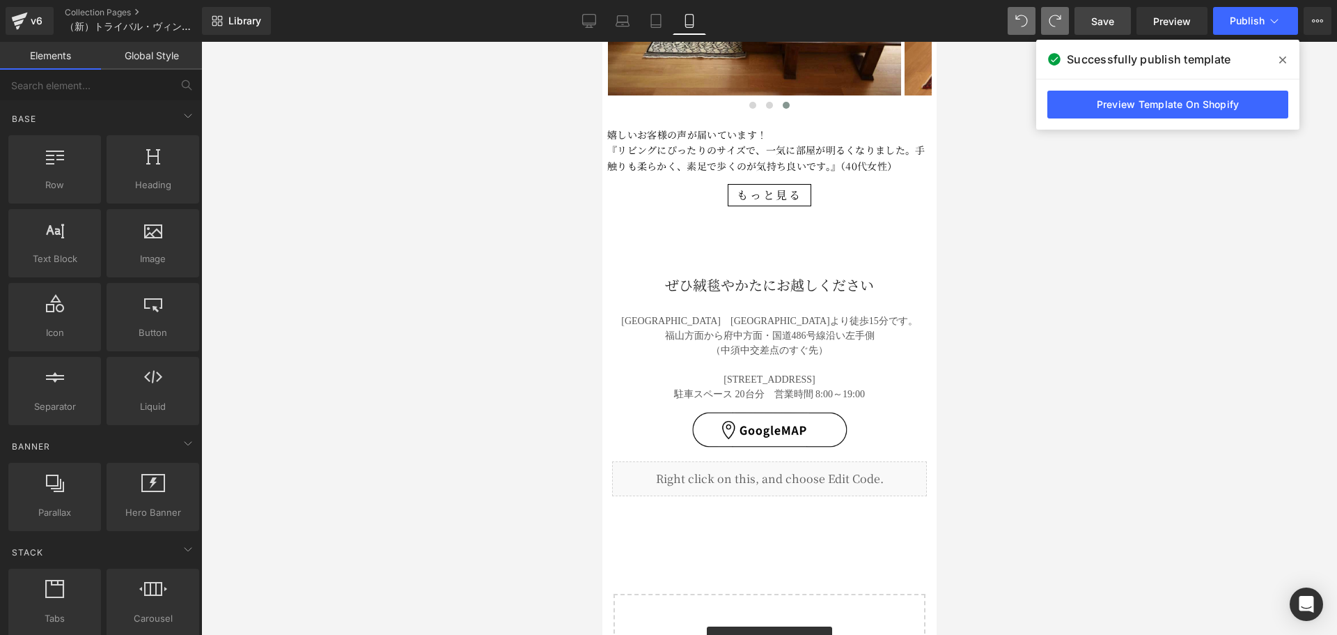
click at [1099, 15] on span "Save" at bounding box center [1103, 21] width 23 height 15
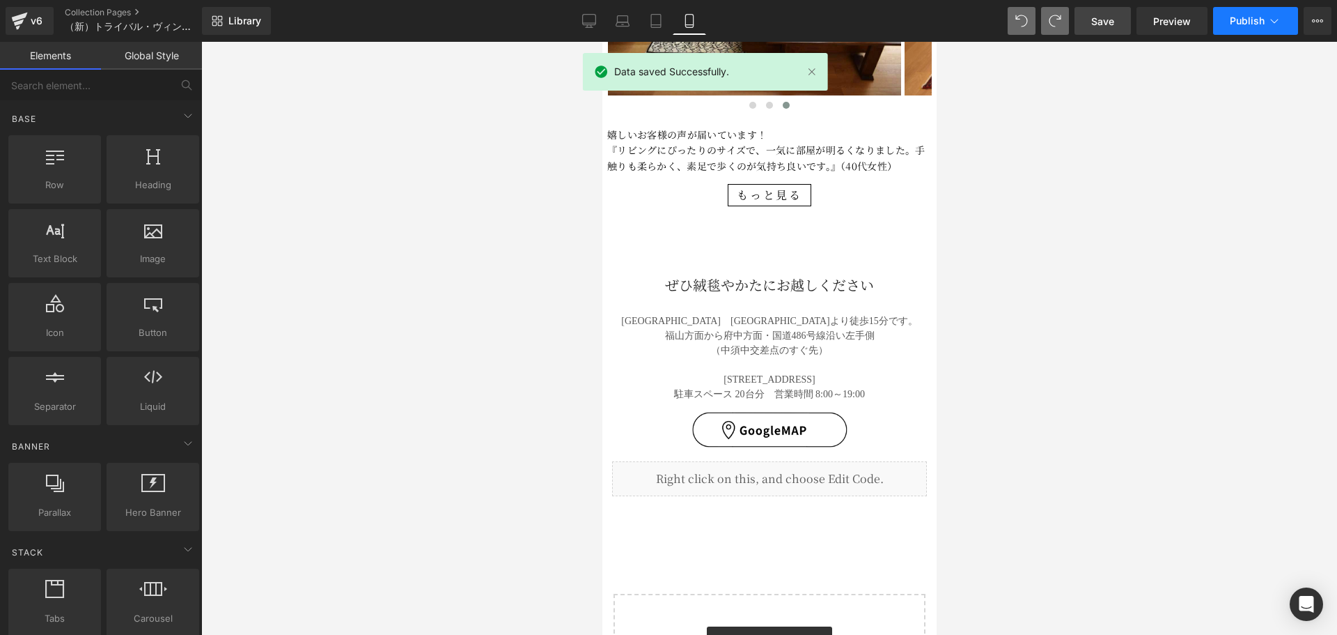
click at [1252, 23] on span "Publish" at bounding box center [1247, 20] width 35 height 11
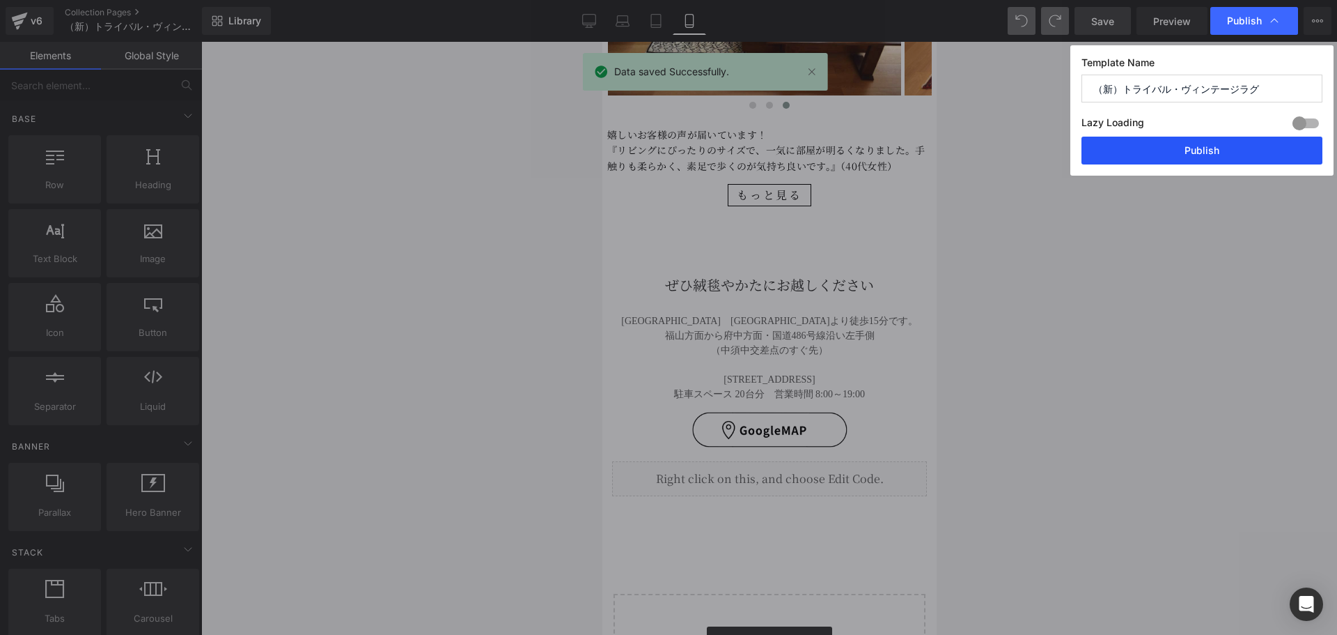
click at [1182, 156] on button "Publish" at bounding box center [1202, 151] width 241 height 28
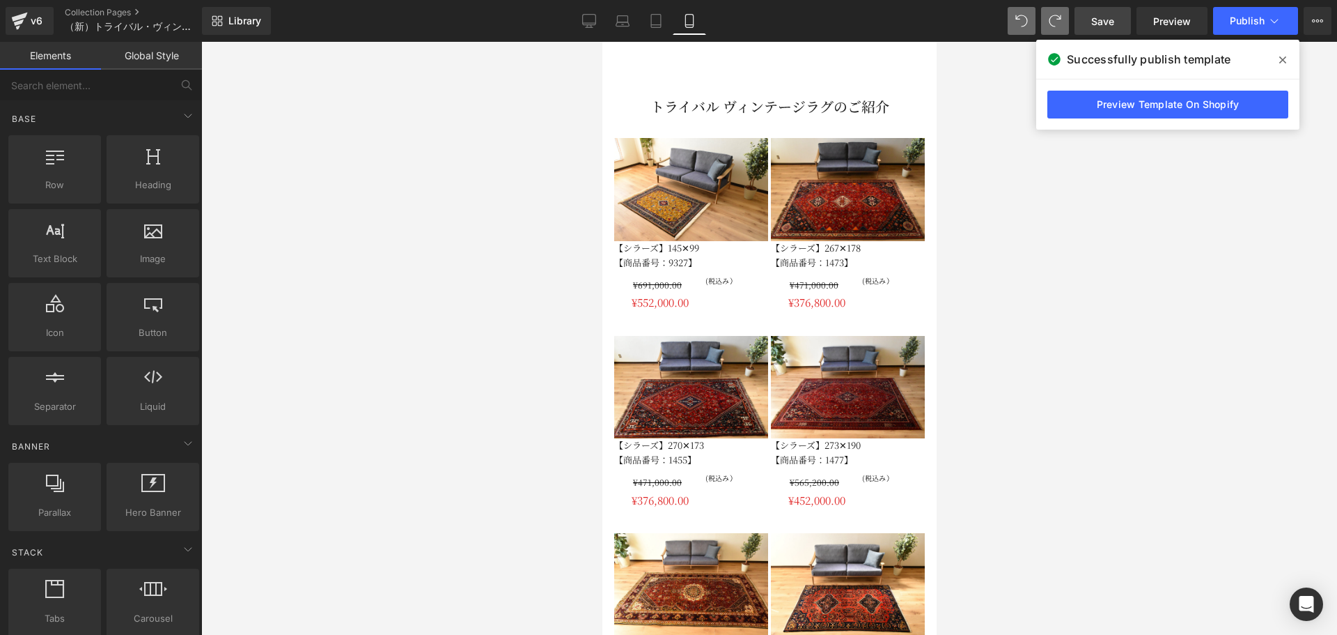
scroll to position [748, 0]
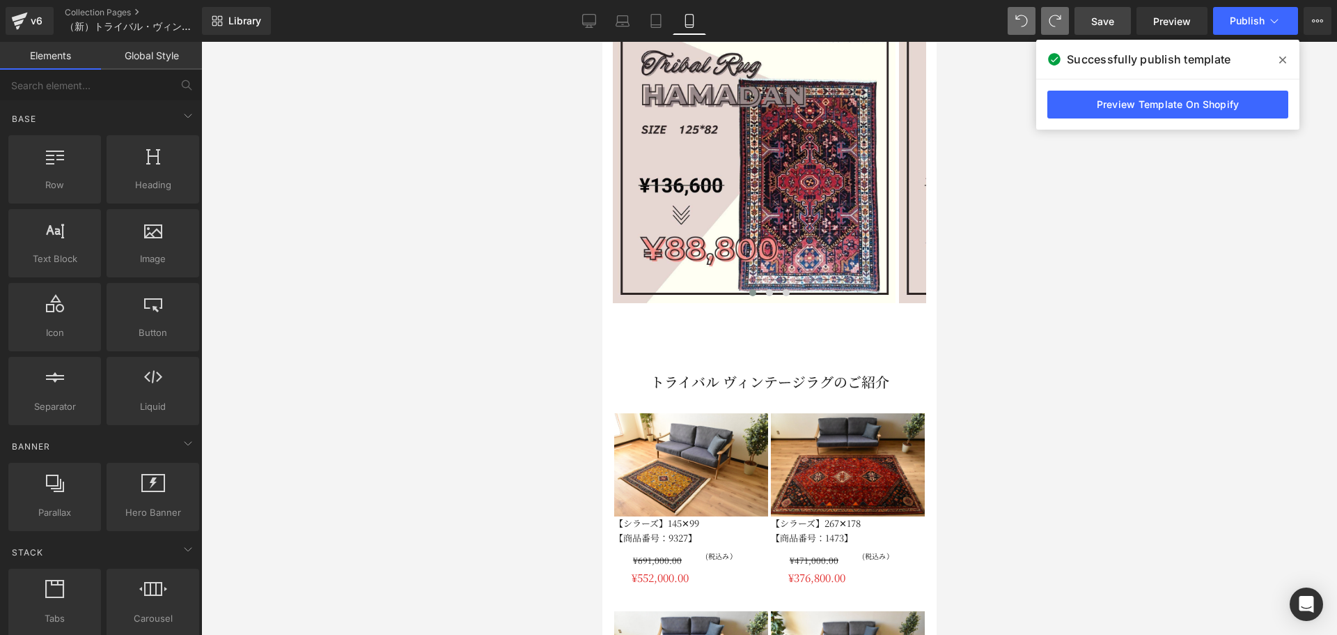
drag, startPoint x: 1062, startPoint y: 336, endPoint x: 1008, endPoint y: 100, distance: 242.2
click at [1007, 179] on div at bounding box center [769, 338] width 1136 height 593
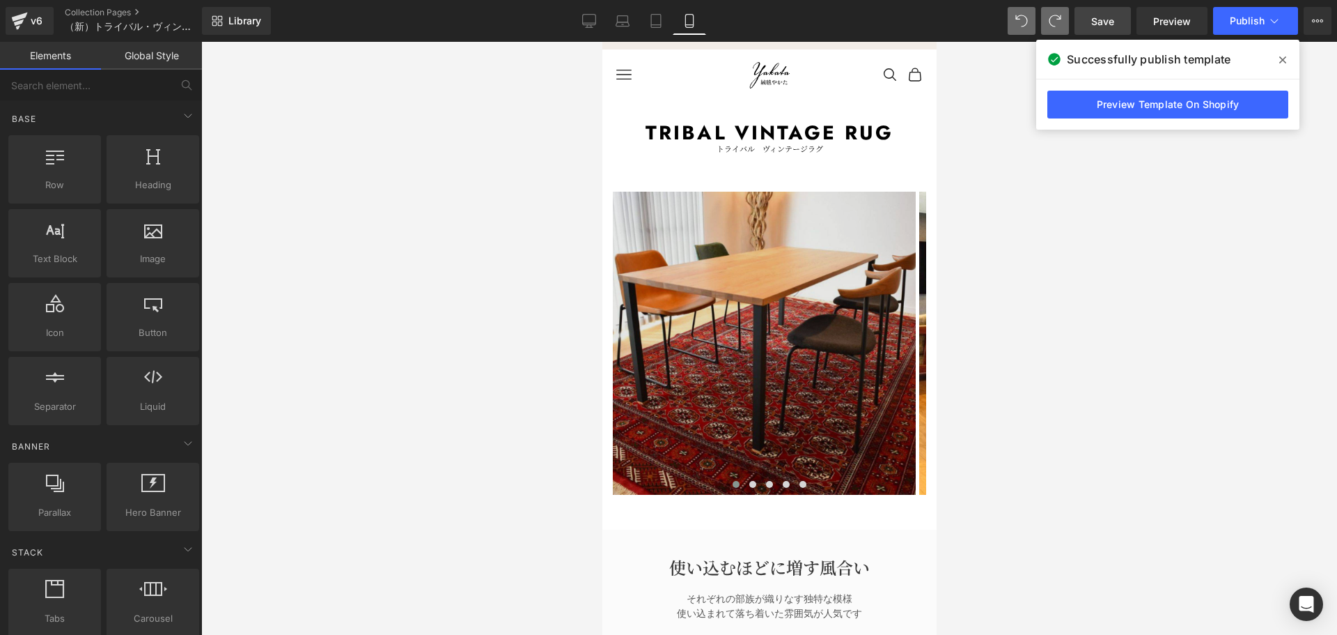
scroll to position [0, 0]
